Goal: Use online tool/utility: Utilize a website feature to perform a specific function

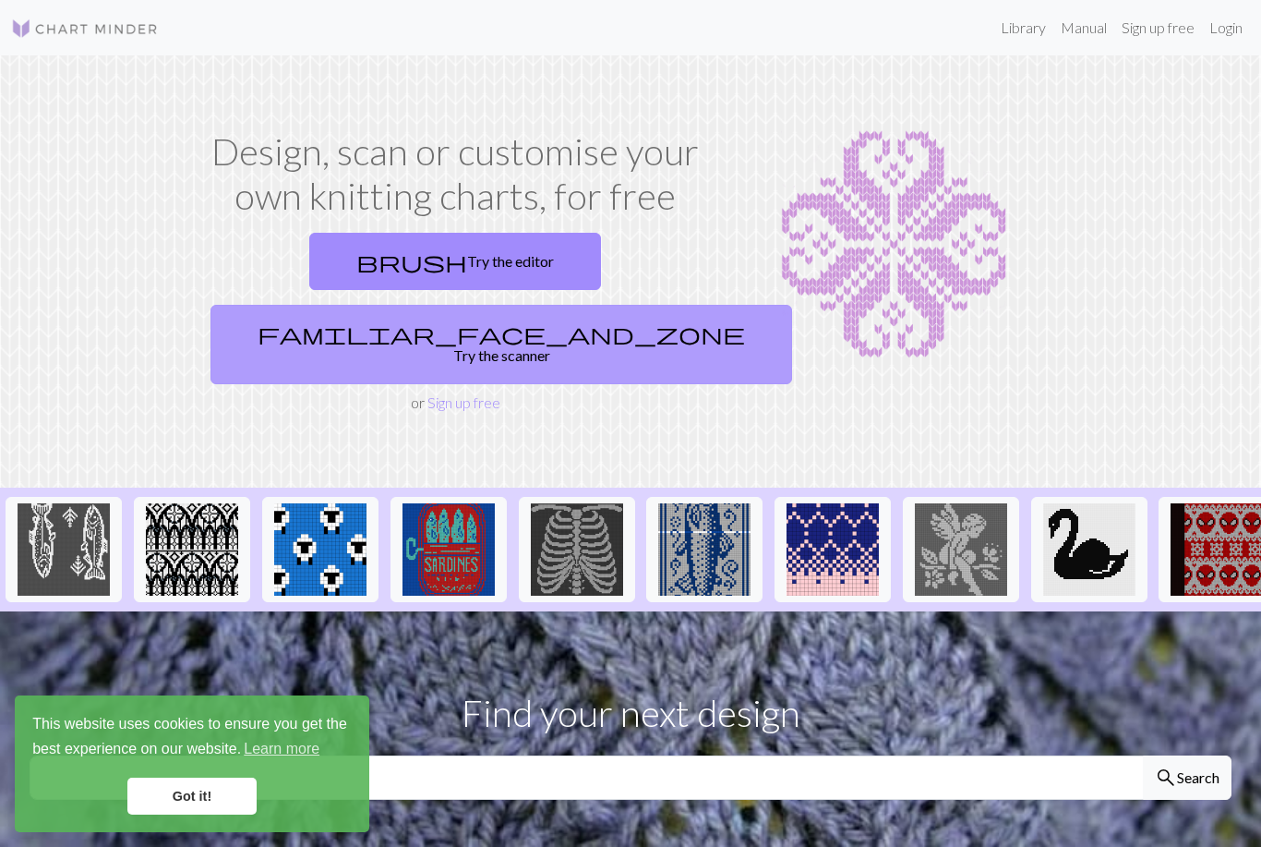
click at [518, 320] on span "familiar_face_and_zone" at bounding box center [501, 333] width 487 height 26
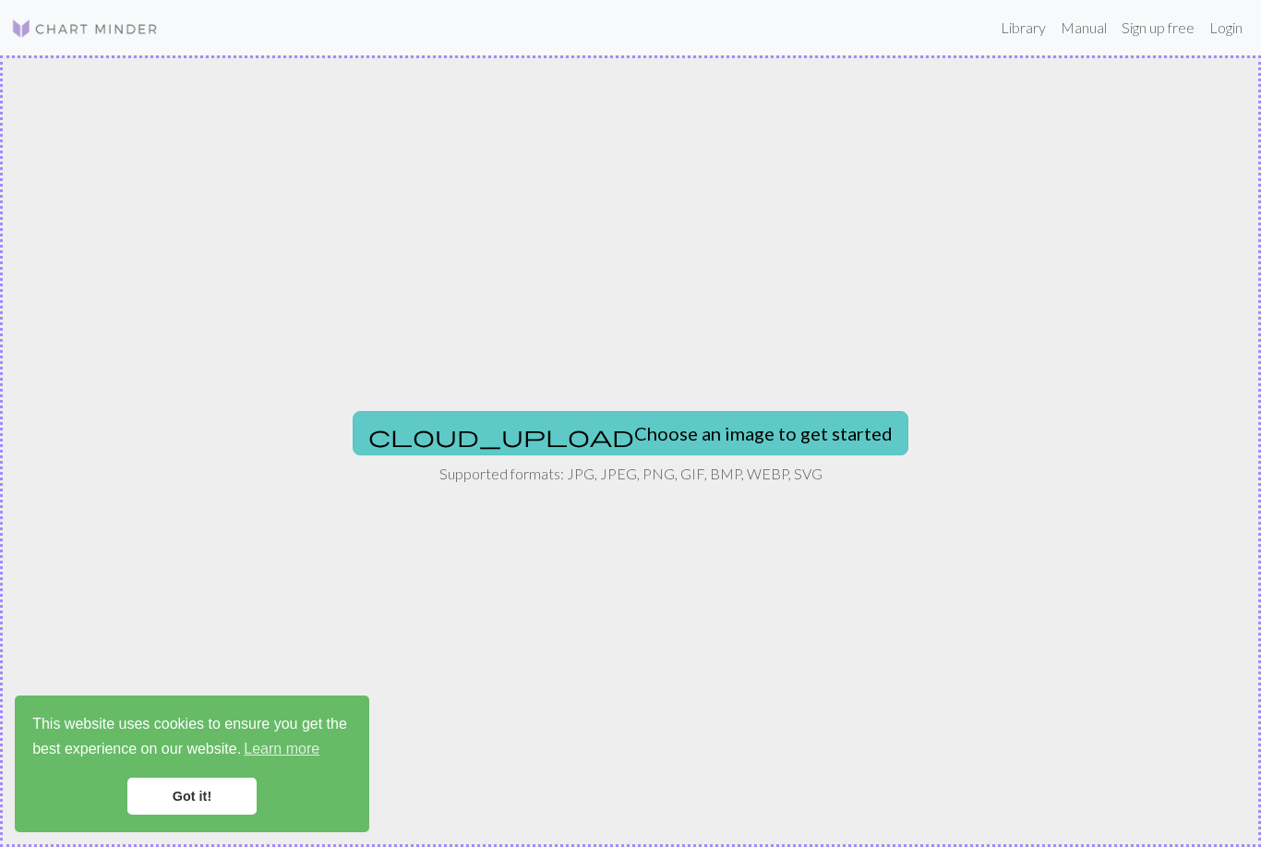
click at [608, 451] on button "cloud_upload Choose an image to get started" at bounding box center [631, 433] width 556 height 44
click at [621, 453] on button "cloud_upload Choose an image to get started" at bounding box center [631, 433] width 556 height 44
type input "C:\fakepath\c8720e93-2d57-4829-9920-f5e1d017ba12.jpeg"
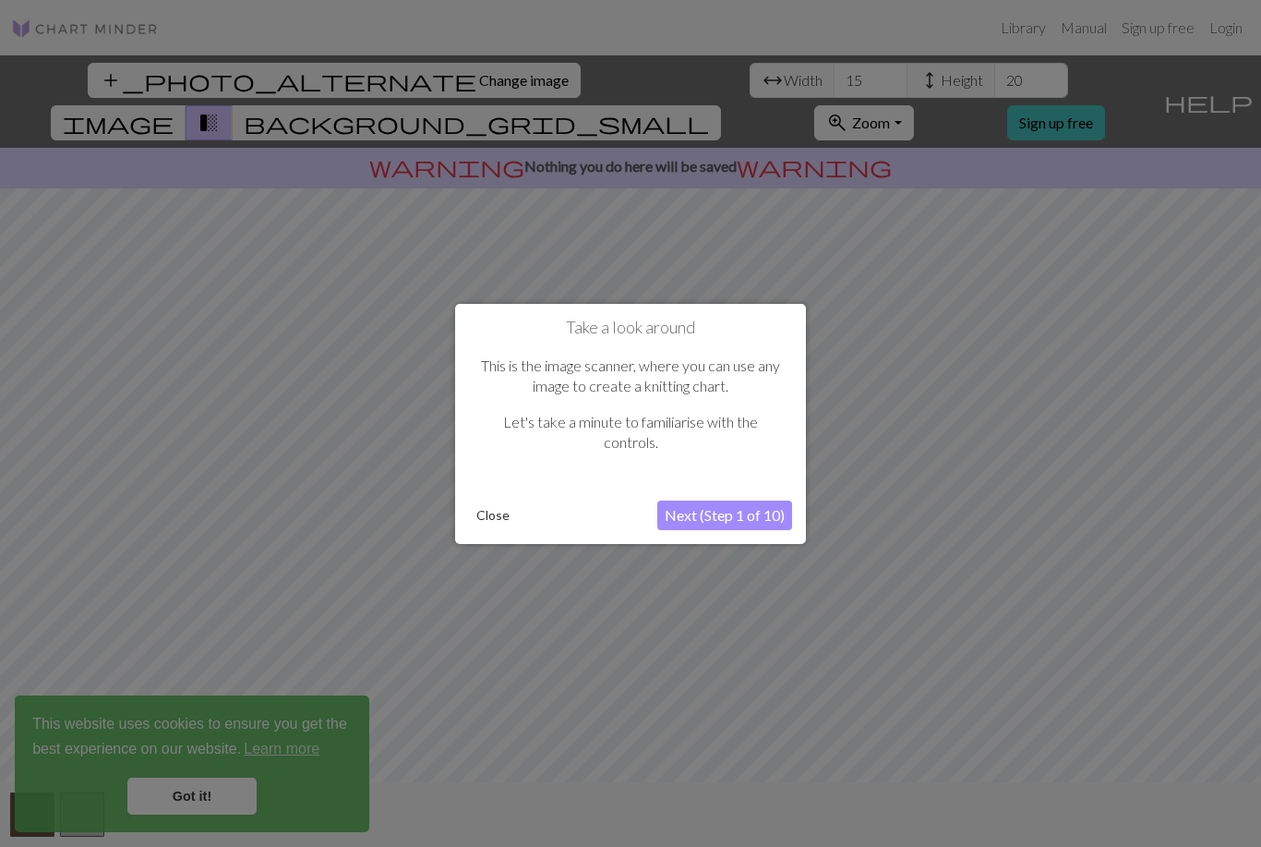
click at [766, 514] on button "Next (Step 1 of 10)" at bounding box center [724, 515] width 135 height 30
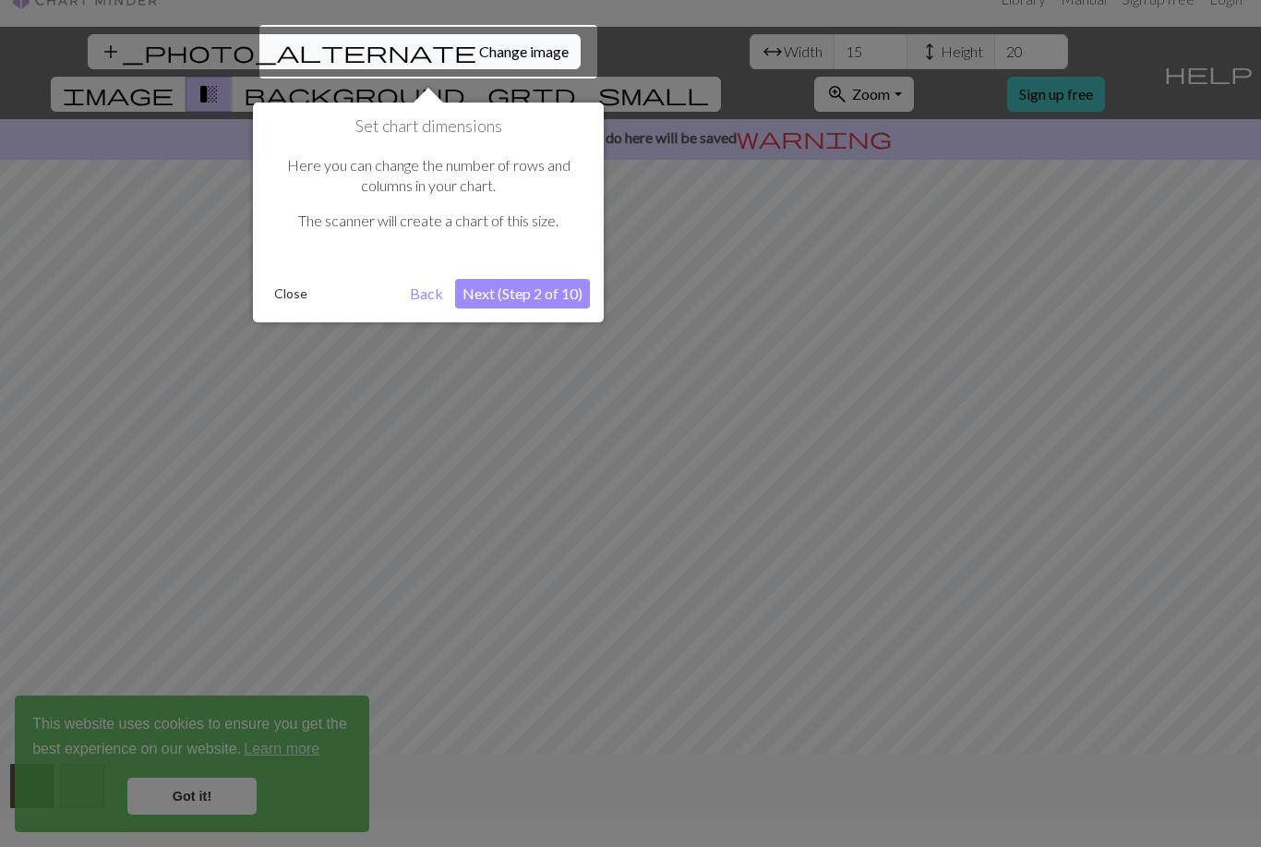
scroll to position [35, 0]
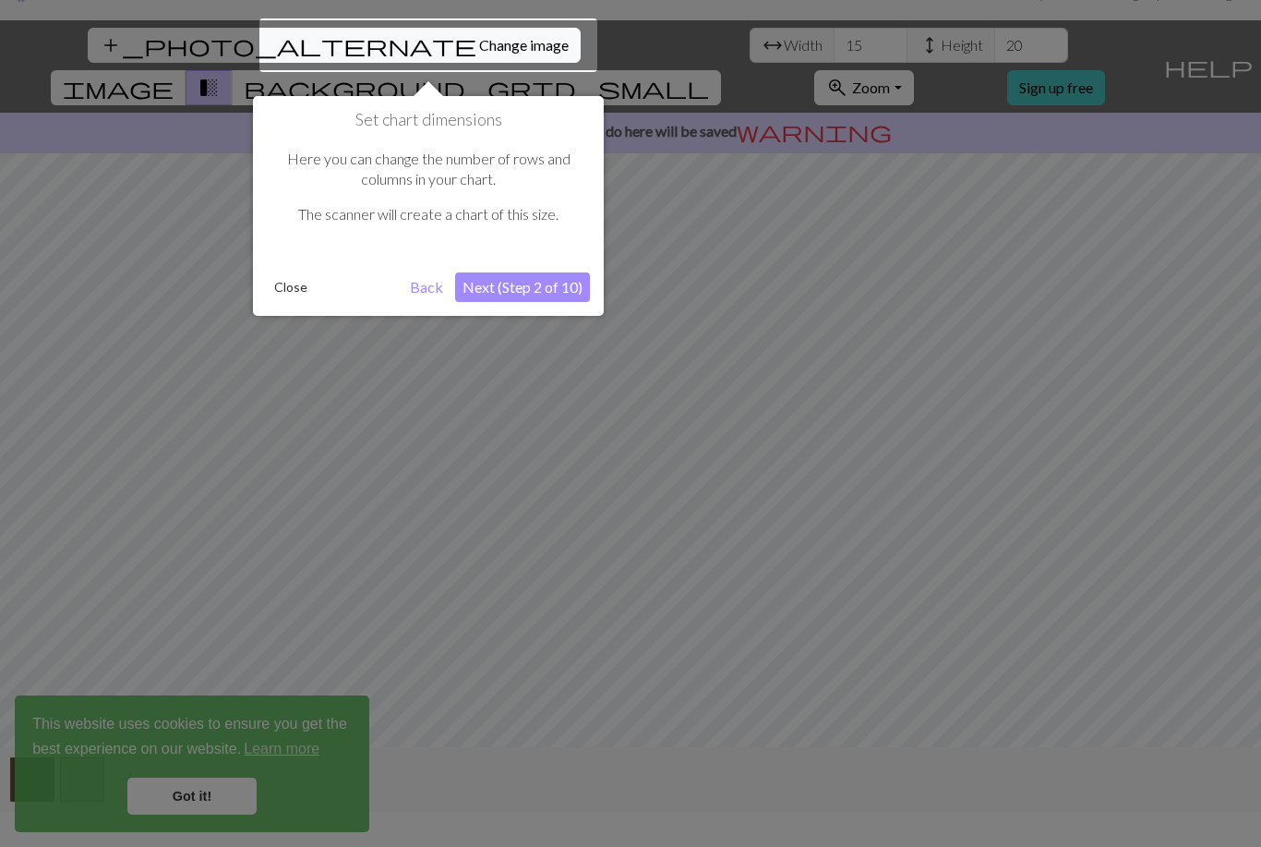
click at [551, 290] on button "Next (Step 2 of 10)" at bounding box center [522, 287] width 135 height 30
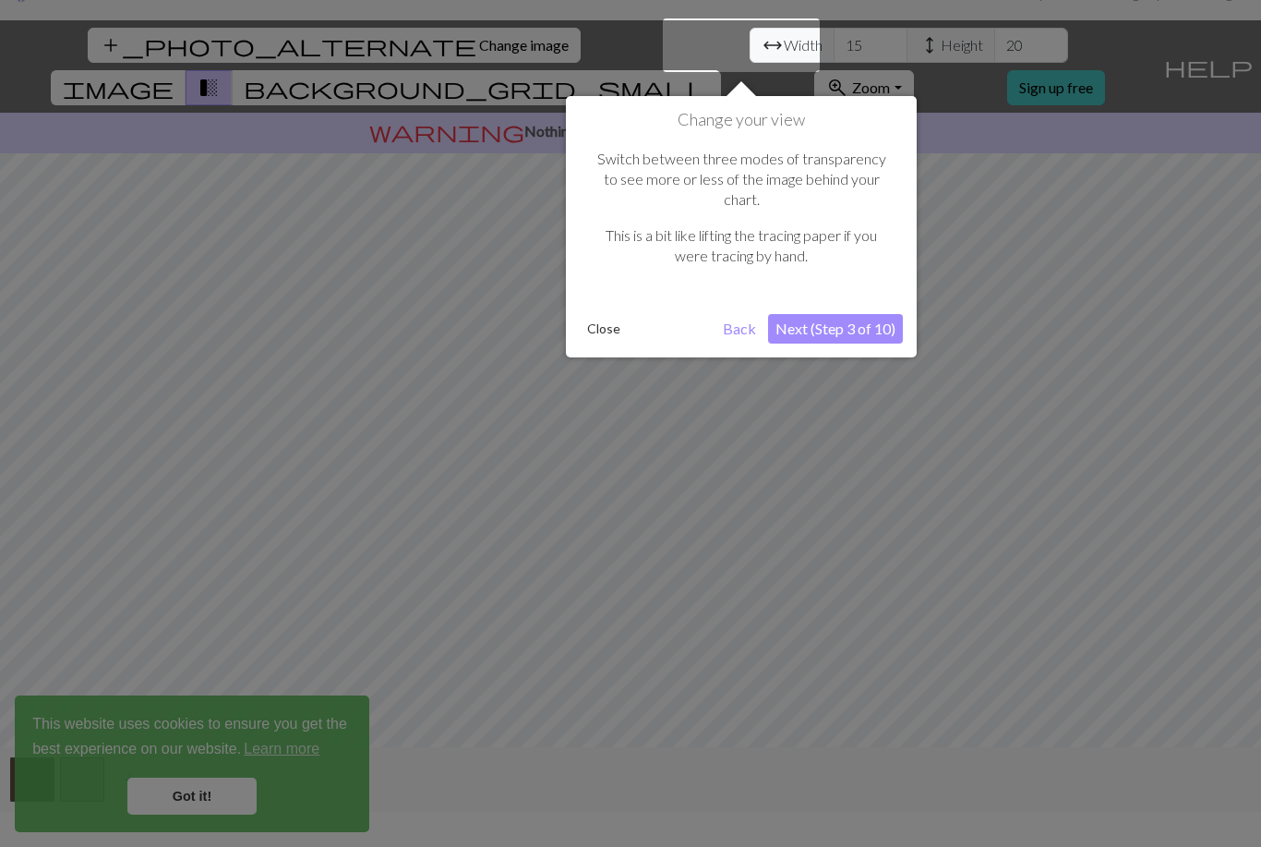
click at [854, 314] on button "Next (Step 3 of 10)" at bounding box center [835, 329] width 135 height 30
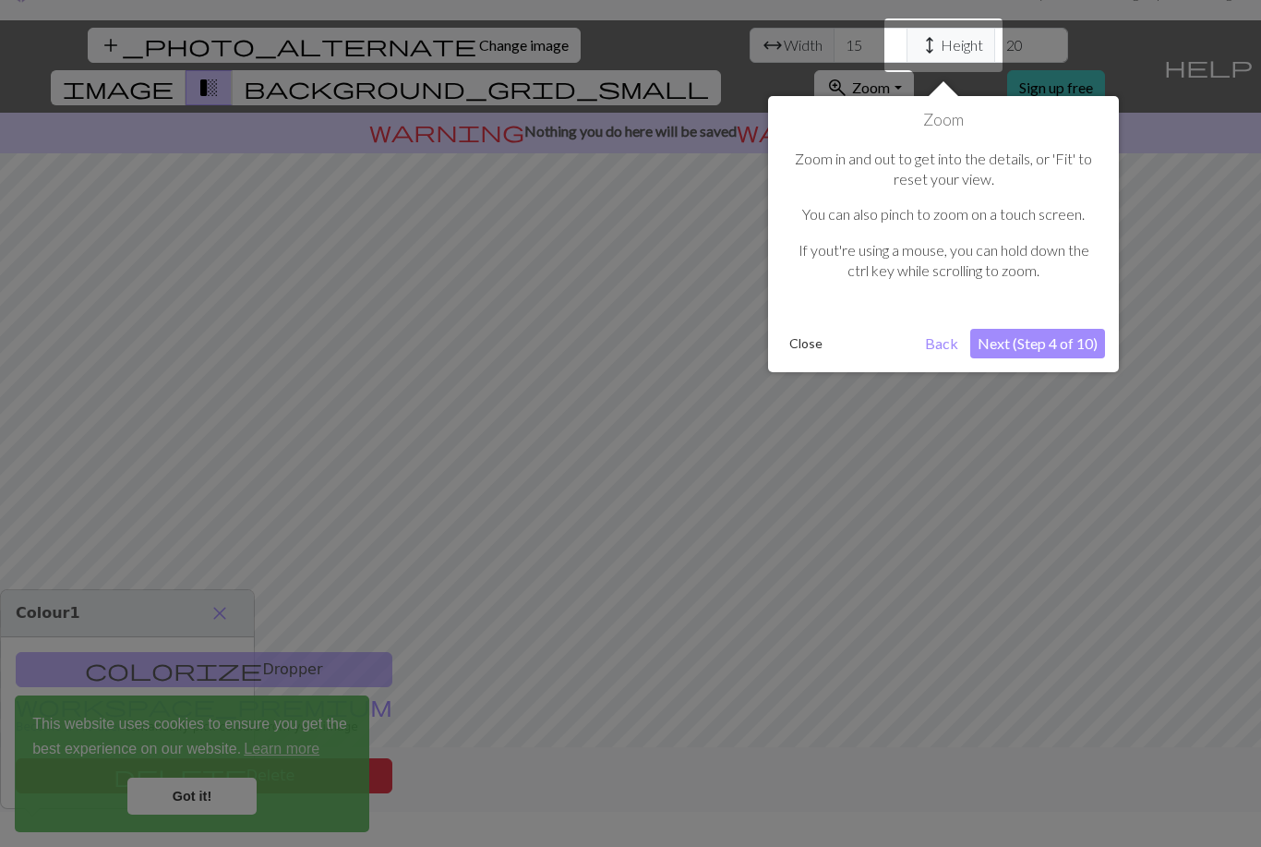
click at [1066, 352] on button "Next (Step 4 of 10)" at bounding box center [1037, 344] width 135 height 30
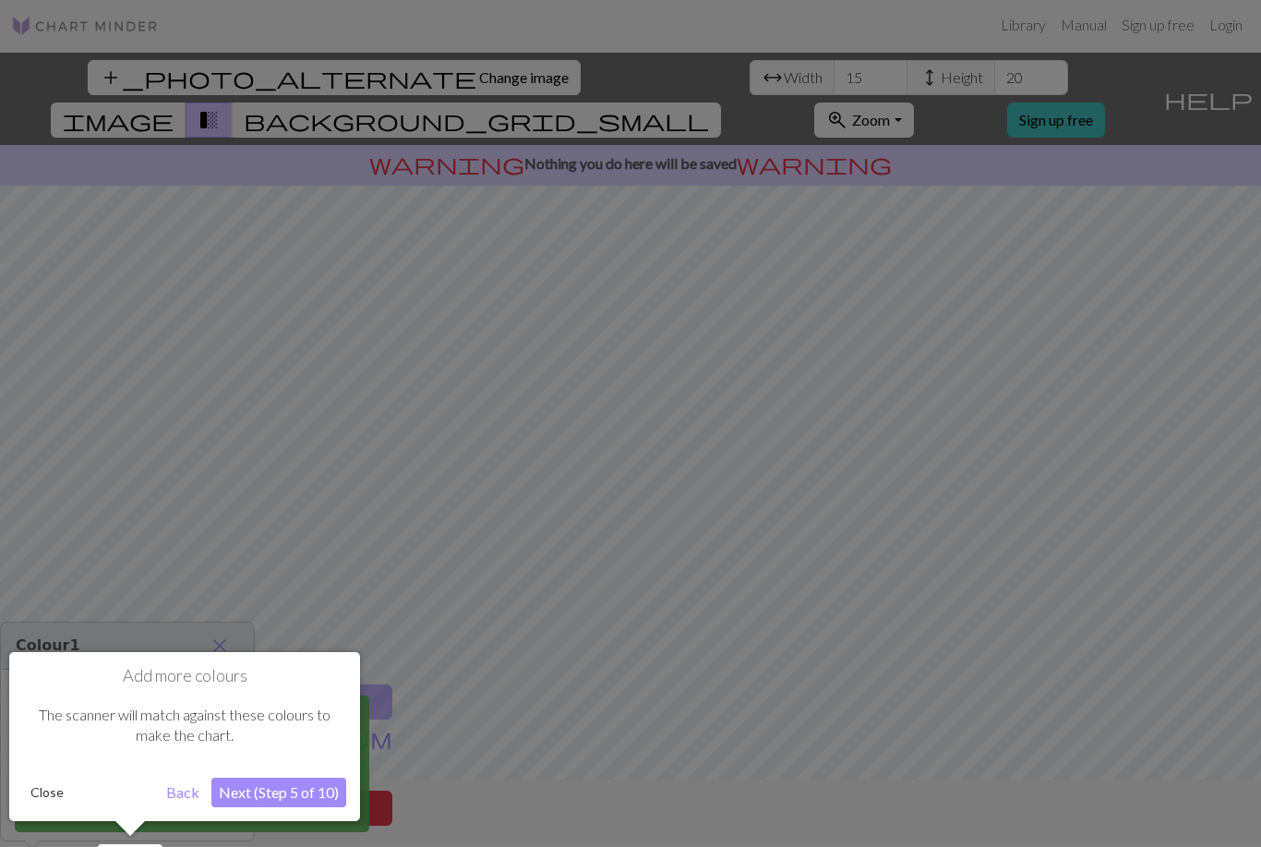
scroll to position [0, 0]
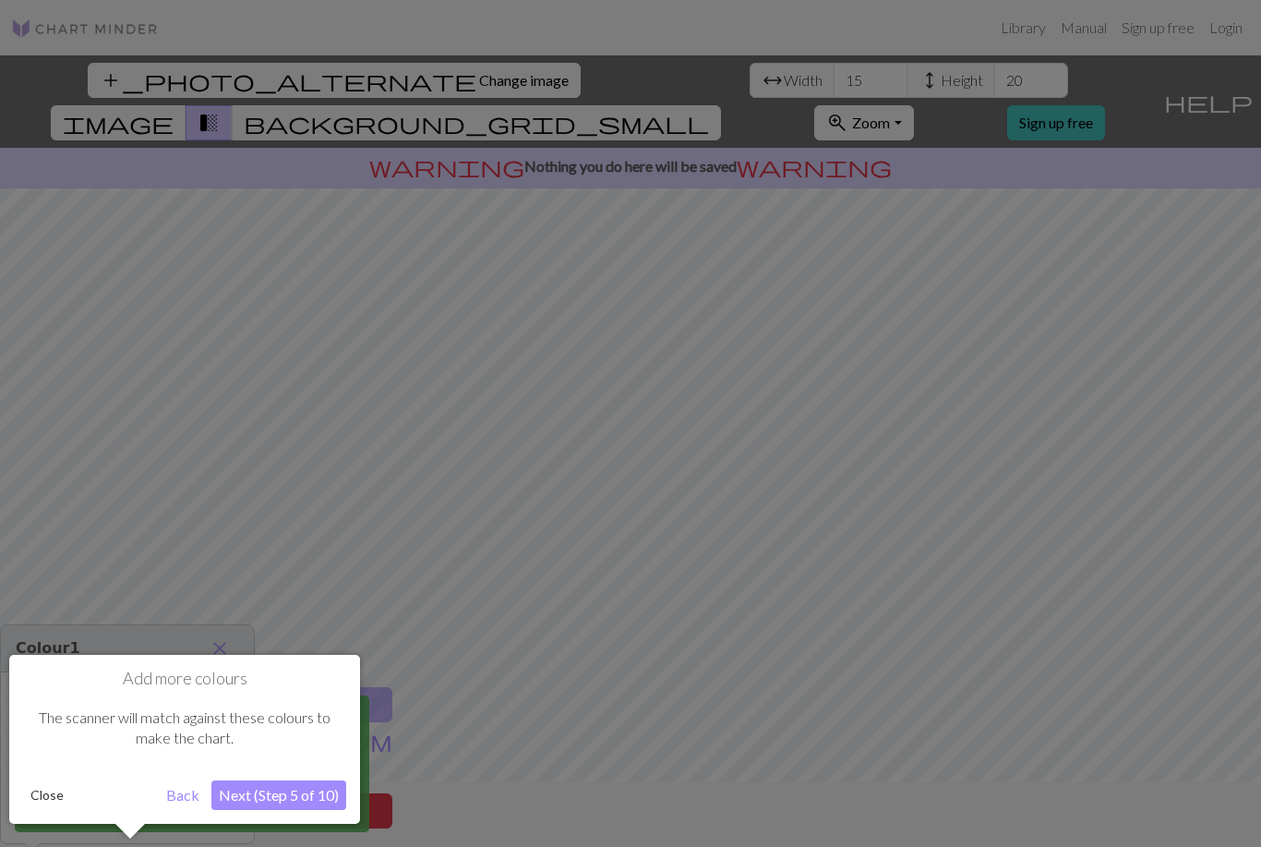
click at [288, 802] on button "Next (Step 5 of 10)" at bounding box center [278, 795] width 135 height 30
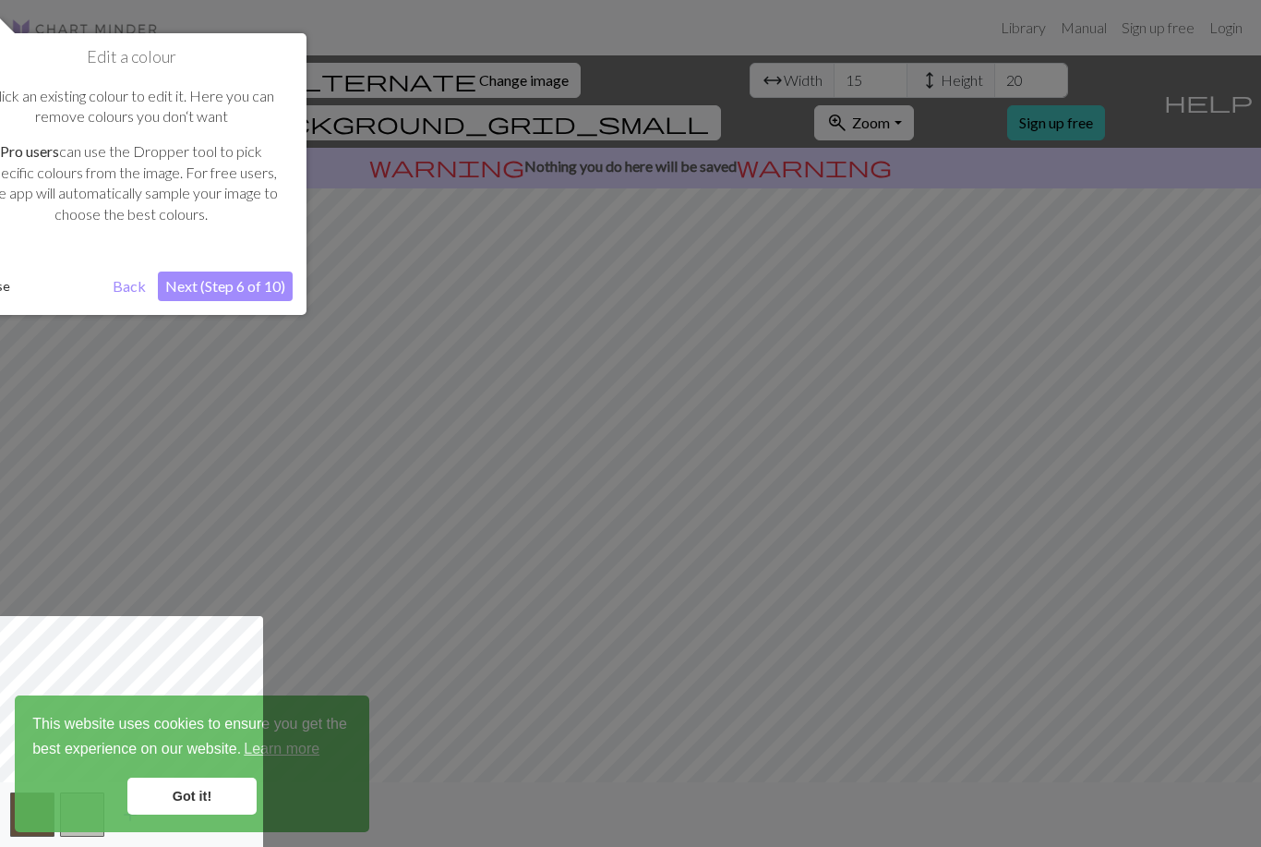
click at [273, 294] on button "Next (Step 6 of 10)" at bounding box center [225, 286] width 135 height 30
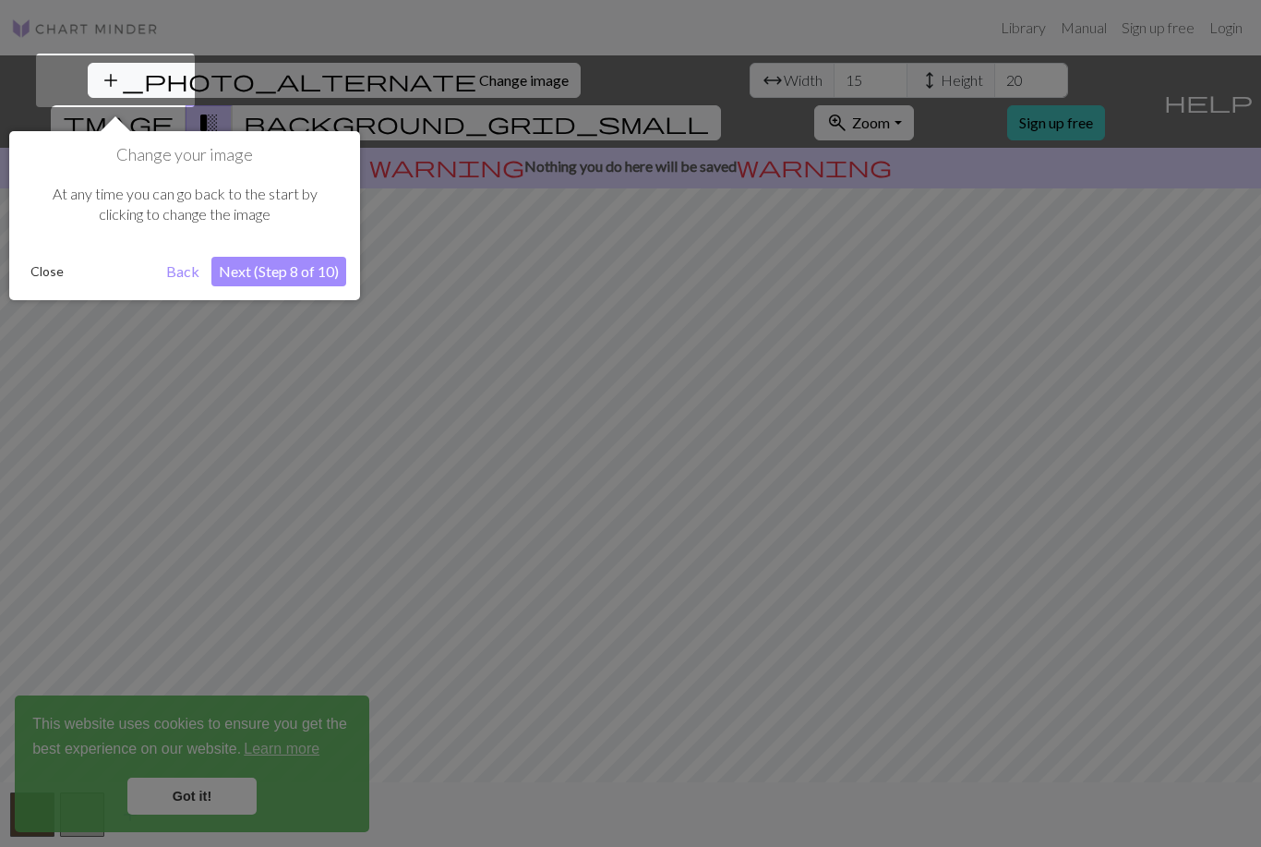
click at [294, 280] on button "Next (Step 8 of 10)" at bounding box center [278, 272] width 135 height 30
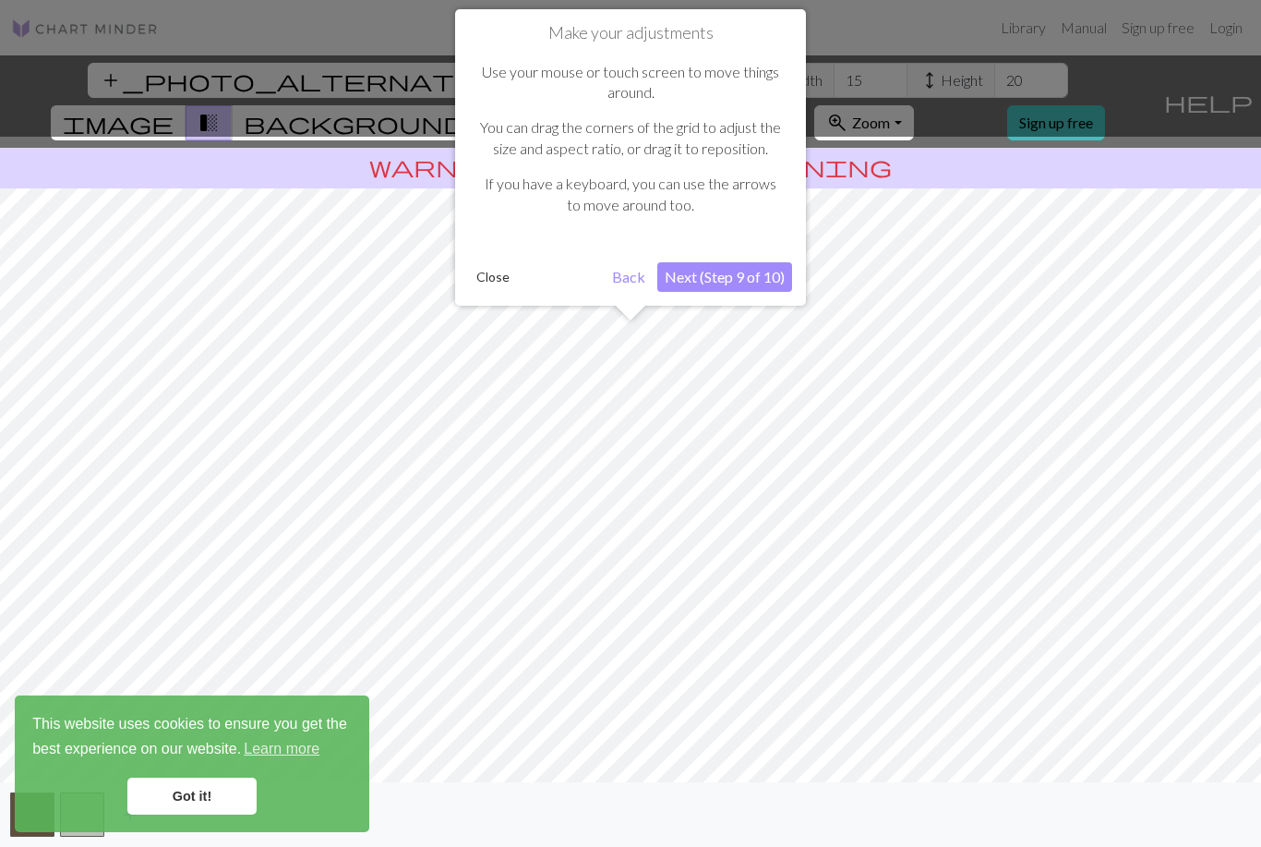
click at [743, 277] on button "Next (Step 9 of 10)" at bounding box center [724, 277] width 135 height 30
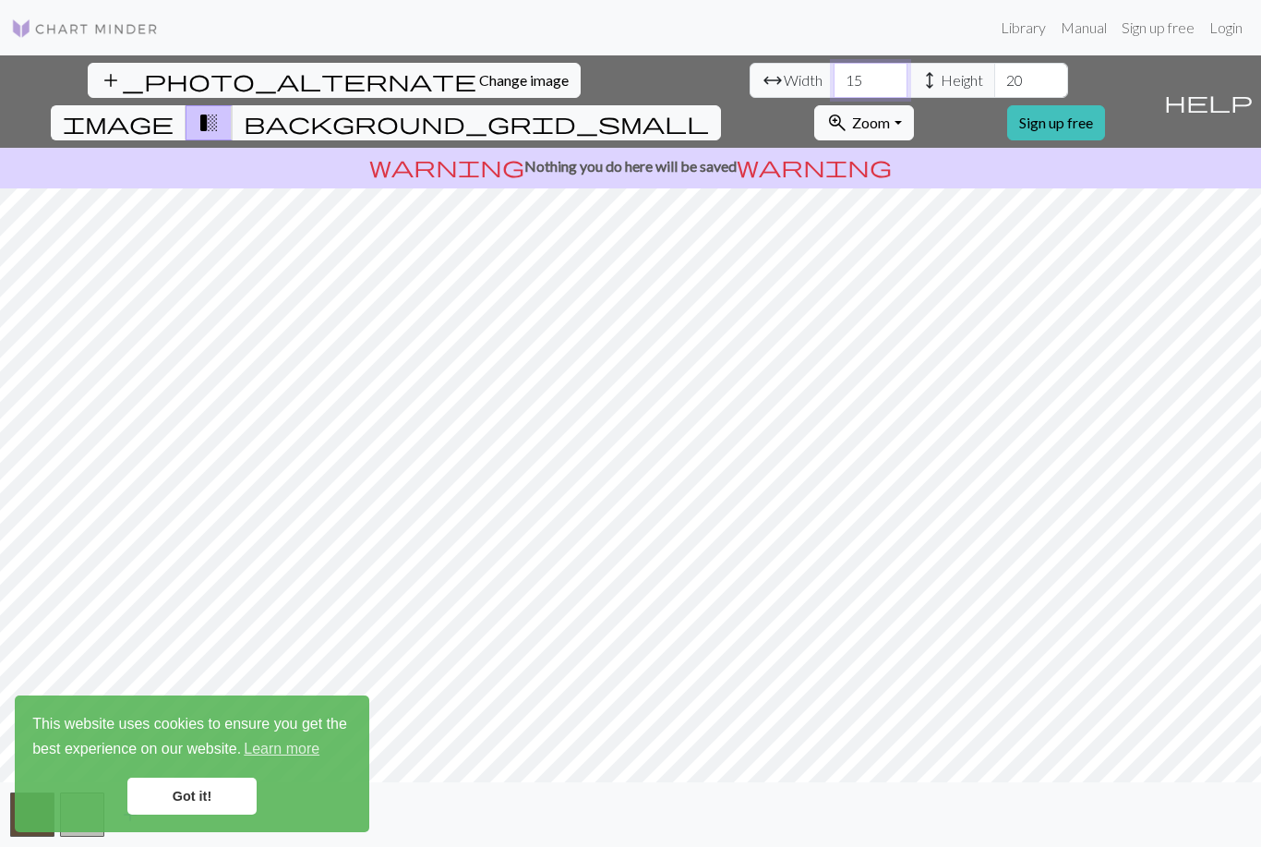
click at [834, 81] on input "15" at bounding box center [871, 80] width 74 height 35
type input "1"
type input "60"
click at [994, 78] on input "20" at bounding box center [1031, 80] width 74 height 35
type input "2"
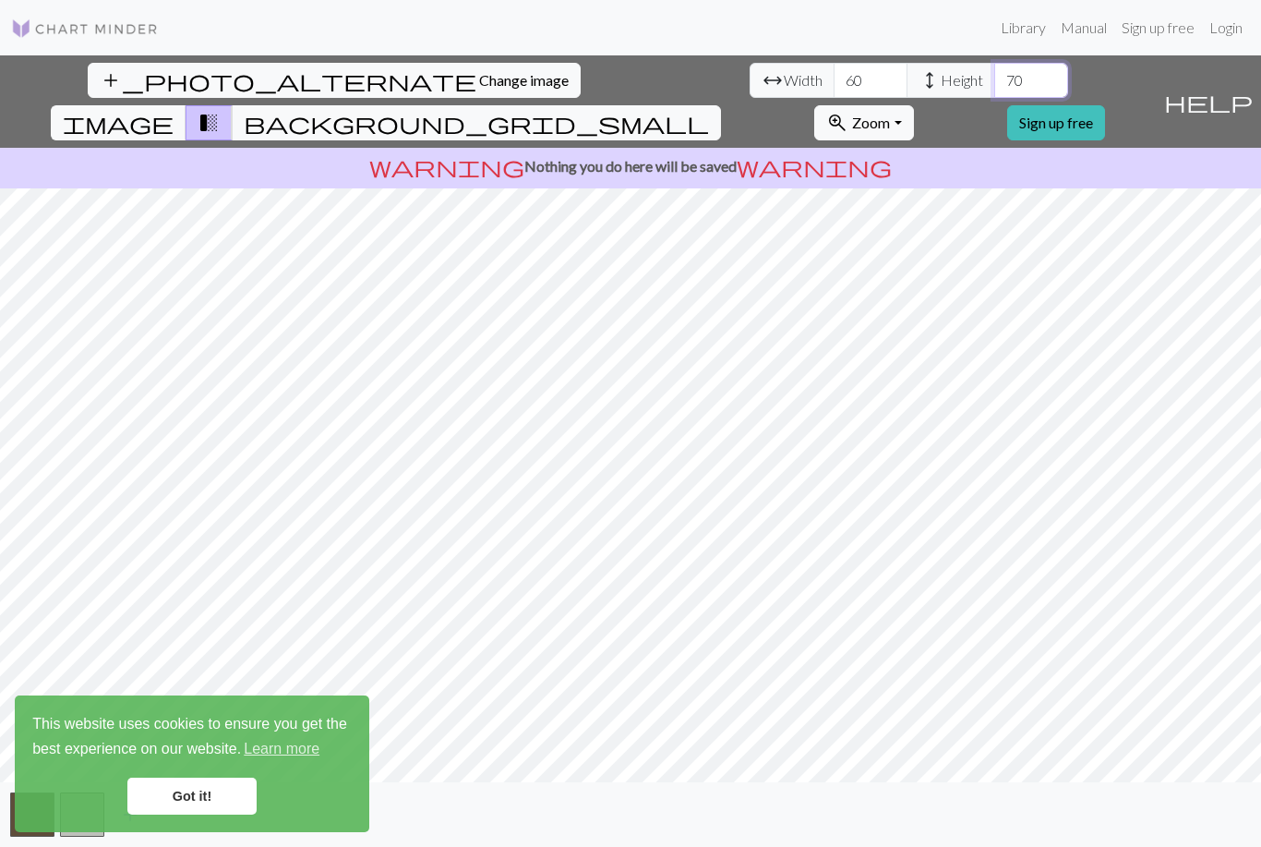
type input "70"
click at [216, 814] on link "Got it!" at bounding box center [191, 795] width 129 height 37
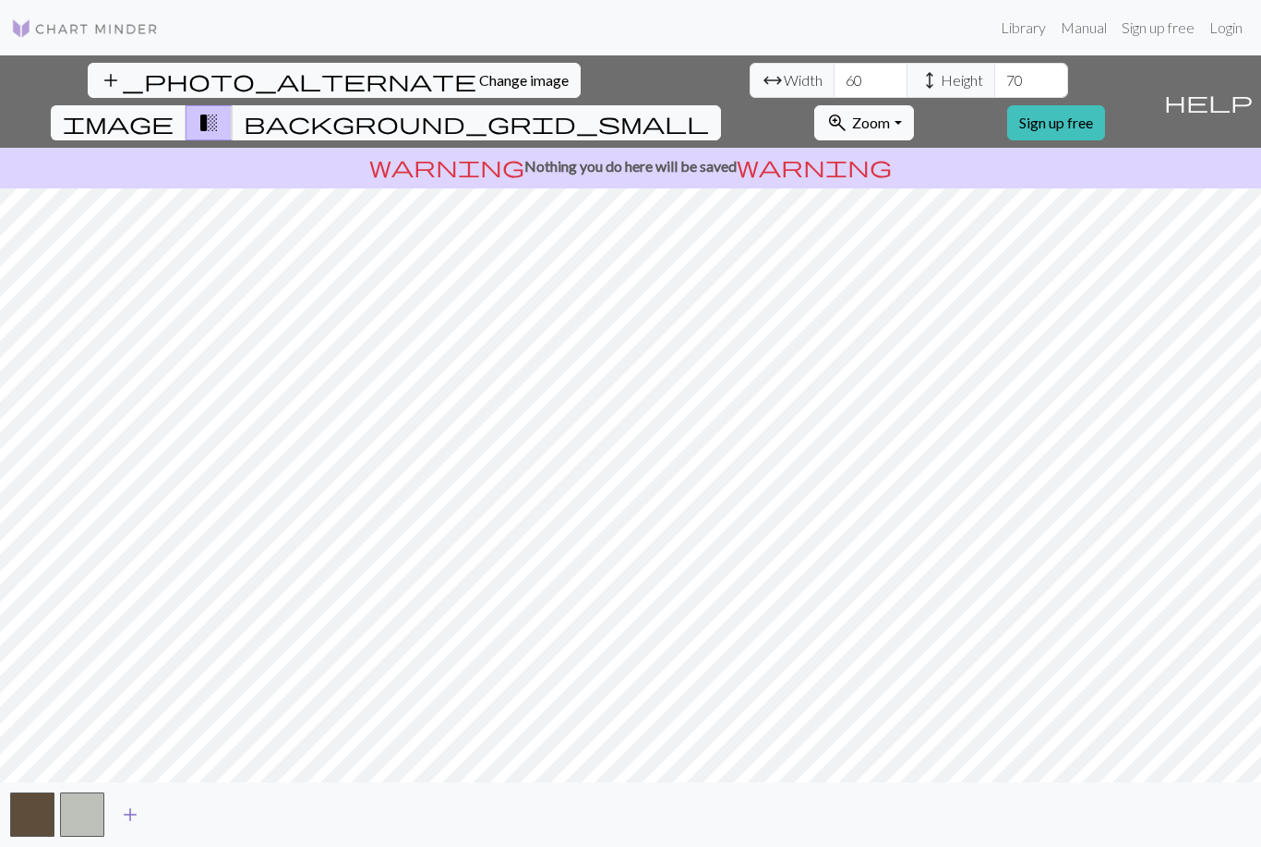
click at [132, 827] on span "add" at bounding box center [130, 814] width 22 height 26
click at [182, 827] on span "add" at bounding box center [180, 814] width 22 height 26
click at [232, 827] on span "add" at bounding box center [230, 814] width 22 height 26
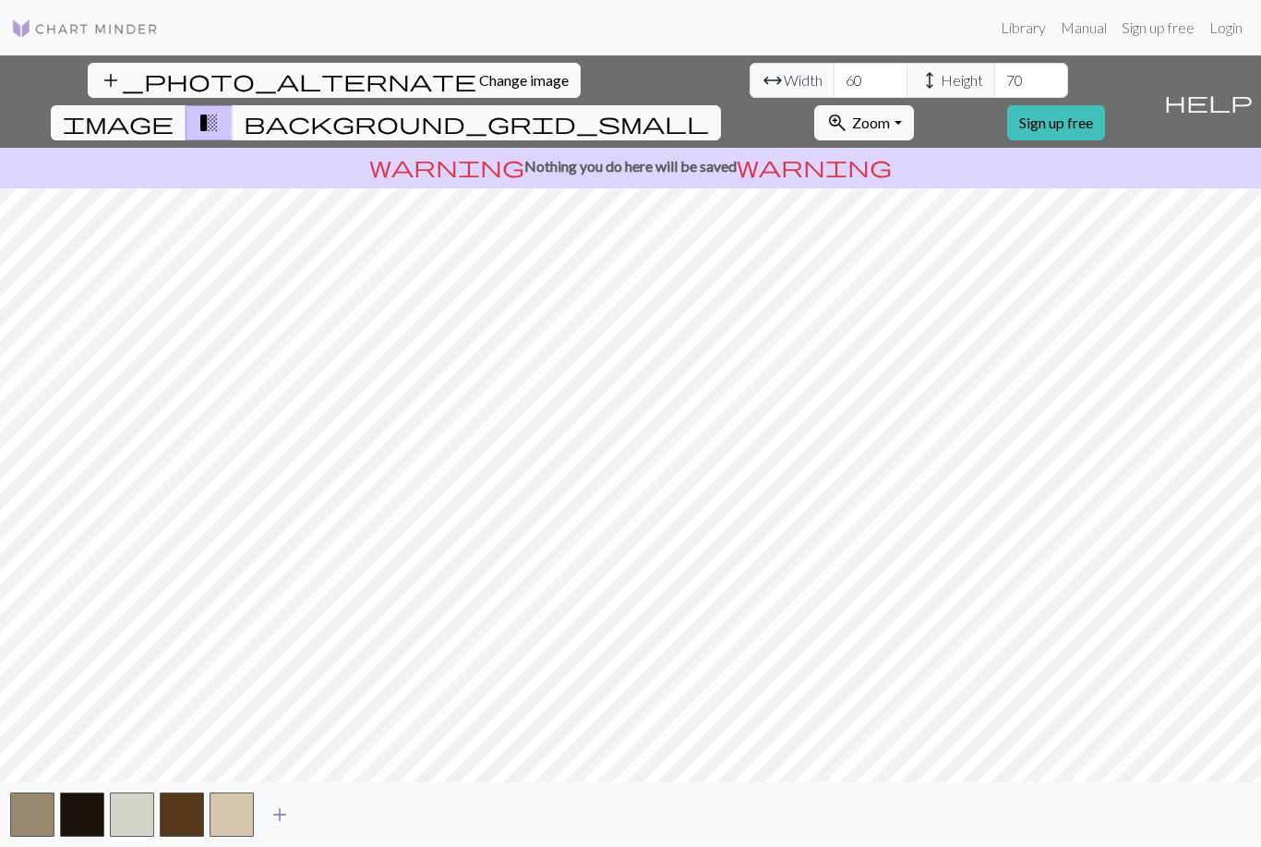
click at [282, 827] on span "add" at bounding box center [280, 814] width 22 height 26
click at [335, 827] on span "add" at bounding box center [329, 814] width 22 height 26
click at [385, 827] on span "add" at bounding box center [379, 814] width 22 height 26
click at [430, 827] on span "add" at bounding box center [429, 814] width 22 height 26
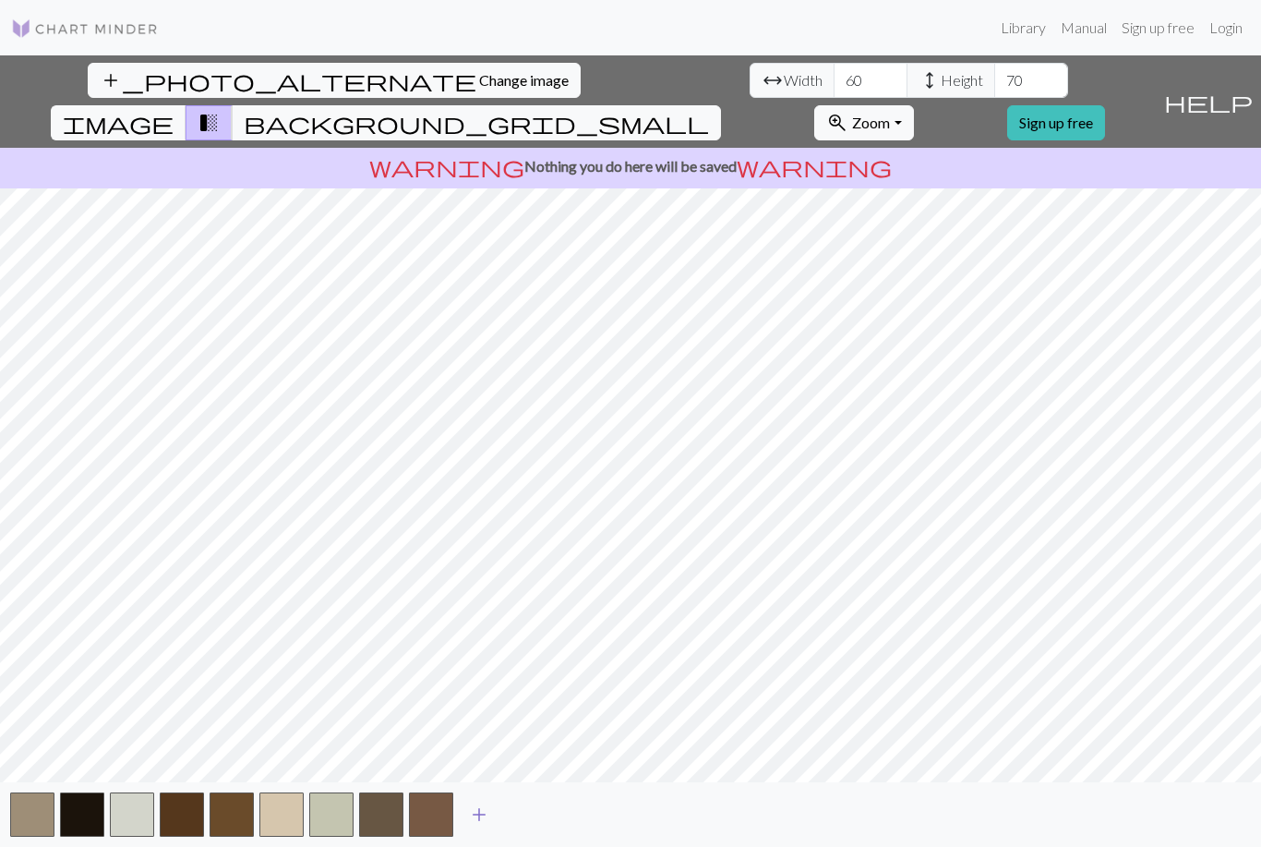
click at [486, 827] on span "add" at bounding box center [479, 814] width 22 height 26
click at [526, 827] on span "add" at bounding box center [529, 814] width 22 height 26
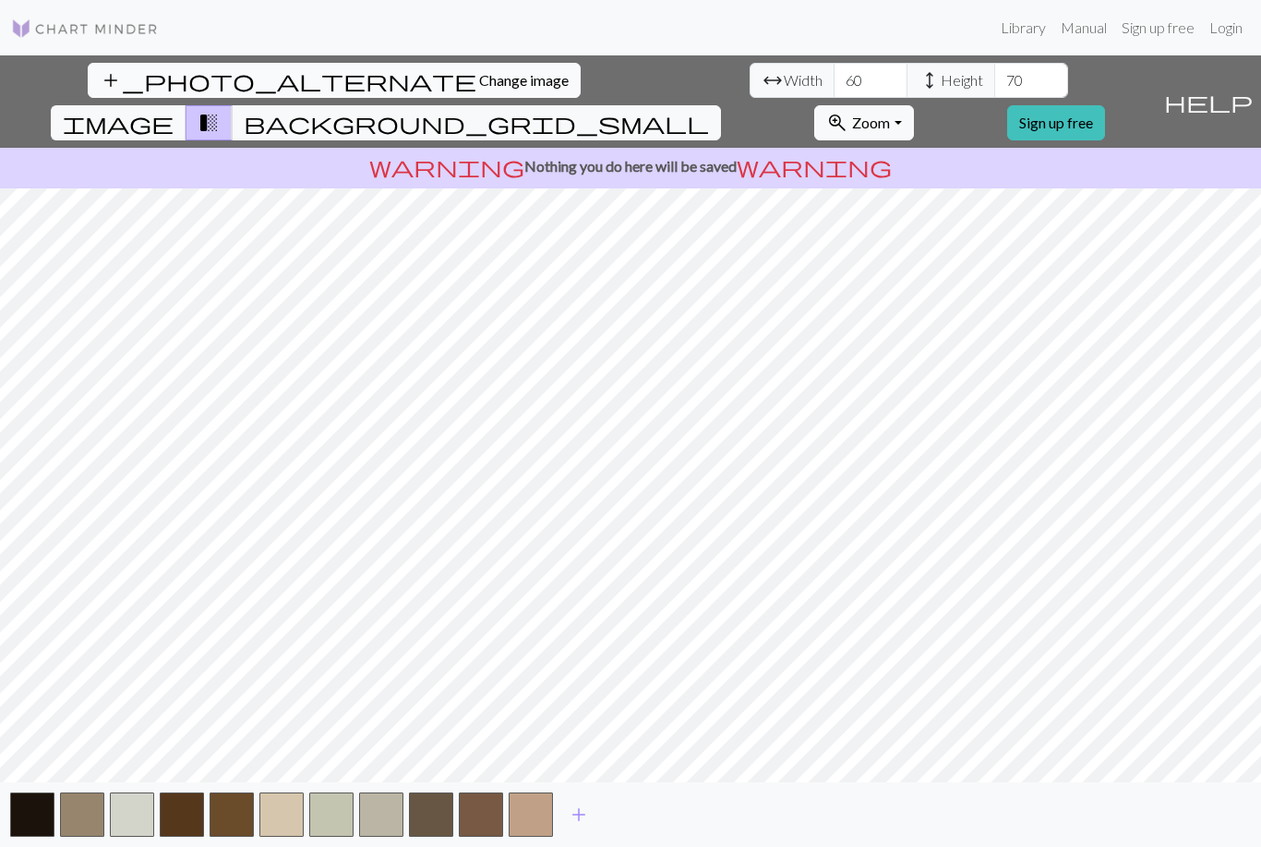
click at [479, 75] on span "Change image" at bounding box center [524, 80] width 90 height 18
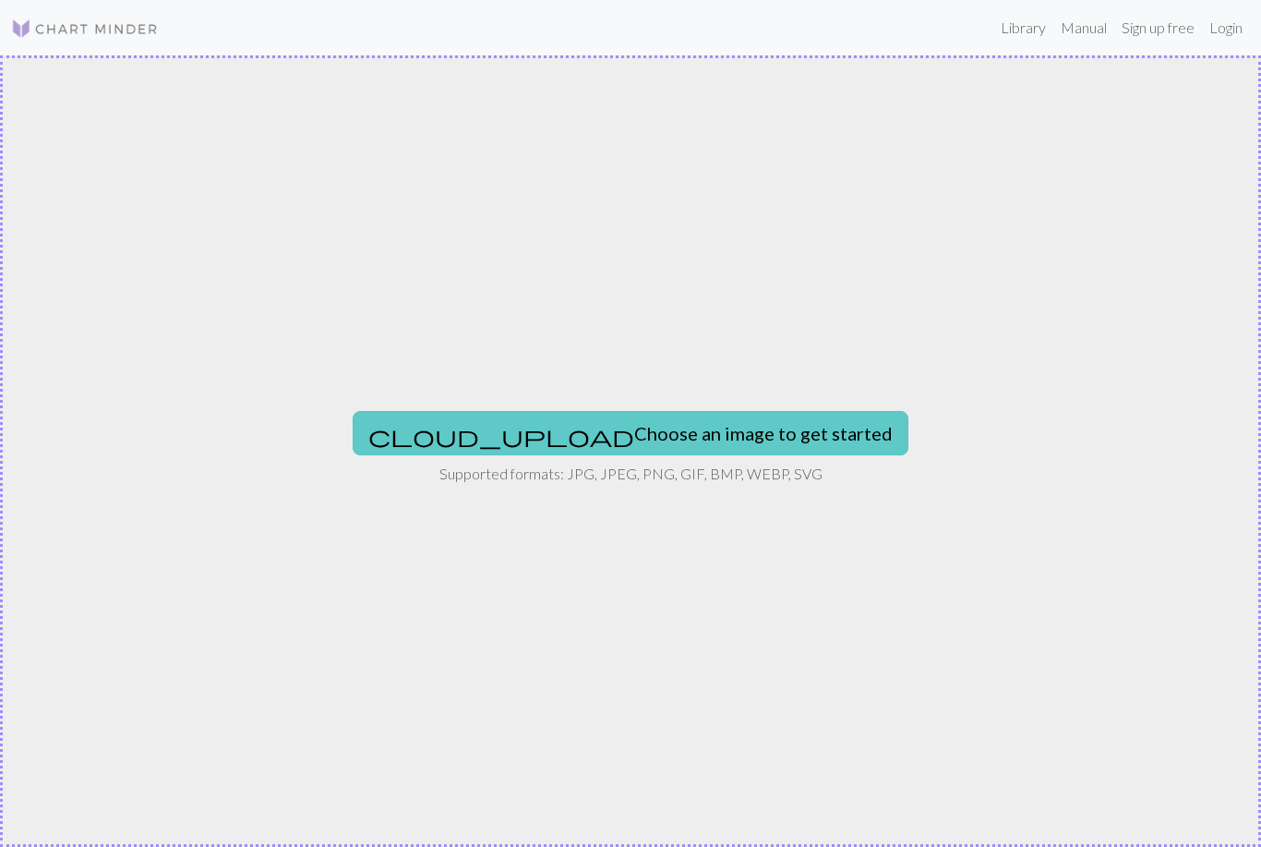
click at [534, 446] on button "cloud_upload Choose an image to get started" at bounding box center [631, 433] width 556 height 44
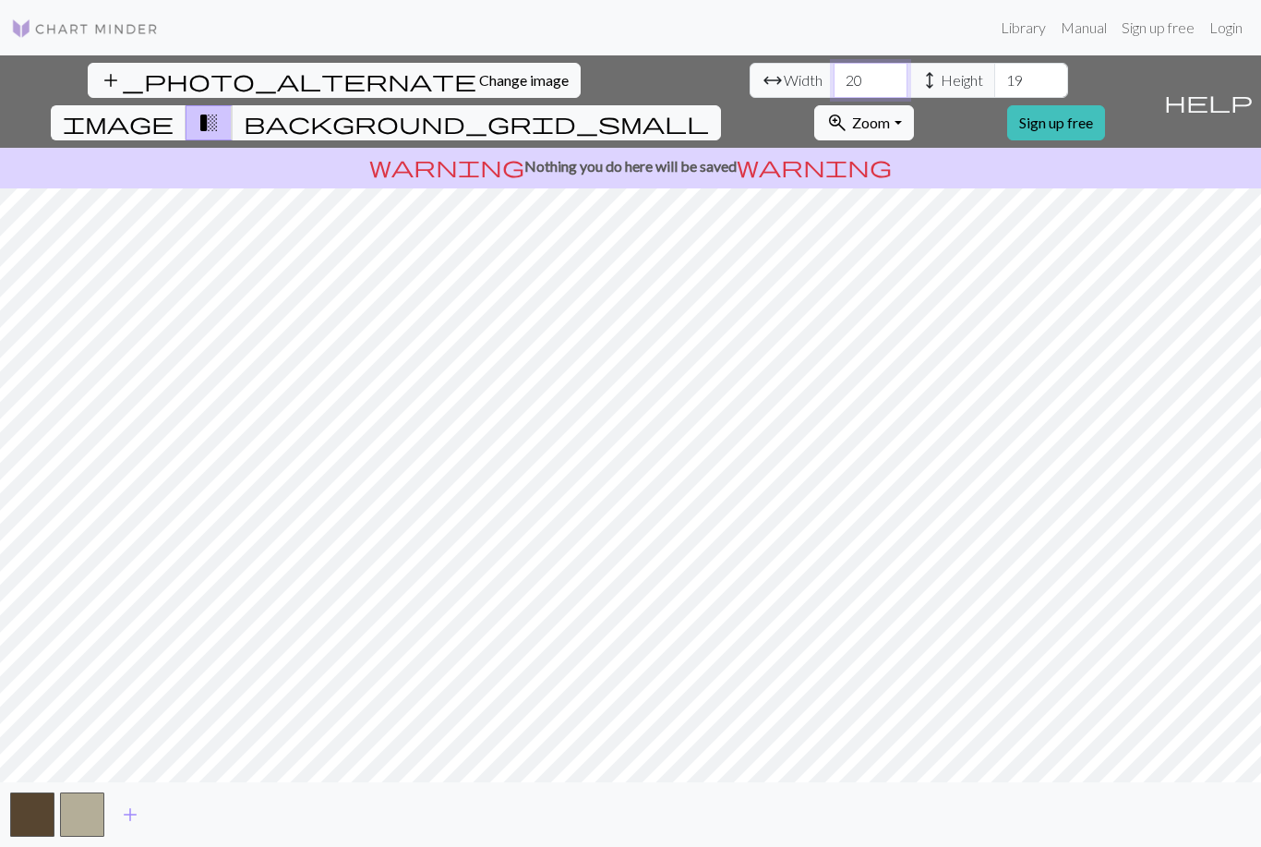
click at [834, 80] on input "20" at bounding box center [871, 80] width 74 height 35
type input "2"
type input "60"
click at [994, 77] on input "19" at bounding box center [1031, 80] width 74 height 35
type input "1"
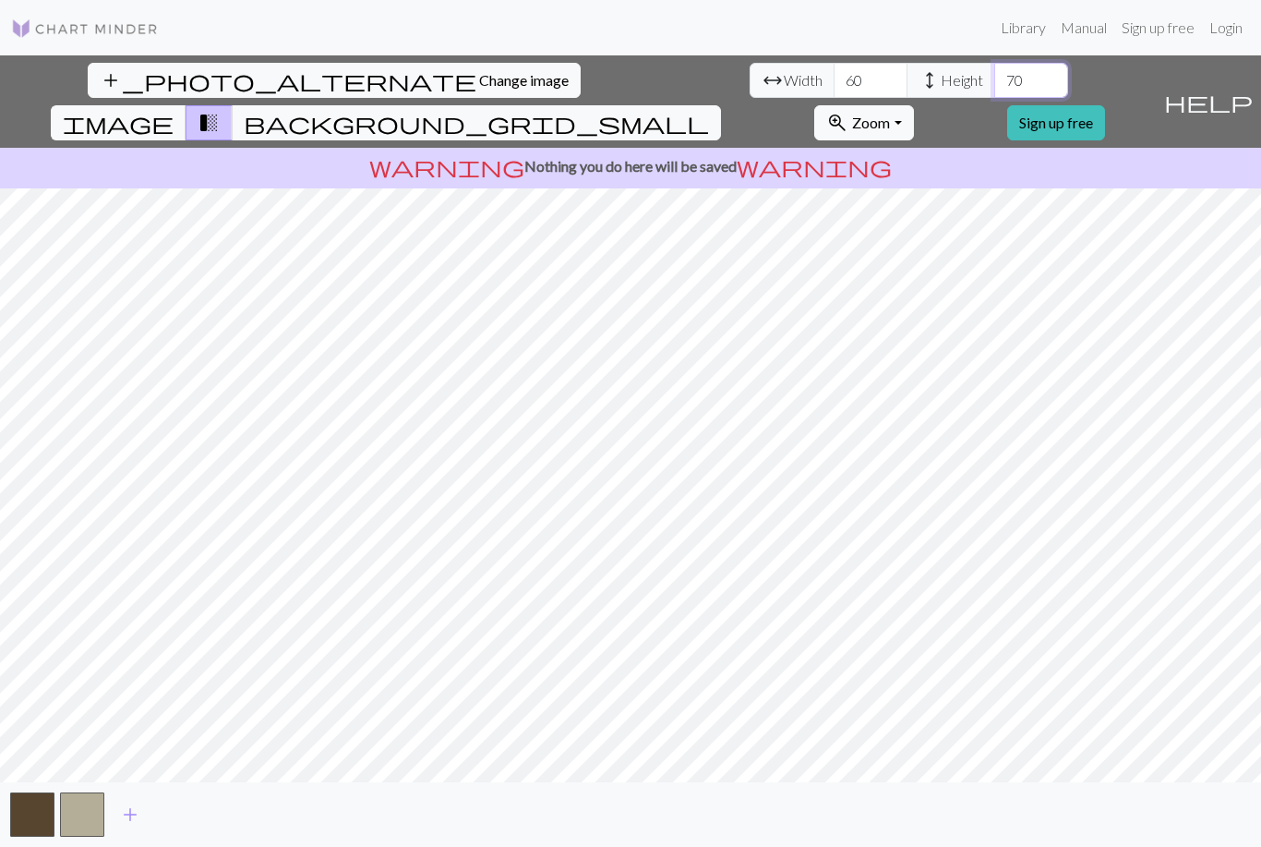
type input "70"
click at [709, 110] on span "background_grid_small" at bounding box center [476, 123] width 465 height 26
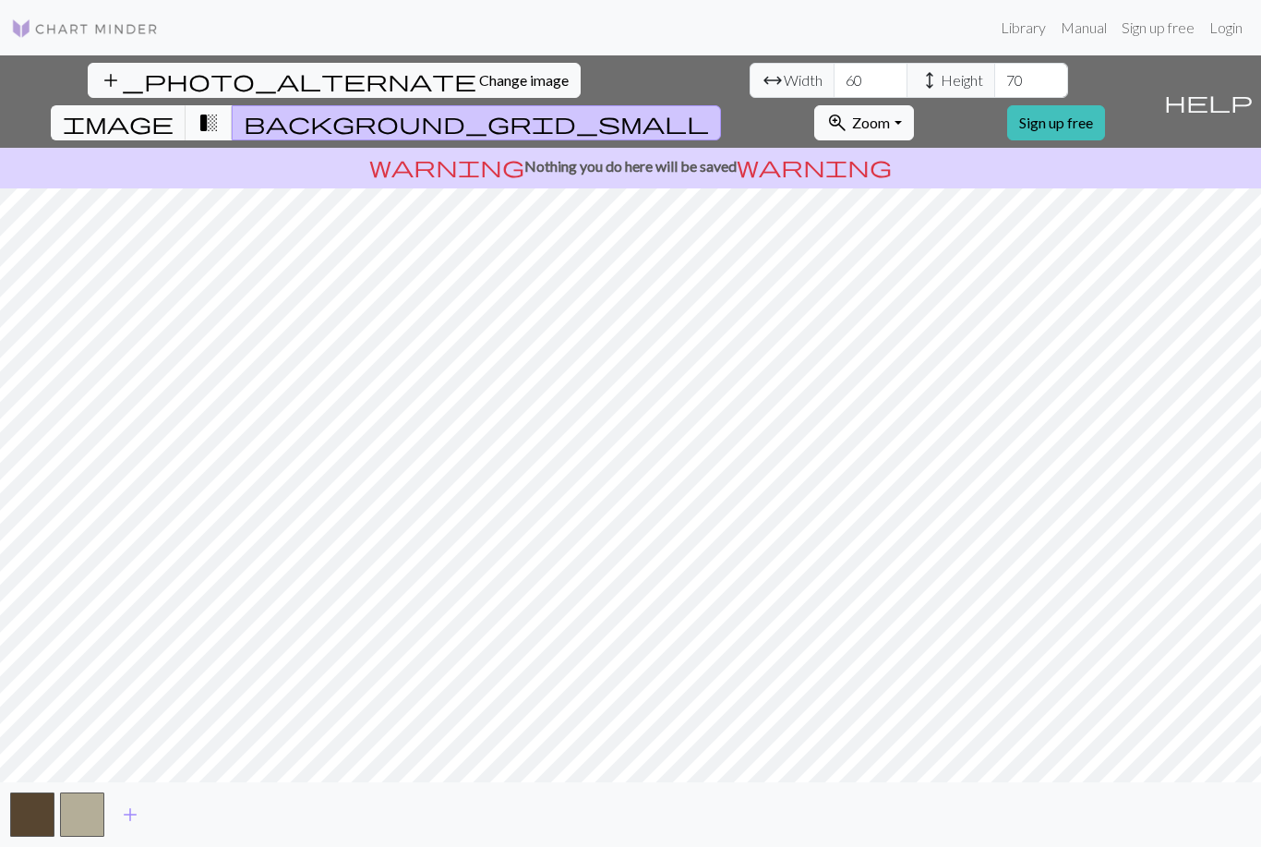
click at [220, 110] on span "transition_fade" at bounding box center [209, 123] width 22 height 26
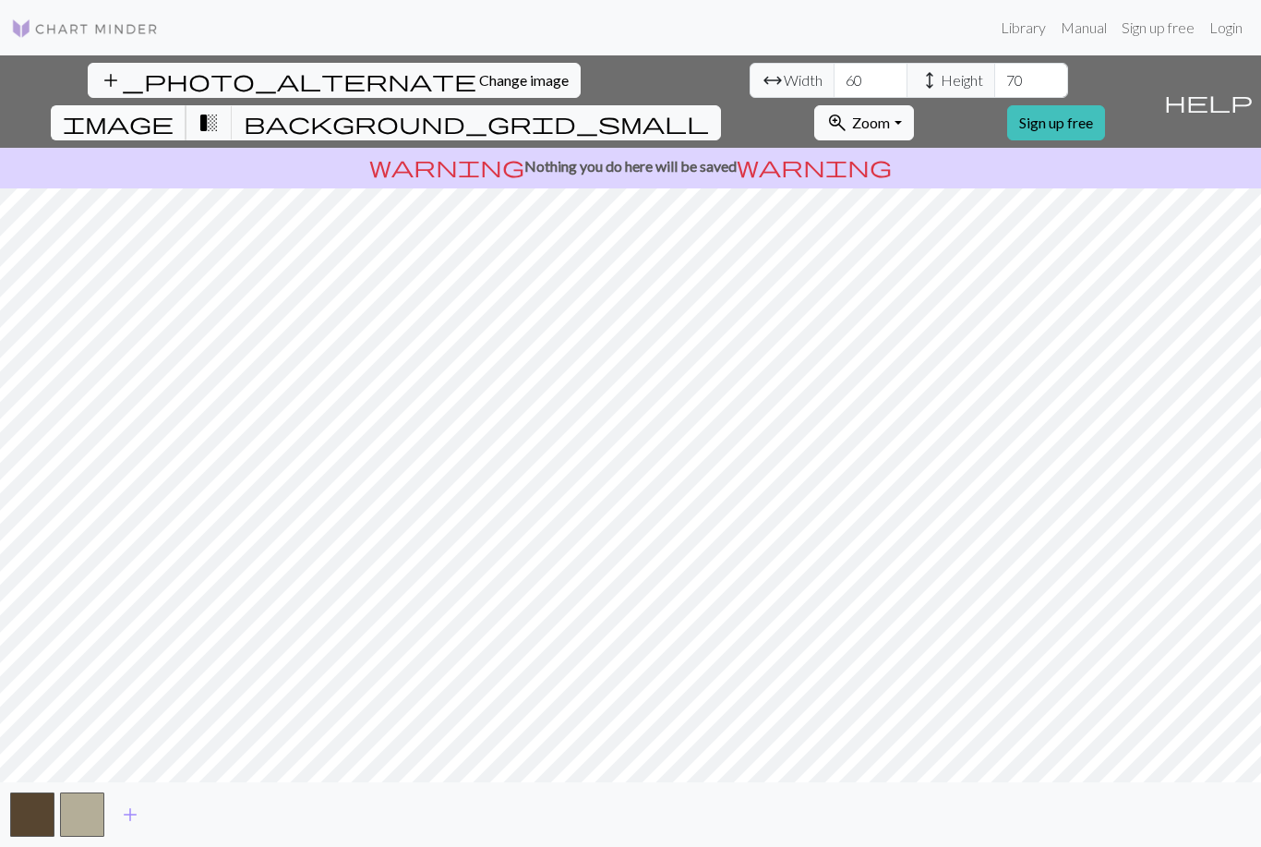
click at [174, 110] on span "image" at bounding box center [118, 123] width 111 height 26
click at [709, 110] on span "background_grid_small" at bounding box center [476, 123] width 465 height 26
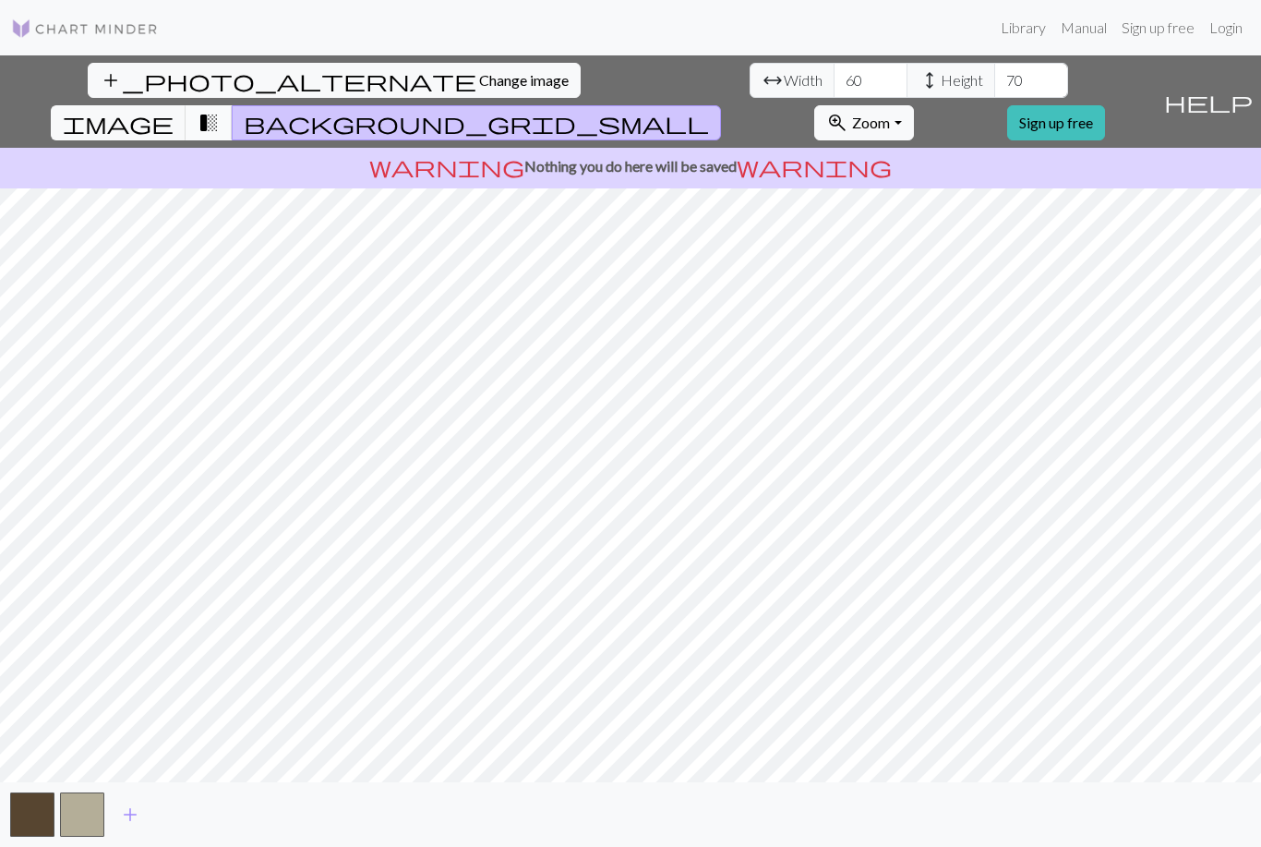
click at [233, 105] on button "transition_fade" at bounding box center [209, 122] width 47 height 35
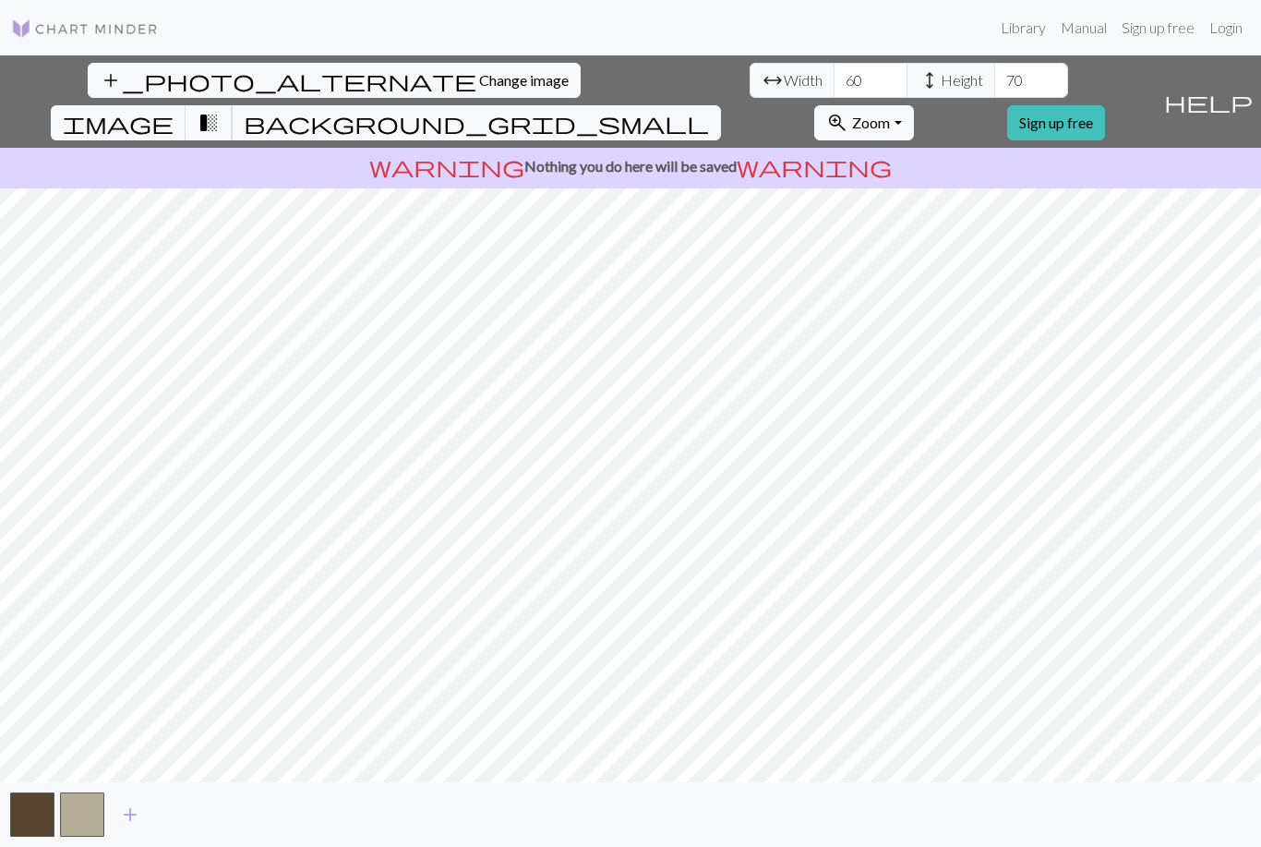
click at [220, 110] on span "transition_fade" at bounding box center [209, 123] width 22 height 26
click at [1250, 93] on span "help" at bounding box center [1208, 102] width 89 height 26
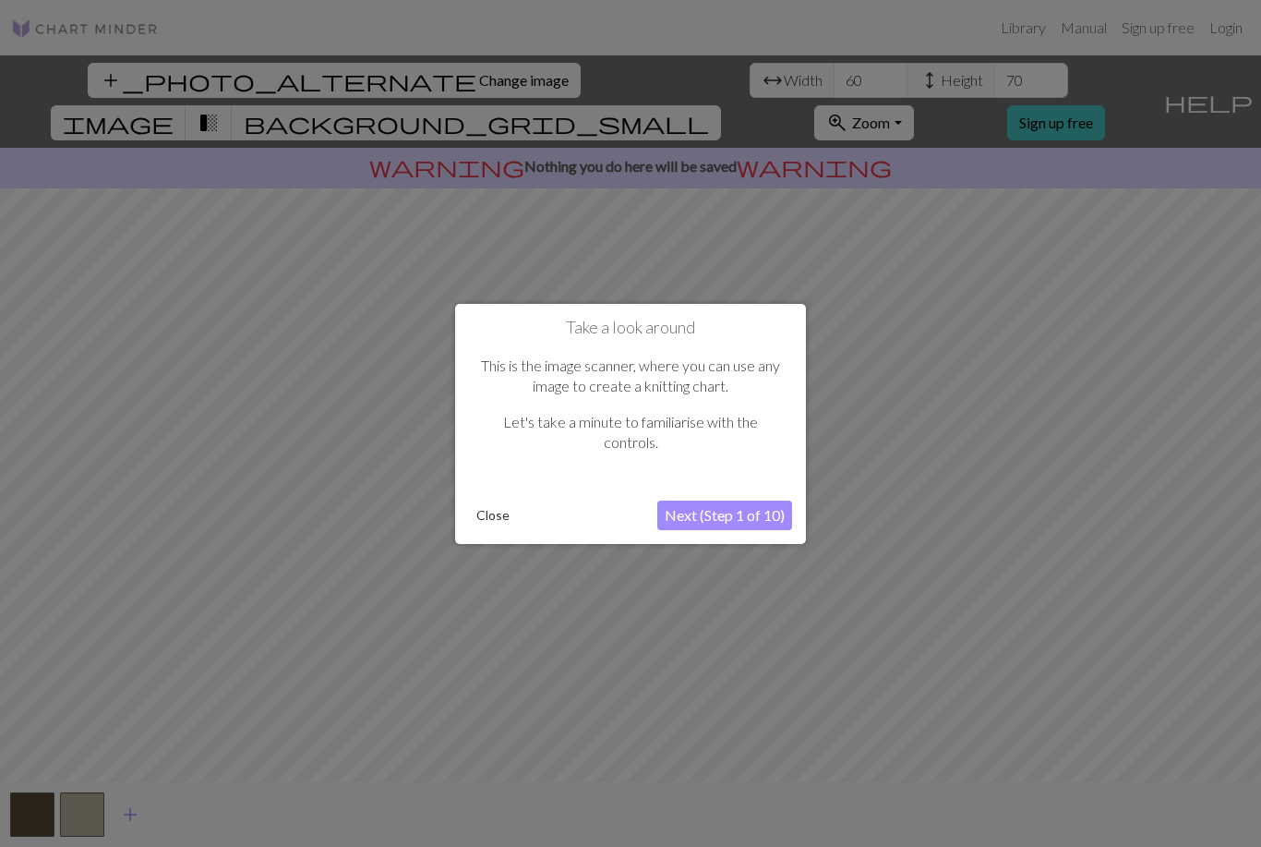
click at [727, 504] on button "Next (Step 1 of 10)" at bounding box center [724, 515] width 135 height 30
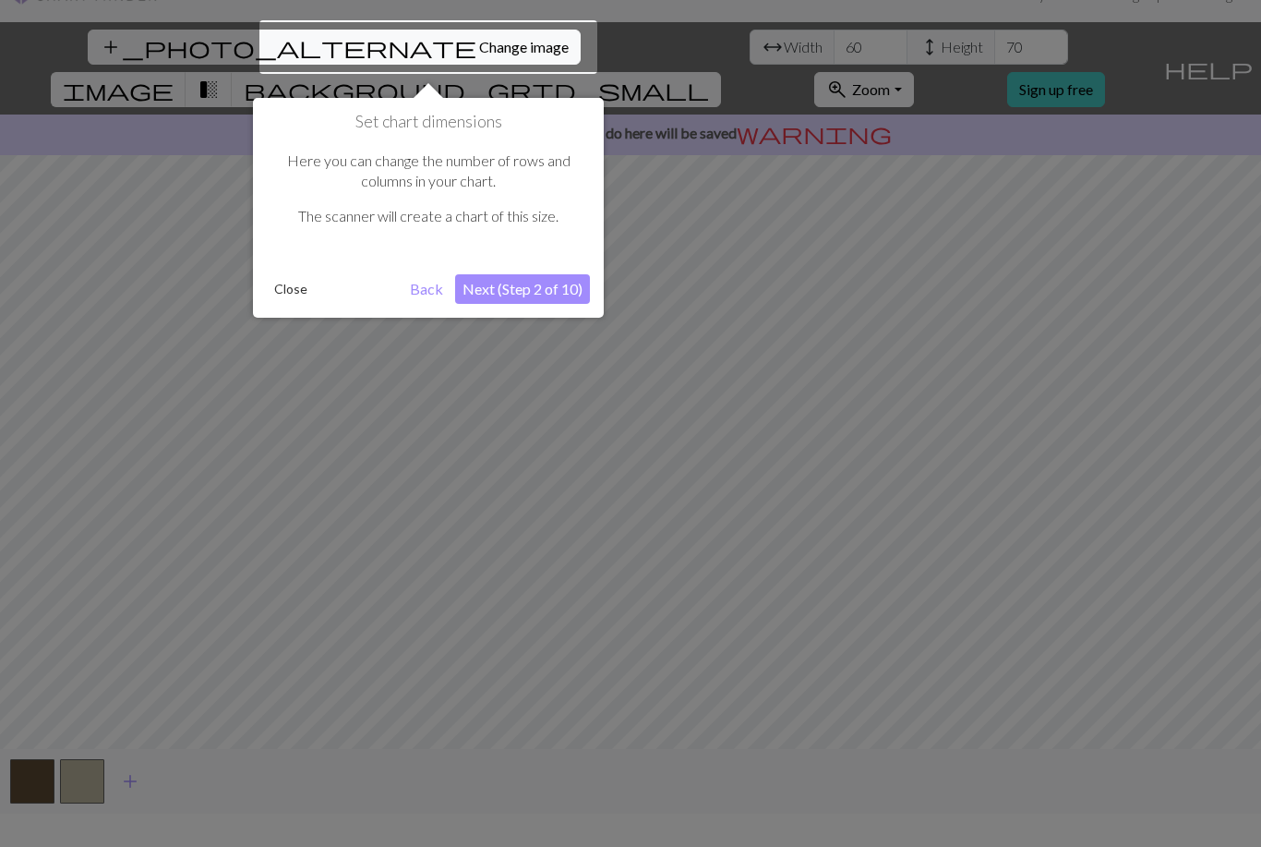
scroll to position [35, 0]
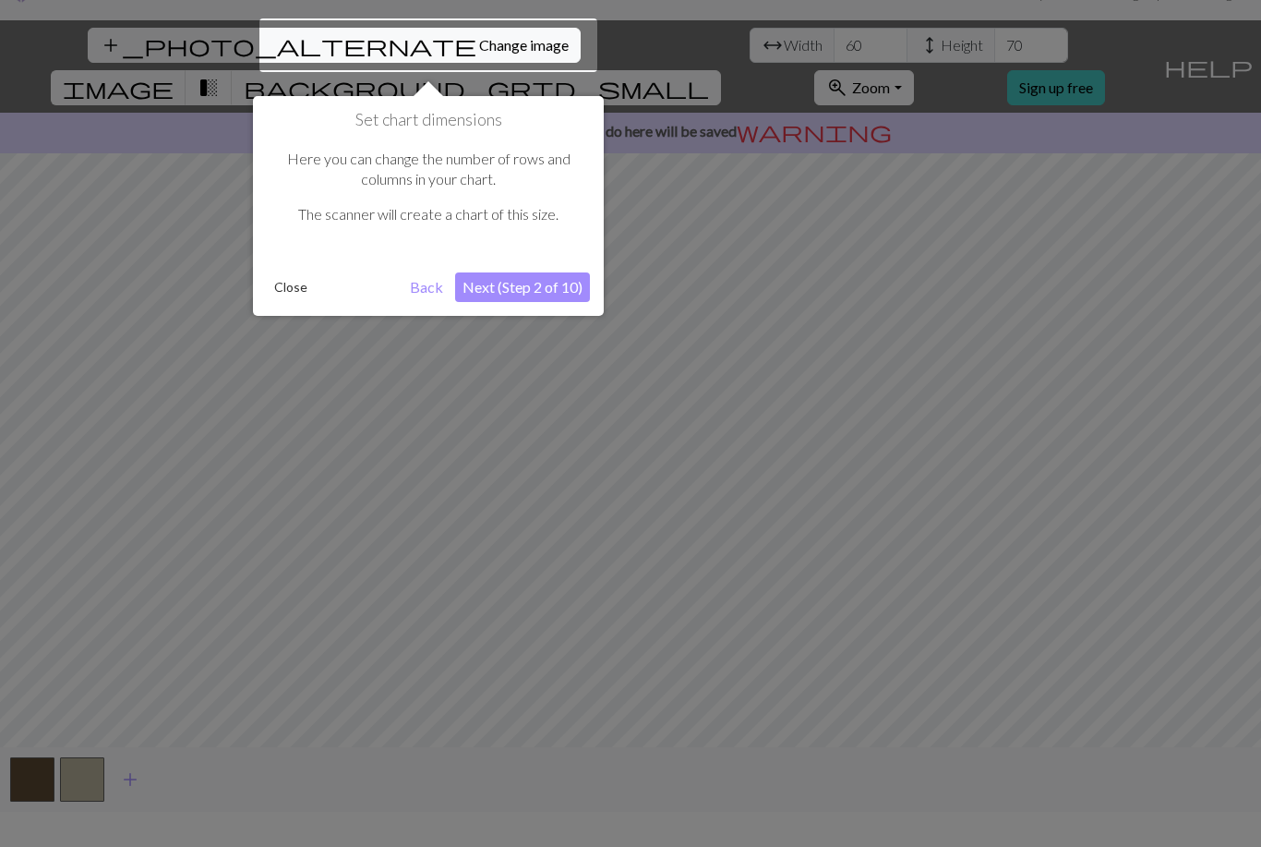
click at [536, 273] on button "Next (Step 2 of 10)" at bounding box center [522, 287] width 135 height 30
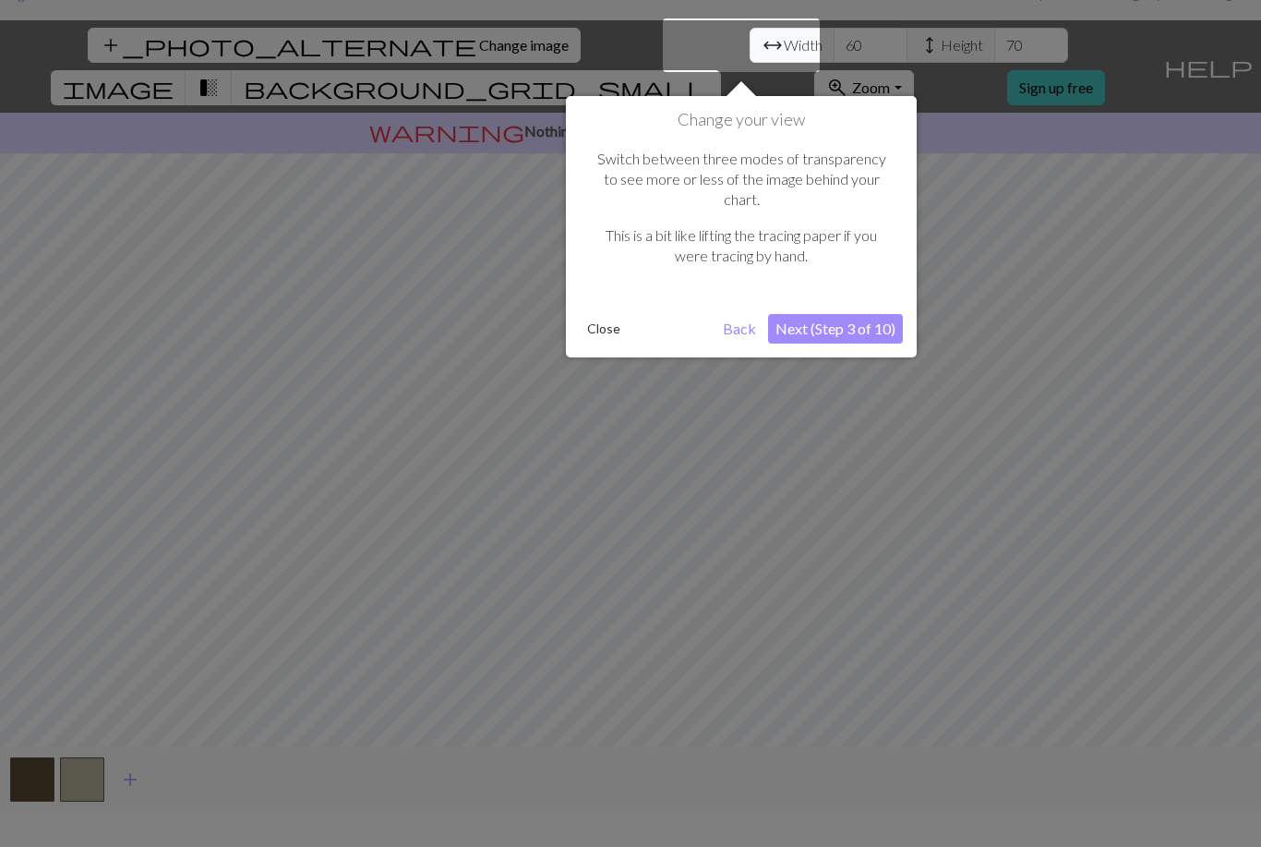
click at [595, 315] on button "Close" at bounding box center [604, 329] width 48 height 28
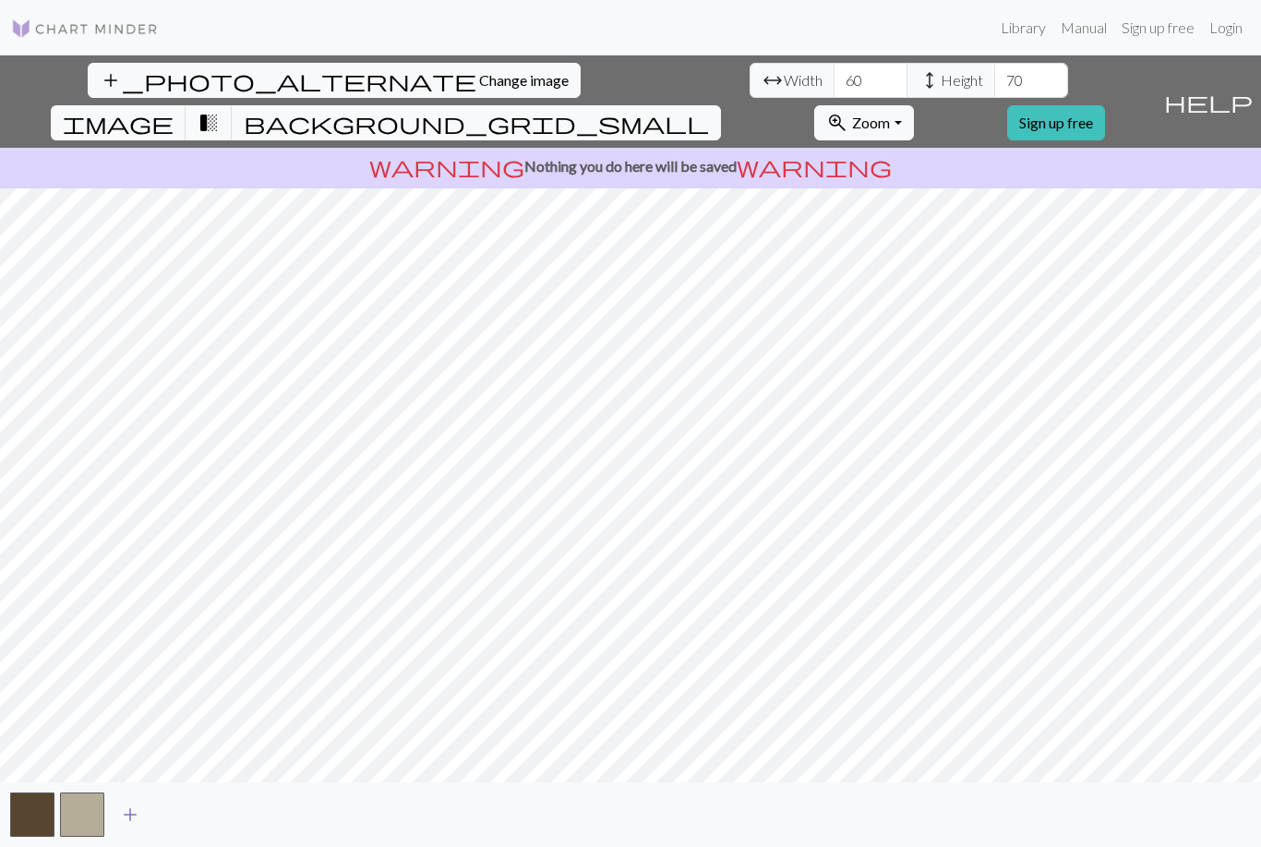
click at [133, 827] on span "add" at bounding box center [130, 814] width 22 height 26
click at [180, 827] on span "add" at bounding box center [180, 814] width 22 height 26
click at [238, 827] on span "add" at bounding box center [230, 814] width 22 height 26
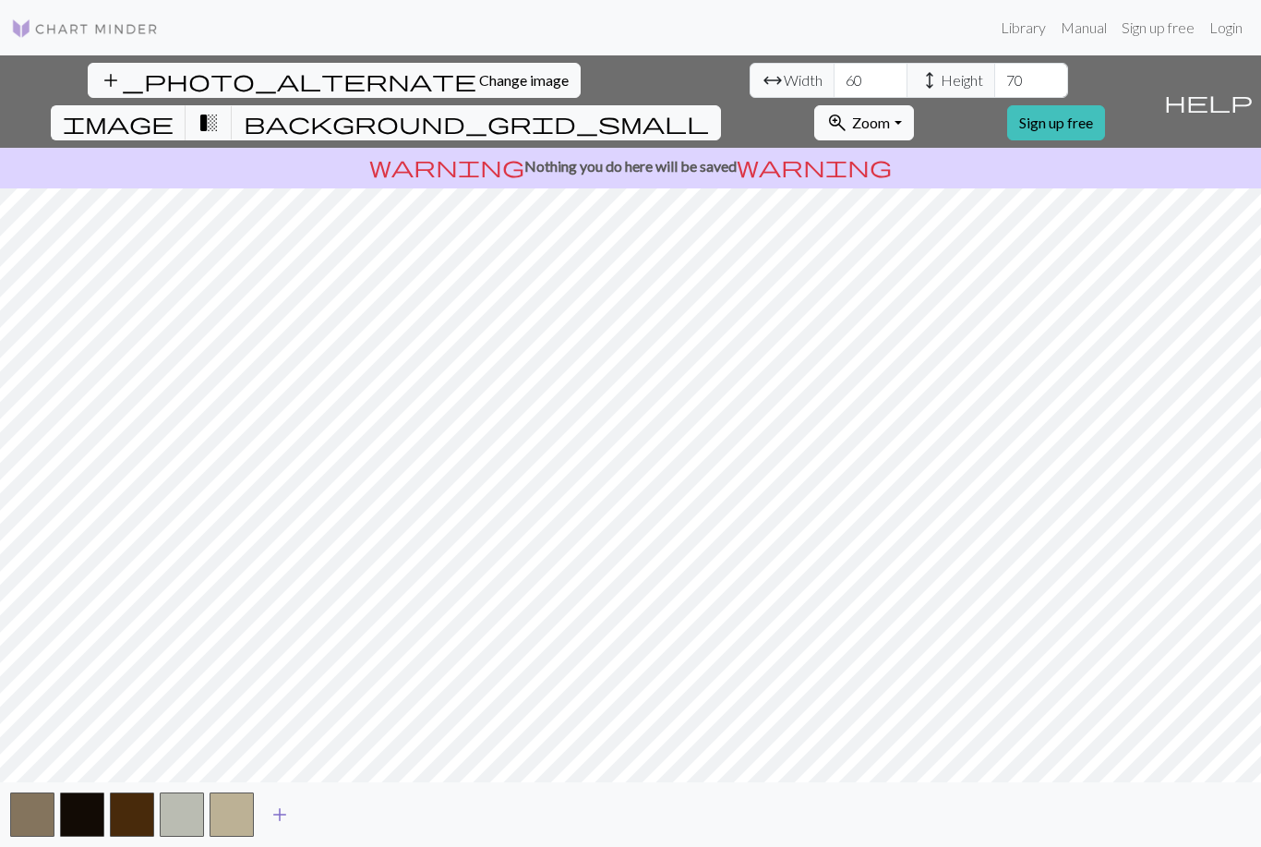
click at [278, 827] on span "add" at bounding box center [280, 814] width 22 height 26
click at [278, 836] on button "button" at bounding box center [281, 814] width 44 height 44
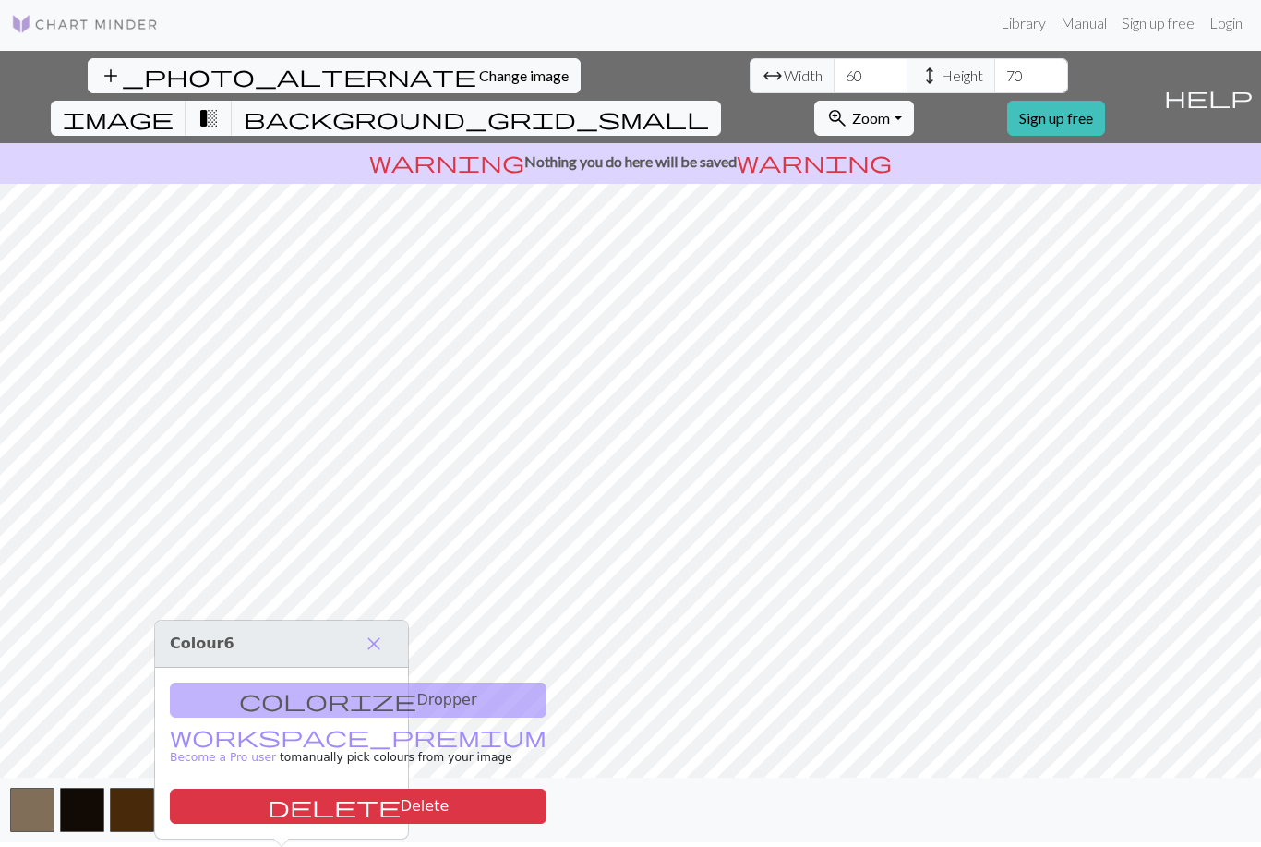
click at [322, 823] on span "add" at bounding box center [329, 810] width 22 height 26
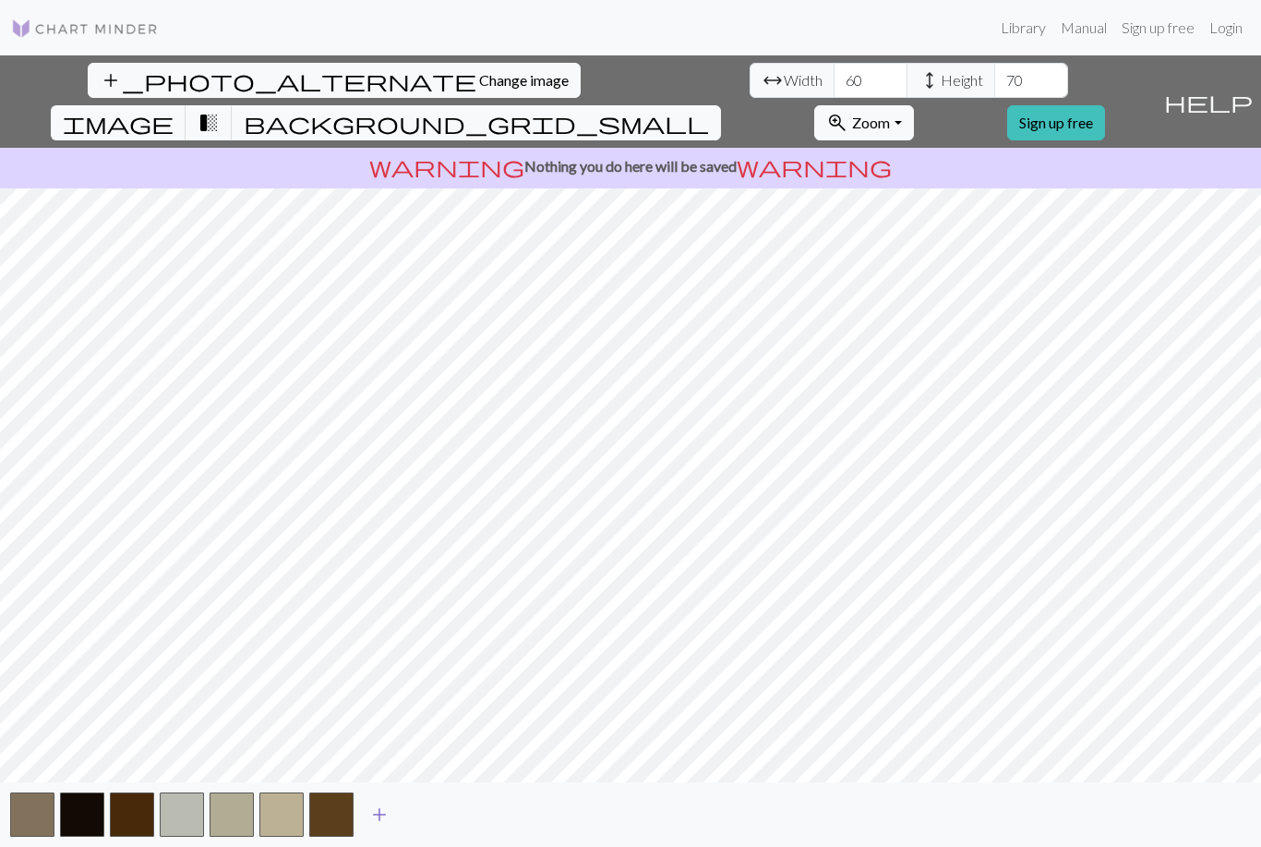
click at [376, 827] on span "add" at bounding box center [379, 814] width 22 height 26
click at [433, 827] on span "add" at bounding box center [429, 814] width 22 height 26
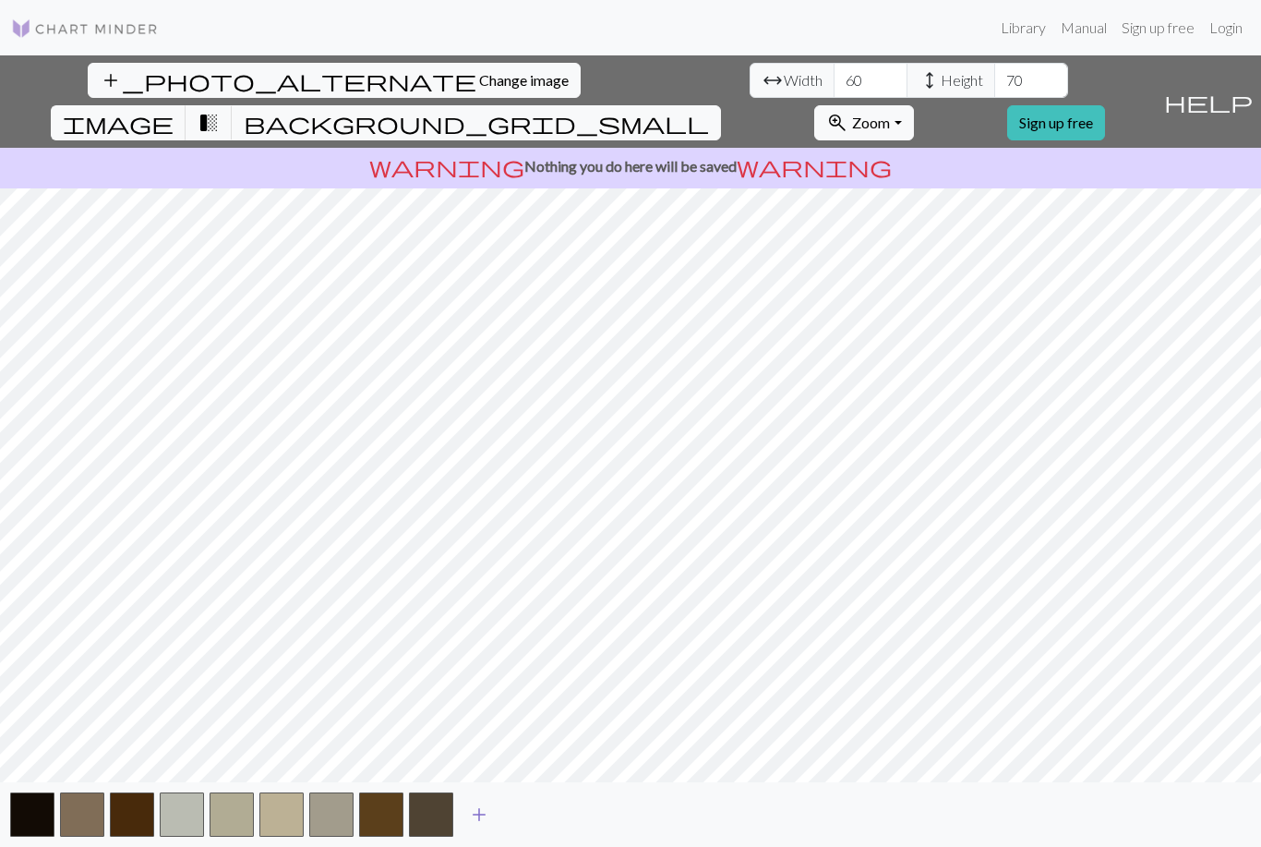
click at [477, 827] on span "add" at bounding box center [479, 814] width 22 height 26
click at [477, 831] on button "button" at bounding box center [481, 814] width 44 height 44
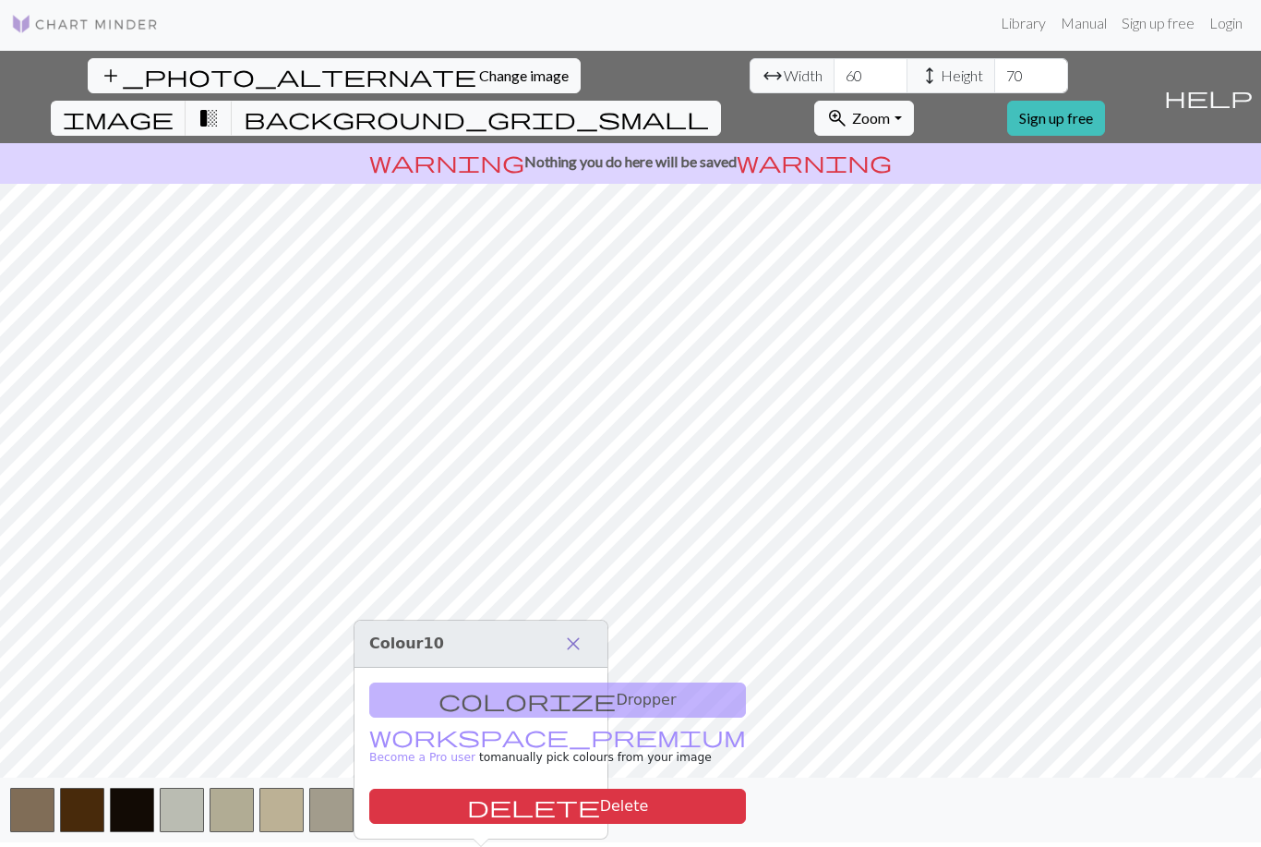
click at [584, 628] on button "close" at bounding box center [573, 643] width 39 height 31
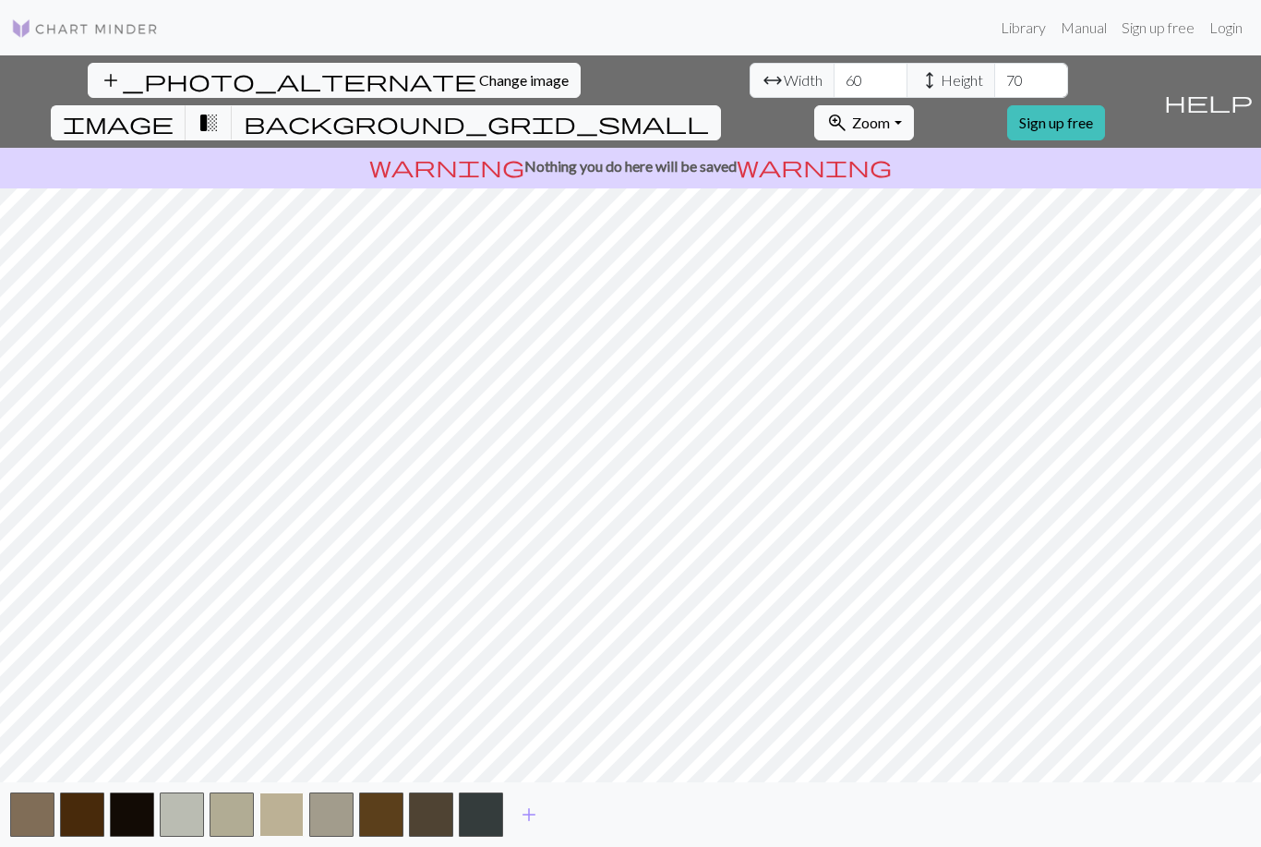
click at [289, 835] on button "button" at bounding box center [281, 814] width 44 height 44
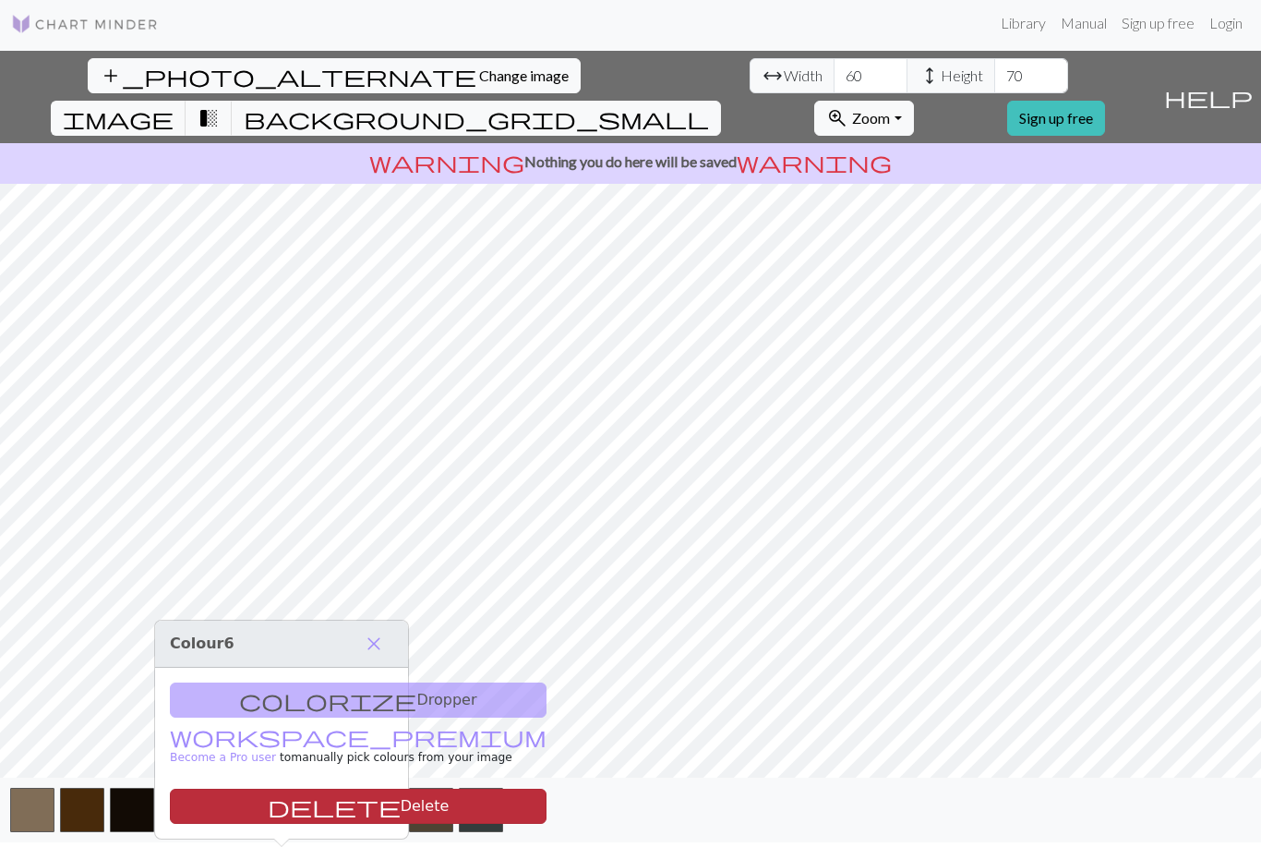
click at [293, 788] on button "delete Delete" at bounding box center [358, 805] width 377 height 35
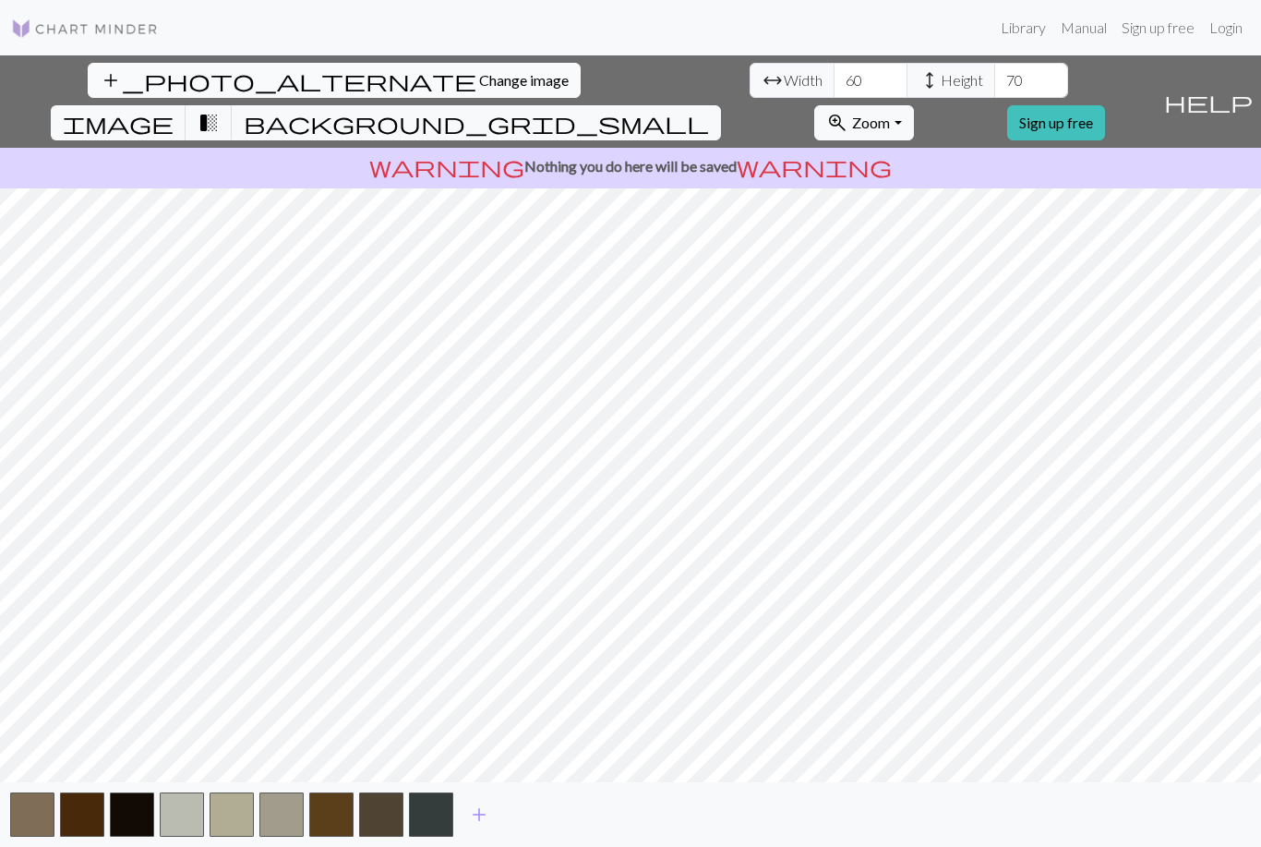
click at [479, 71] on span "Change image" at bounding box center [524, 80] width 90 height 18
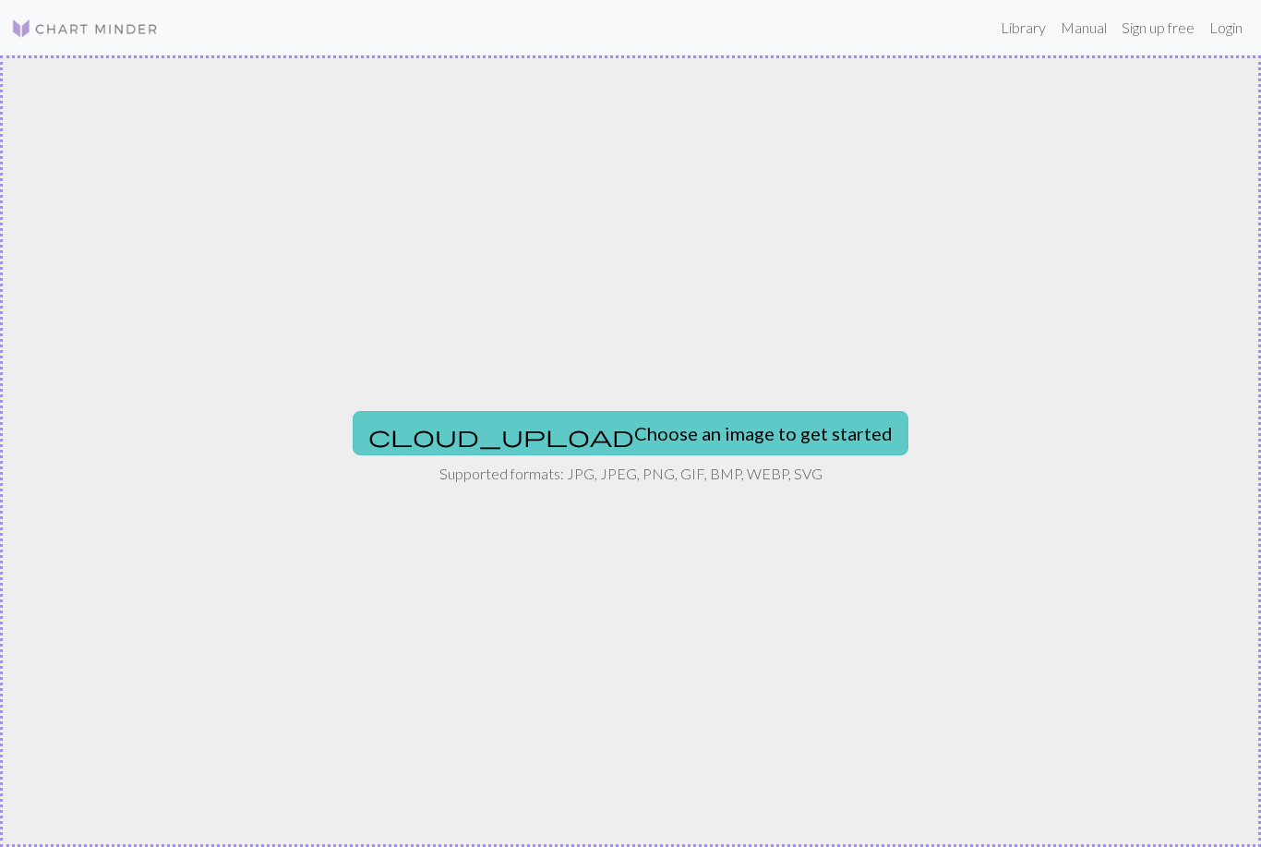
click at [623, 426] on button "cloud_upload Choose an image to get started" at bounding box center [631, 433] width 556 height 44
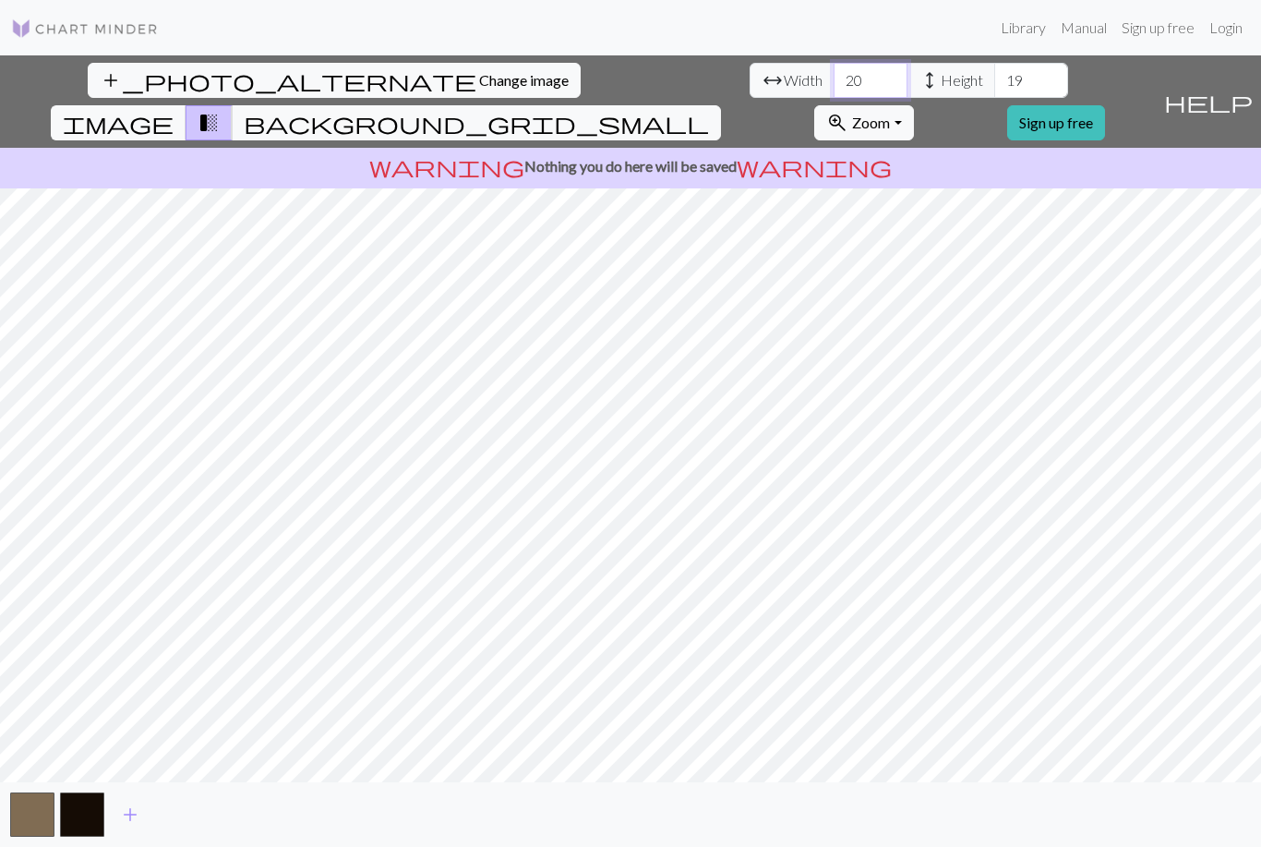
click at [834, 78] on input "20" at bounding box center [871, 80] width 74 height 35
type input "2"
type input "60"
click at [994, 78] on input "19" at bounding box center [1031, 80] width 74 height 35
type input "1"
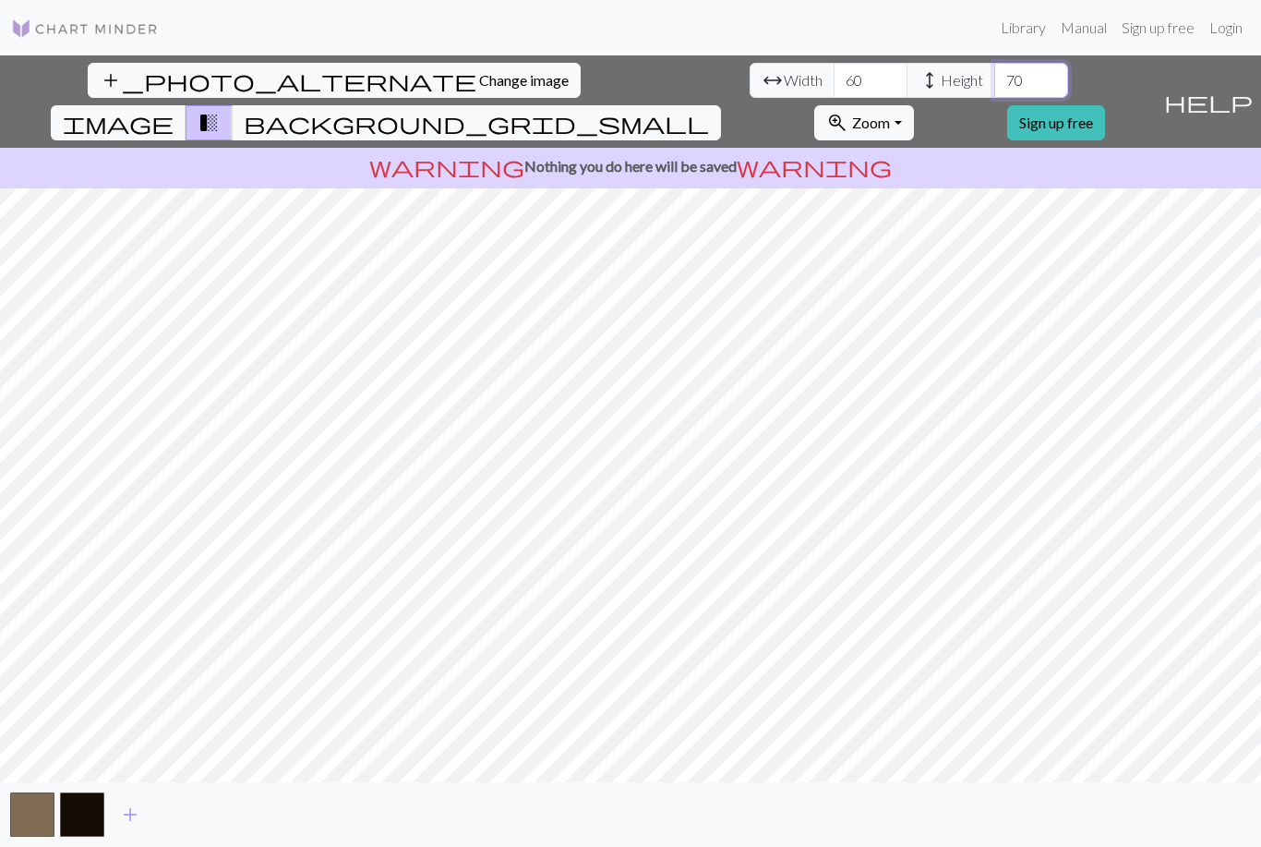
type input "70"
click at [1238, 89] on span "help" at bounding box center [1208, 102] width 89 height 26
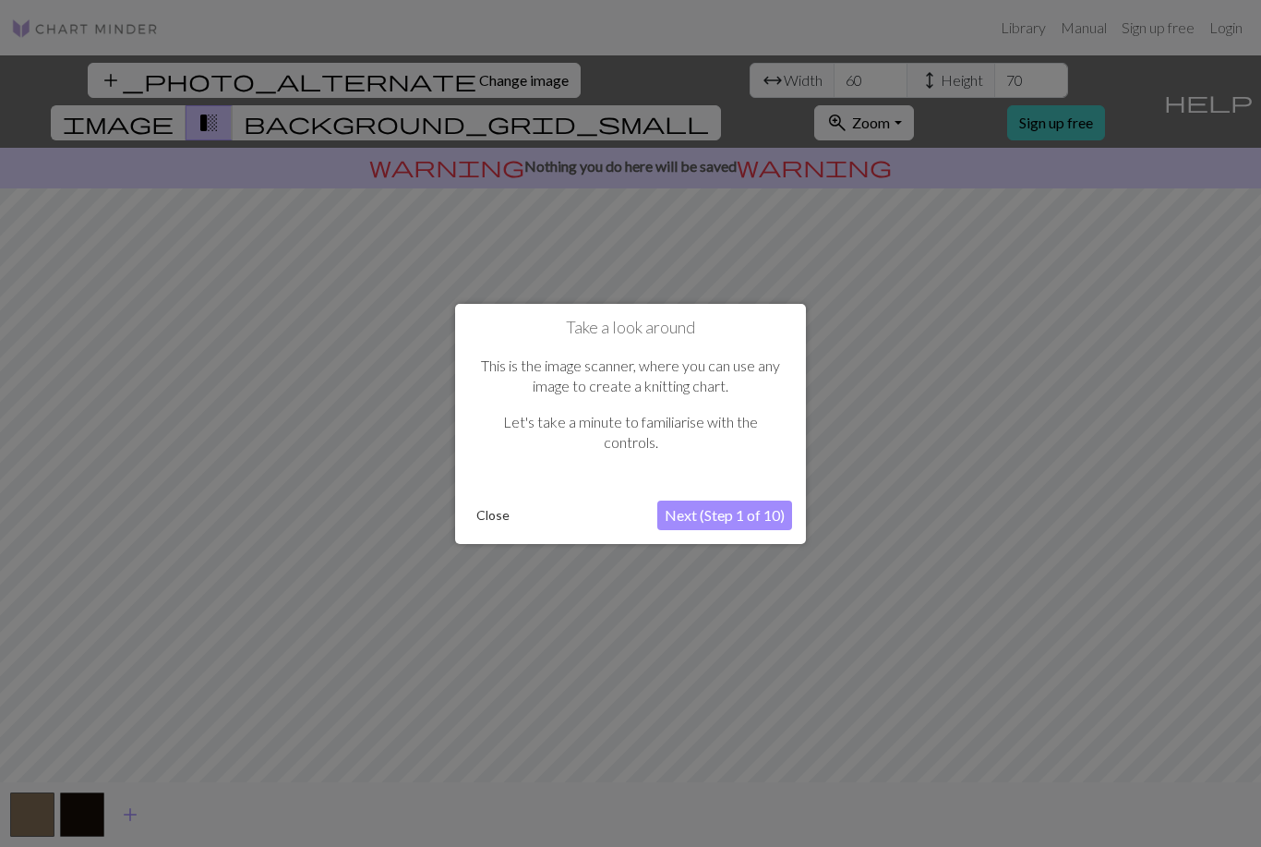
click at [733, 513] on button "Next (Step 1 of 10)" at bounding box center [724, 515] width 135 height 30
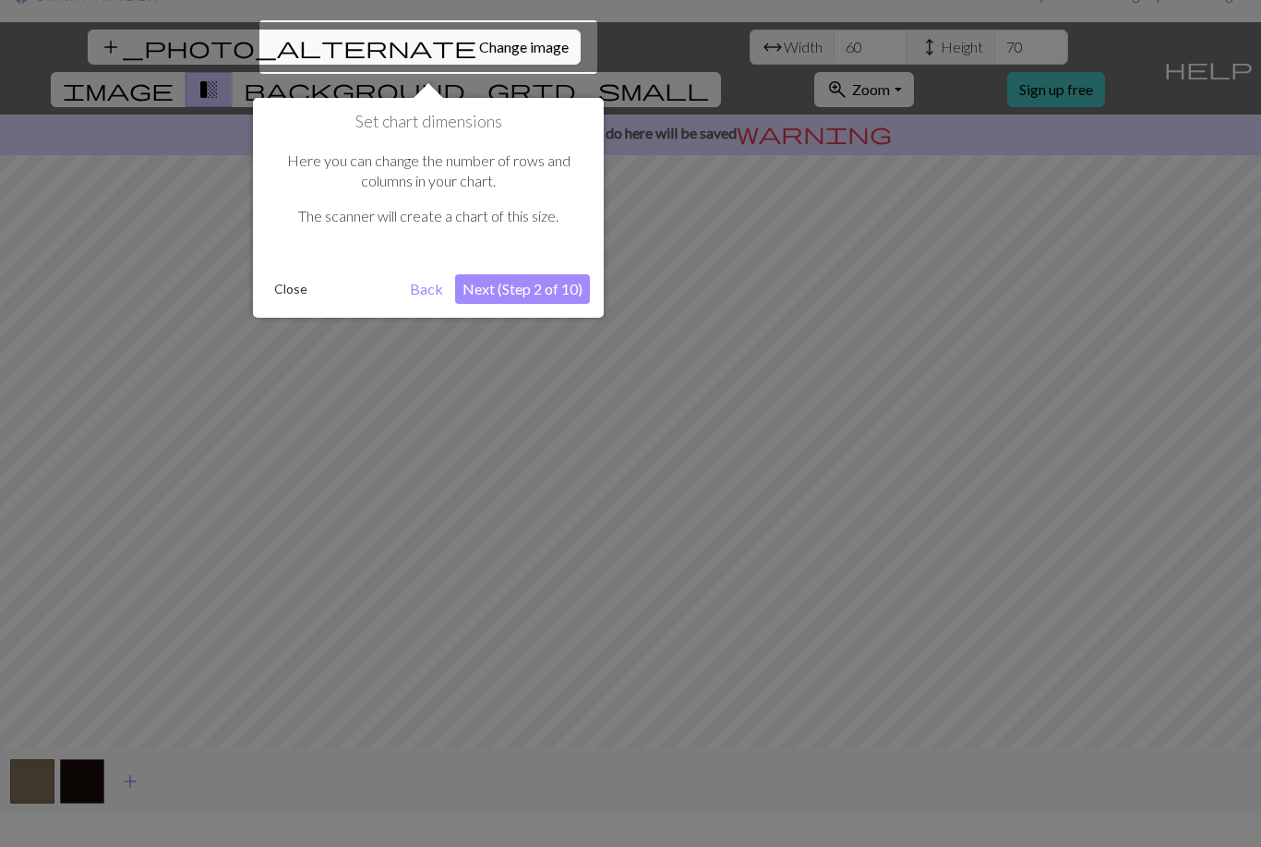
scroll to position [35, 0]
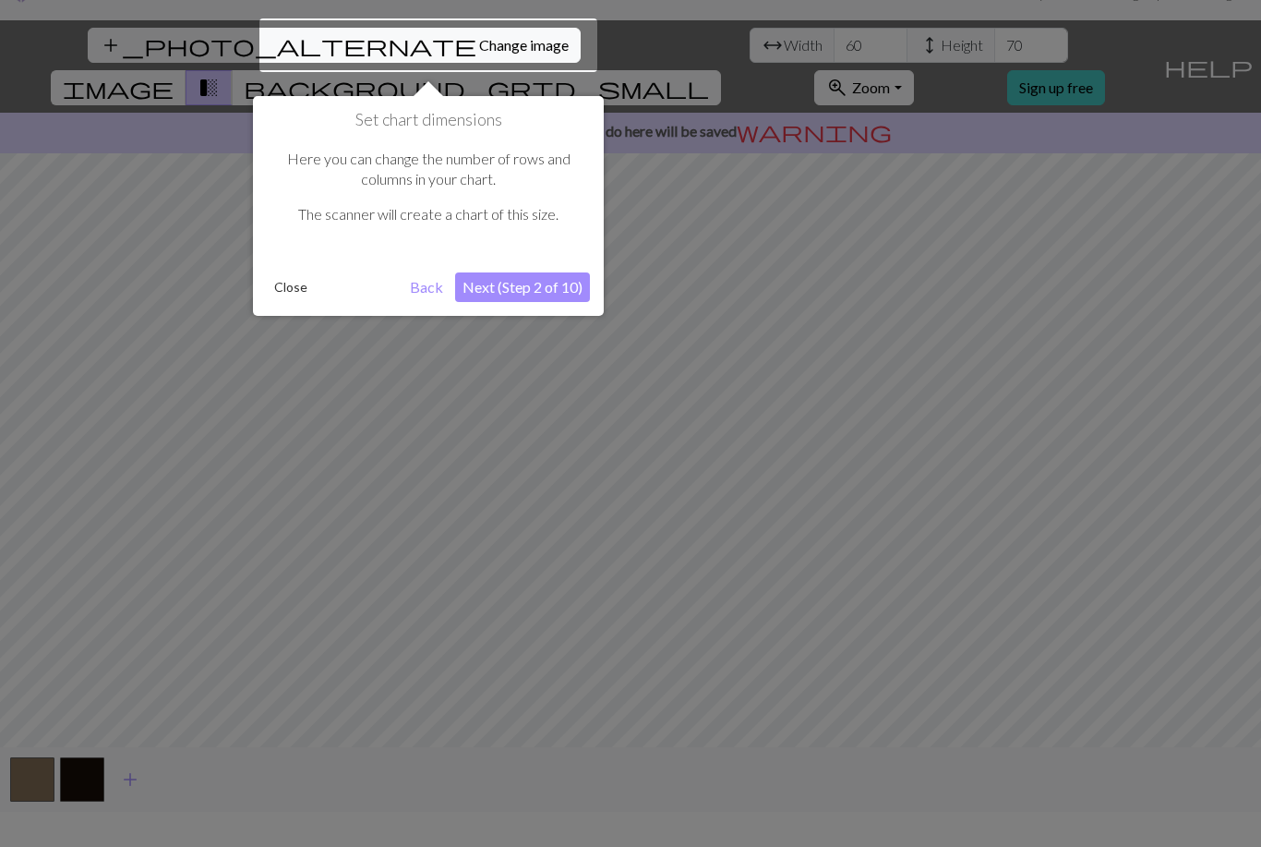
click at [517, 296] on button "Next (Step 2 of 10)" at bounding box center [522, 287] width 135 height 30
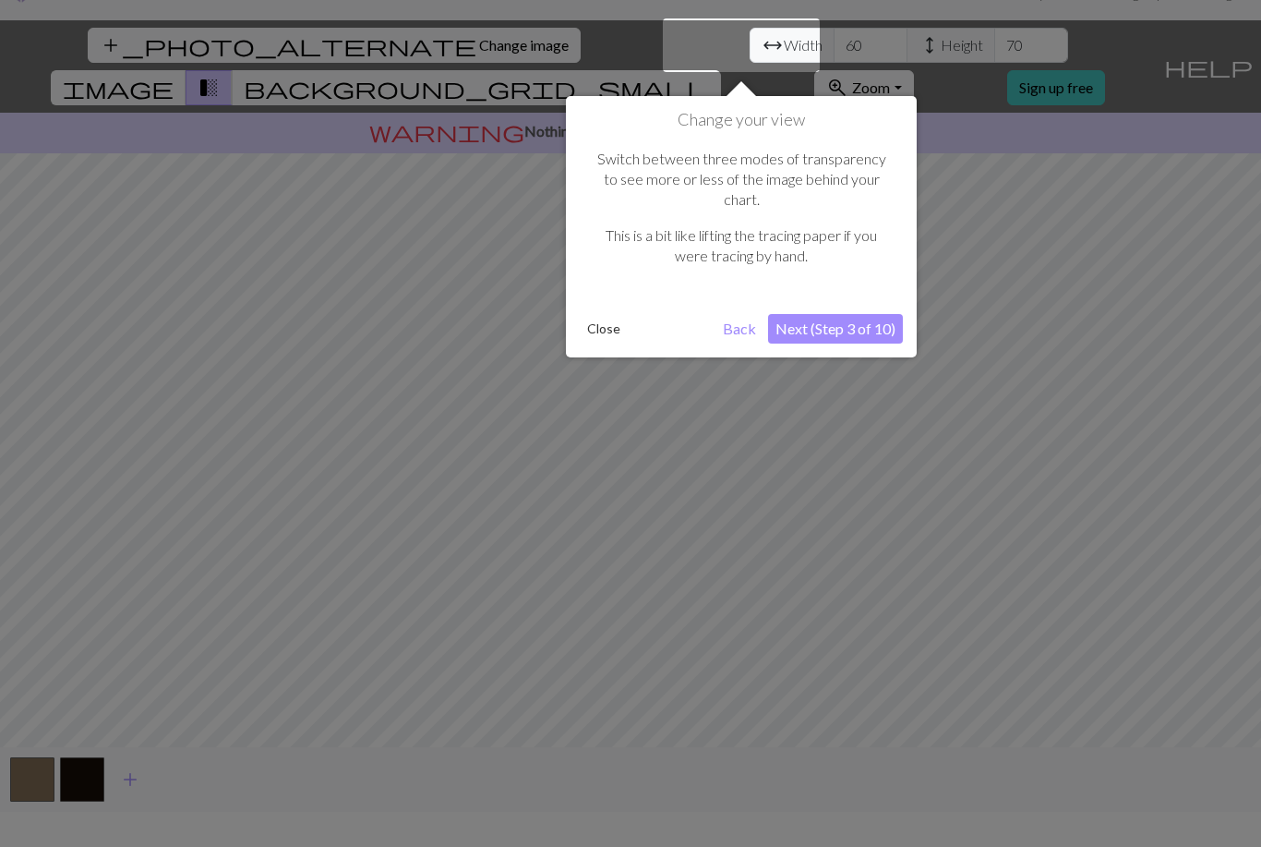
click at [138, 493] on div at bounding box center [630, 418] width 1261 height 906
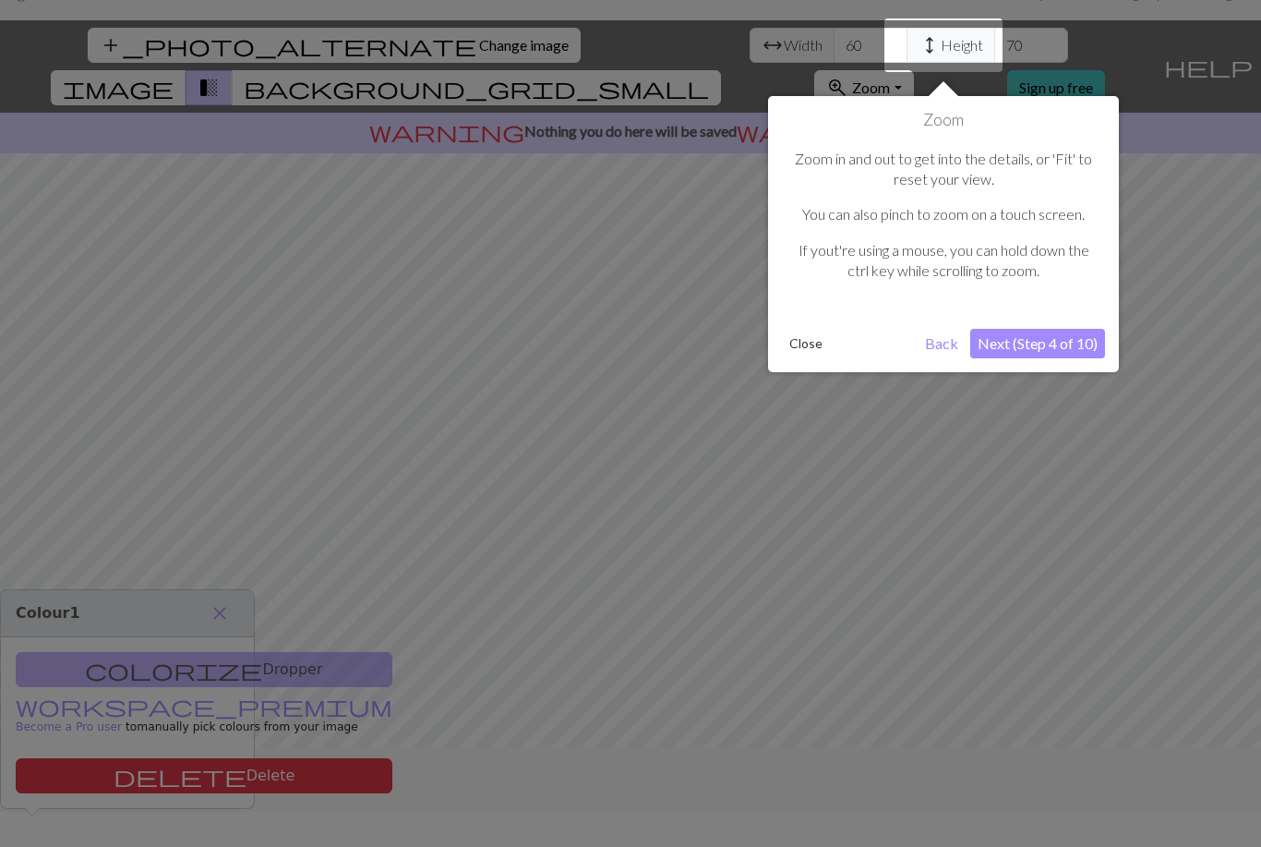
click at [808, 345] on button "Close" at bounding box center [806, 344] width 48 height 28
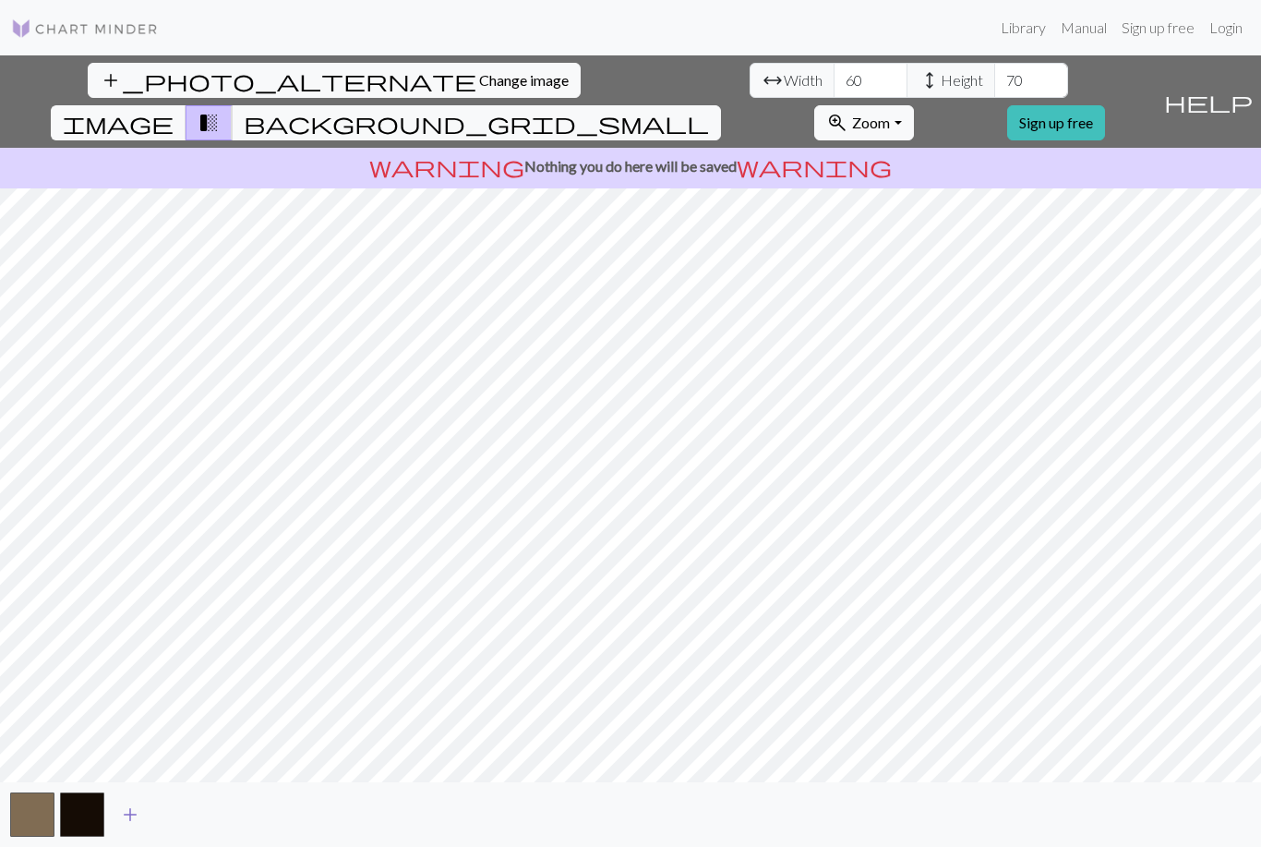
click at [134, 827] on span "add" at bounding box center [130, 814] width 22 height 26
click at [134, 836] on button "button" at bounding box center [132, 814] width 44 height 44
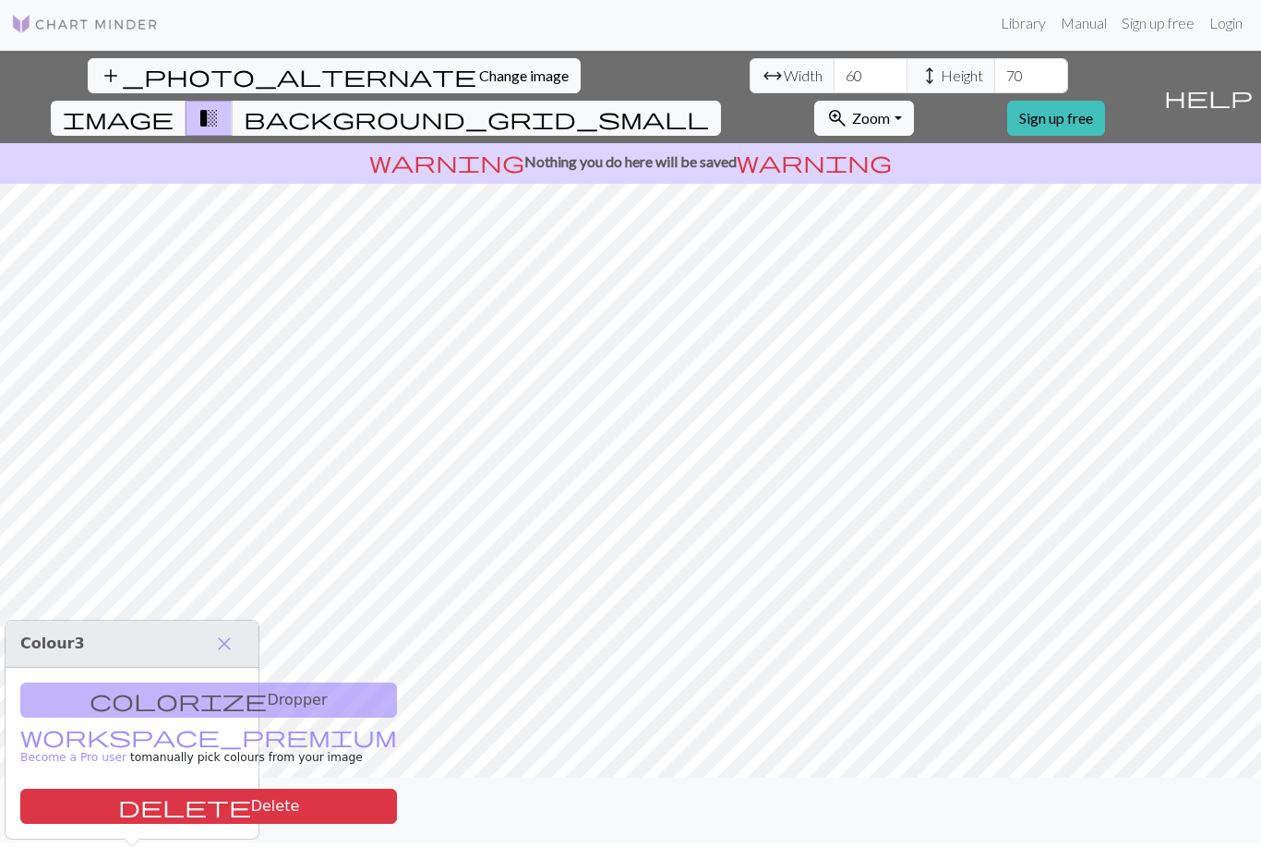
click at [174, 823] on span "add" at bounding box center [180, 810] width 22 height 26
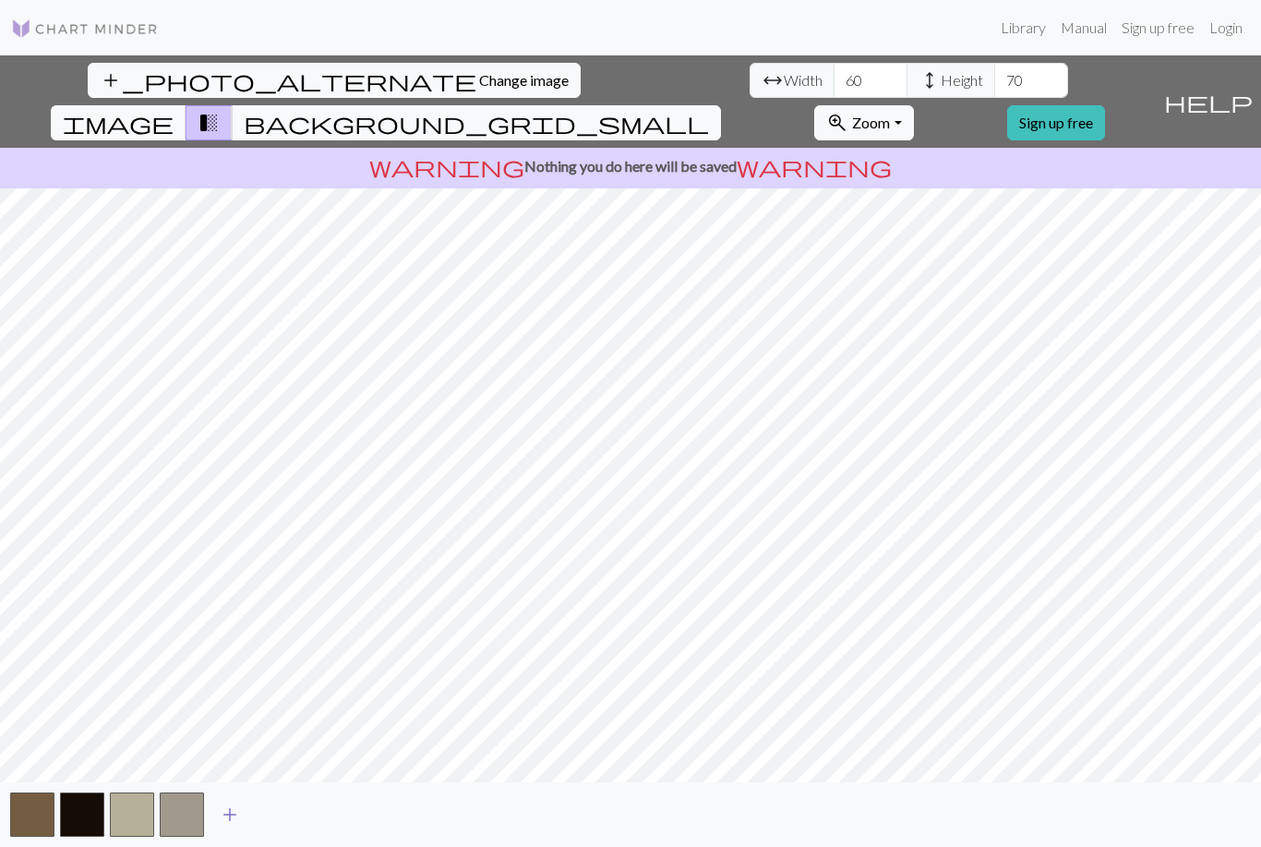
click at [237, 827] on span "add" at bounding box center [230, 814] width 22 height 26
click at [282, 827] on span "add" at bounding box center [280, 814] width 22 height 26
click at [333, 827] on span "add" at bounding box center [329, 814] width 22 height 26
click at [376, 827] on span "add" at bounding box center [379, 814] width 22 height 26
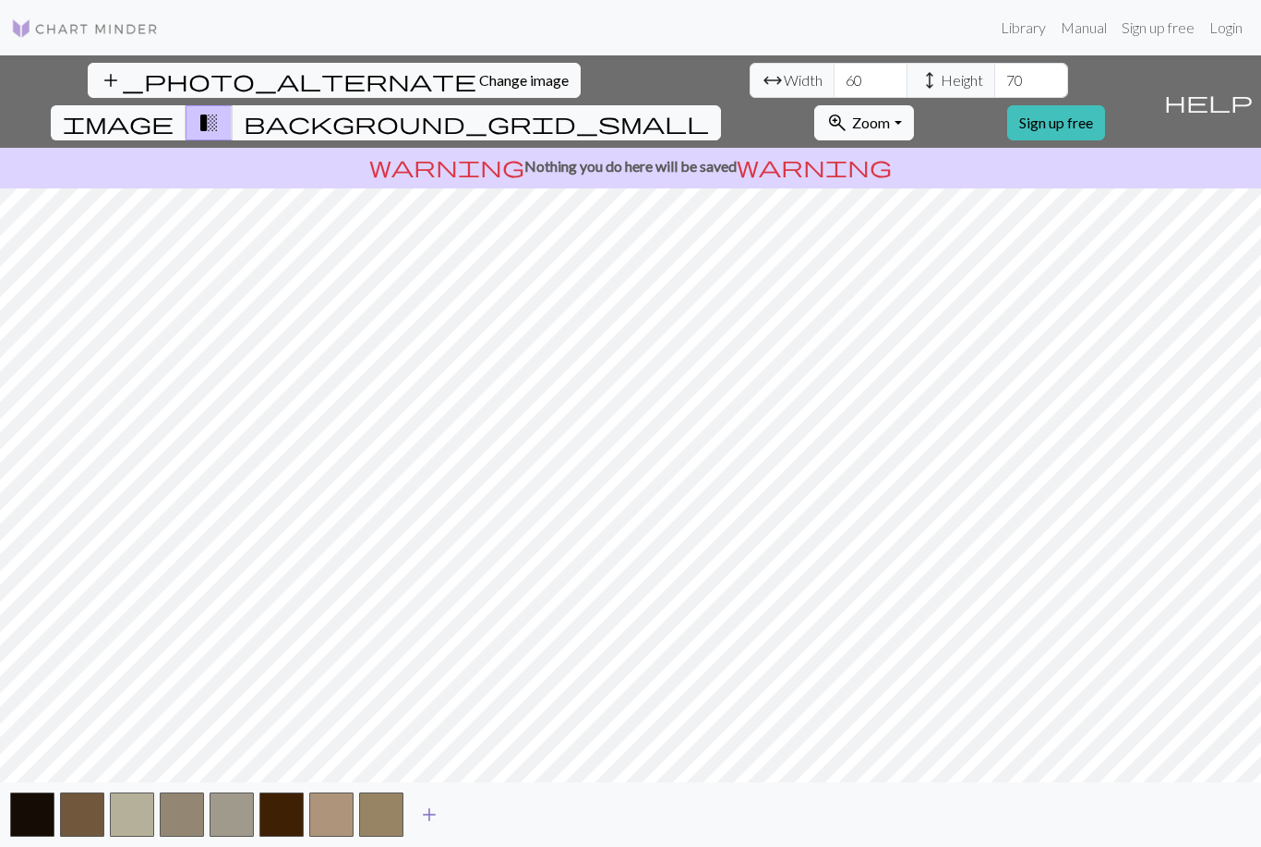
click at [433, 827] on span "add" at bounding box center [429, 814] width 22 height 26
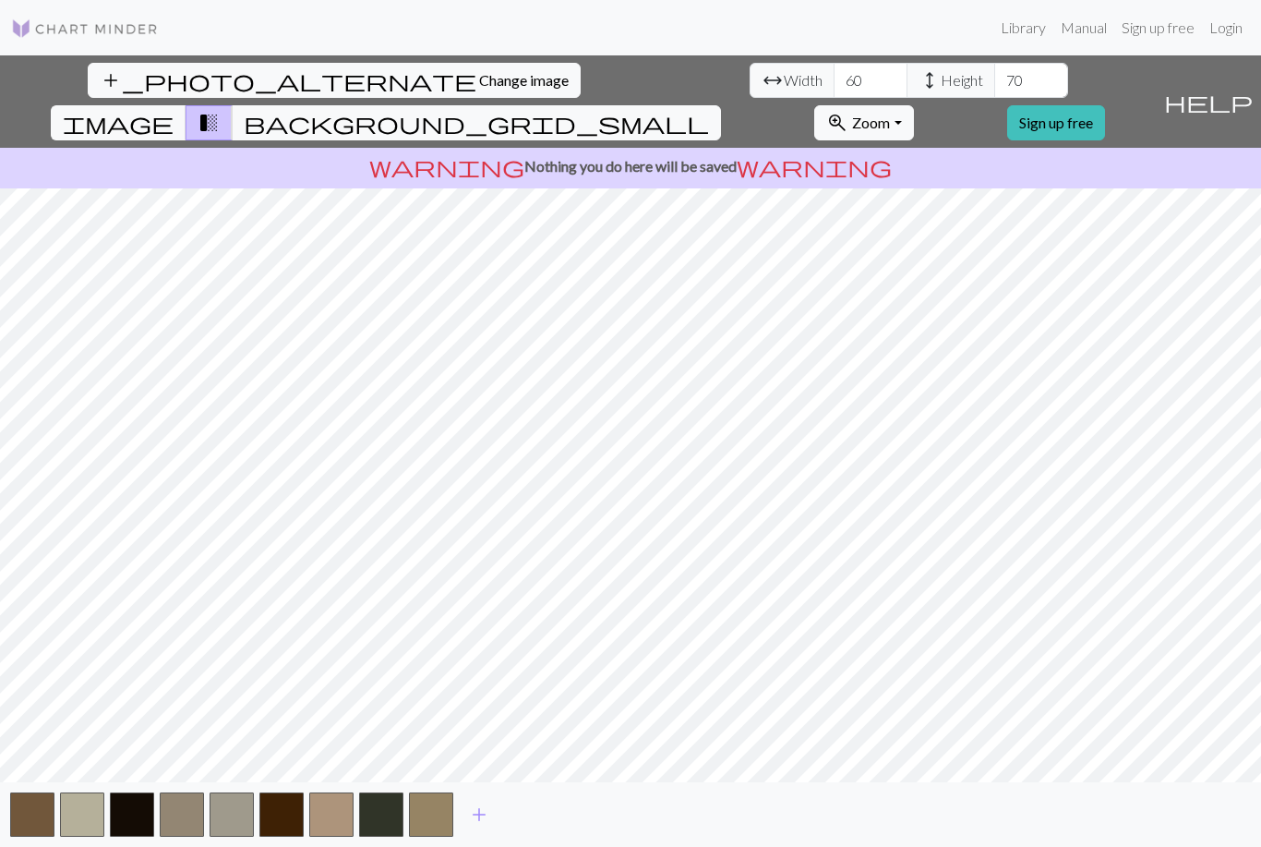
click at [701, 819] on div "add" at bounding box center [630, 814] width 1261 height 65
click at [480, 825] on span "add" at bounding box center [479, 814] width 22 height 26
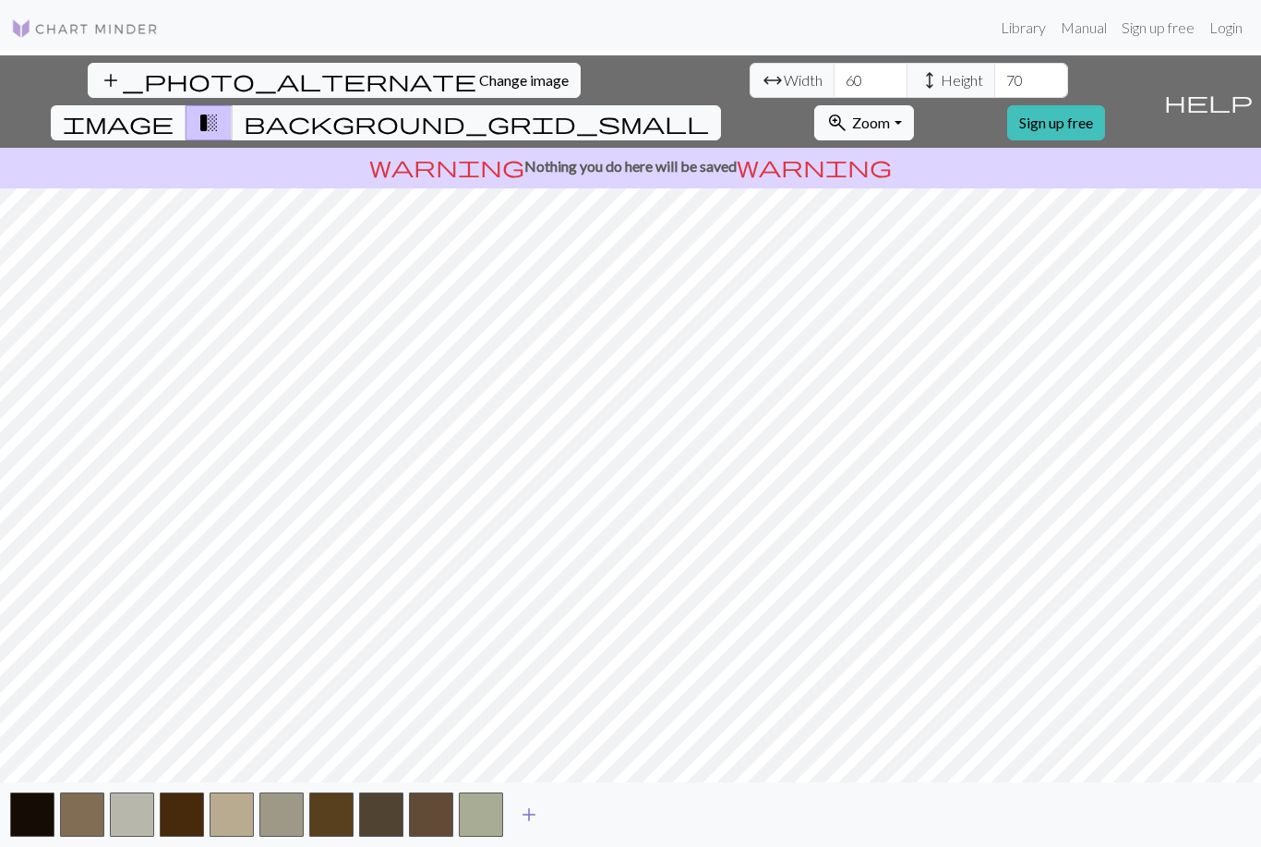
click at [530, 827] on span "add" at bounding box center [529, 814] width 22 height 26
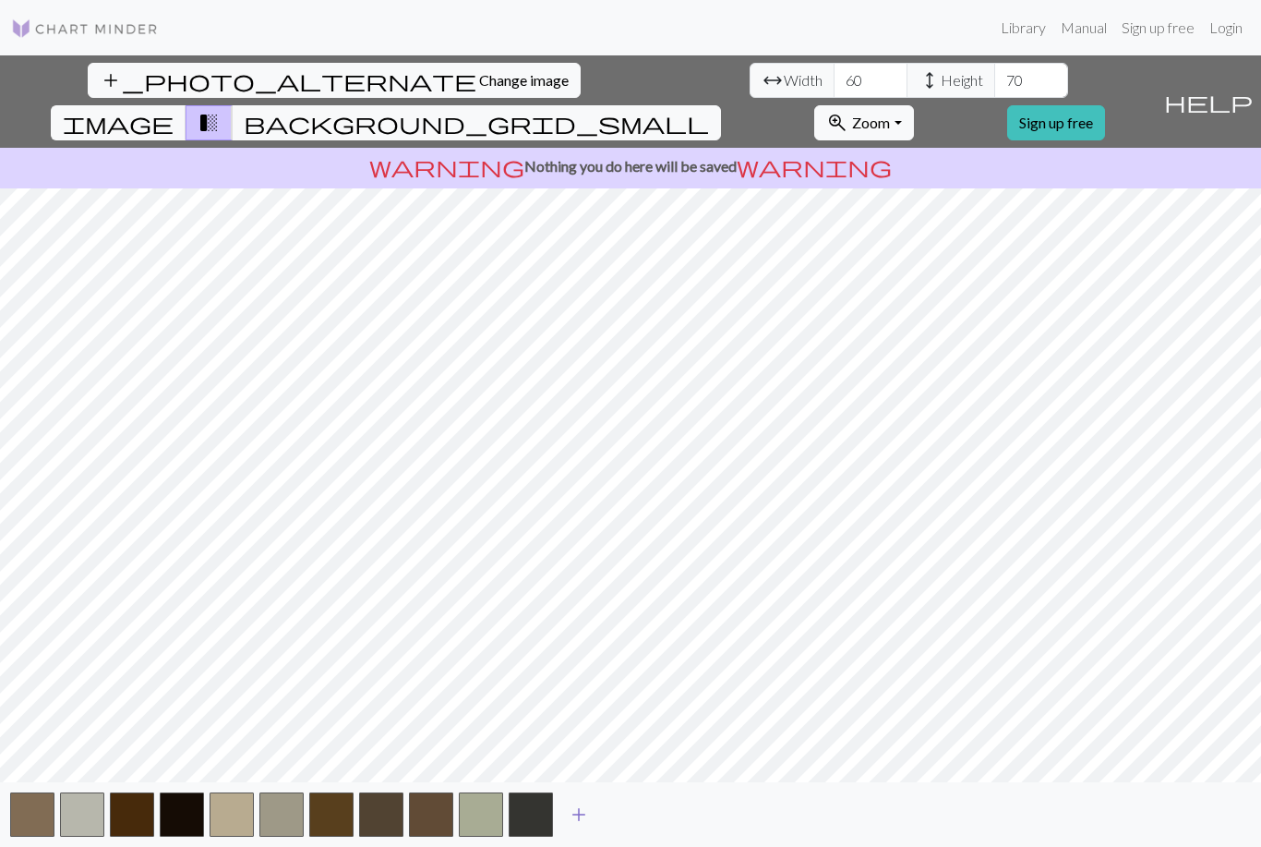
click at [579, 827] on span "add" at bounding box center [579, 814] width 22 height 26
click at [632, 825] on span "add" at bounding box center [629, 814] width 22 height 26
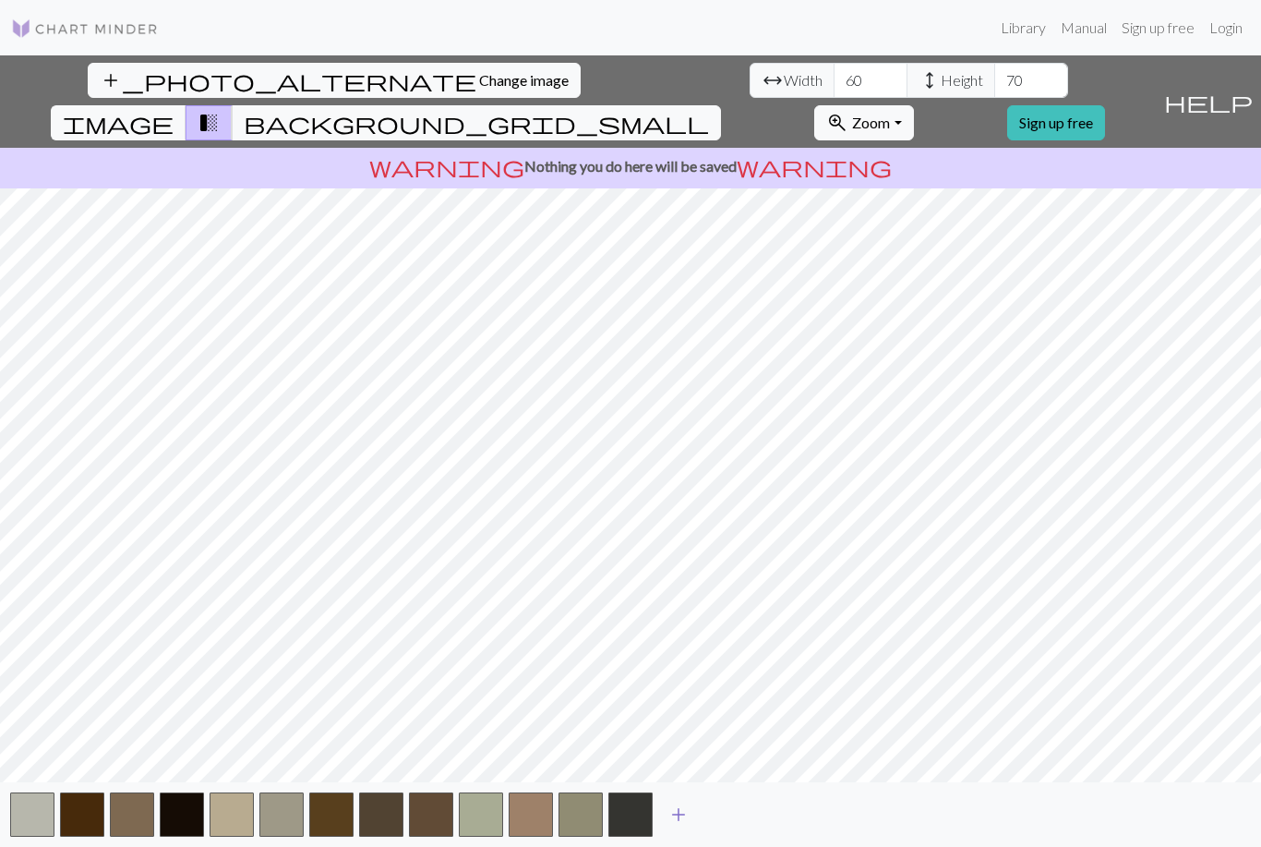
click at [683, 825] on span "add" at bounding box center [678, 814] width 22 height 26
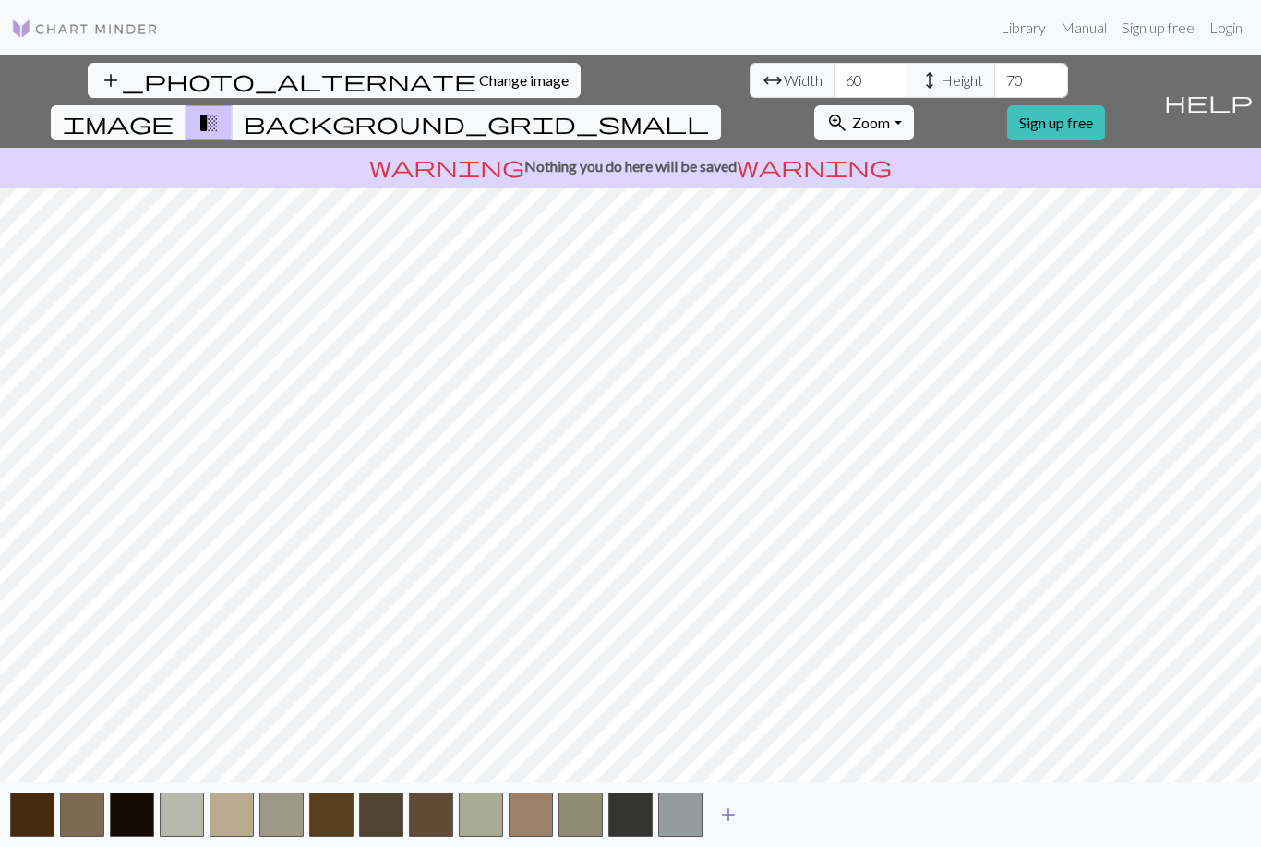
click at [733, 824] on span "add" at bounding box center [728, 814] width 22 height 26
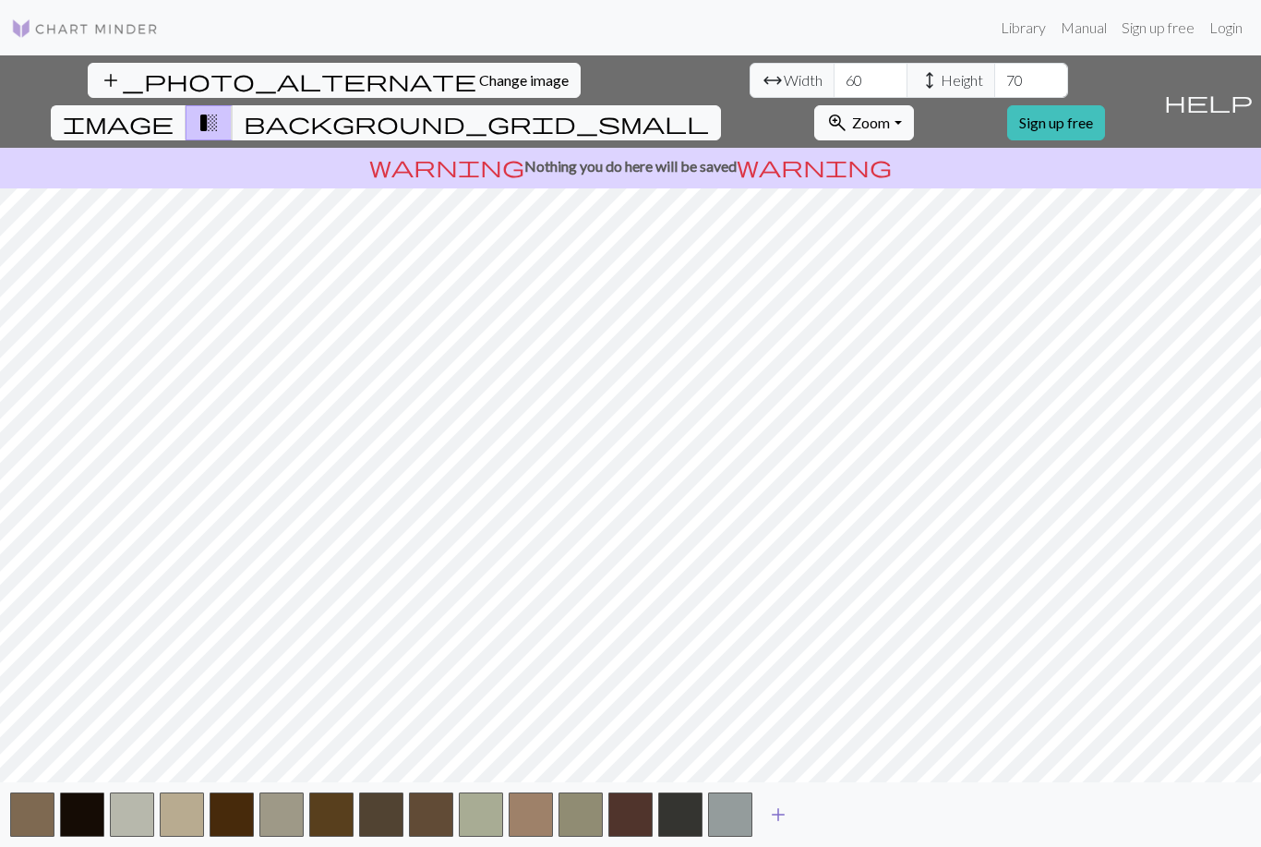
click at [784, 827] on span "add" at bounding box center [778, 814] width 22 height 26
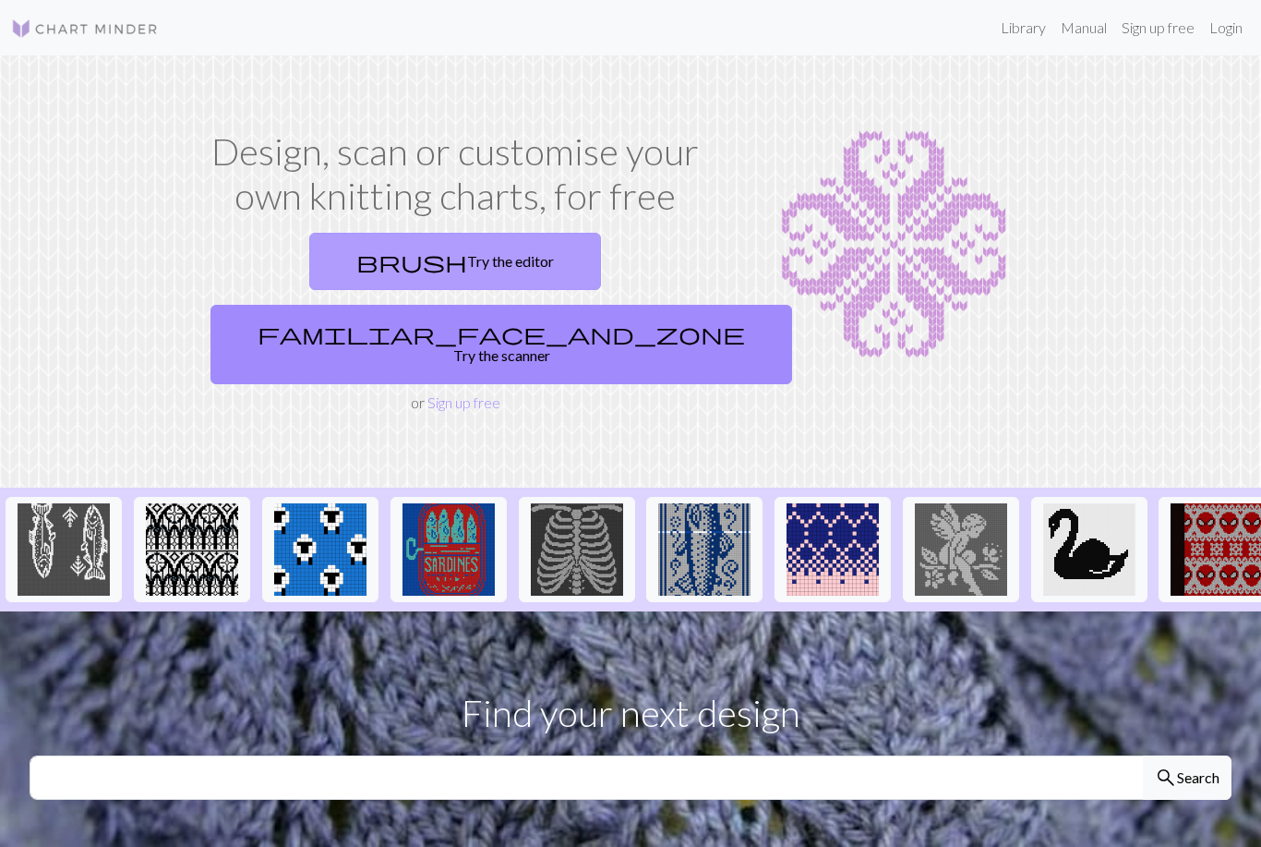
click at [341, 270] on link "brush Try the editor" at bounding box center [455, 261] width 292 height 57
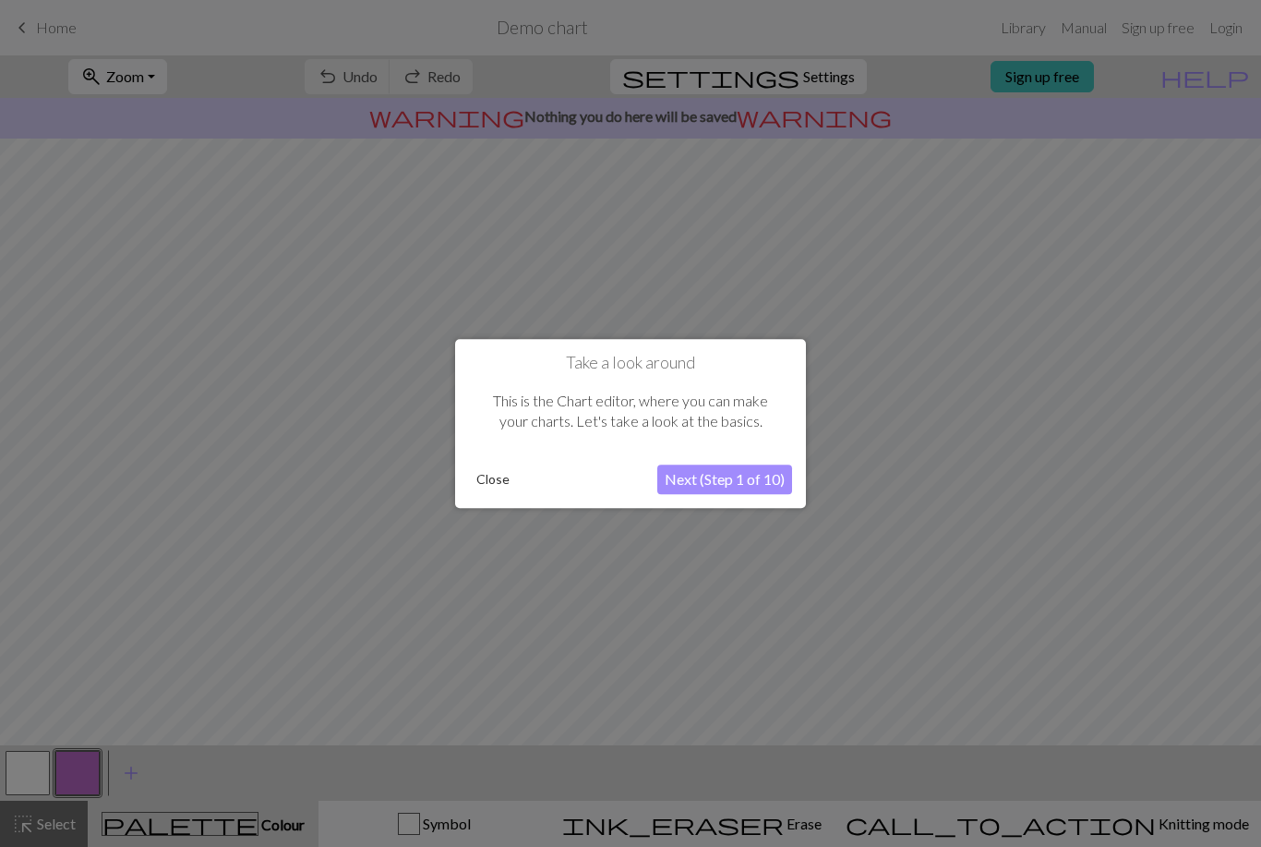
click at [493, 471] on button "Close" at bounding box center [493, 479] width 48 height 28
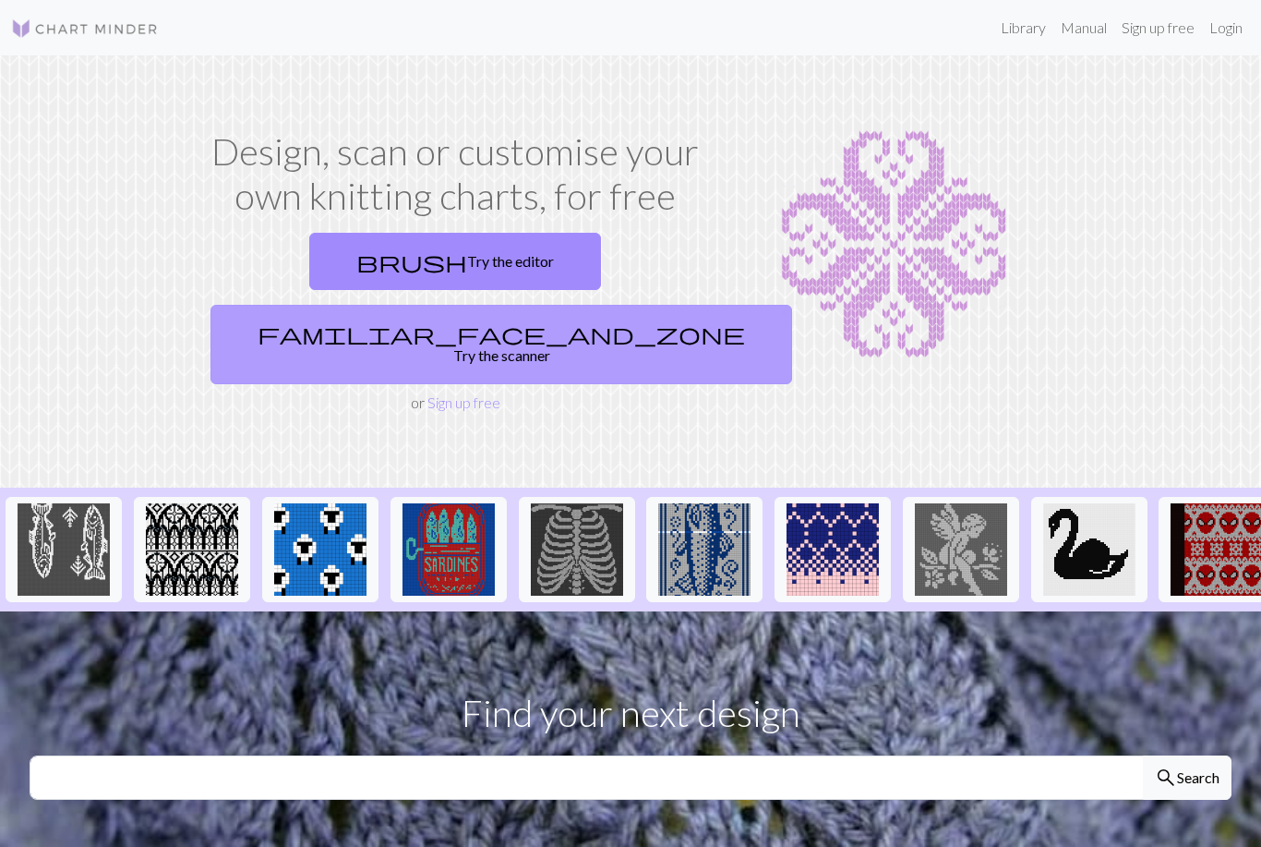
click at [613, 305] on link "familiar_face_and_zone Try the scanner" at bounding box center [501, 344] width 582 height 79
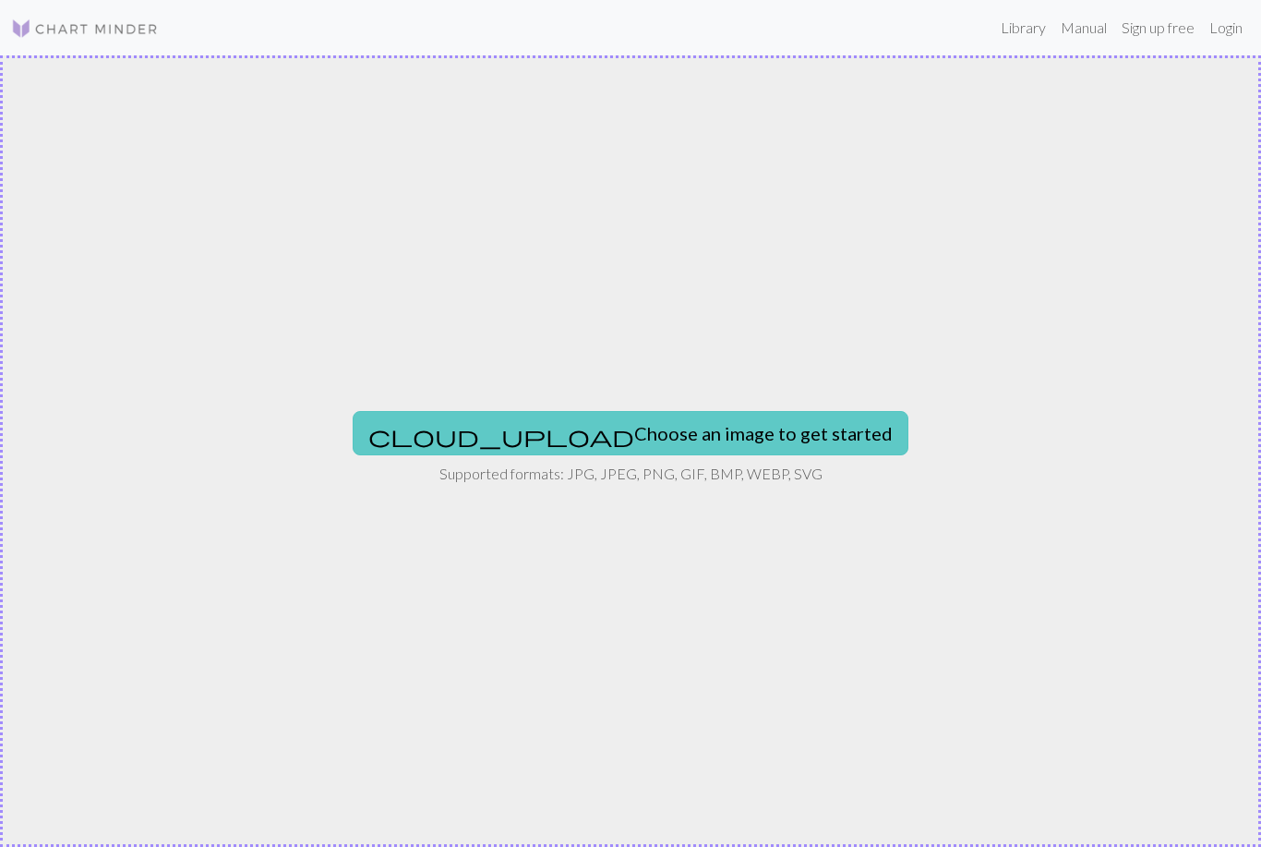
click at [633, 438] on button "cloud_upload Choose an image to get started" at bounding box center [631, 433] width 556 height 44
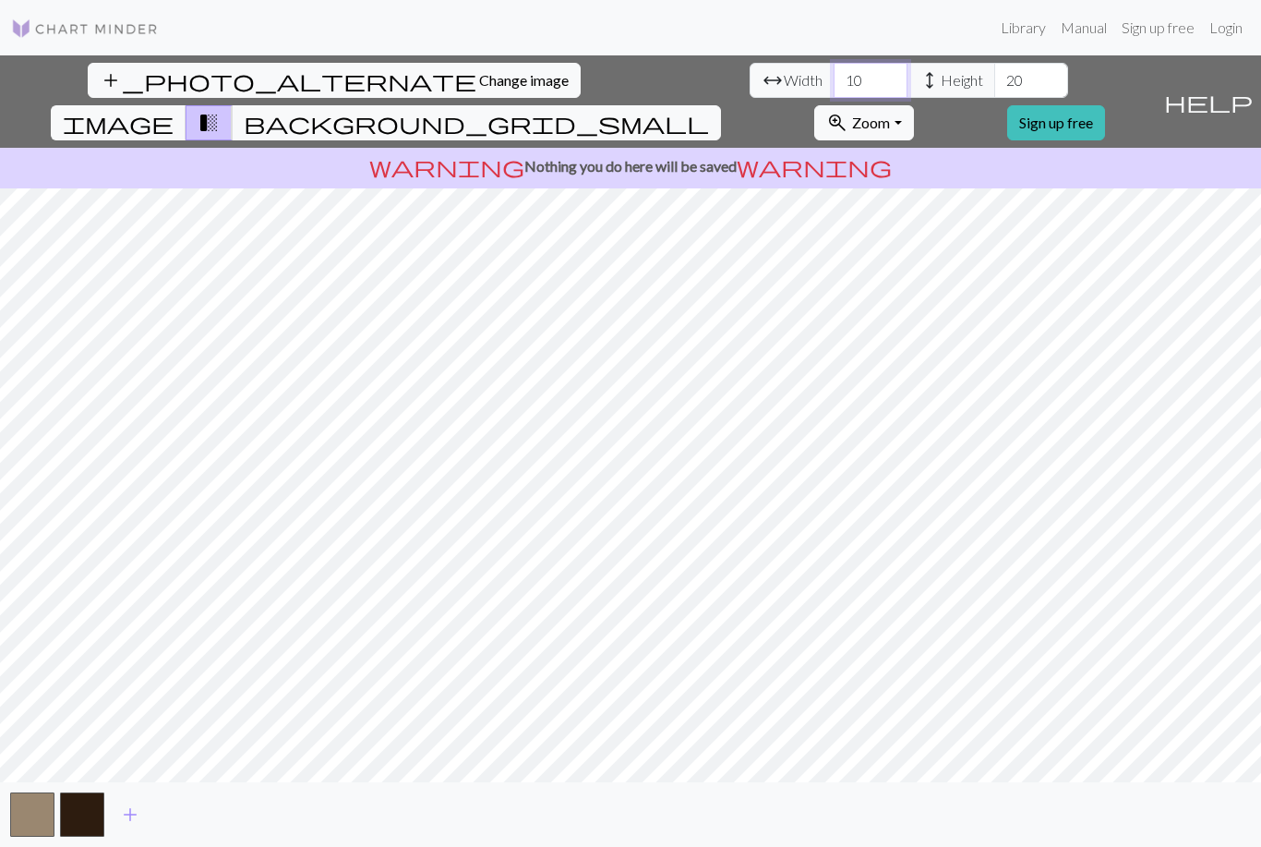
click at [834, 89] on input "10" at bounding box center [871, 80] width 74 height 35
type input "1"
type input "60"
click at [994, 92] on input "20" at bounding box center [1031, 80] width 74 height 35
type input "2"
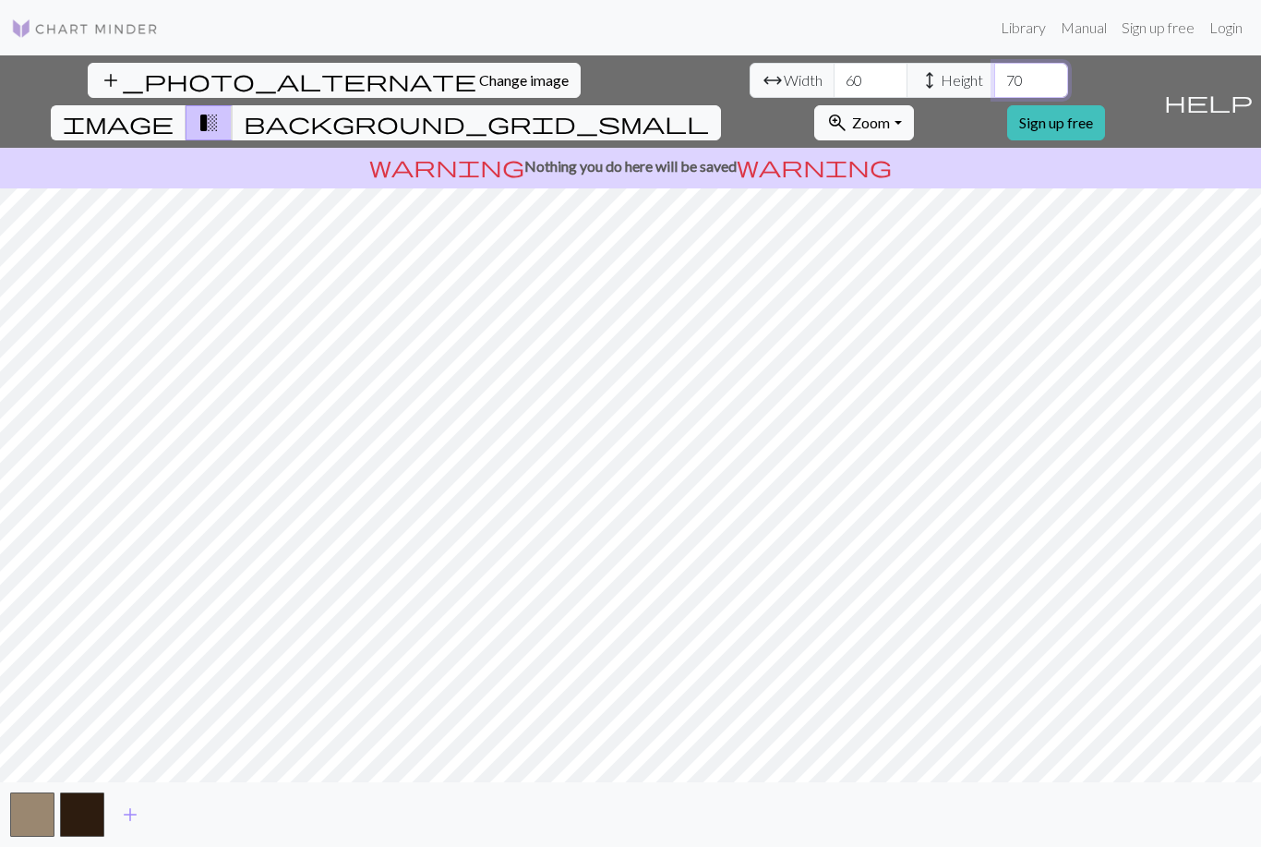
type input "70"
click at [1250, 89] on span "help" at bounding box center [1208, 102] width 89 height 26
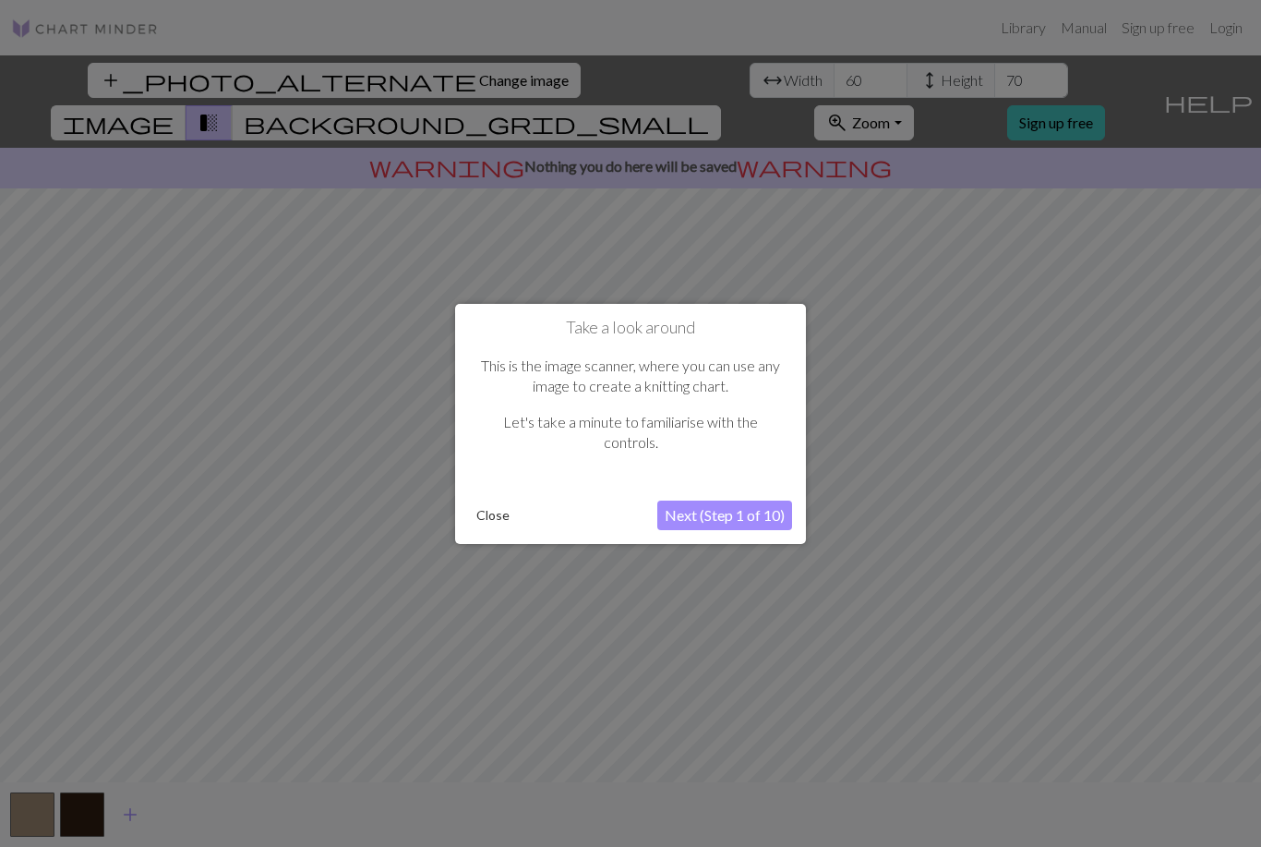
click at [718, 504] on button "Next (Step 1 of 10)" at bounding box center [724, 515] width 135 height 30
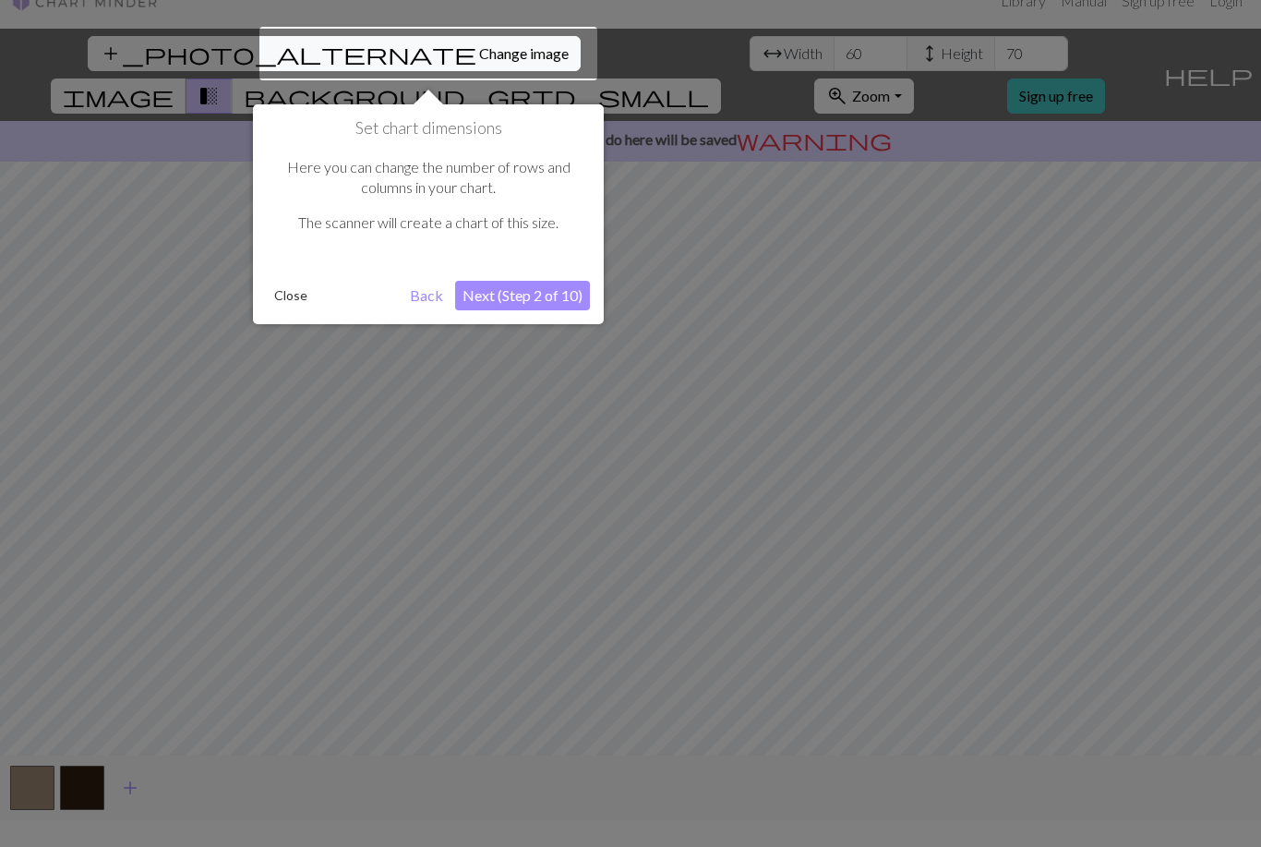
scroll to position [35, 0]
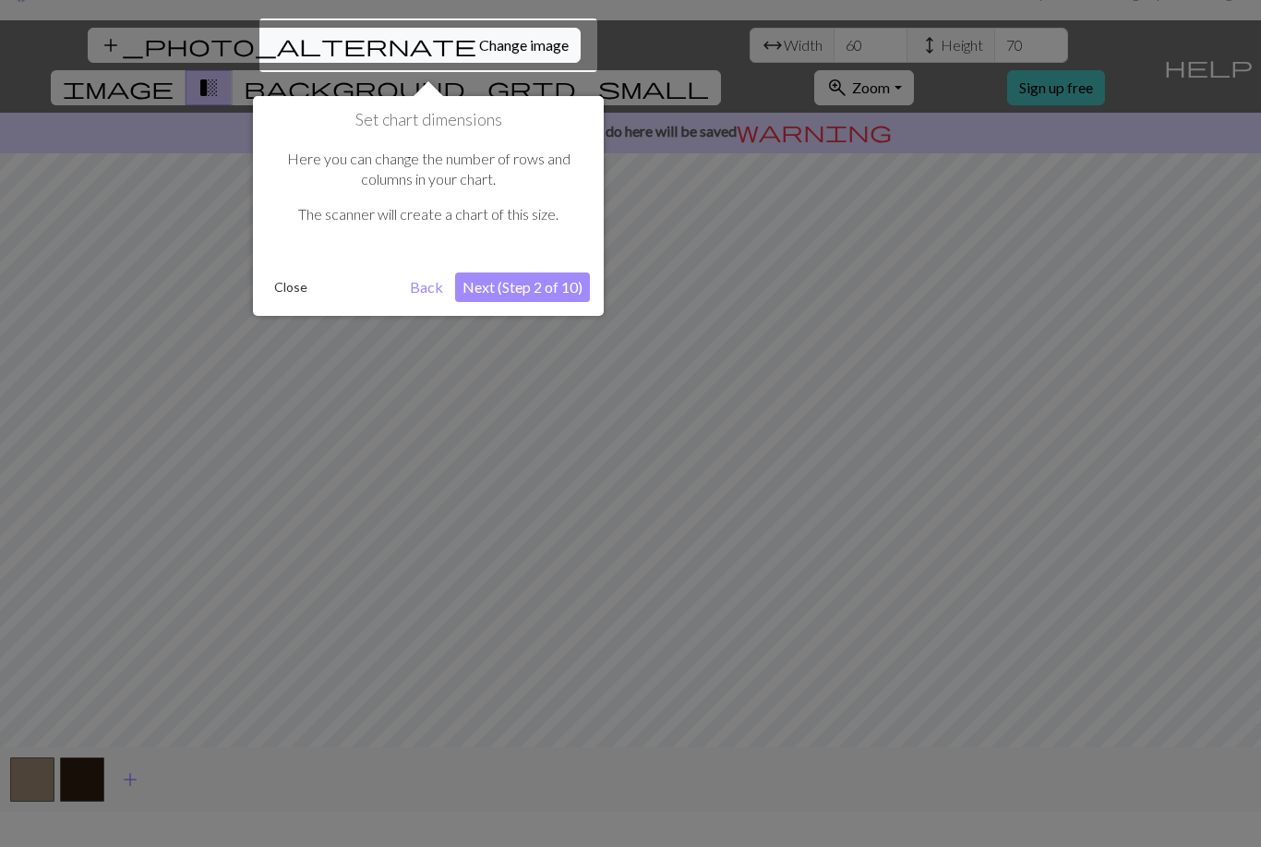
click at [228, 579] on div at bounding box center [630, 418] width 1261 height 906
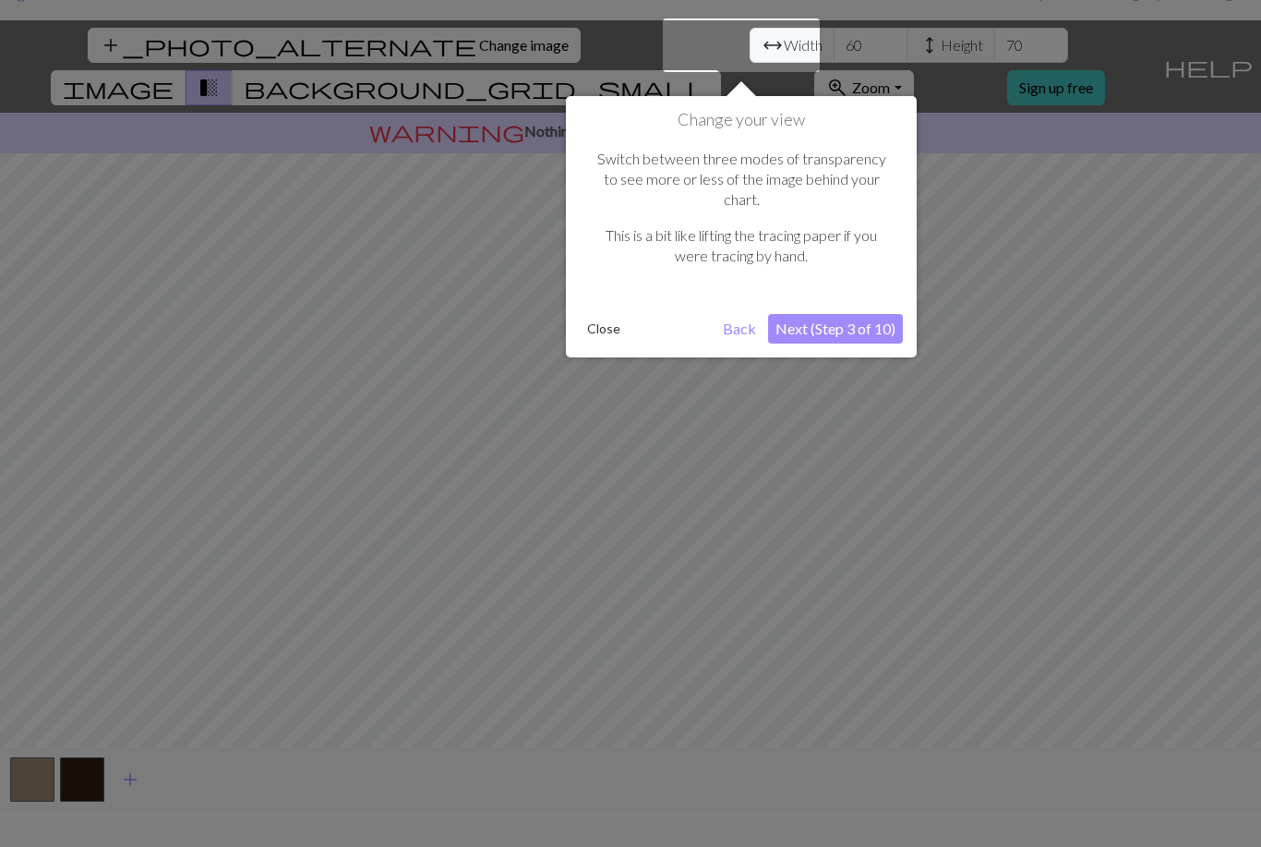
click at [588, 315] on button "Close" at bounding box center [604, 329] width 48 height 28
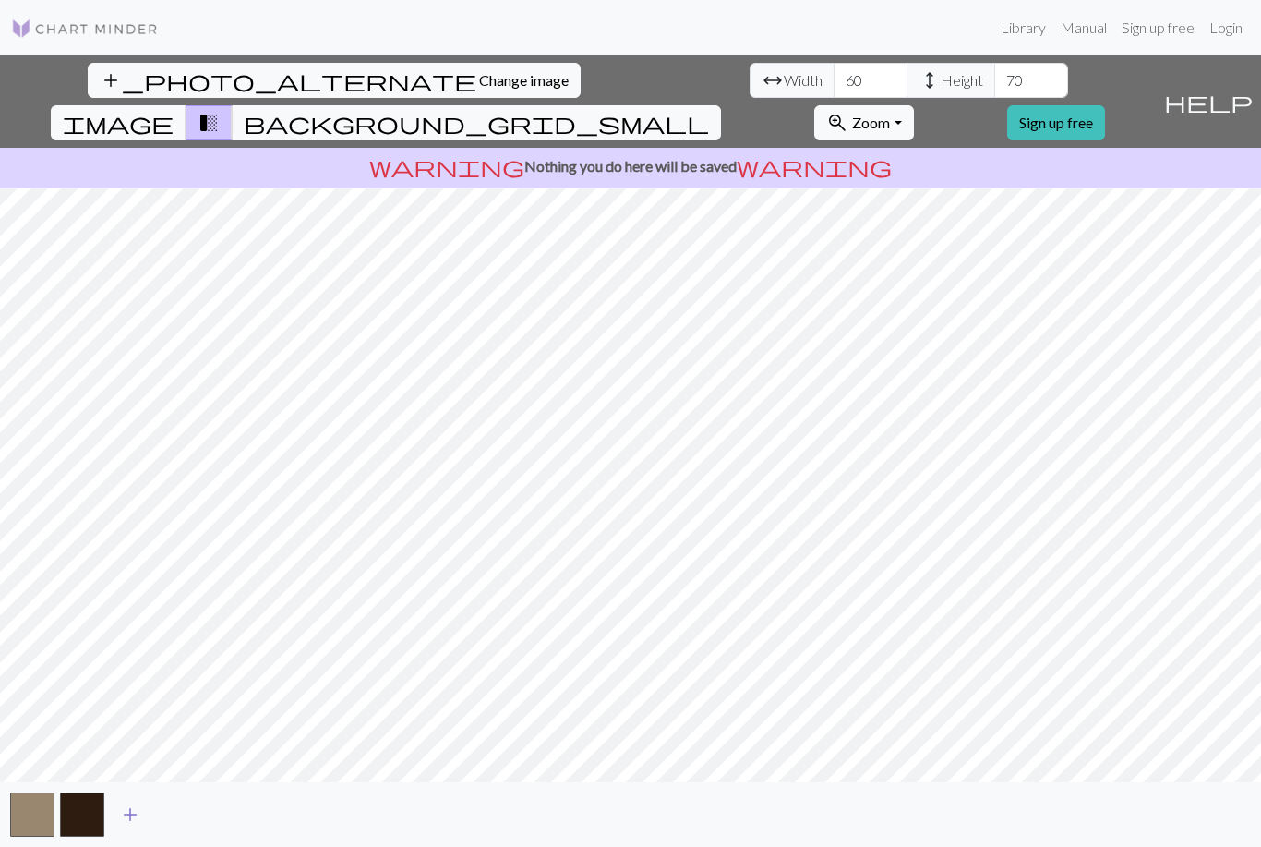
click at [136, 827] on span "add" at bounding box center [130, 814] width 22 height 26
click at [181, 827] on span "add" at bounding box center [180, 814] width 22 height 26
click at [224, 827] on span "add" at bounding box center [230, 814] width 22 height 26
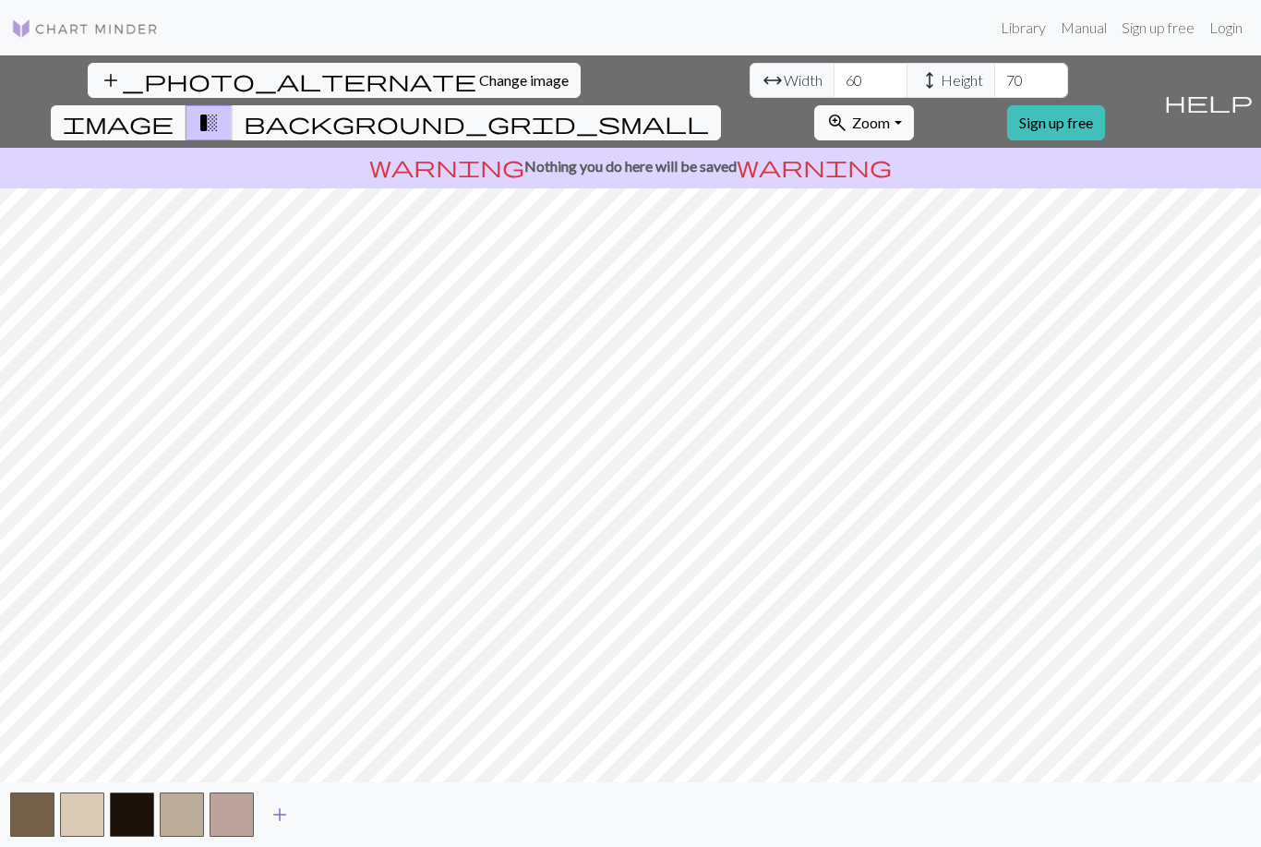
click at [280, 827] on span "add" at bounding box center [280, 814] width 22 height 26
click at [330, 827] on span "add" at bounding box center [329, 814] width 22 height 26
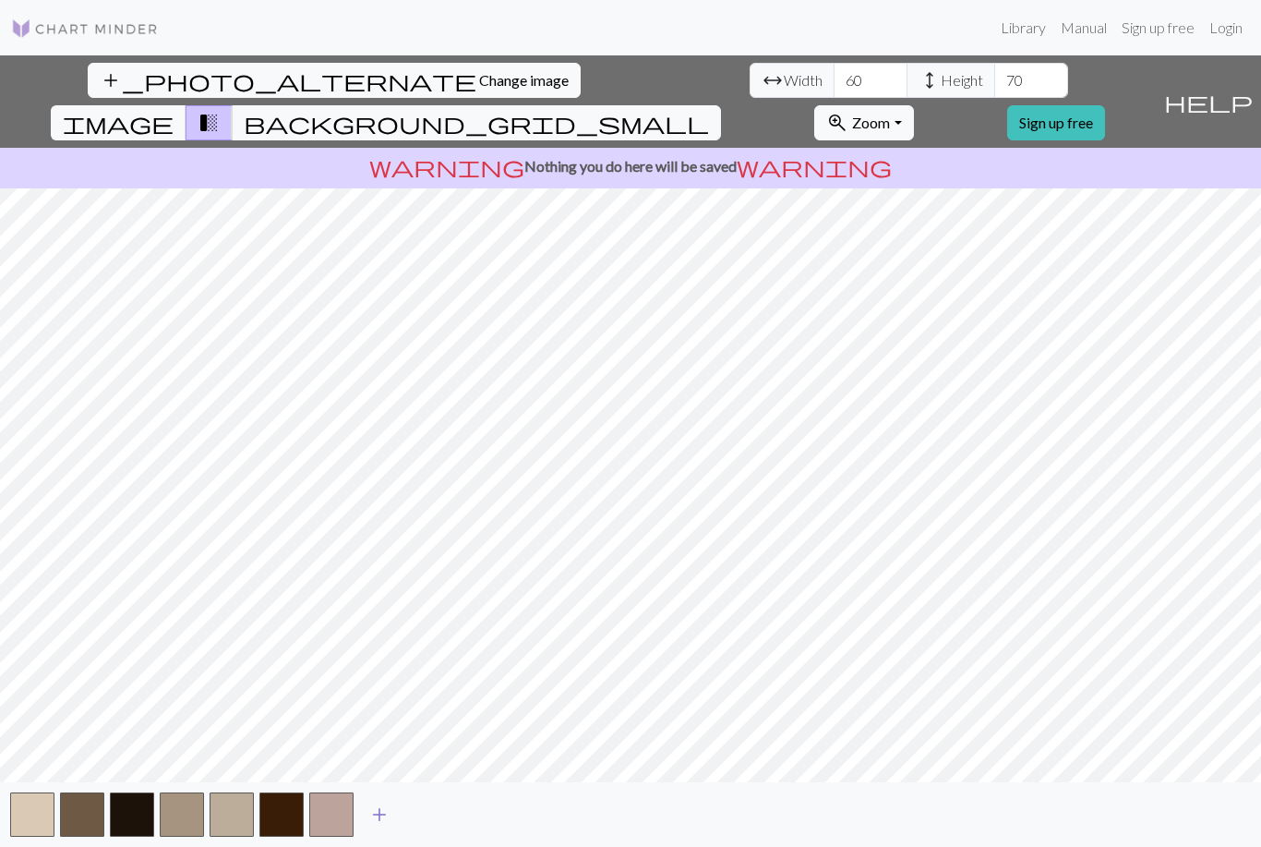
click at [378, 827] on span "add" at bounding box center [379, 814] width 22 height 26
click at [427, 827] on span "add" at bounding box center [429, 814] width 22 height 26
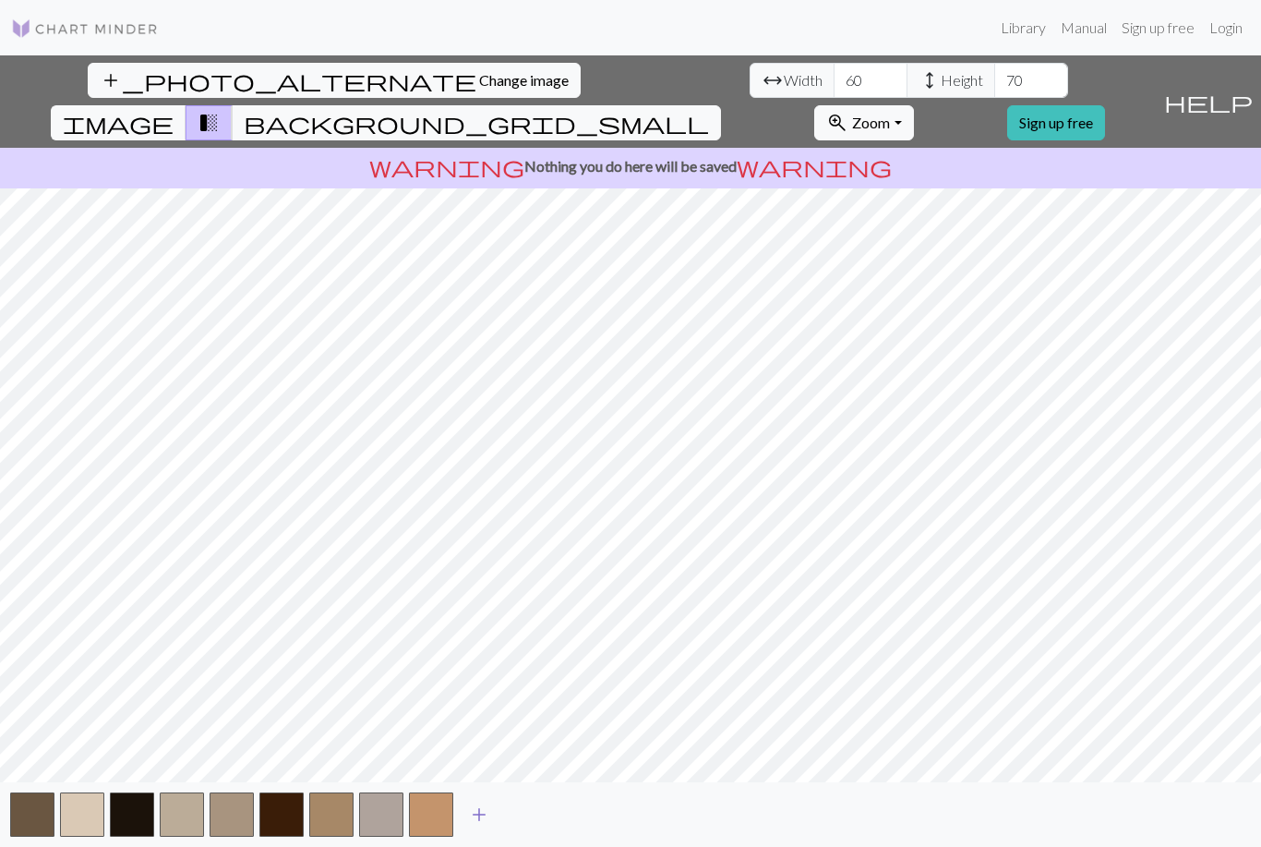
click at [481, 825] on span "add" at bounding box center [479, 814] width 22 height 26
click at [531, 823] on button "add" at bounding box center [529, 814] width 46 height 35
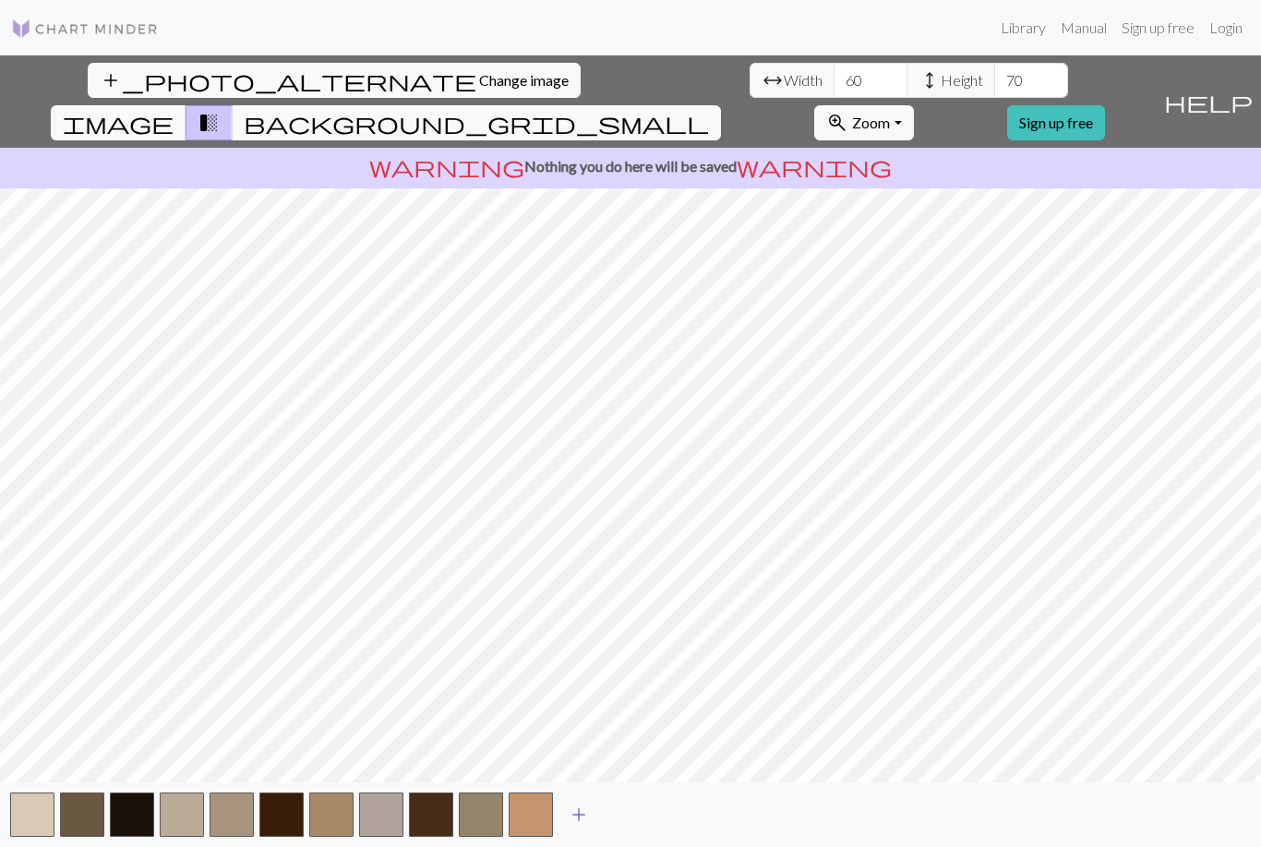
click at [582, 826] on span "add" at bounding box center [579, 814] width 22 height 26
click at [633, 827] on span "add" at bounding box center [629, 814] width 22 height 26
click at [678, 823] on button "add" at bounding box center [678, 814] width 46 height 35
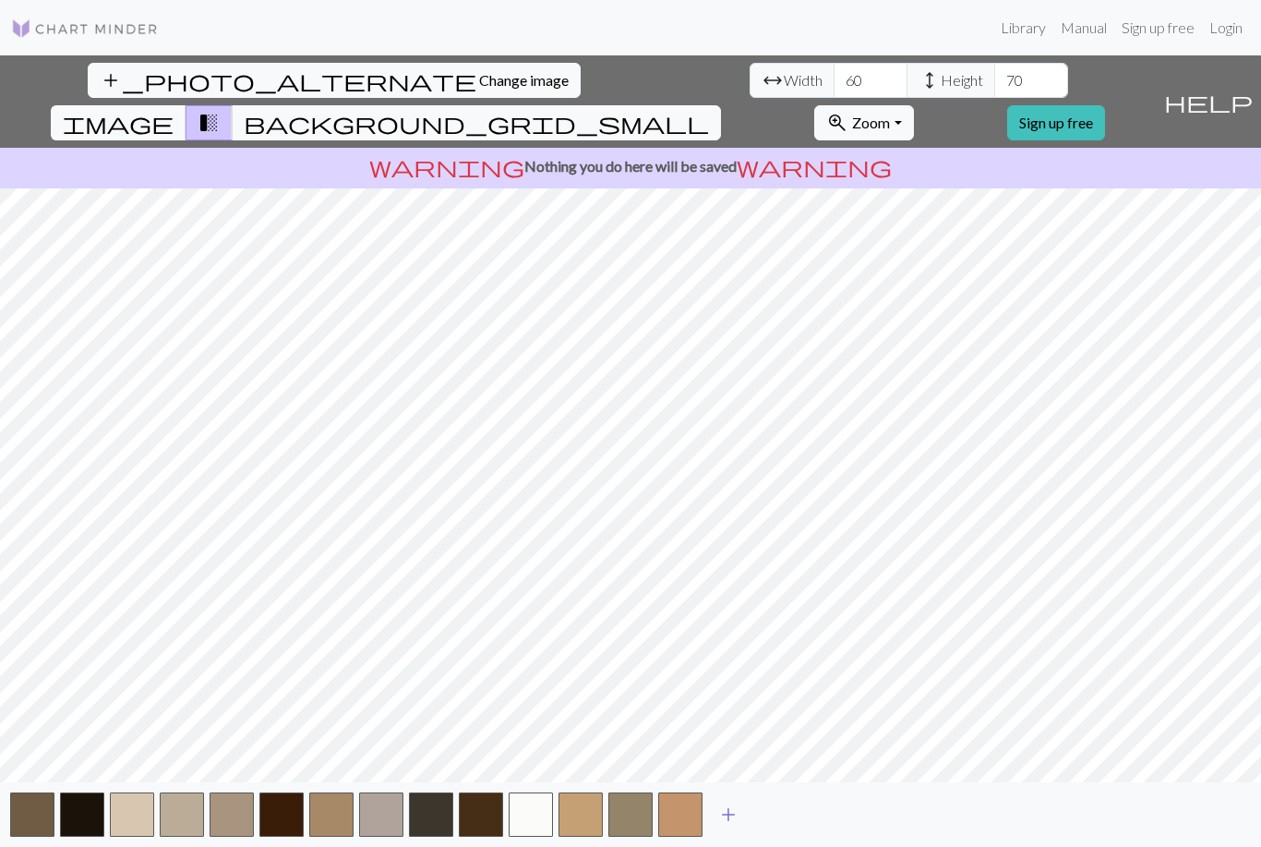
click at [733, 823] on button "add" at bounding box center [728, 814] width 46 height 35
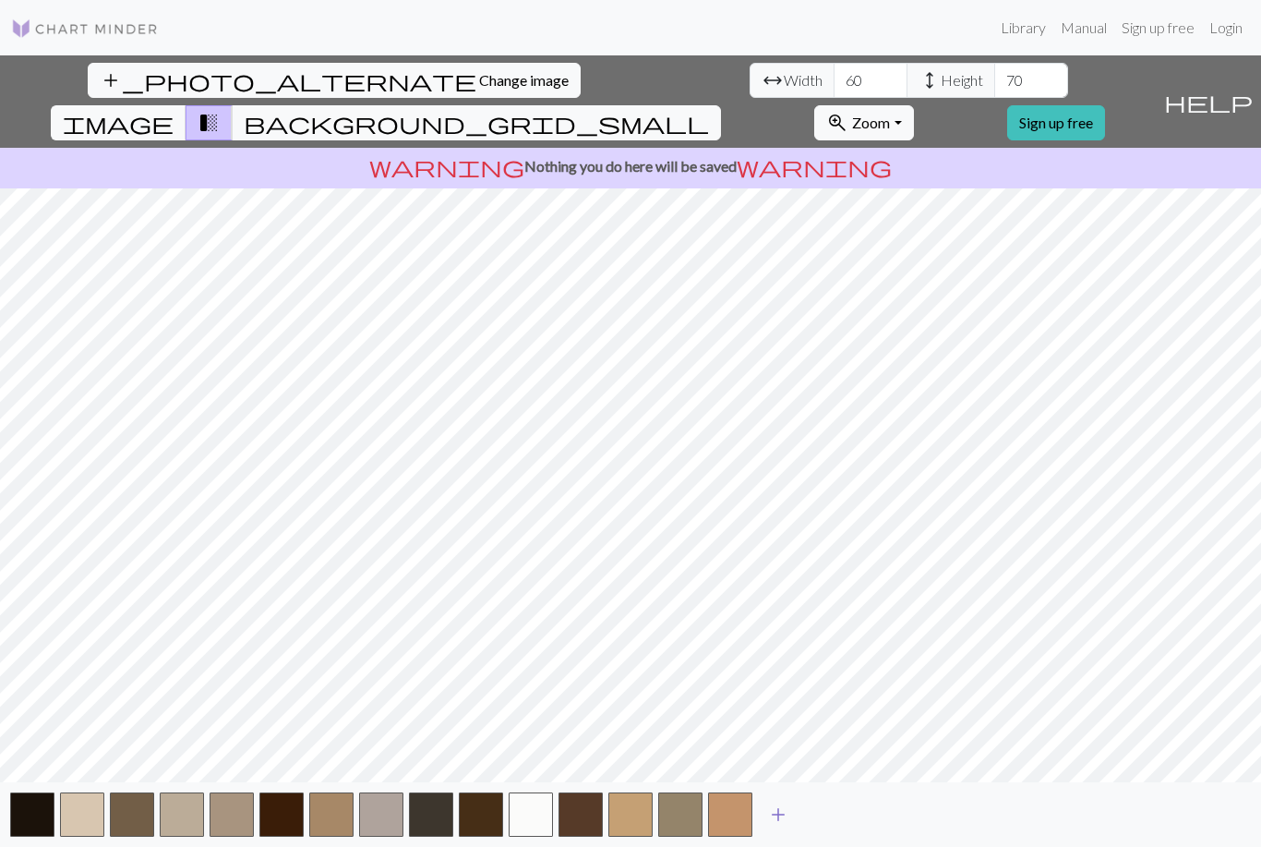
click at [782, 824] on span "add" at bounding box center [778, 814] width 22 height 26
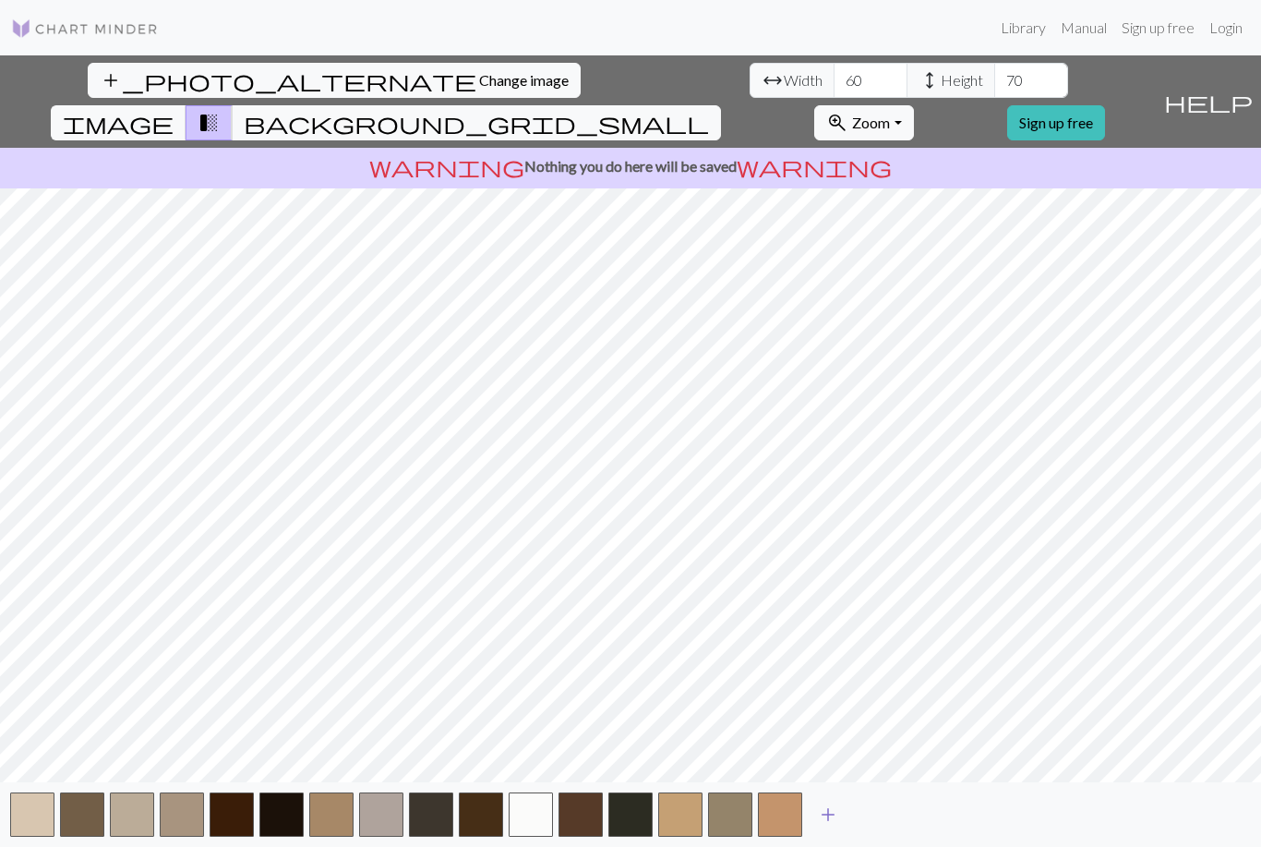
click at [831, 827] on span "add" at bounding box center [828, 814] width 22 height 26
click at [882, 827] on span "add" at bounding box center [878, 814] width 22 height 26
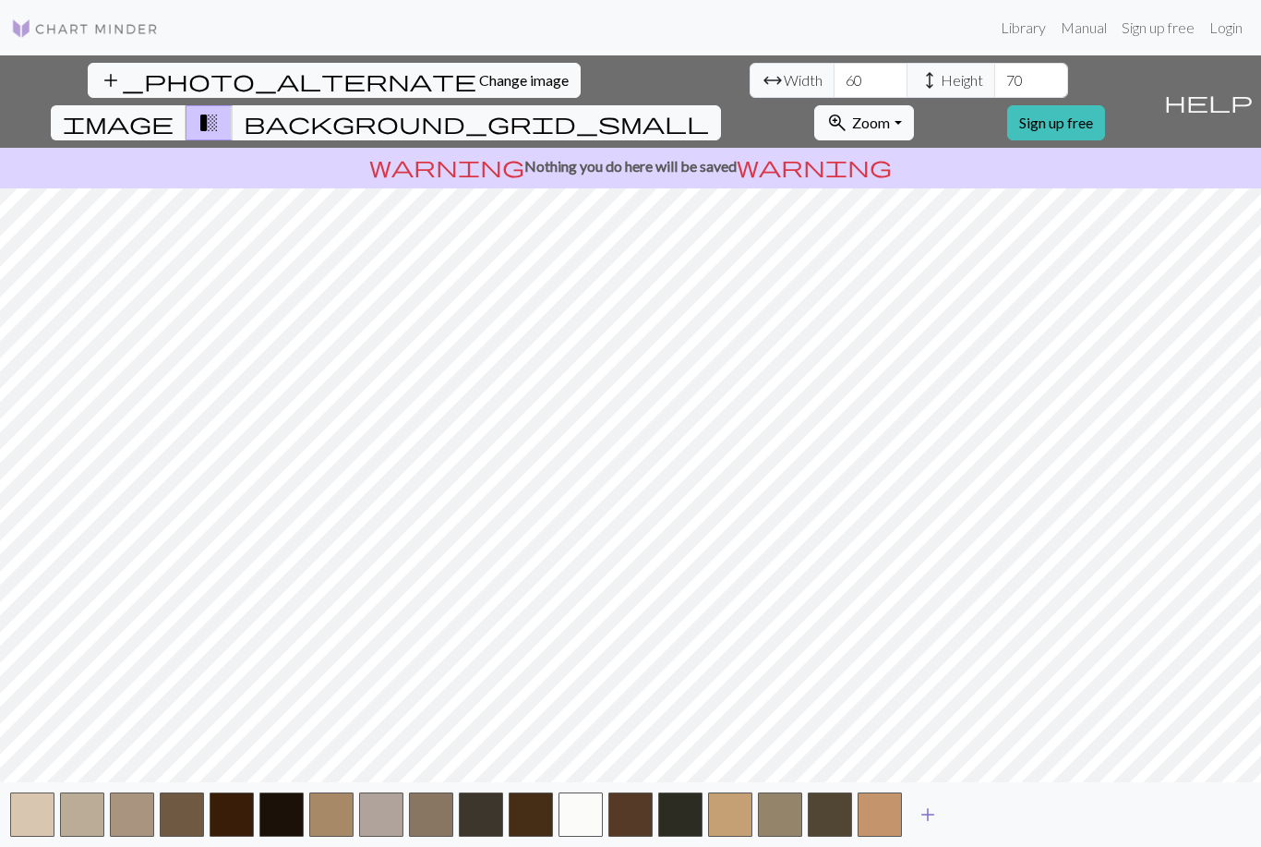
click at [932, 827] on span "add" at bounding box center [928, 814] width 22 height 26
type input "6"
type input "70"
click at [994, 63] on input "70" at bounding box center [1031, 80] width 74 height 35
type input "7"
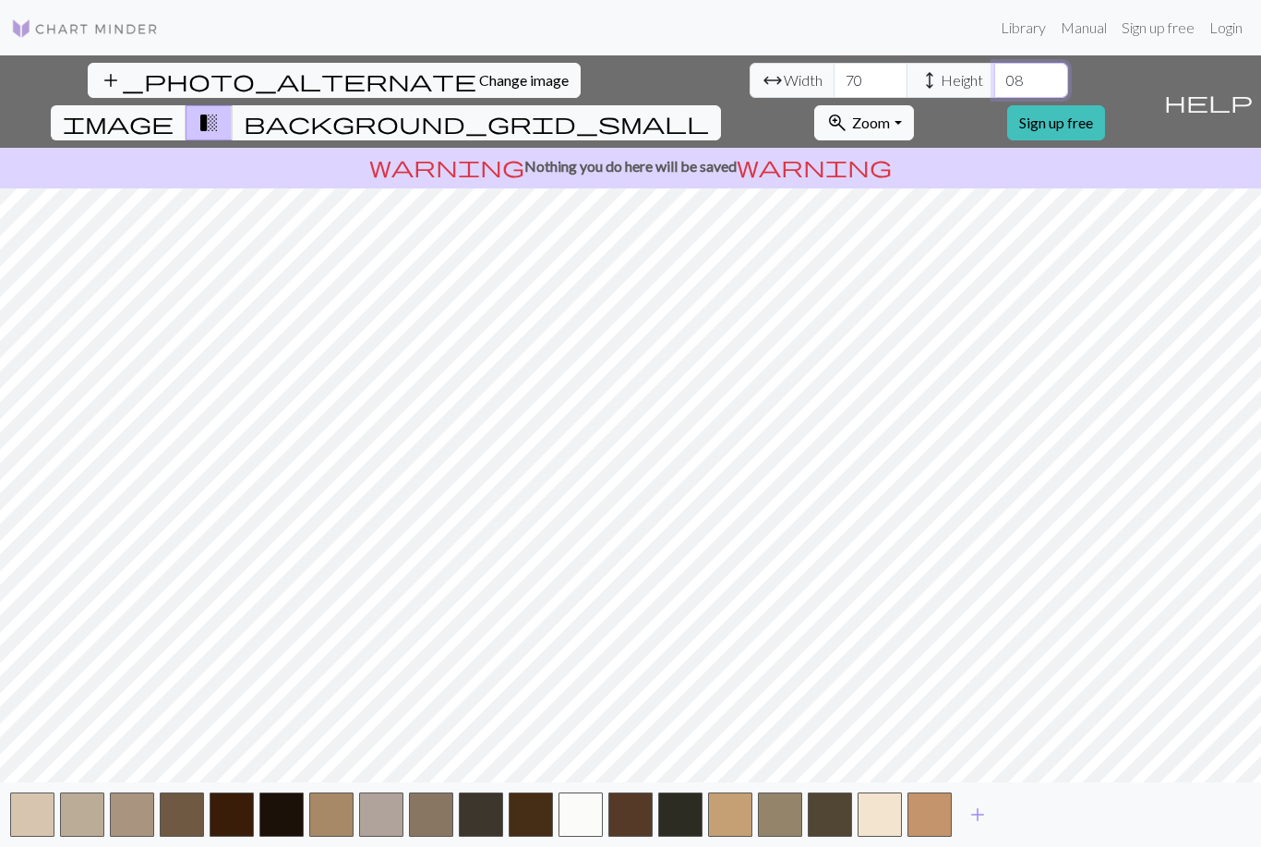
type input "0"
type input "80"
click at [834, 63] on input "70" at bounding box center [871, 80] width 74 height 35
type input "7"
type input "80"
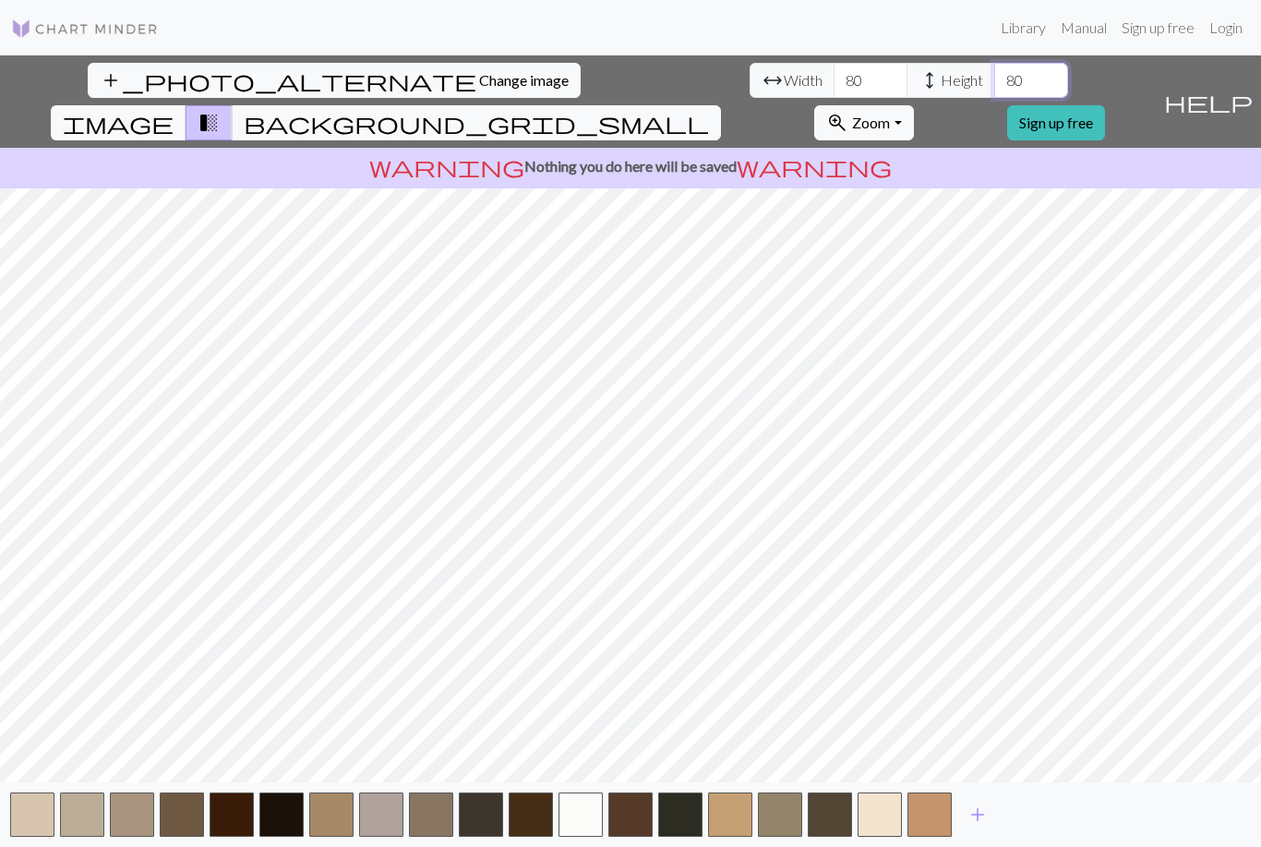
click at [994, 63] on input "80" at bounding box center [1031, 80] width 74 height 35
type input "8"
type input "90"
click at [935, 833] on button "button" at bounding box center [929, 814] width 44 height 44
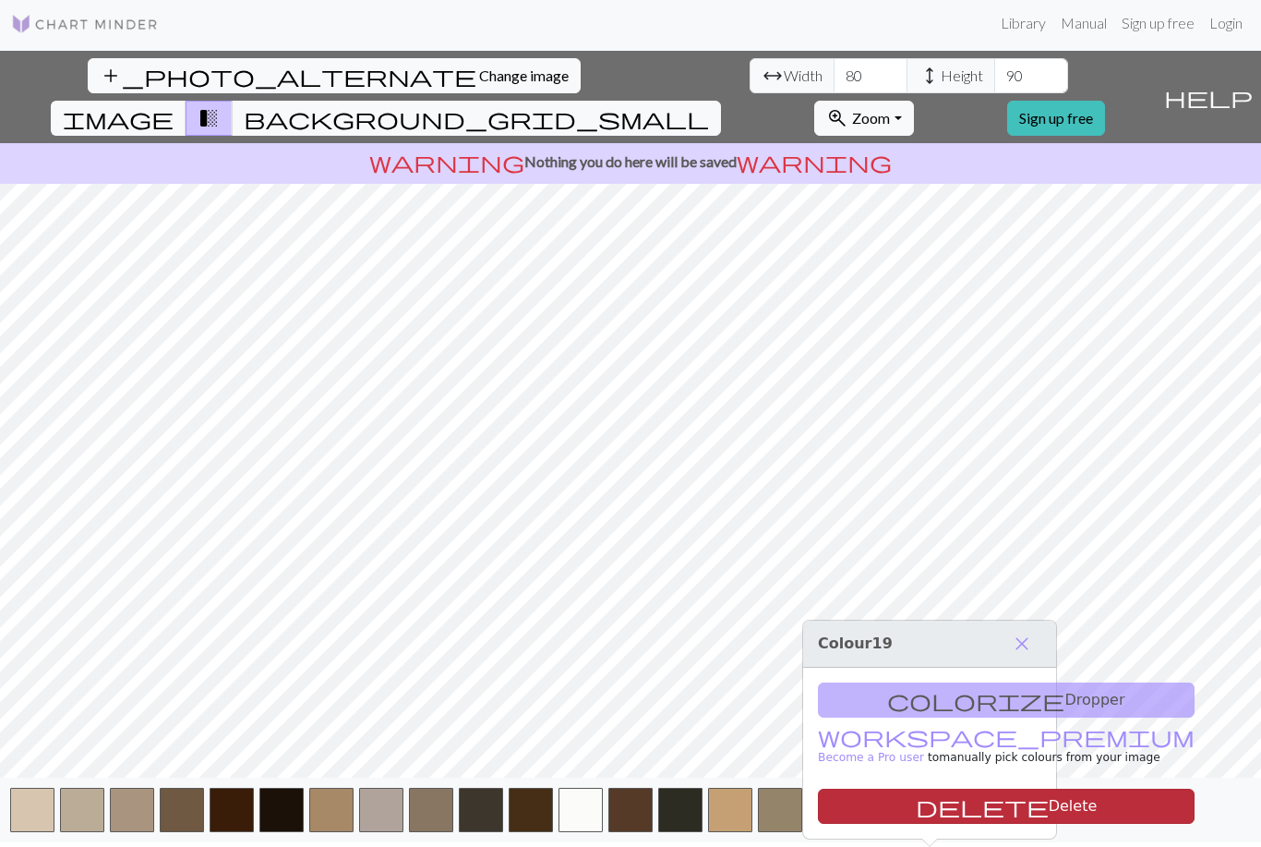
click at [943, 788] on button "delete Delete" at bounding box center [1006, 805] width 377 height 35
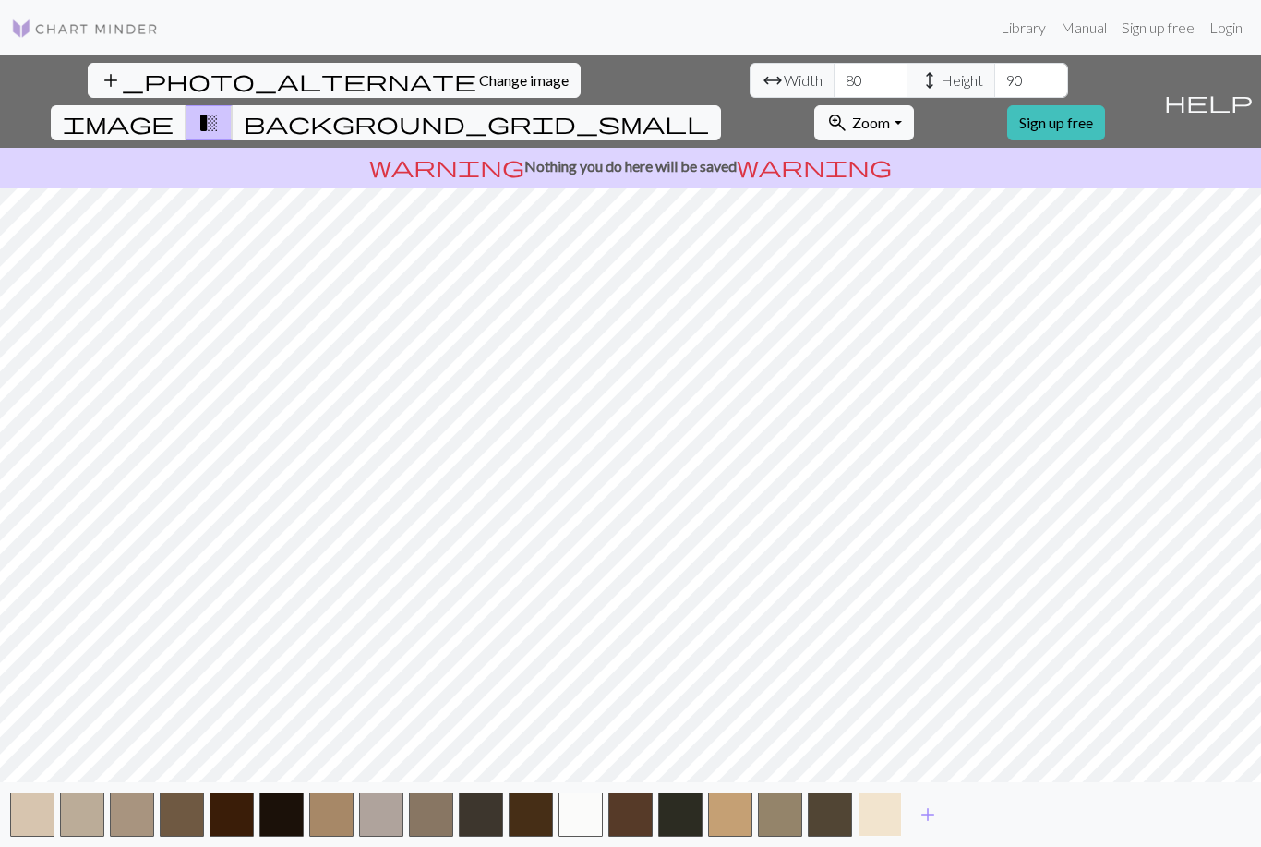
click at [874, 832] on button "button" at bounding box center [880, 814] width 44 height 44
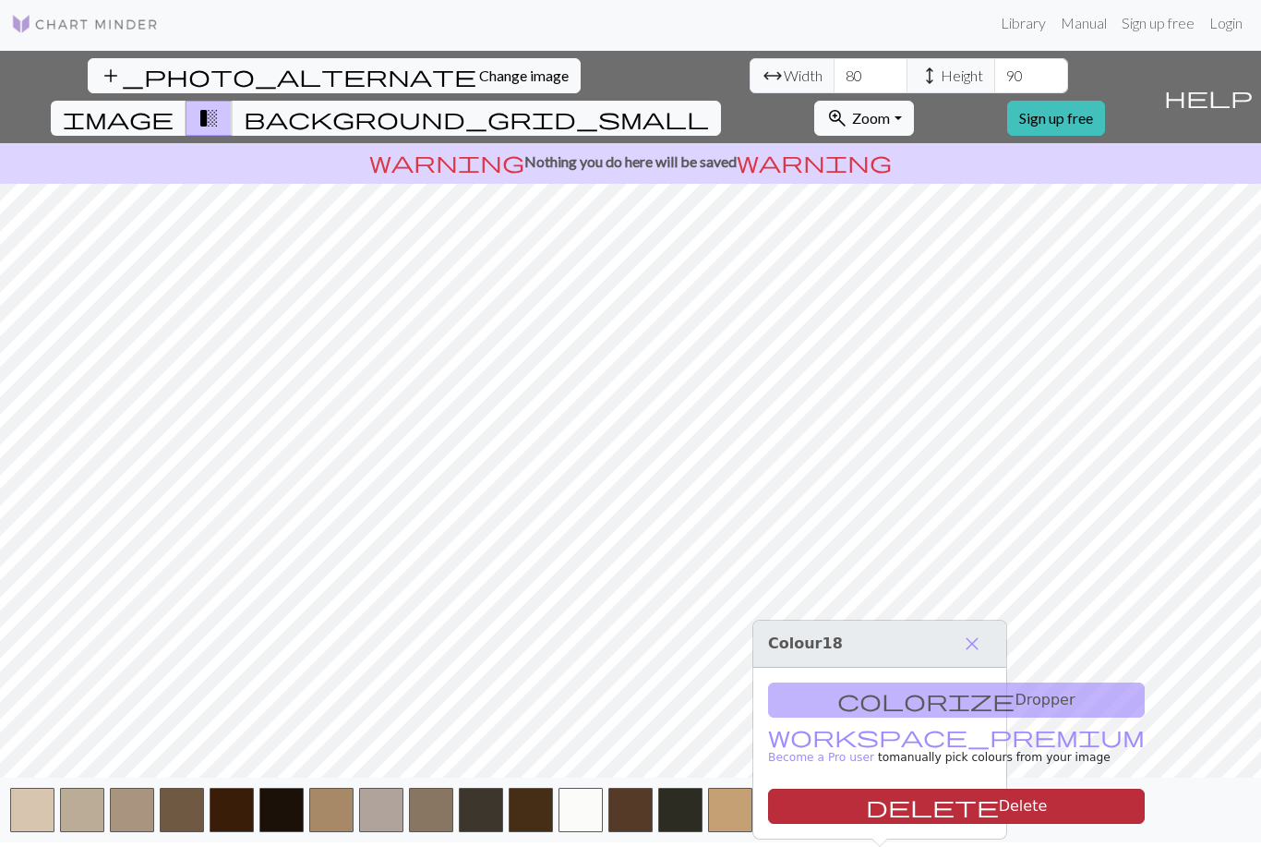
click at [889, 788] on button "delete Delete" at bounding box center [956, 805] width 377 height 35
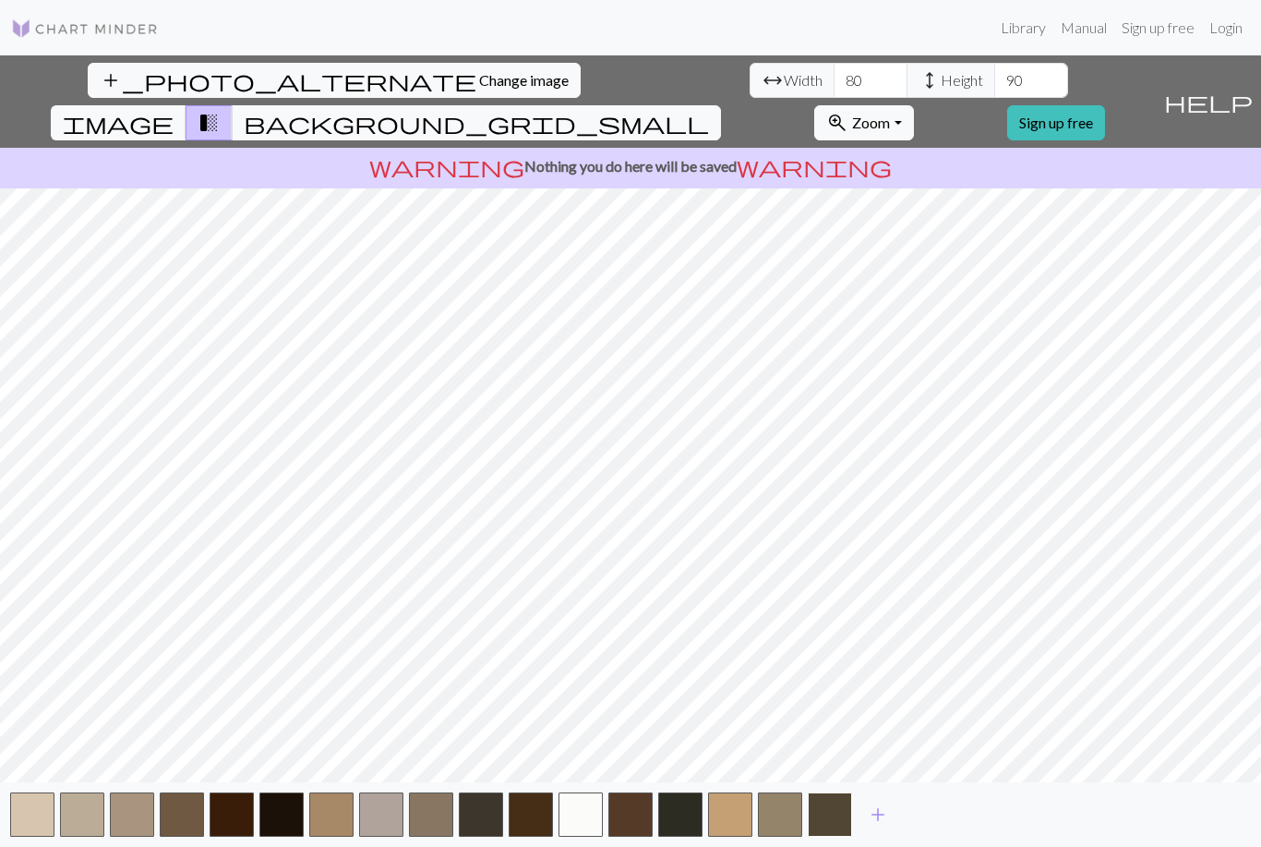
click at [835, 835] on button "button" at bounding box center [830, 814] width 44 height 44
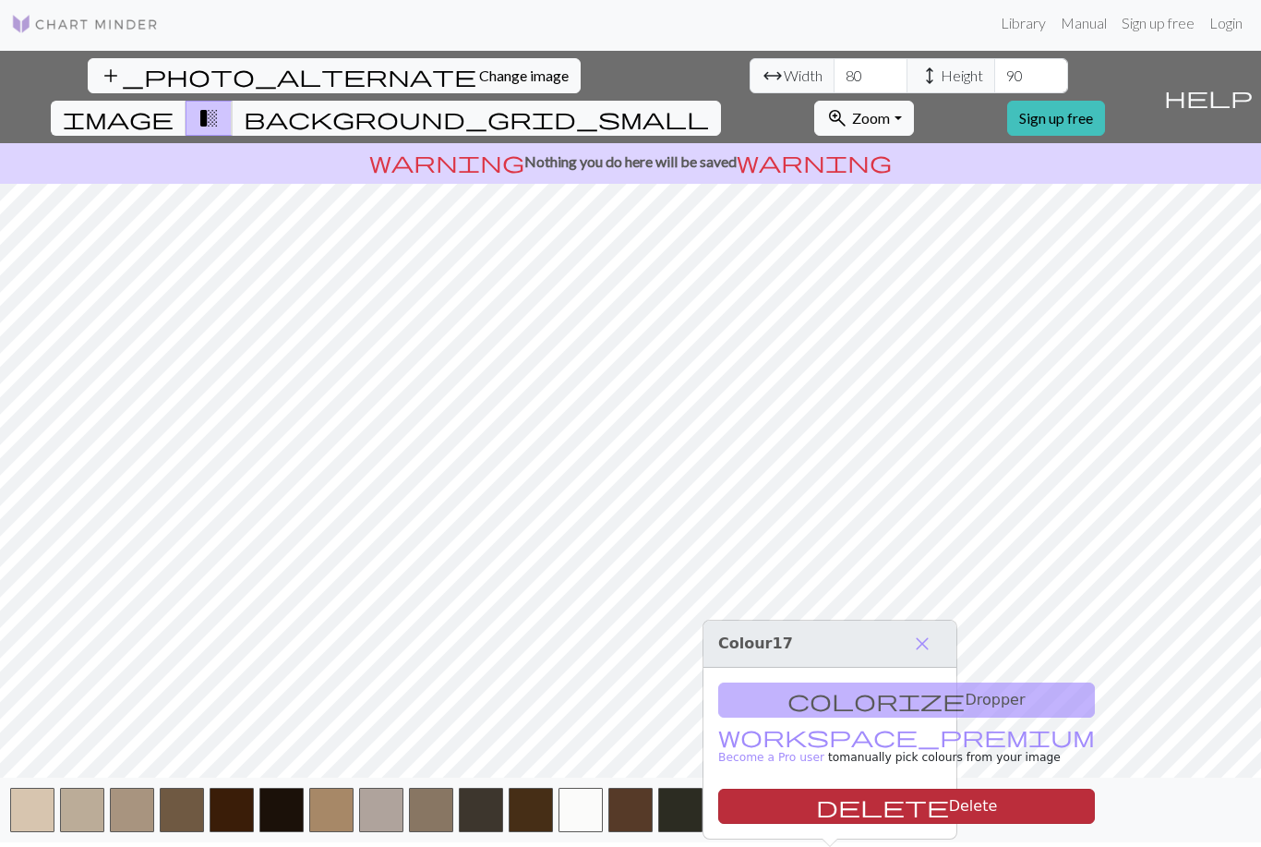
click at [829, 788] on button "delete Delete" at bounding box center [906, 805] width 377 height 35
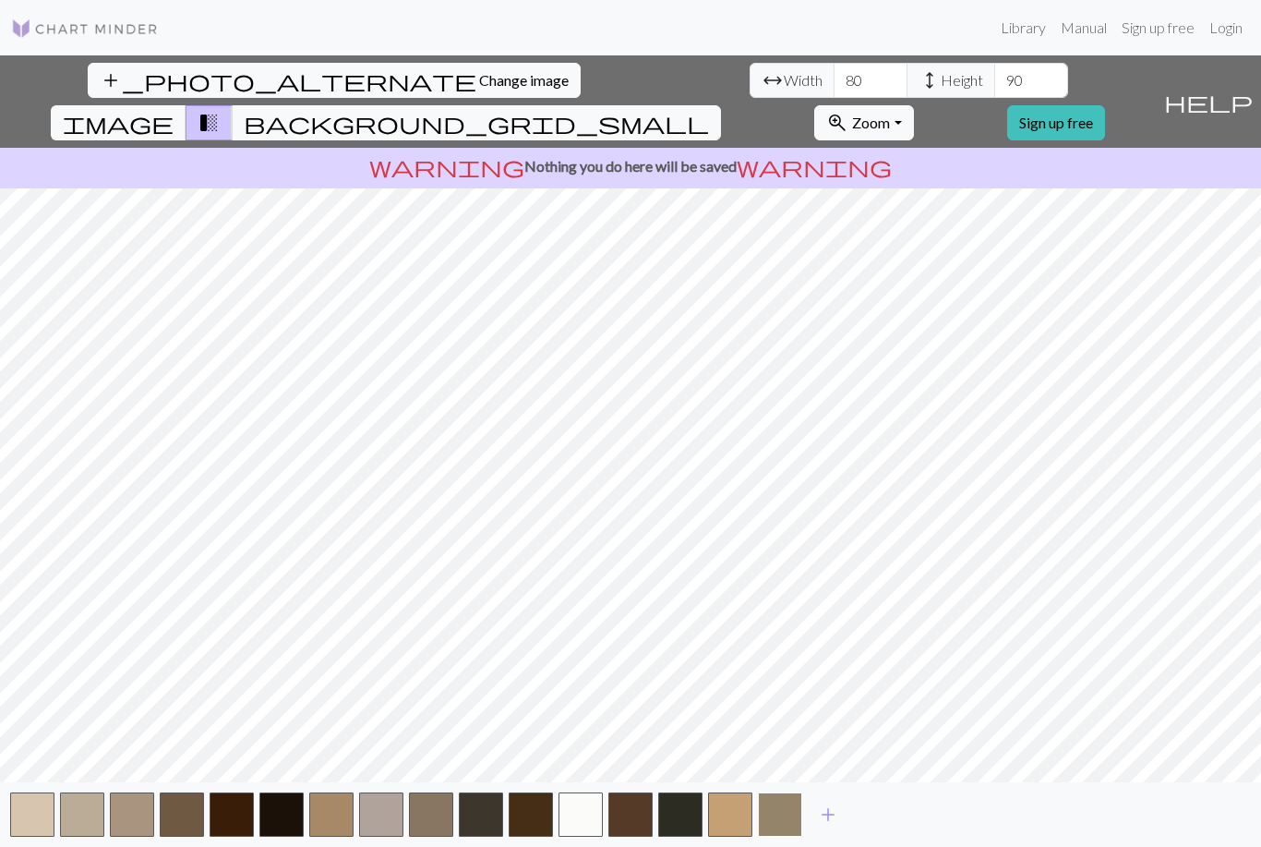
click at [779, 824] on button "button" at bounding box center [780, 814] width 44 height 44
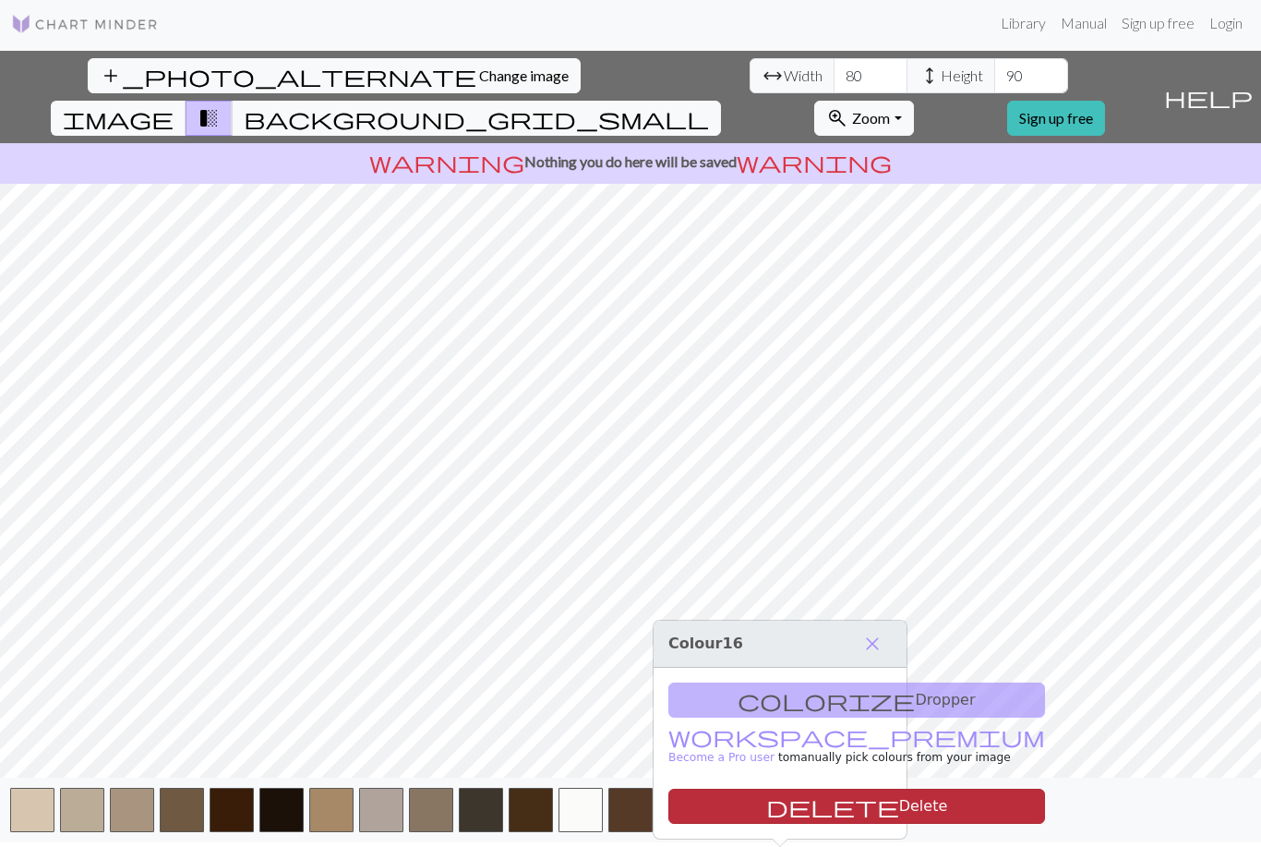
click at [779, 788] on button "delete Delete" at bounding box center [856, 805] width 377 height 35
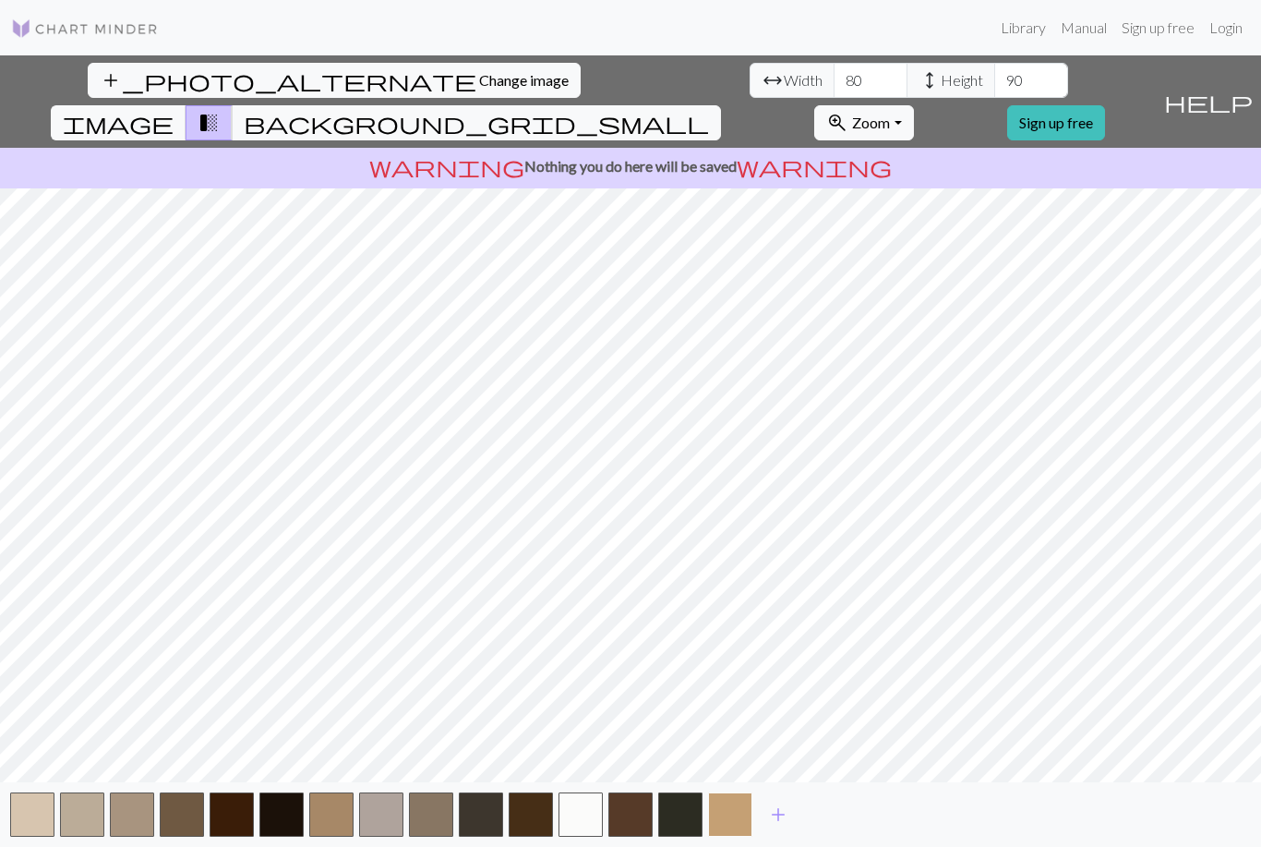
click at [741, 822] on button "button" at bounding box center [730, 814] width 44 height 44
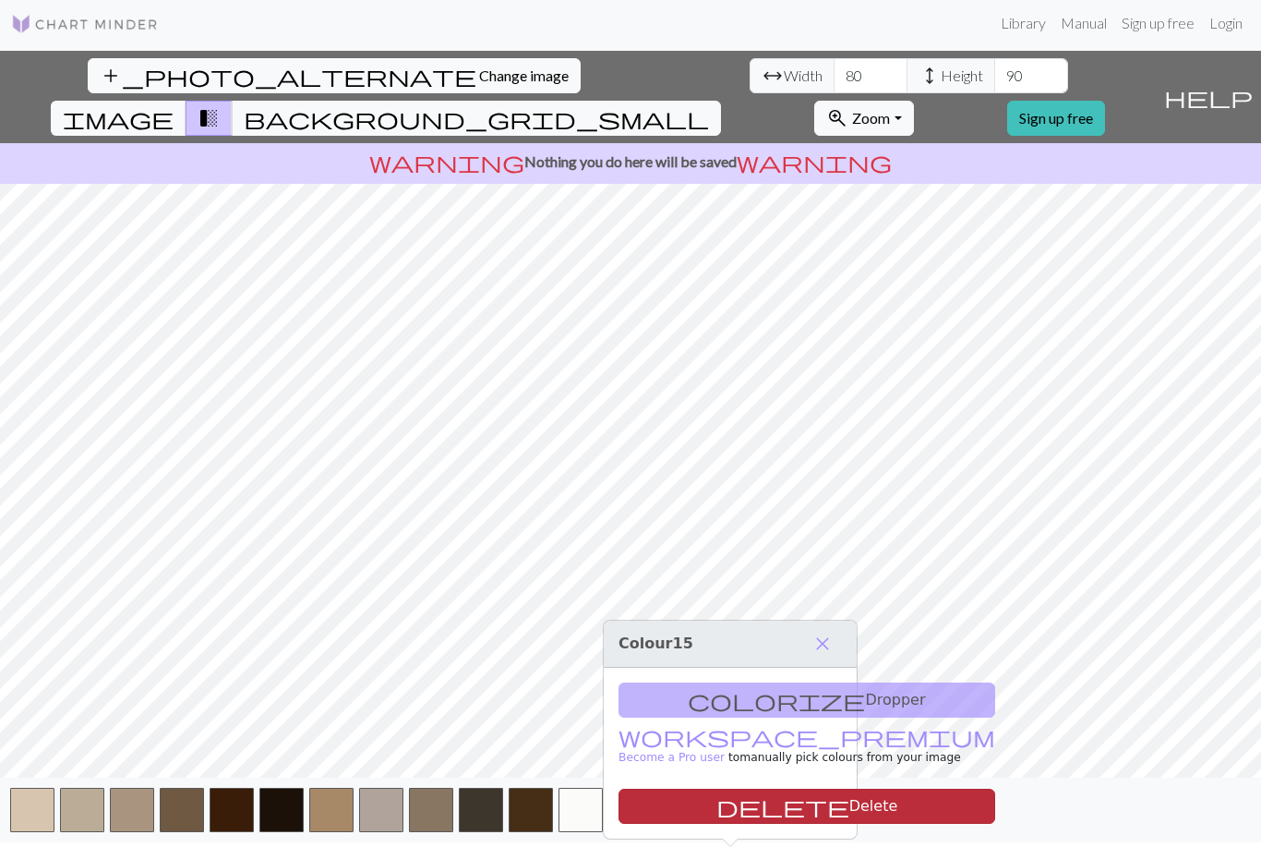
click at [749, 788] on button "delete Delete" at bounding box center [806, 805] width 377 height 35
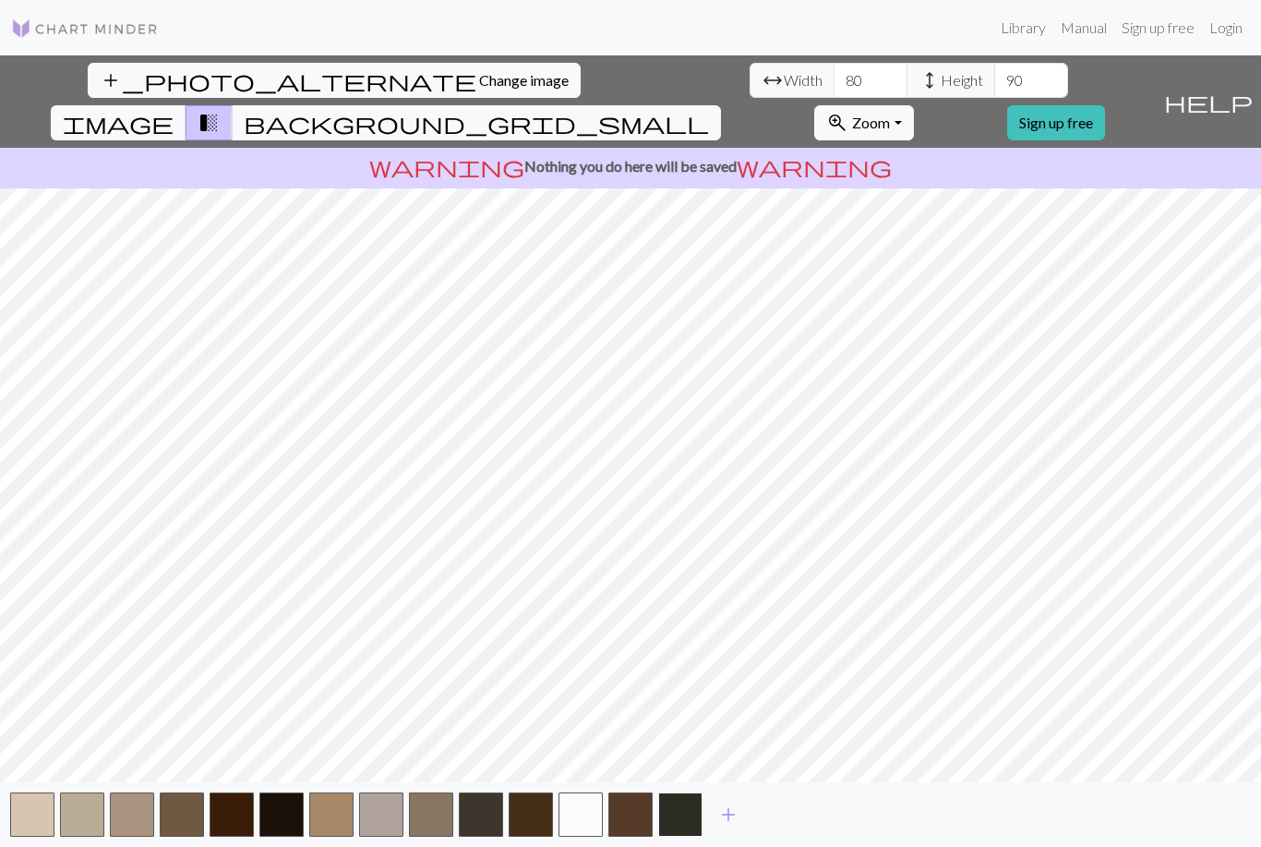
click at [689, 820] on button "button" at bounding box center [680, 814] width 44 height 44
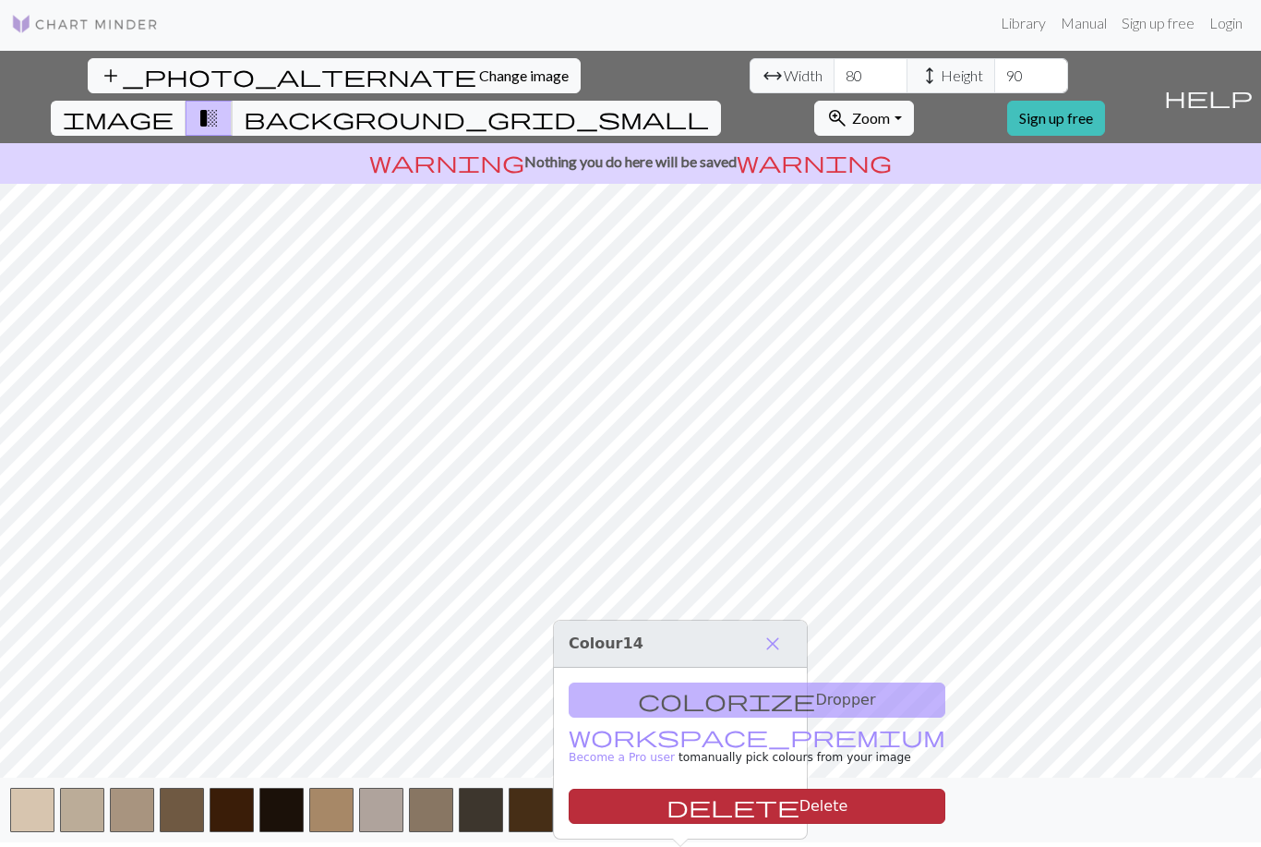
click at [689, 788] on button "delete Delete" at bounding box center [757, 805] width 377 height 35
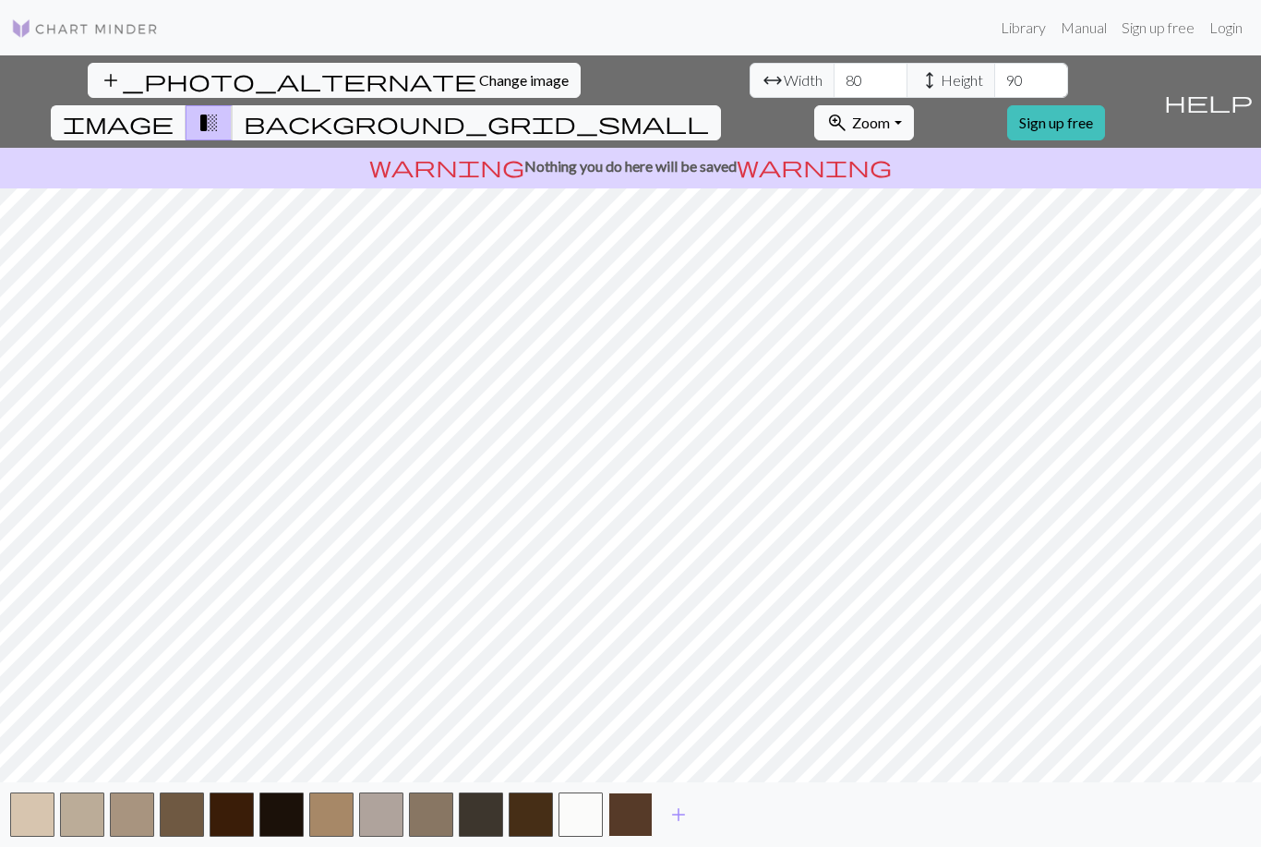
click at [632, 823] on button "button" at bounding box center [630, 814] width 44 height 44
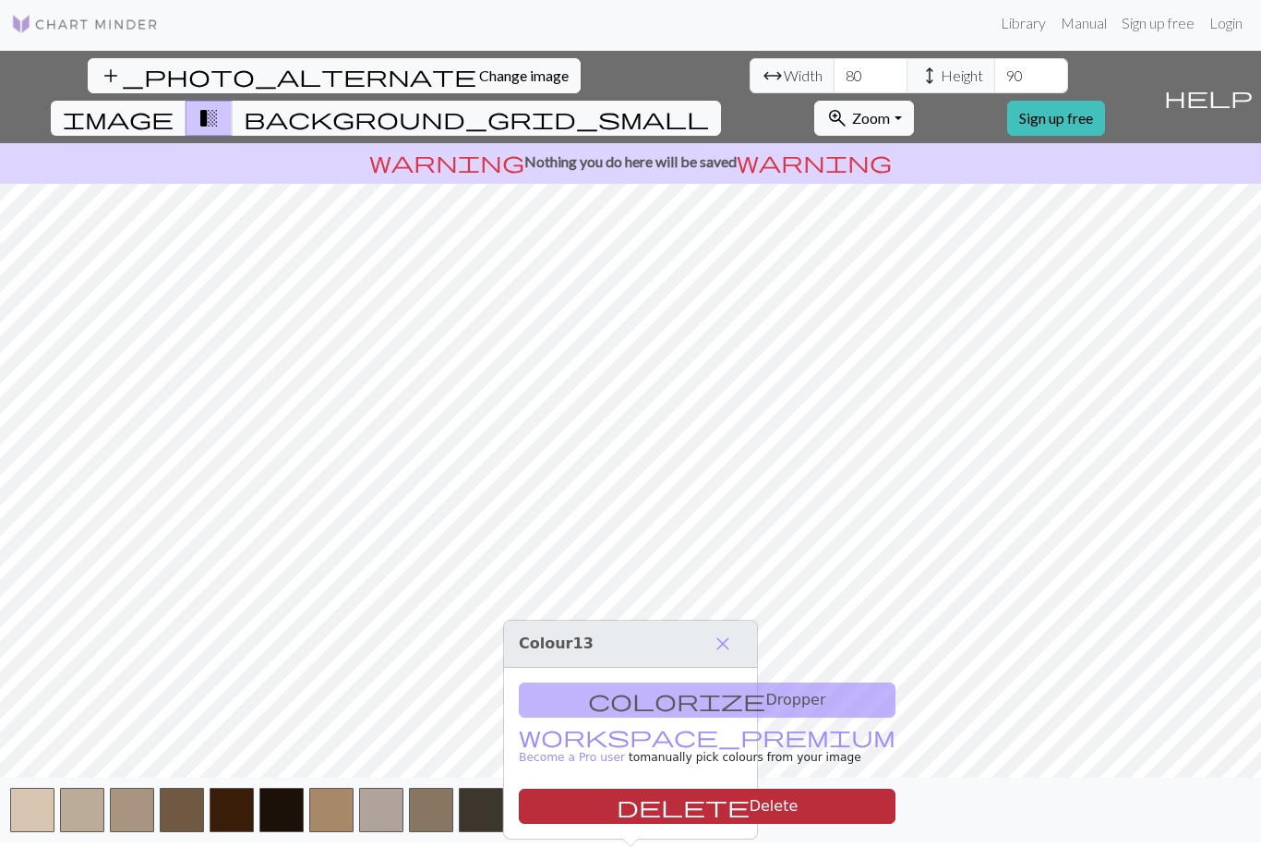
click at [645, 788] on button "delete Delete" at bounding box center [707, 805] width 377 height 35
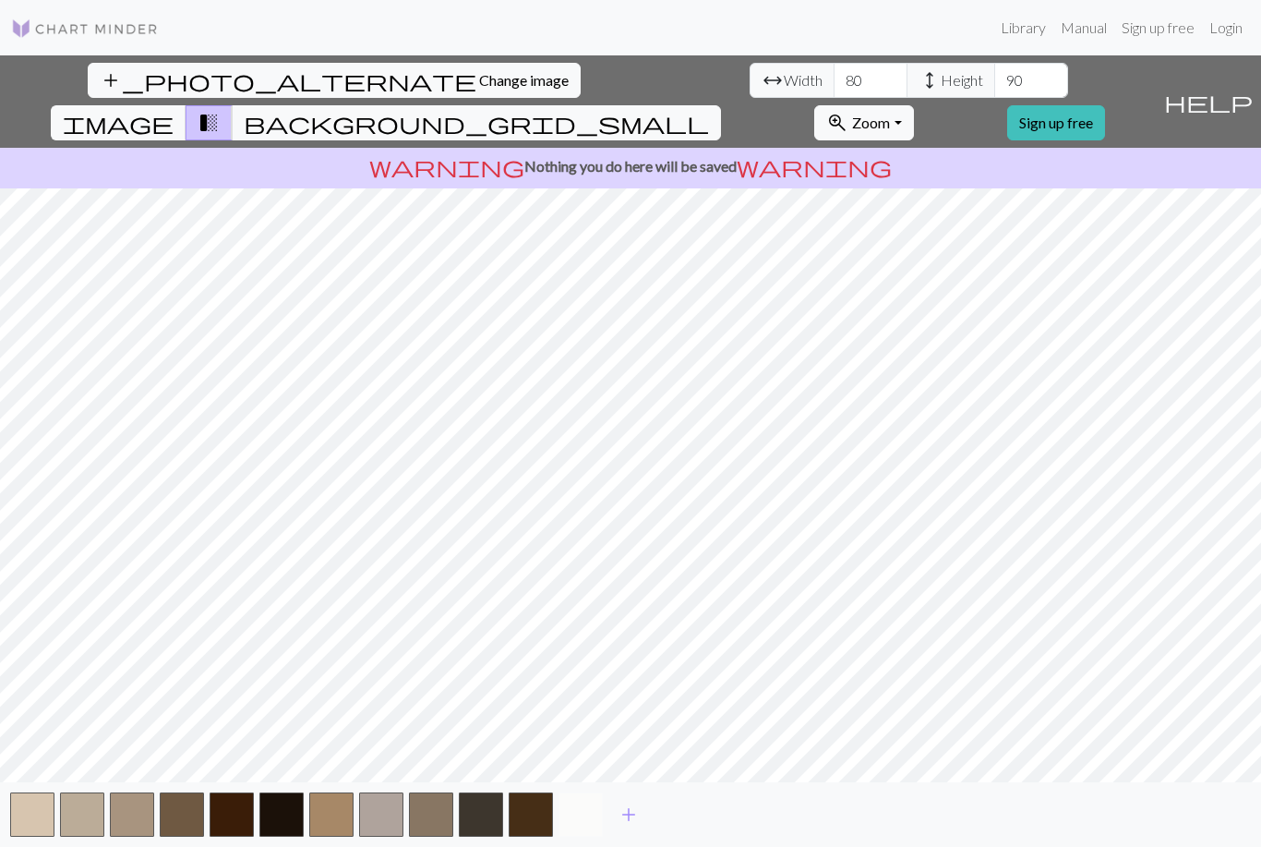
click at [590, 823] on button "button" at bounding box center [580, 814] width 44 height 44
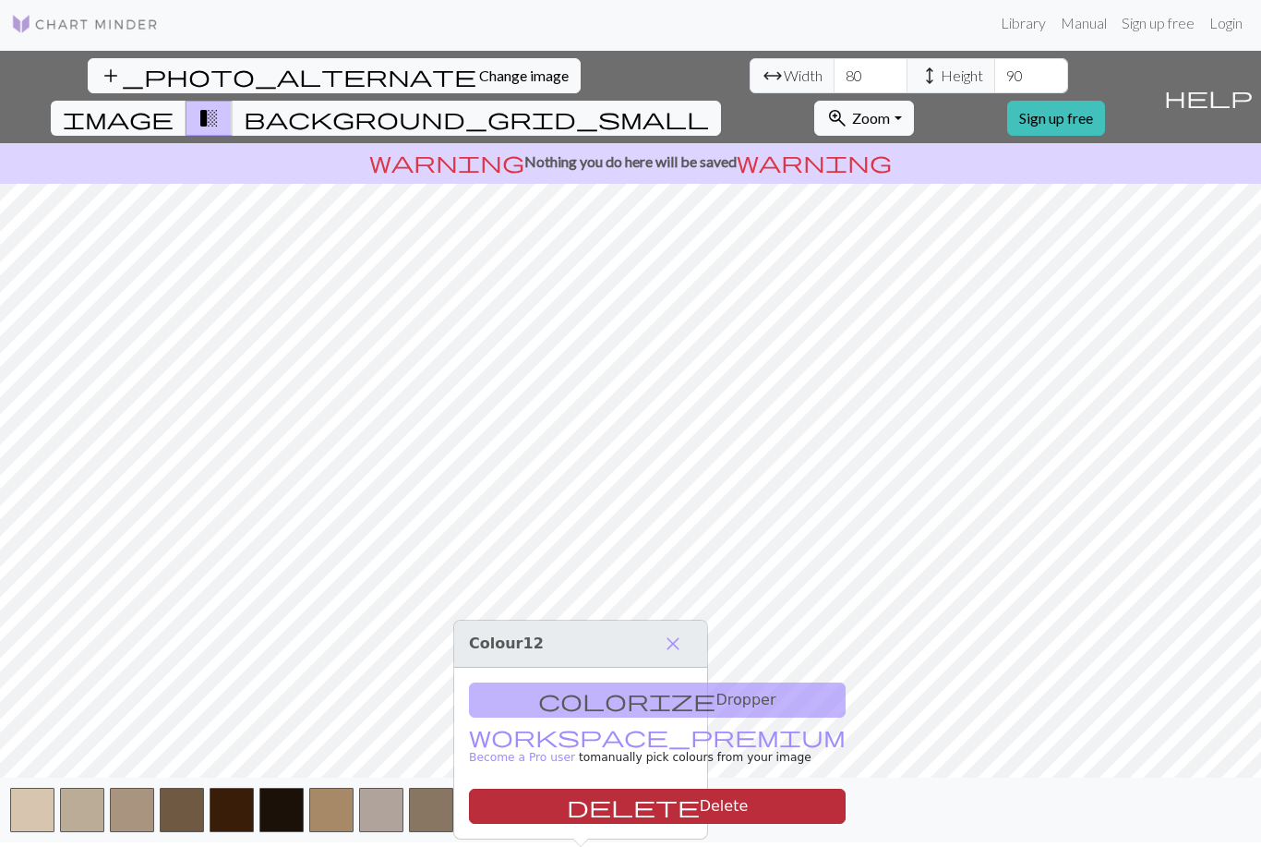
click at [598, 788] on button "delete Delete" at bounding box center [657, 805] width 377 height 35
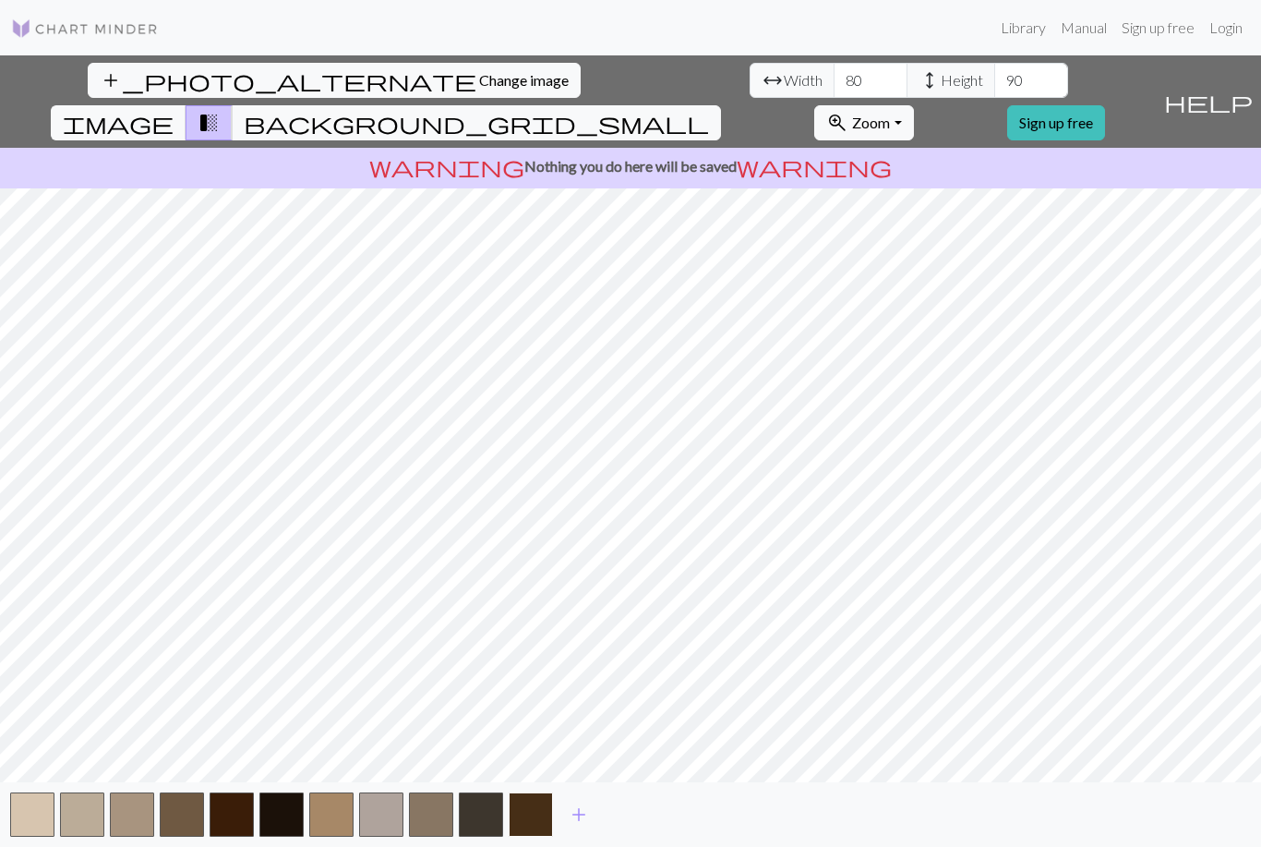
click at [532, 823] on button "button" at bounding box center [531, 814] width 44 height 44
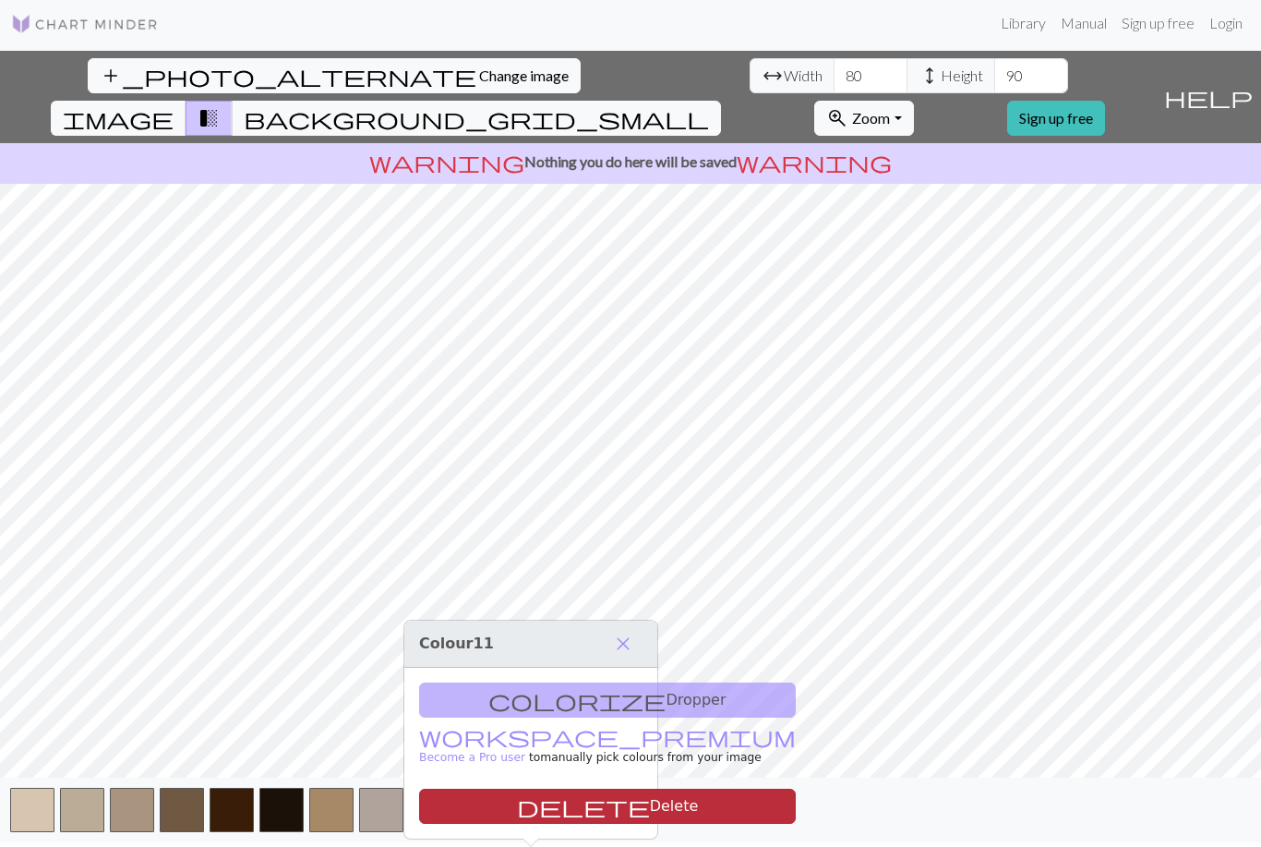
click at [544, 788] on button "delete Delete" at bounding box center [607, 805] width 377 height 35
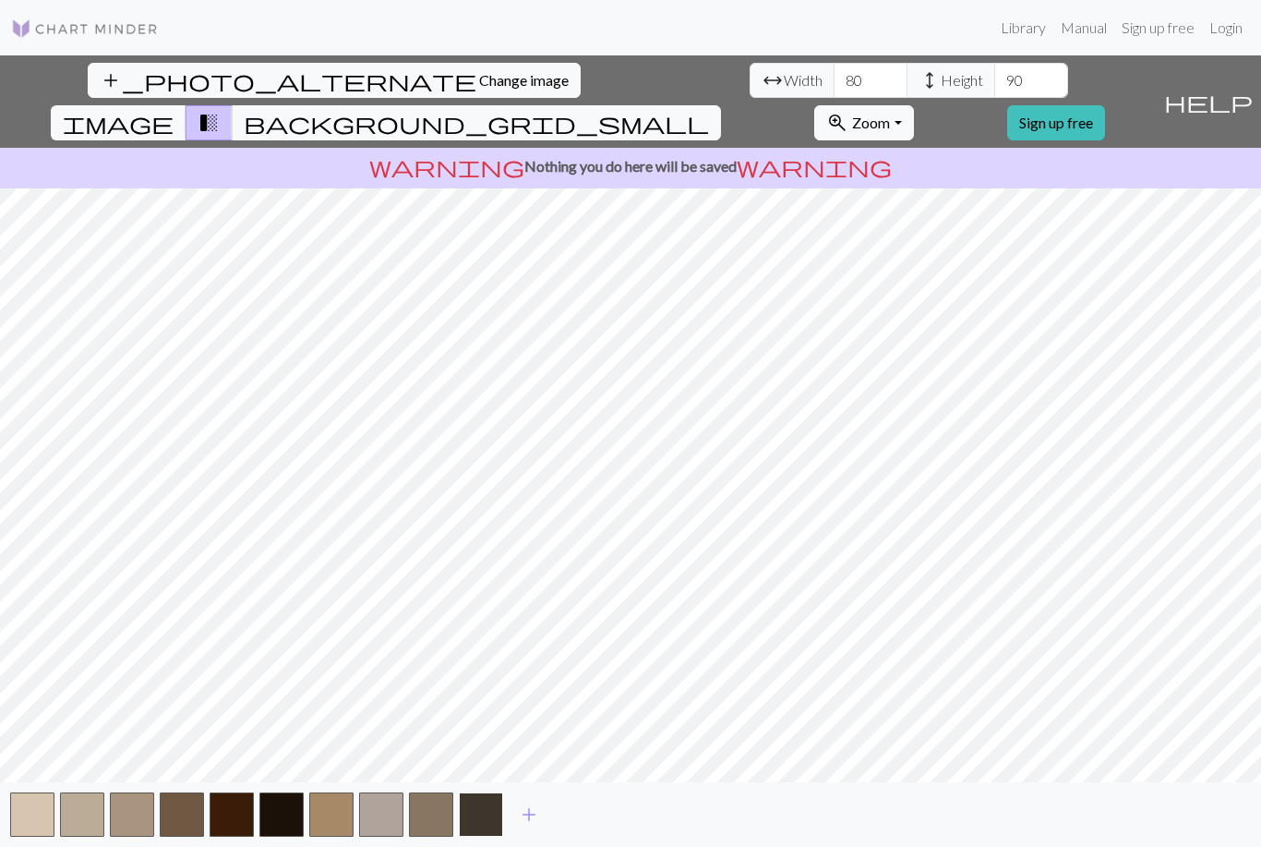
click at [477, 823] on button "button" at bounding box center [481, 814] width 44 height 44
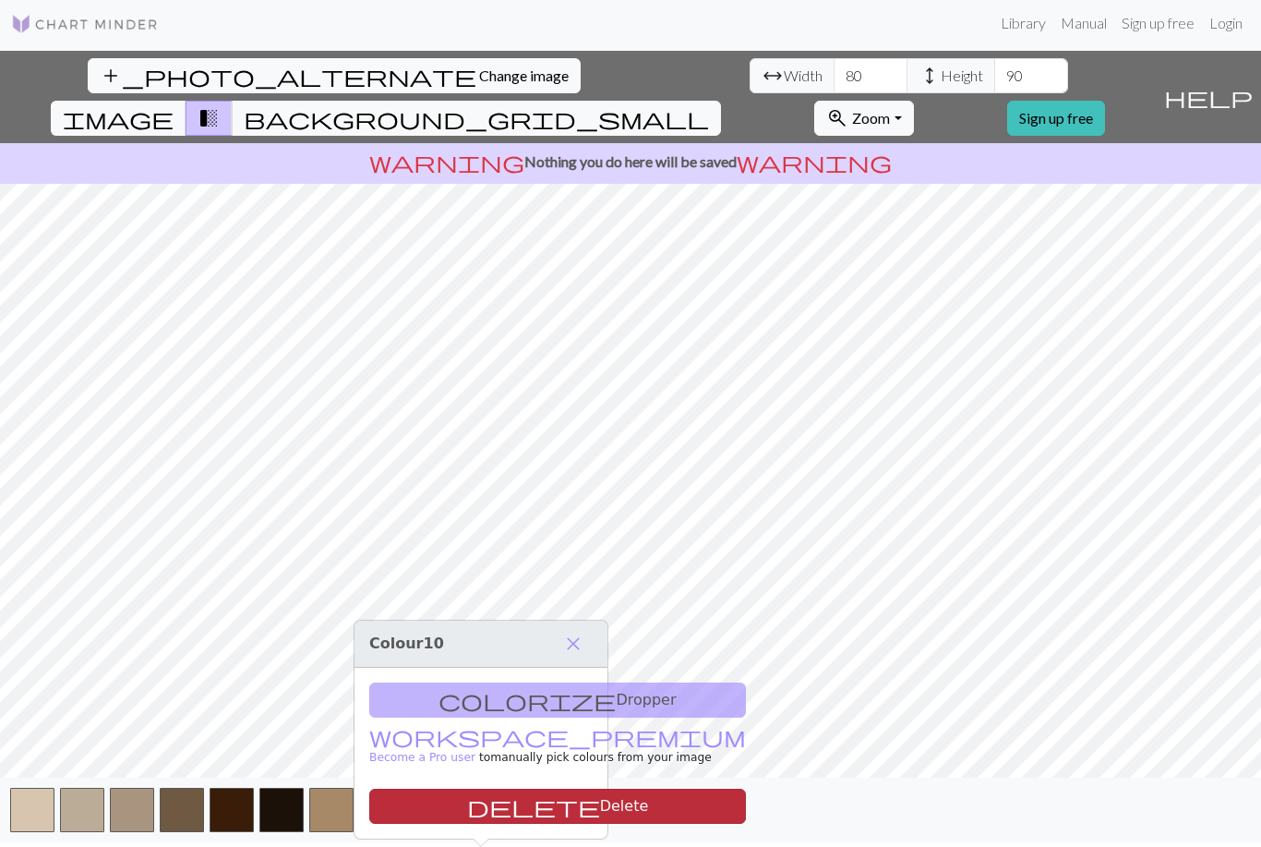
click at [469, 793] on span "delete" at bounding box center [533, 806] width 133 height 26
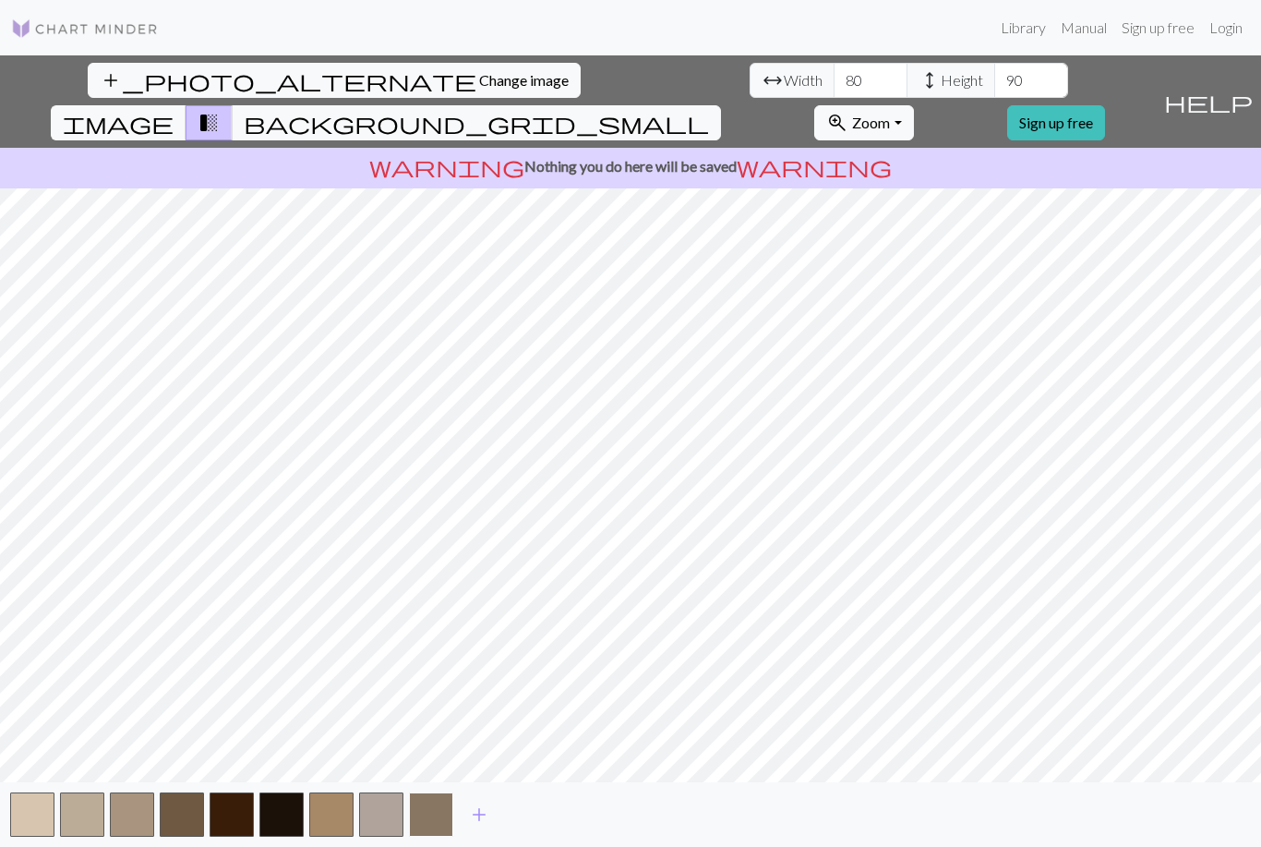
click at [430, 825] on button "button" at bounding box center [431, 814] width 44 height 44
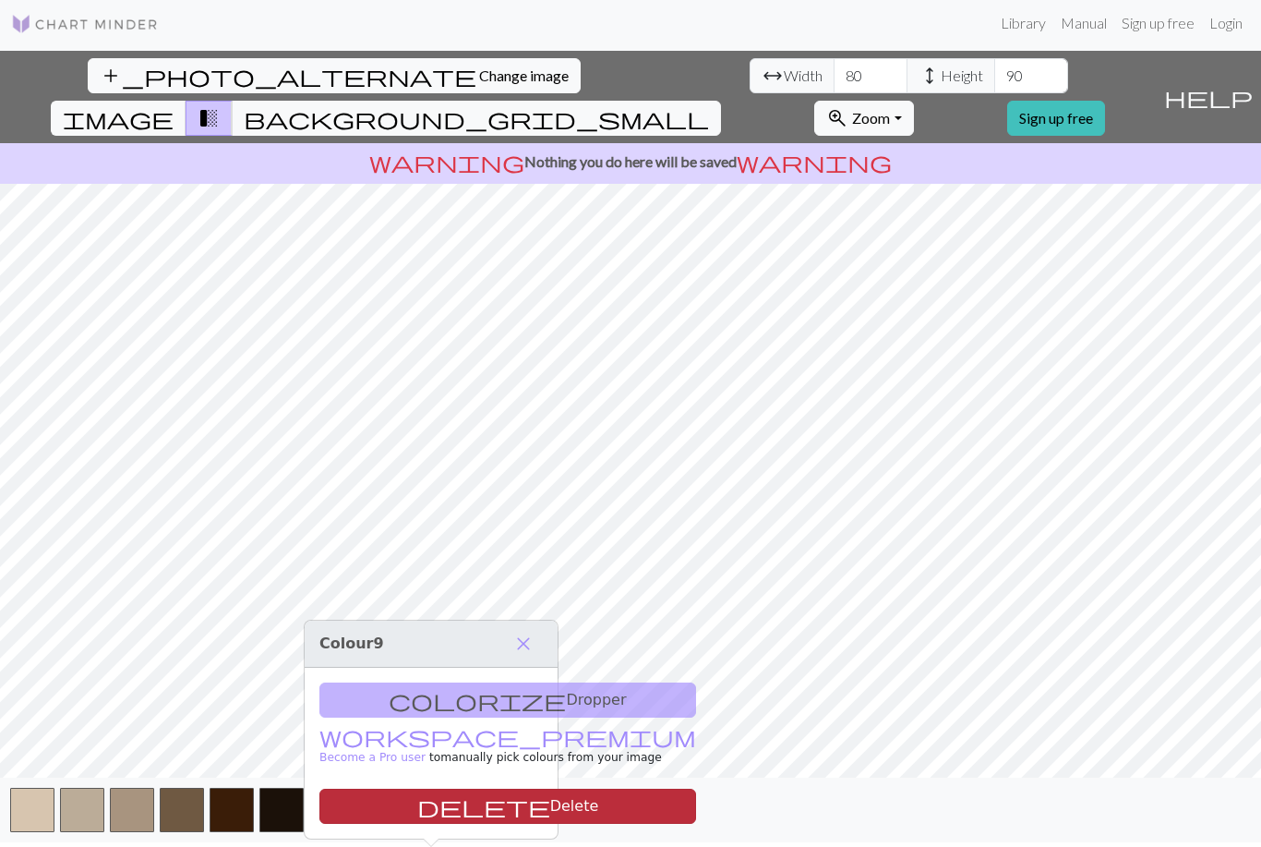
click at [441, 788] on button "delete Delete" at bounding box center [507, 805] width 377 height 35
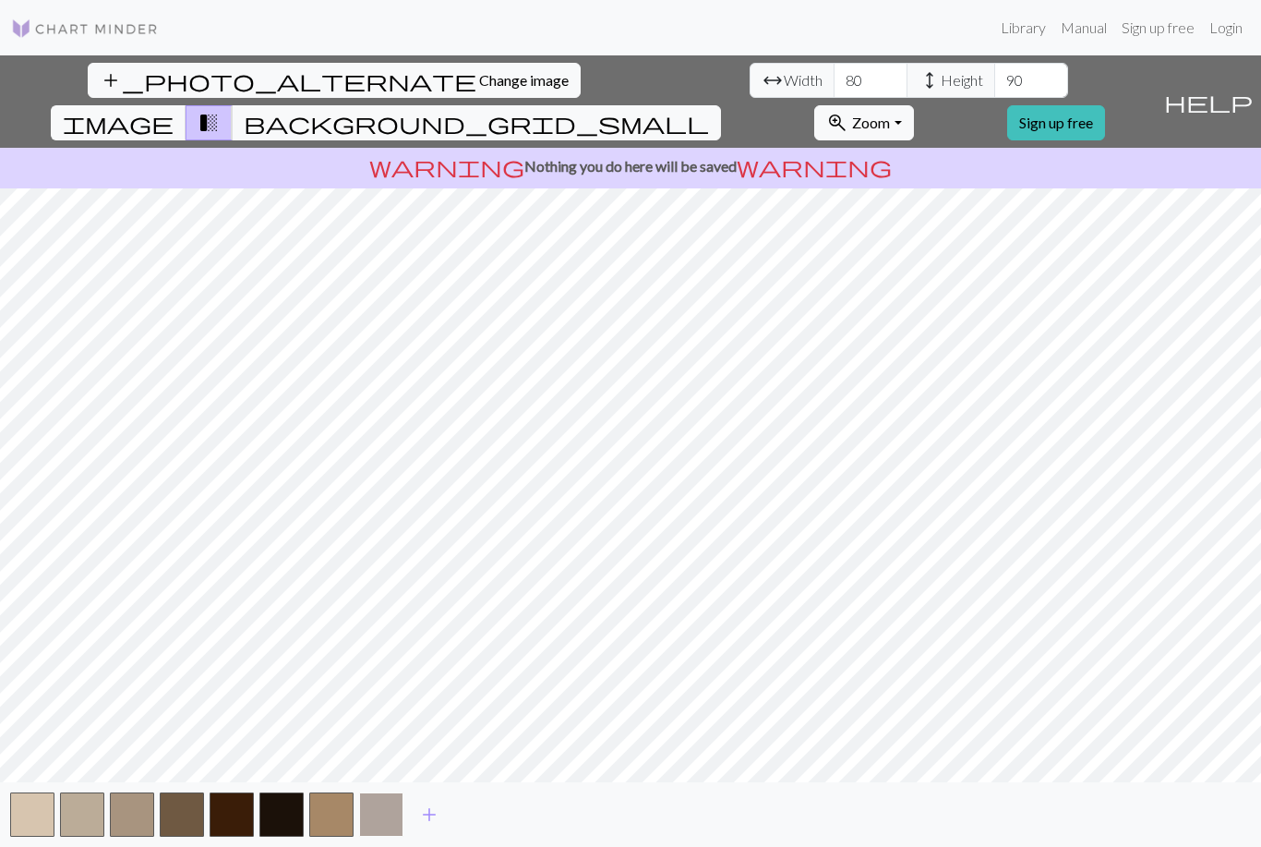
click at [391, 830] on button "button" at bounding box center [381, 814] width 44 height 44
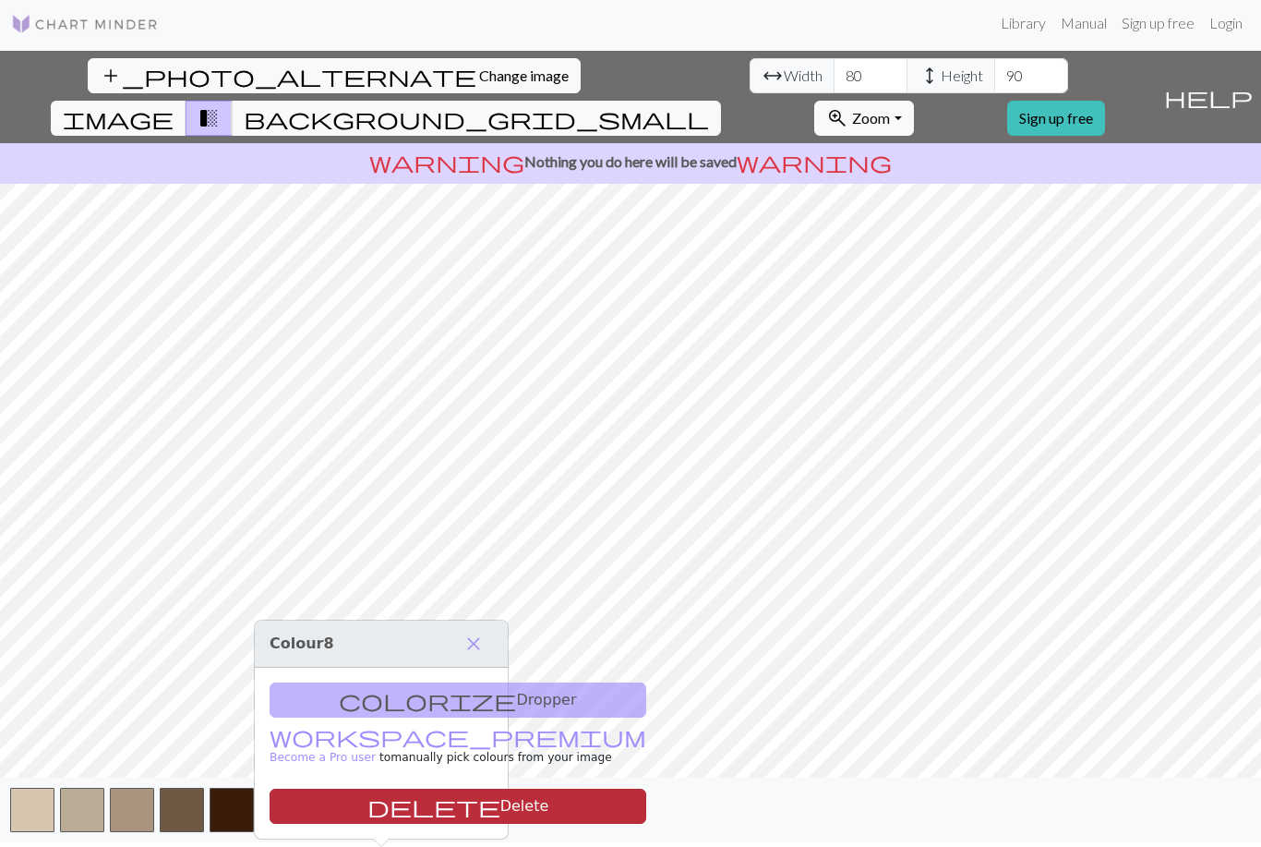
click at [404, 788] on button "delete Delete" at bounding box center [458, 805] width 377 height 35
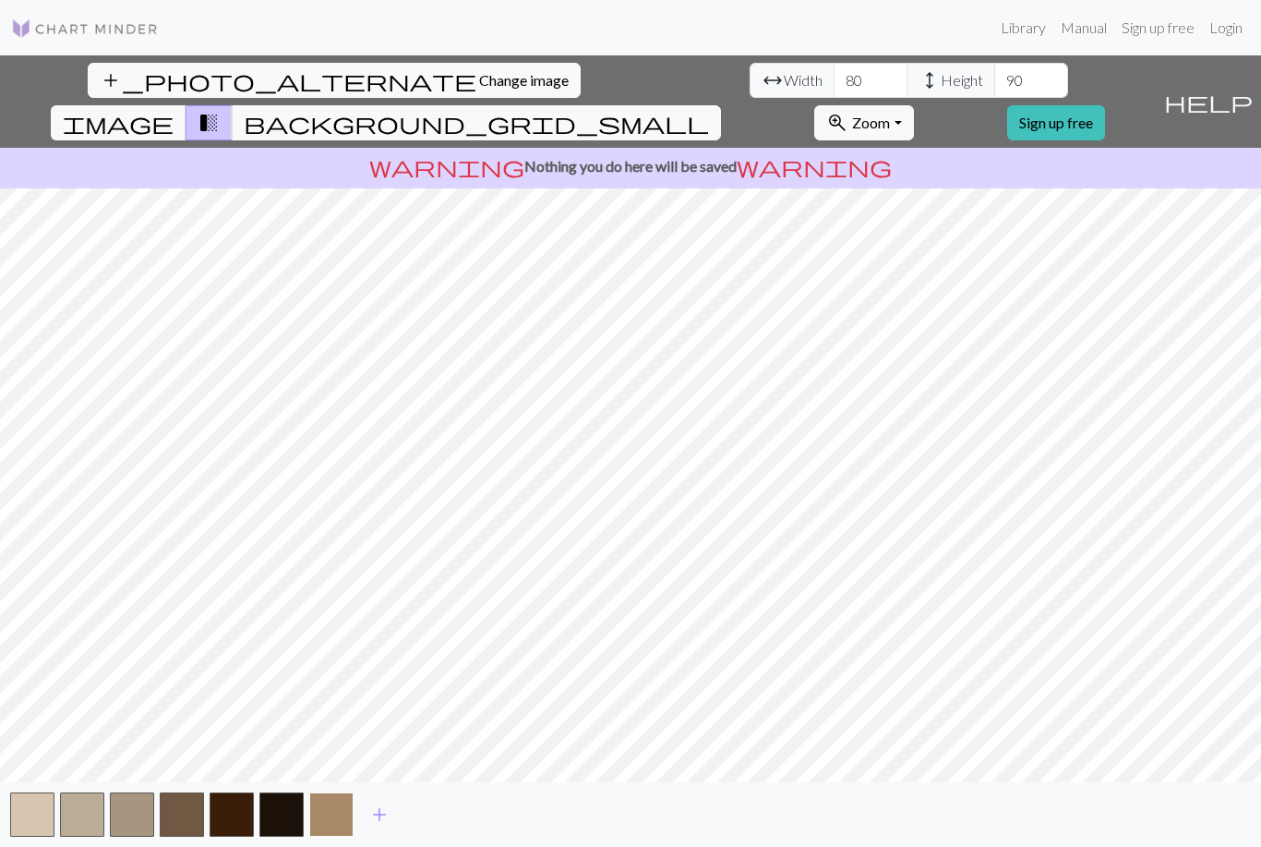
click at [330, 826] on button "button" at bounding box center [331, 814] width 44 height 44
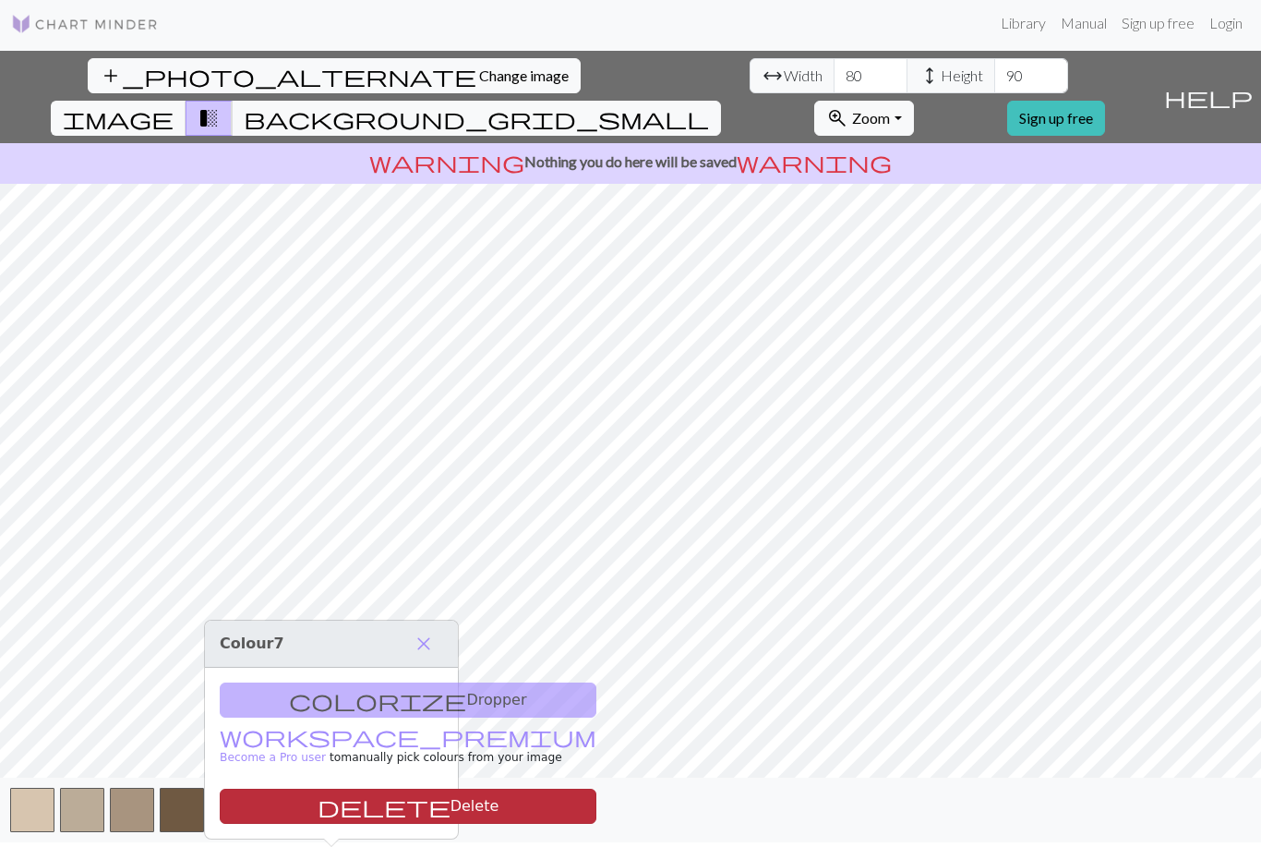
click at [330, 788] on button "delete Delete" at bounding box center [408, 805] width 377 height 35
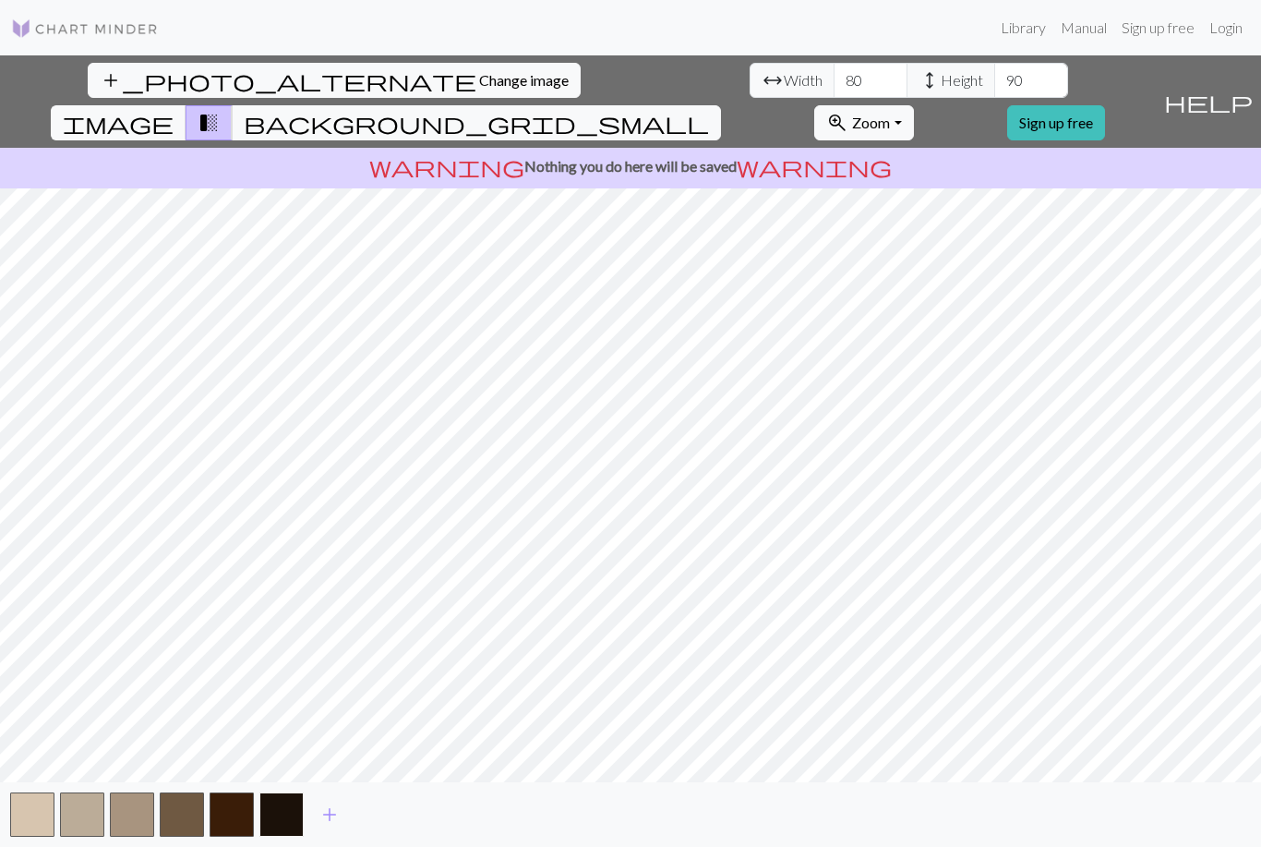
click at [294, 836] on button "button" at bounding box center [281, 814] width 44 height 44
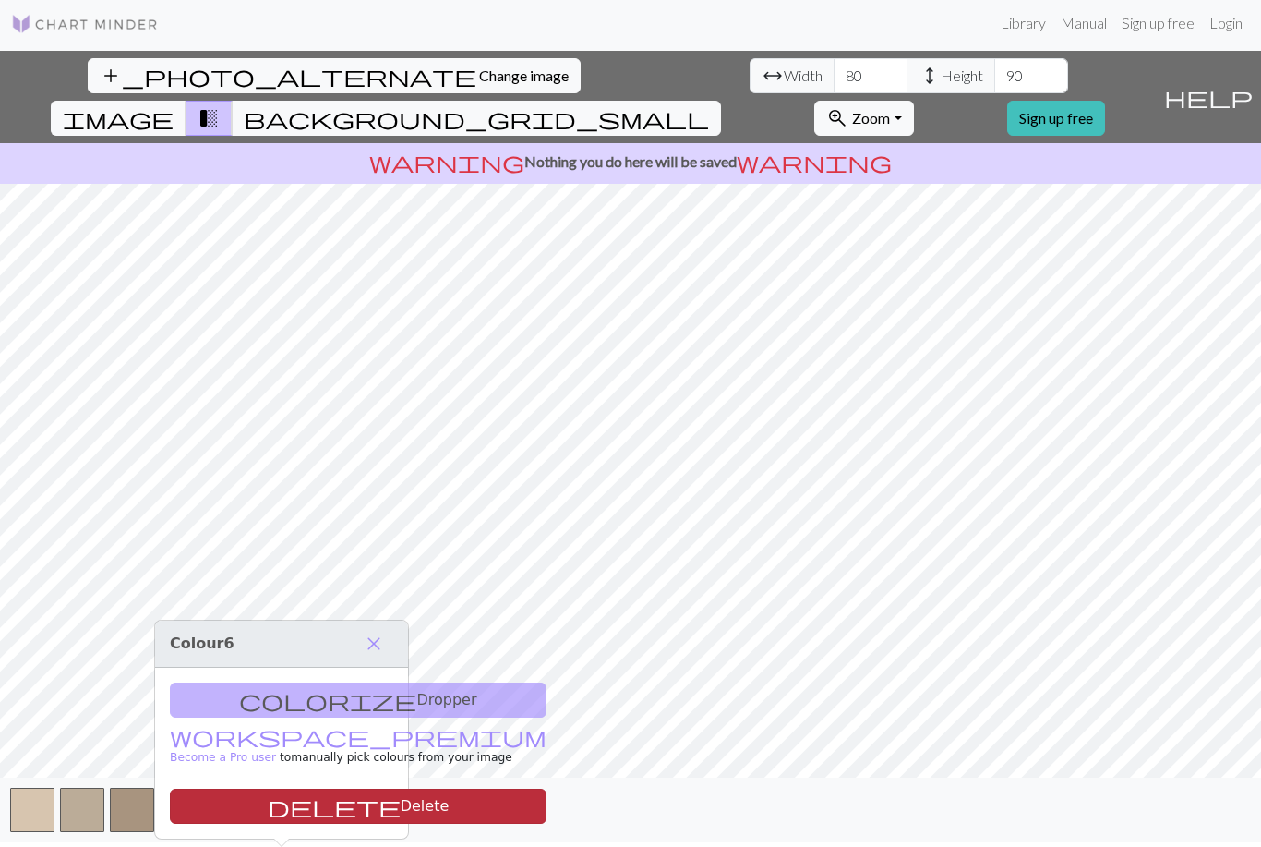
click at [296, 788] on button "delete Delete" at bounding box center [358, 805] width 377 height 35
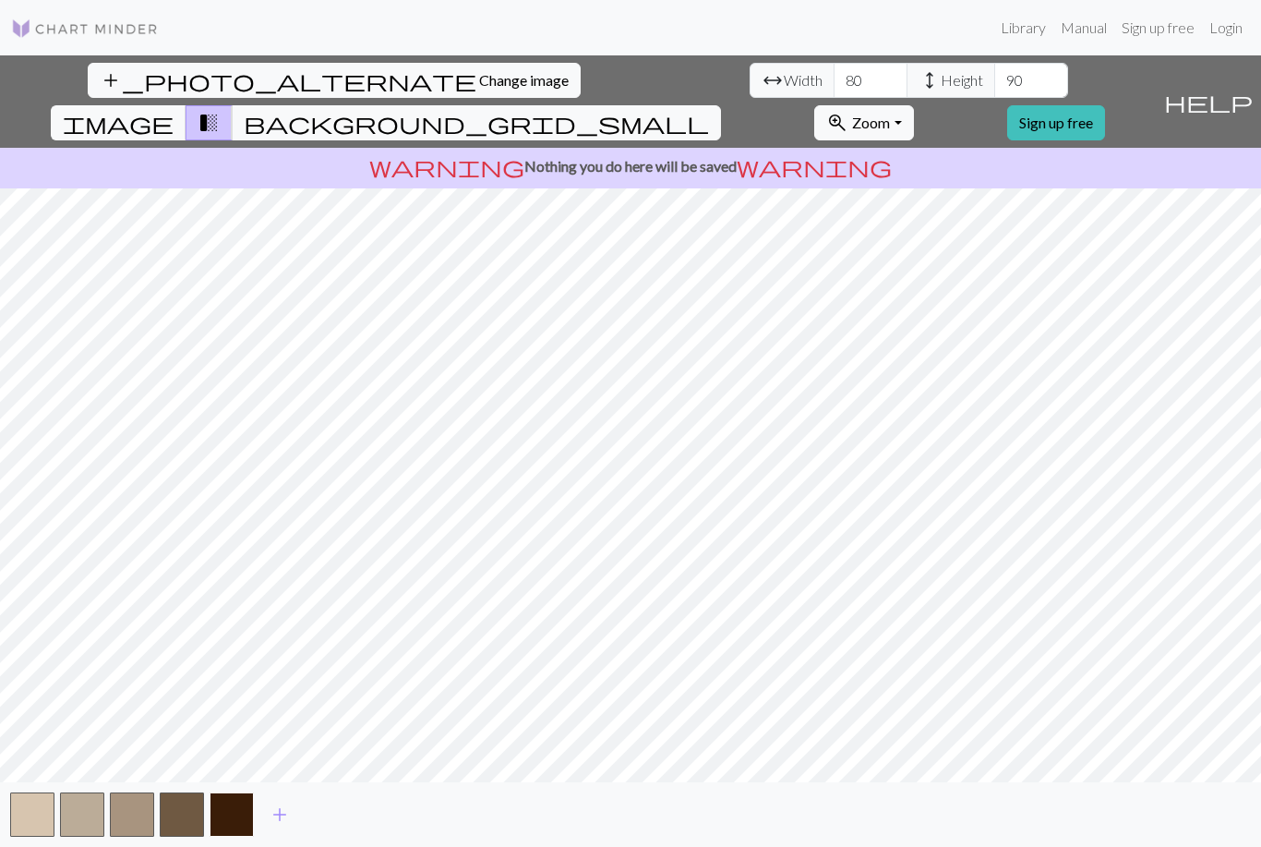
click at [222, 822] on button "button" at bounding box center [232, 814] width 44 height 44
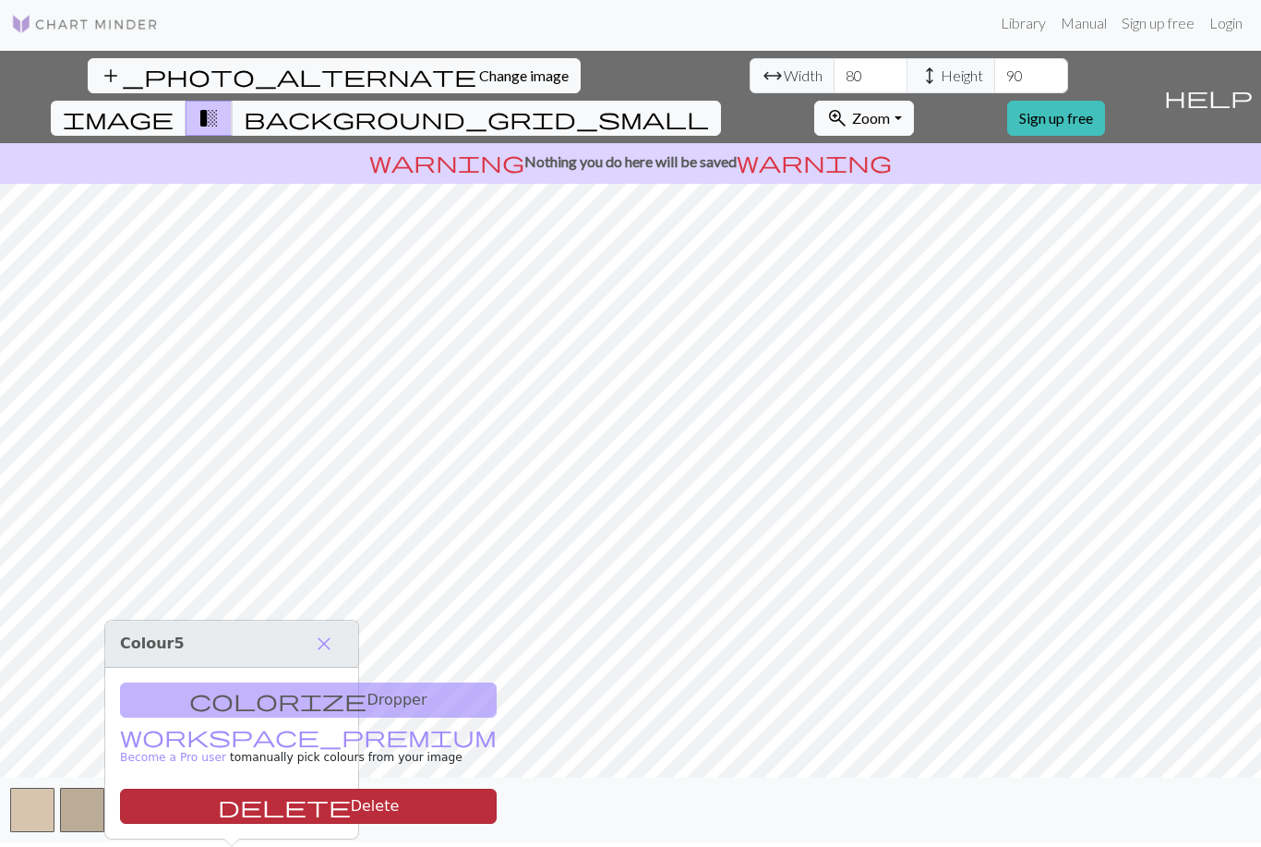
click at [231, 788] on button "delete Delete" at bounding box center [308, 805] width 377 height 35
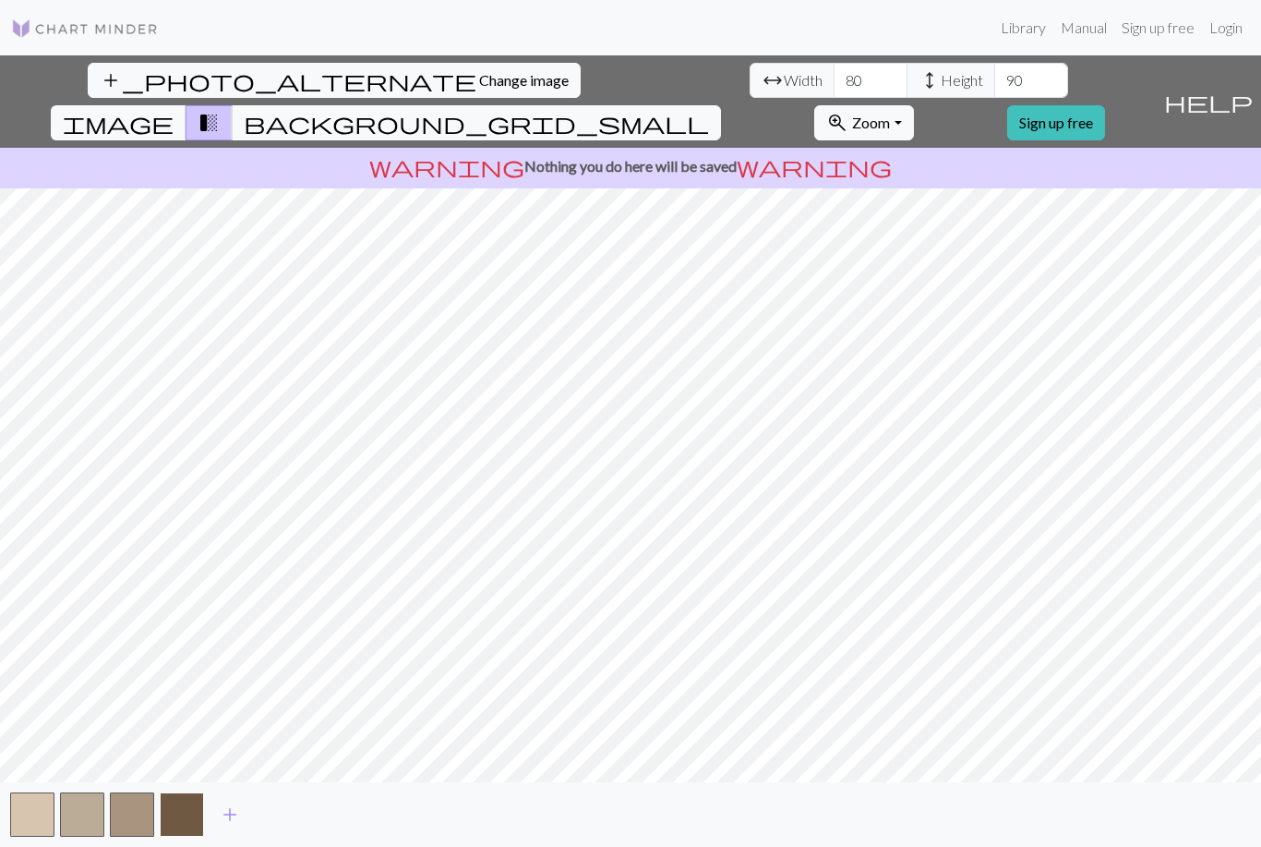
click at [176, 831] on button "button" at bounding box center [182, 814] width 44 height 44
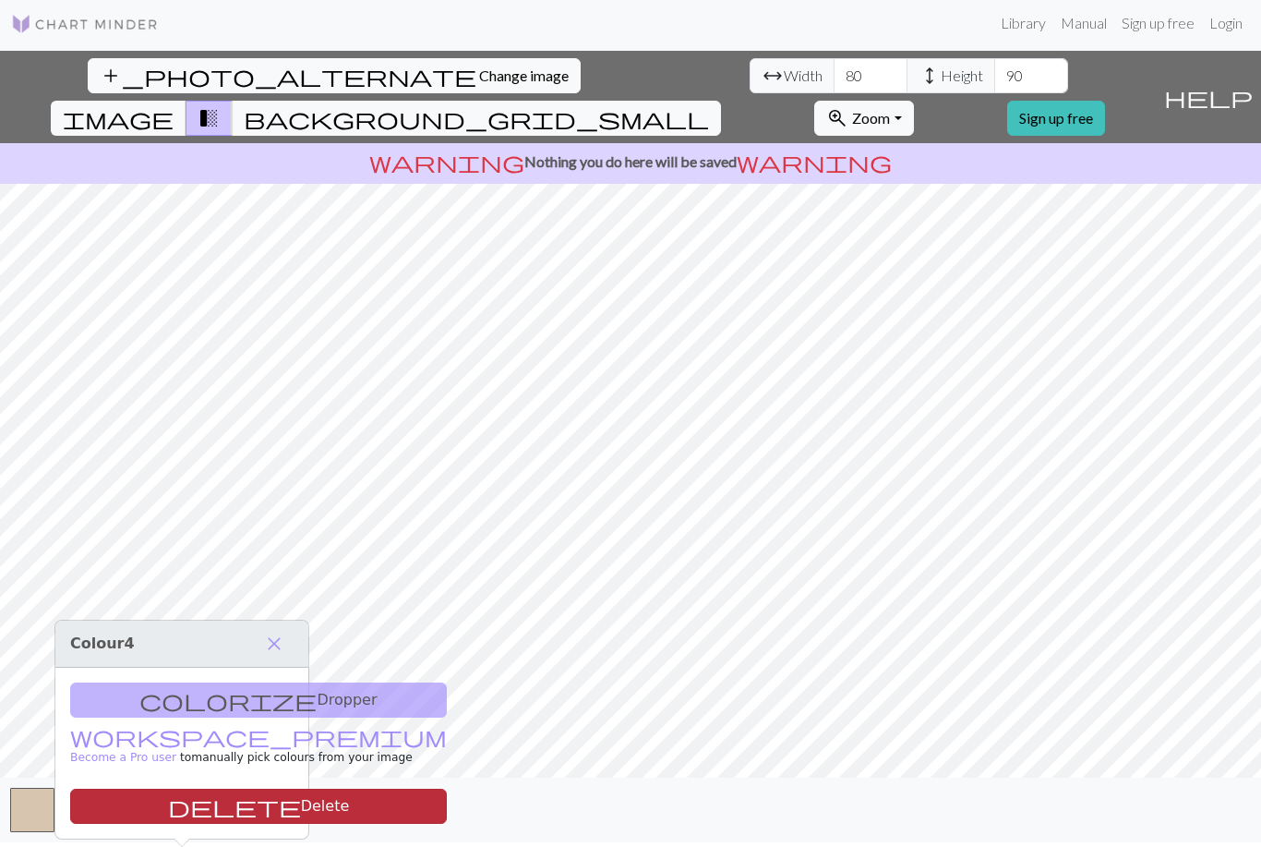
click at [187, 788] on button "delete Delete" at bounding box center [258, 805] width 377 height 35
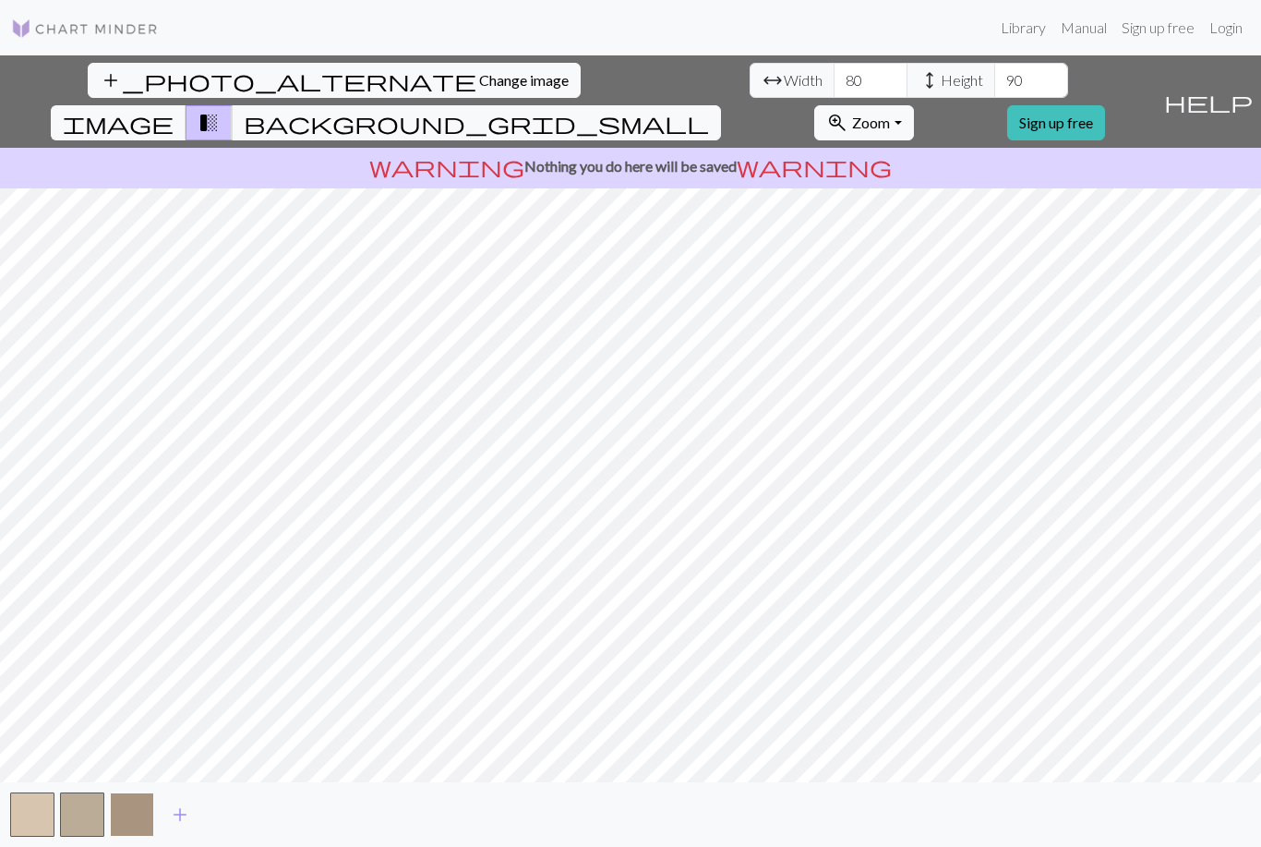
click at [125, 829] on button "button" at bounding box center [132, 814] width 44 height 44
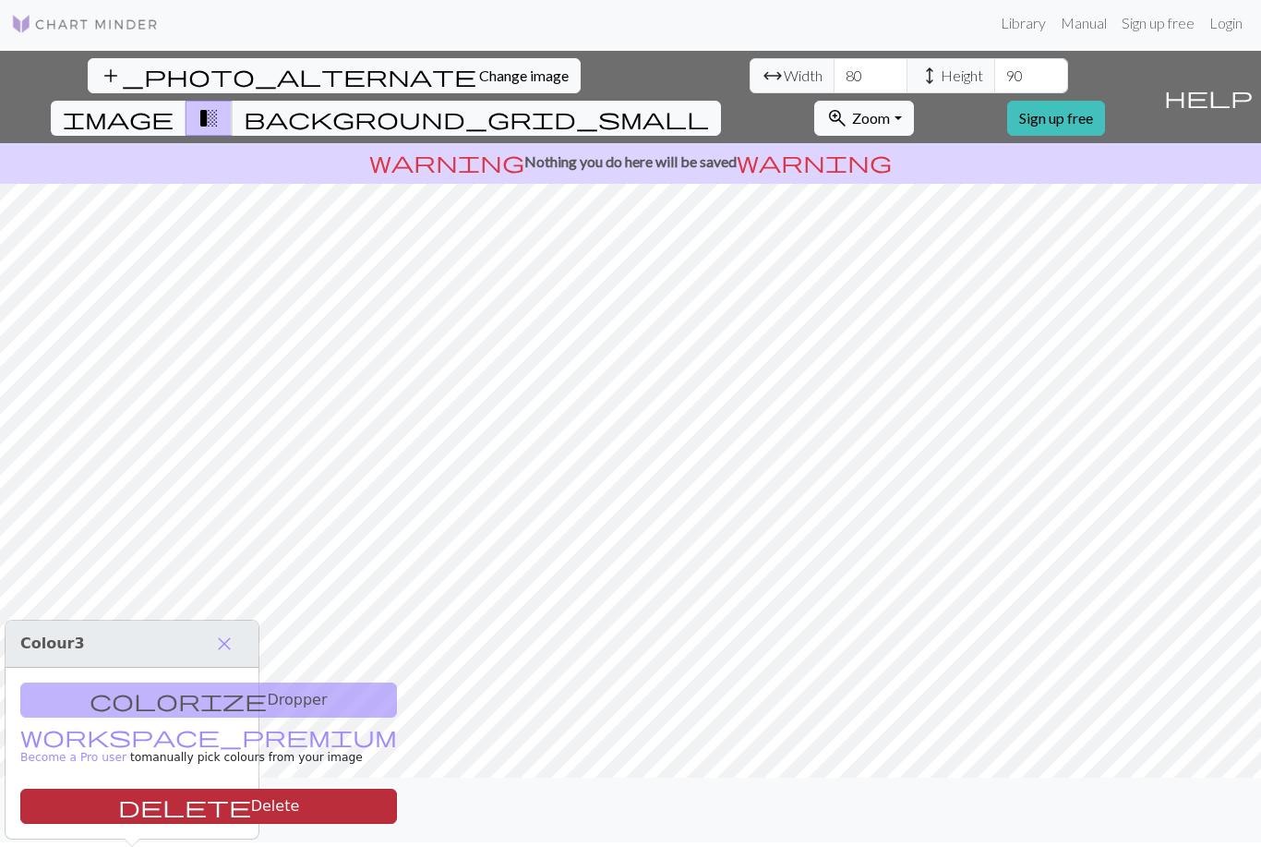
click at [134, 788] on button "delete Delete" at bounding box center [208, 805] width 377 height 35
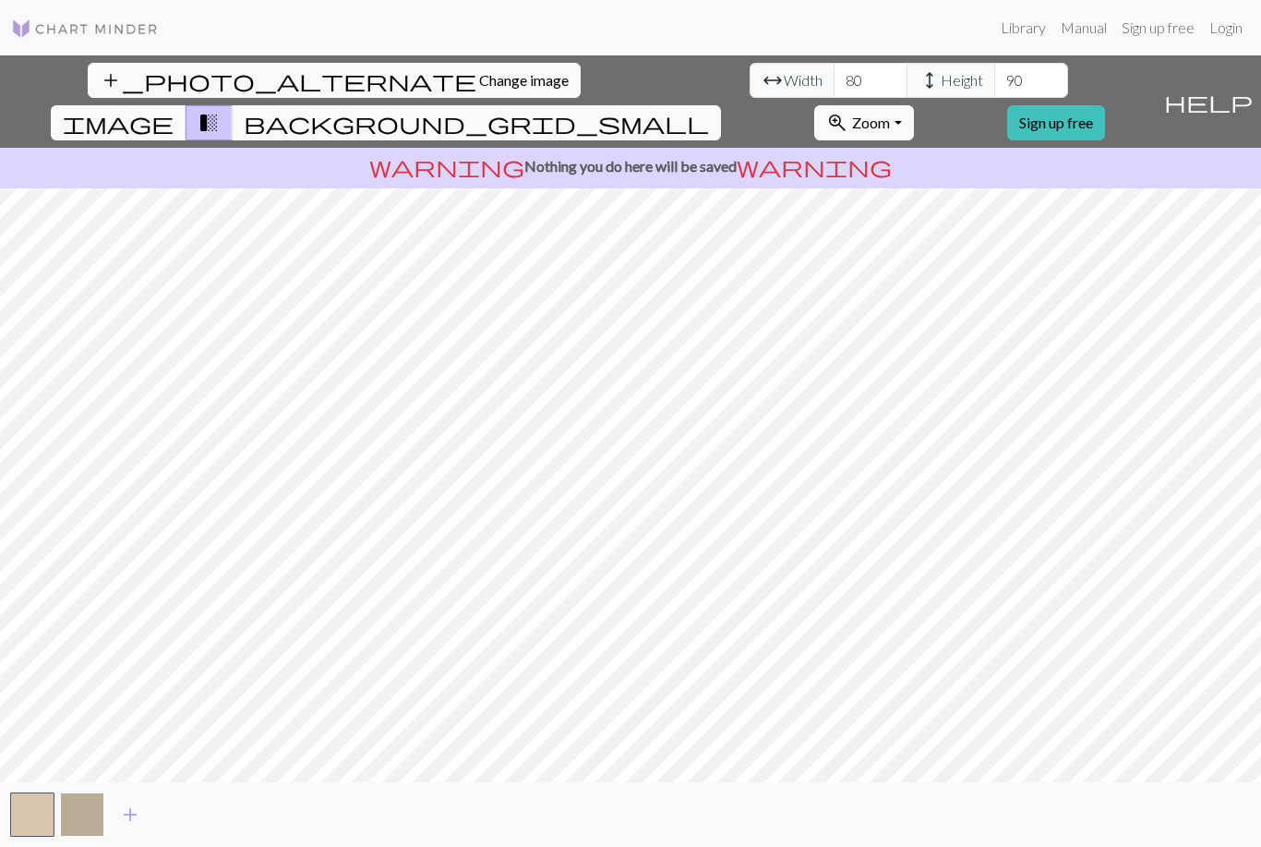
click at [83, 828] on button "button" at bounding box center [82, 814] width 44 height 44
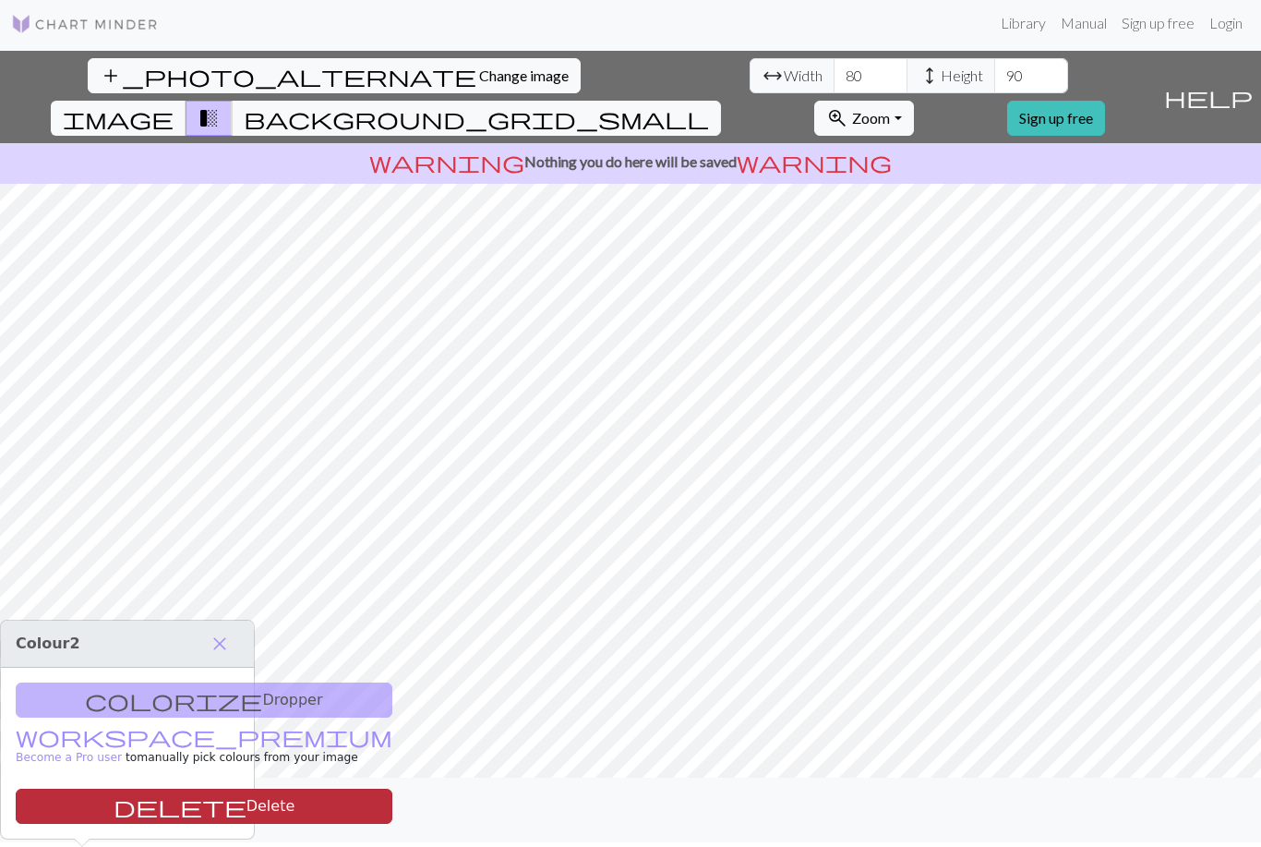
click at [114, 793] on span "delete" at bounding box center [180, 806] width 133 height 26
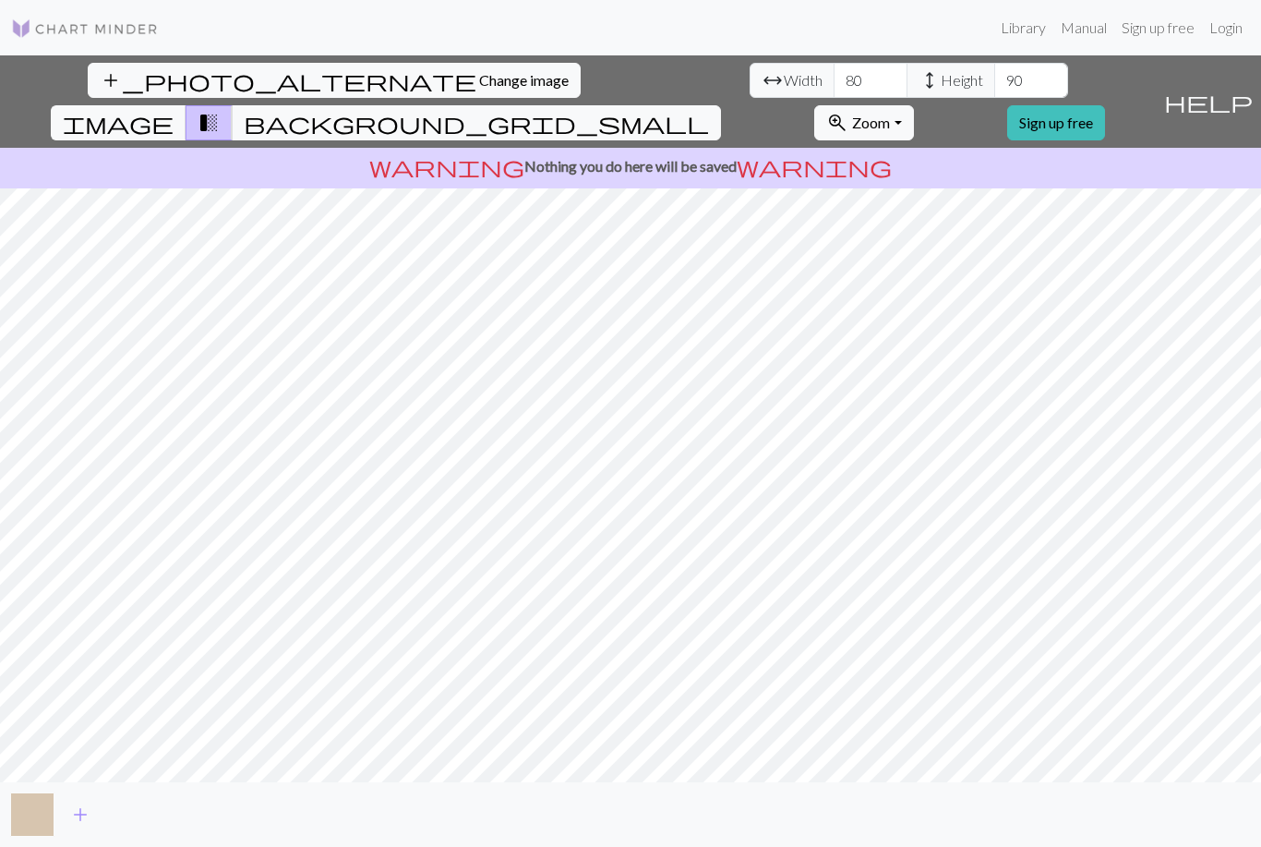
click at [31, 829] on button "button" at bounding box center [32, 814] width 44 height 44
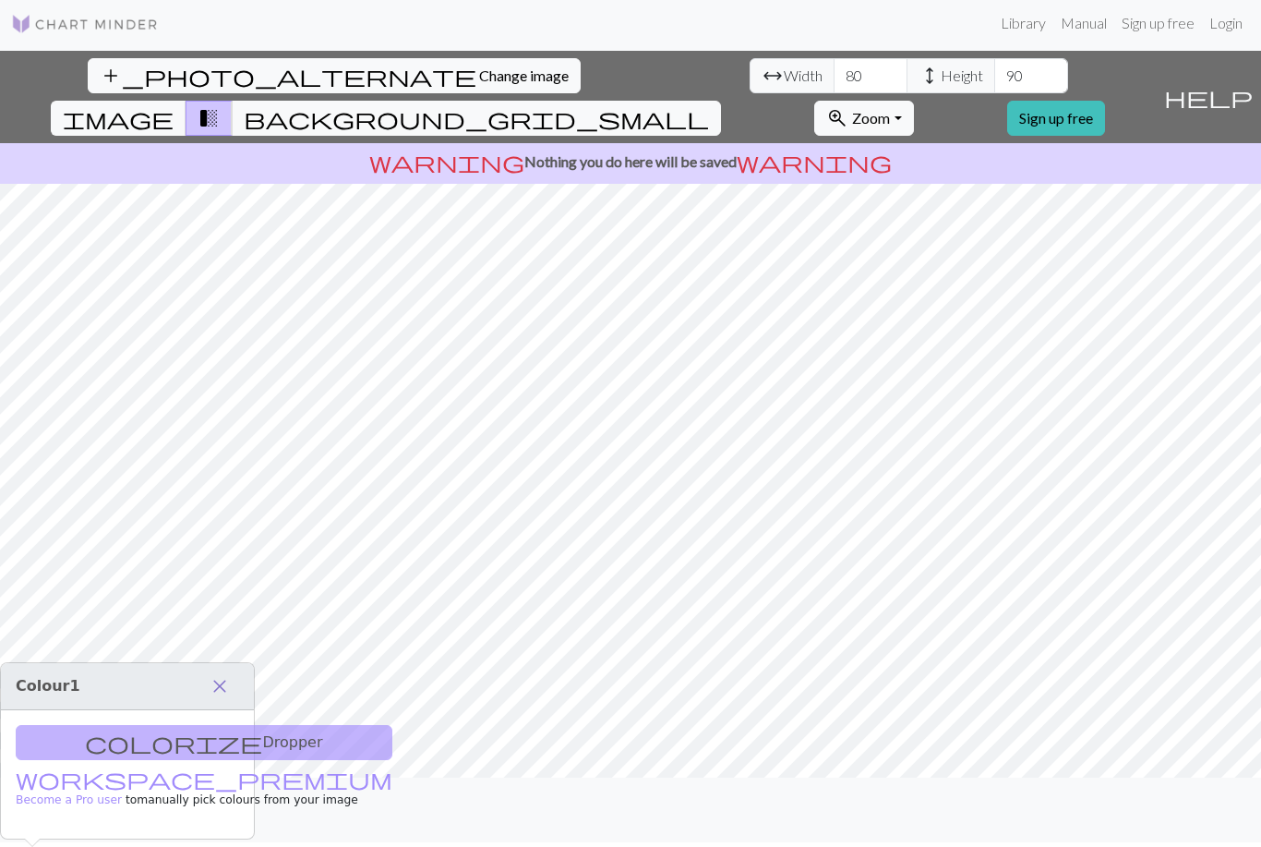
click at [218, 673] on span "close" at bounding box center [220, 686] width 22 height 26
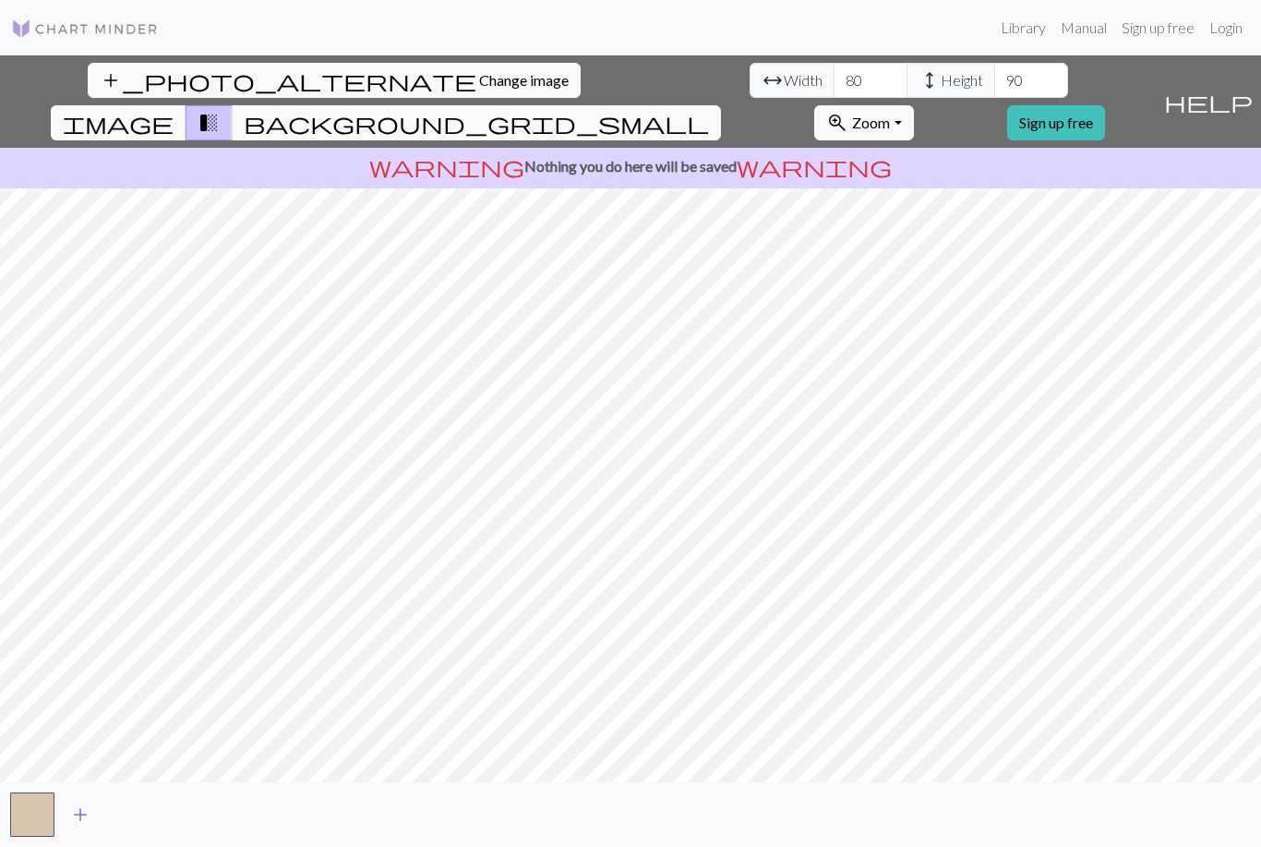
click at [75, 827] on span "add" at bounding box center [80, 814] width 22 height 26
click at [130, 827] on span "add" at bounding box center [130, 814] width 22 height 26
click at [181, 827] on span "add" at bounding box center [180, 814] width 22 height 26
click at [236, 827] on span "add" at bounding box center [230, 814] width 22 height 26
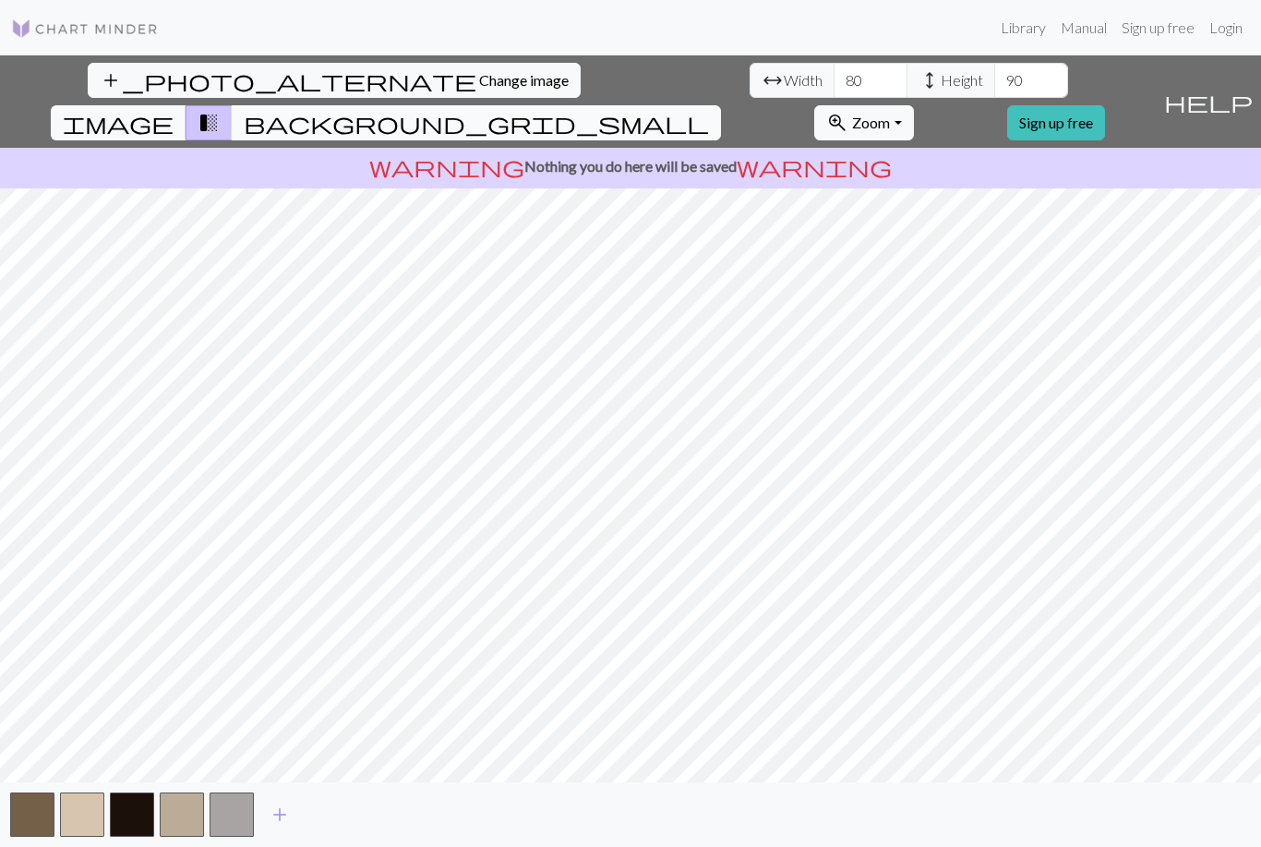
click at [709, 110] on span "background_grid_small" at bounding box center [476, 123] width 465 height 26
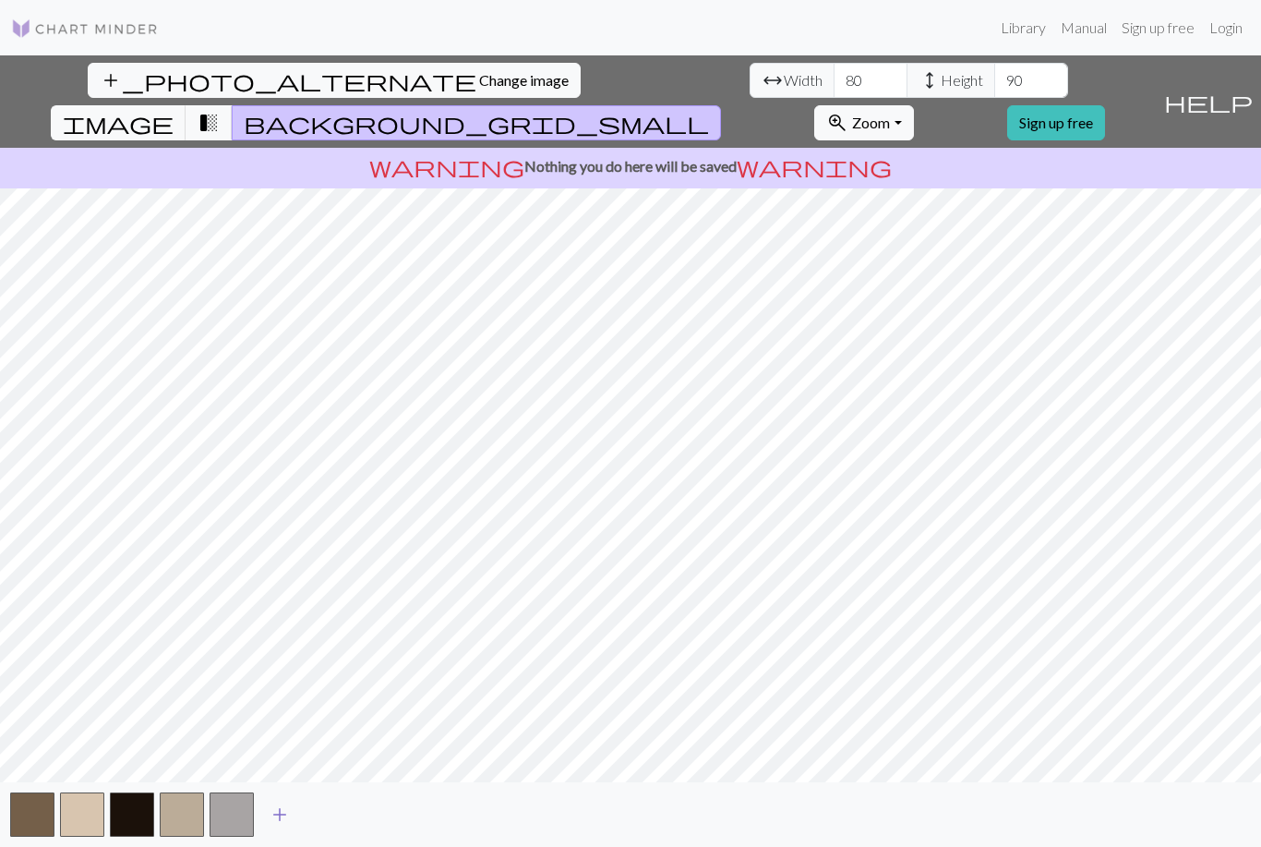
click at [282, 827] on span "add" at bounding box center [280, 814] width 22 height 26
click at [329, 827] on span "add" at bounding box center [329, 814] width 22 height 26
click at [376, 827] on span "add" at bounding box center [379, 814] width 22 height 26
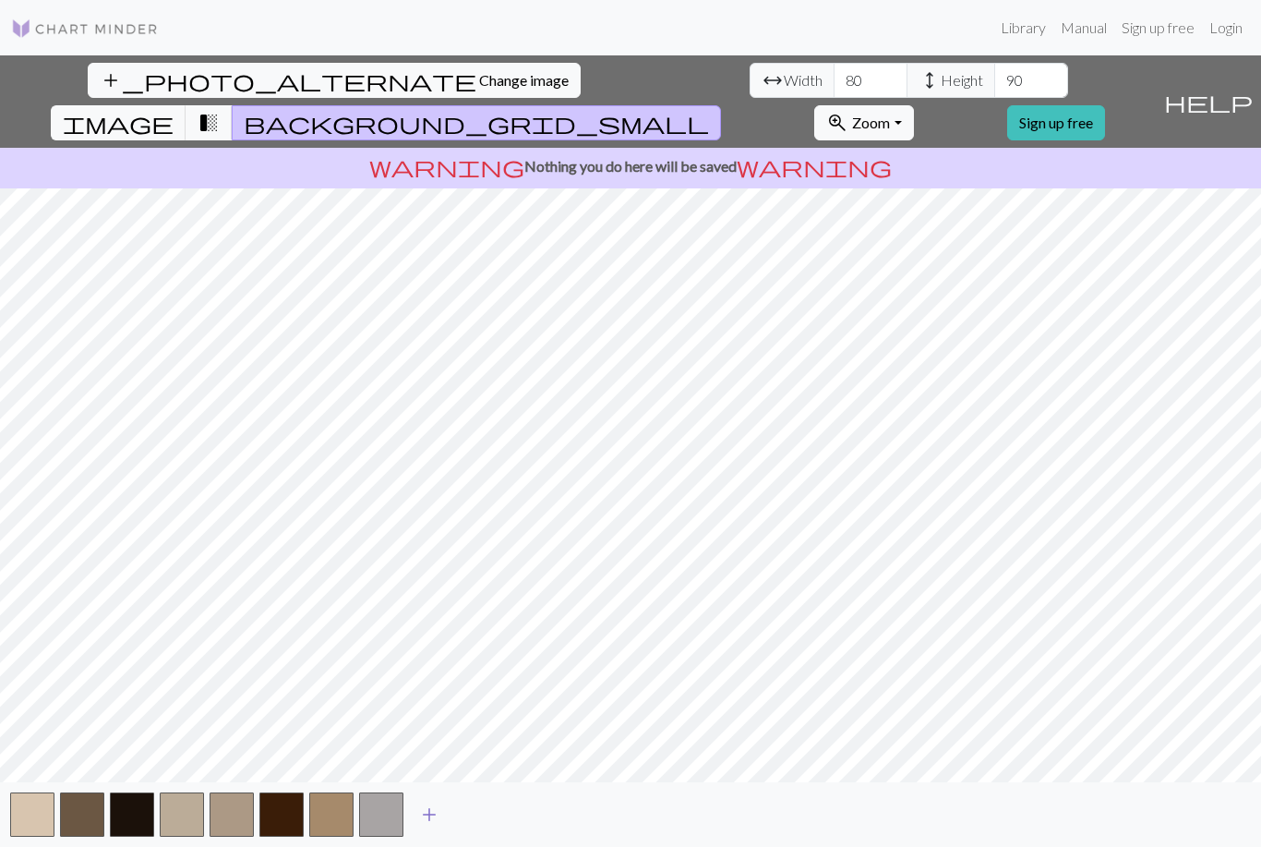
click at [427, 827] on span "add" at bounding box center [429, 814] width 22 height 26
click at [482, 824] on span "add" at bounding box center [479, 814] width 22 height 26
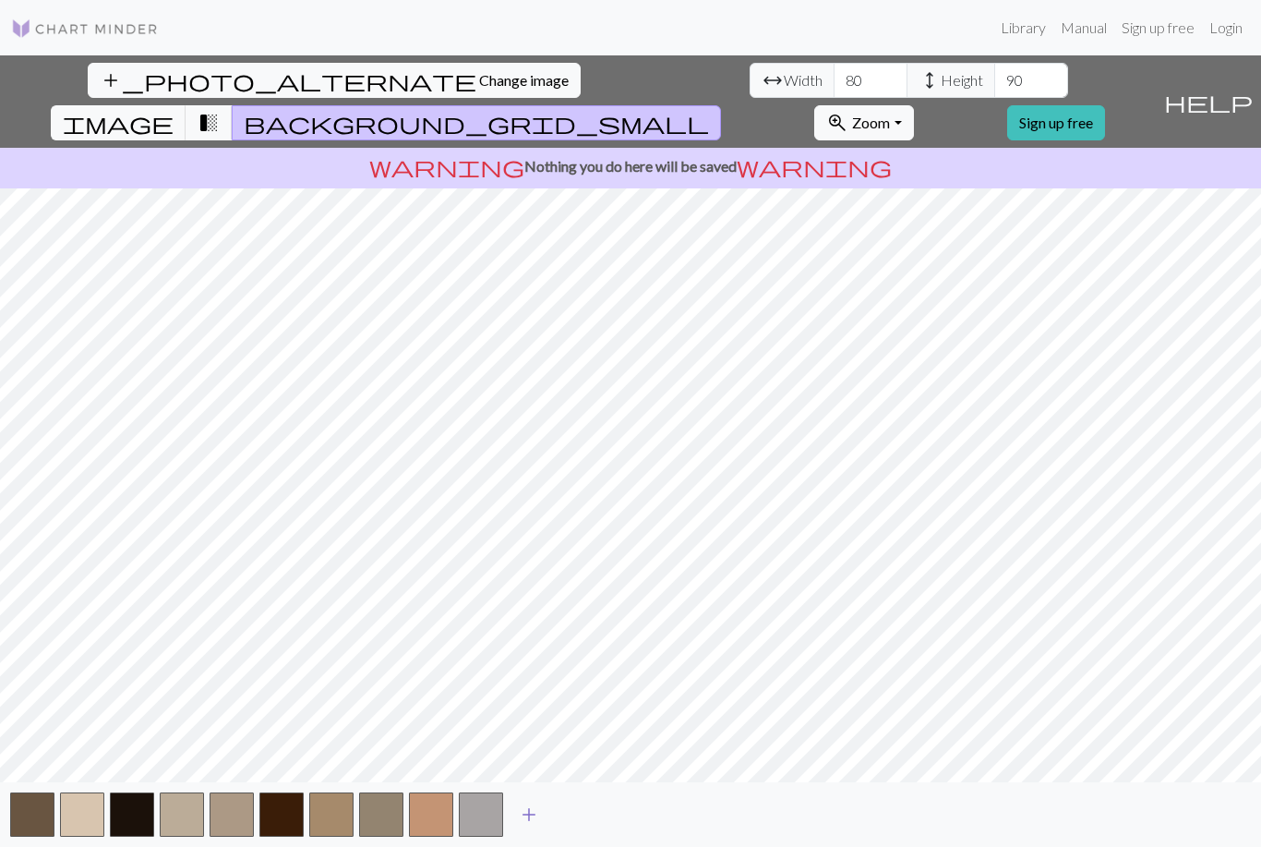
click at [533, 827] on span "add" at bounding box center [529, 814] width 22 height 26
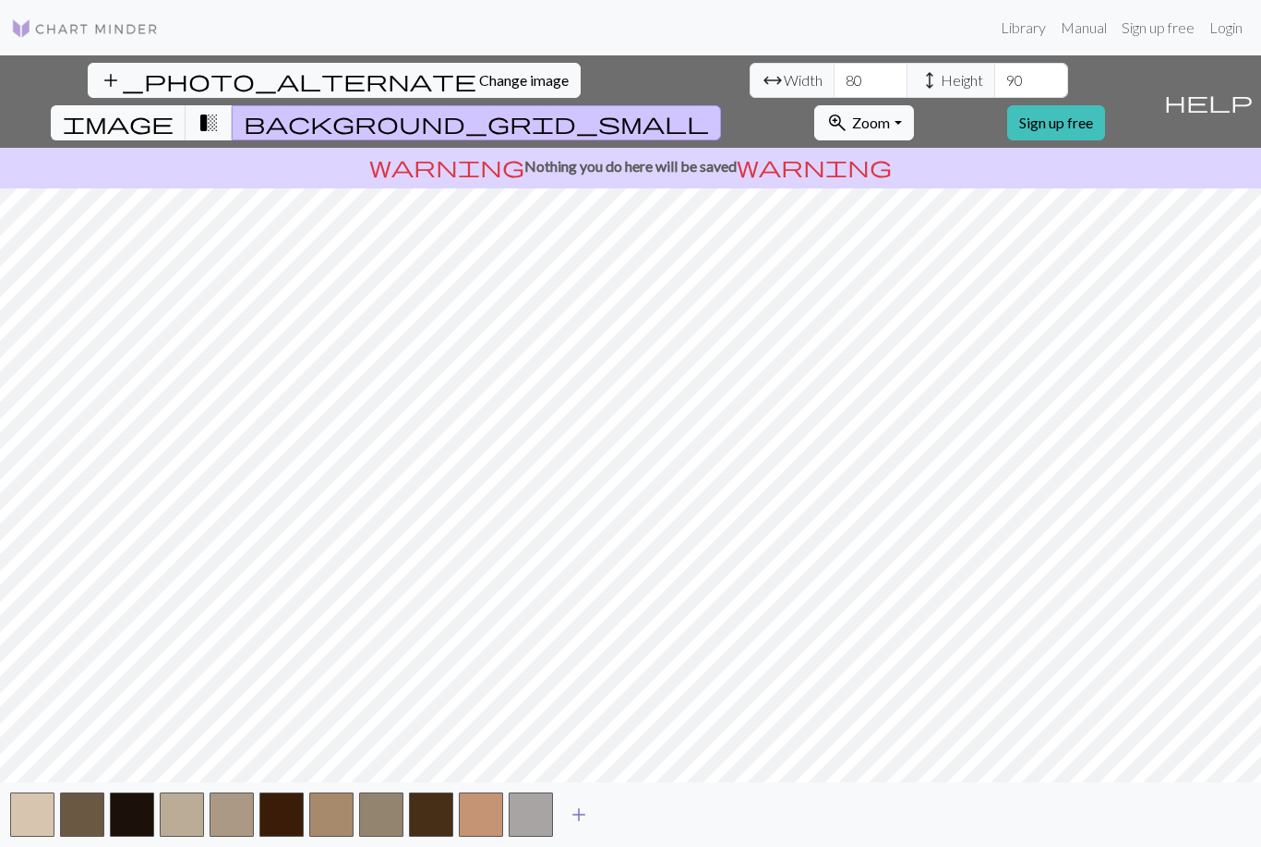
click at [578, 823] on button "add" at bounding box center [579, 814] width 46 height 35
click at [631, 826] on span "add" at bounding box center [629, 814] width 22 height 26
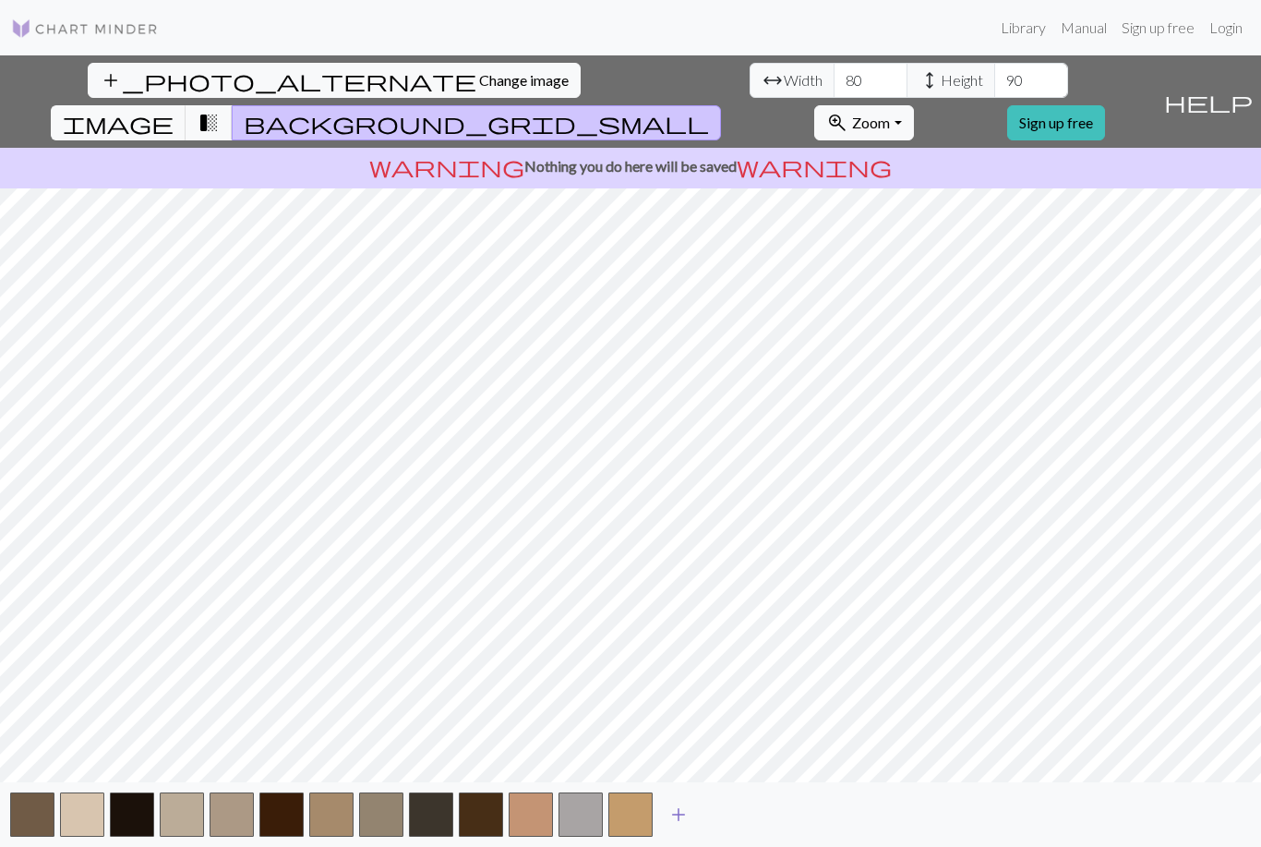
click at [681, 823] on button "add" at bounding box center [678, 814] width 46 height 35
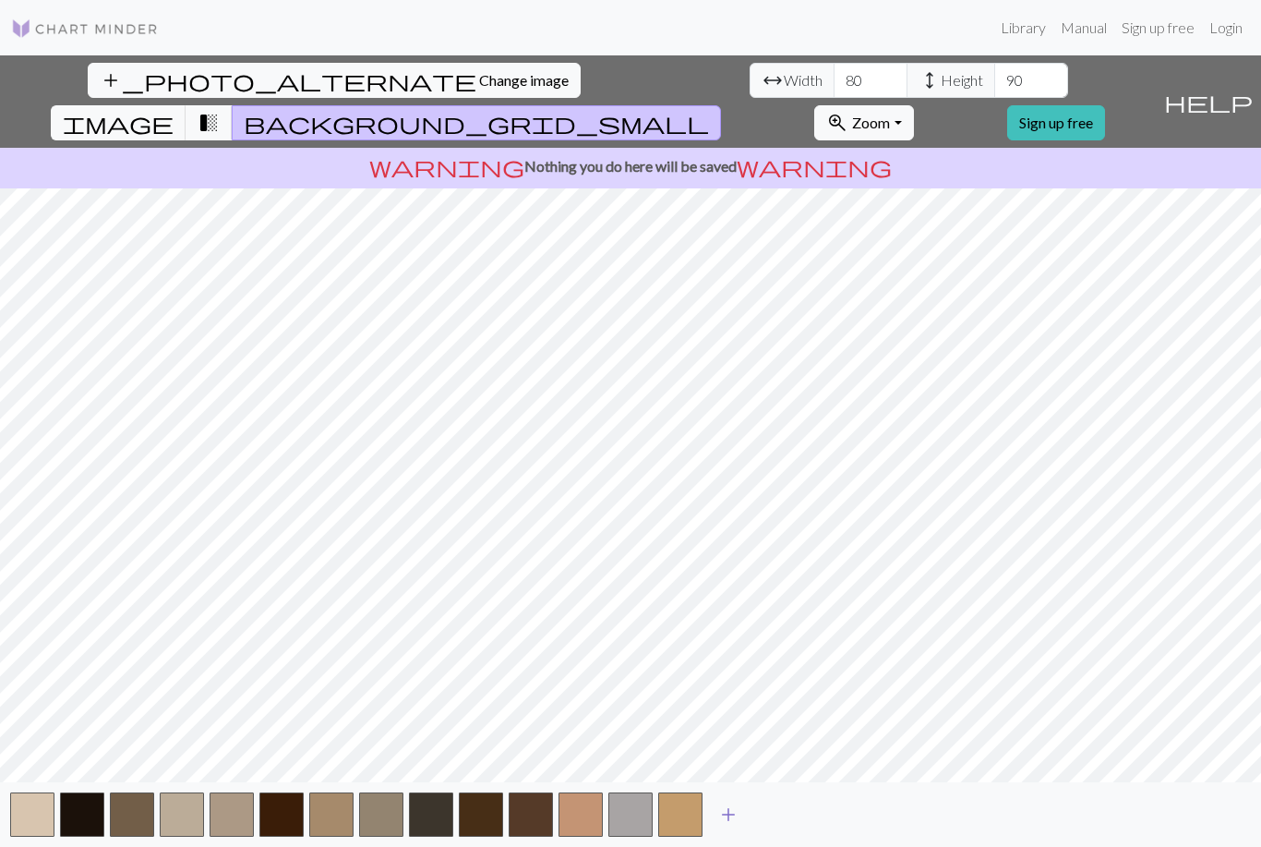
click at [727, 824] on span "add" at bounding box center [728, 814] width 22 height 26
click at [779, 826] on span "add" at bounding box center [778, 814] width 22 height 26
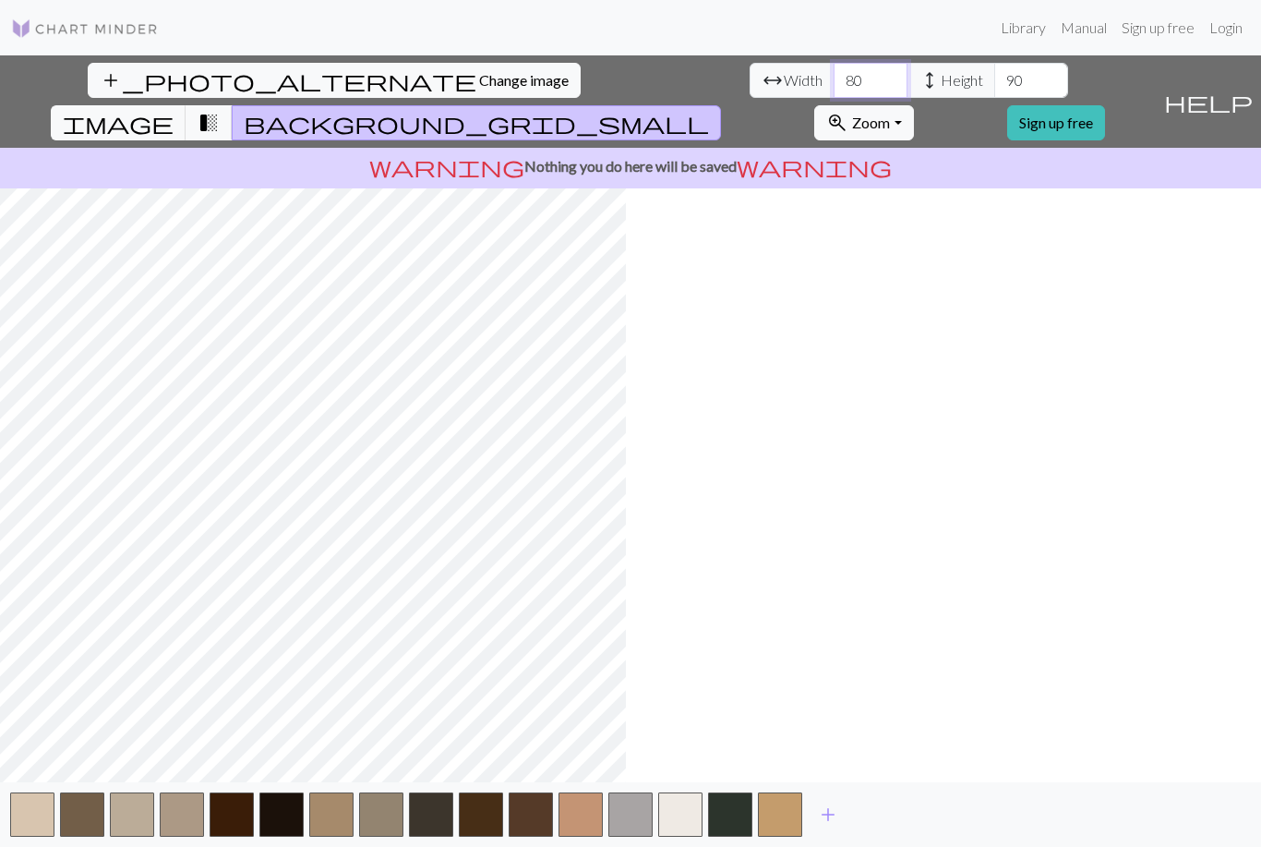
click at [834, 63] on input "80" at bounding box center [871, 80] width 74 height 35
type input "8"
type input "90"
click at [994, 63] on input "90" at bounding box center [1031, 80] width 74 height 35
type input "9"
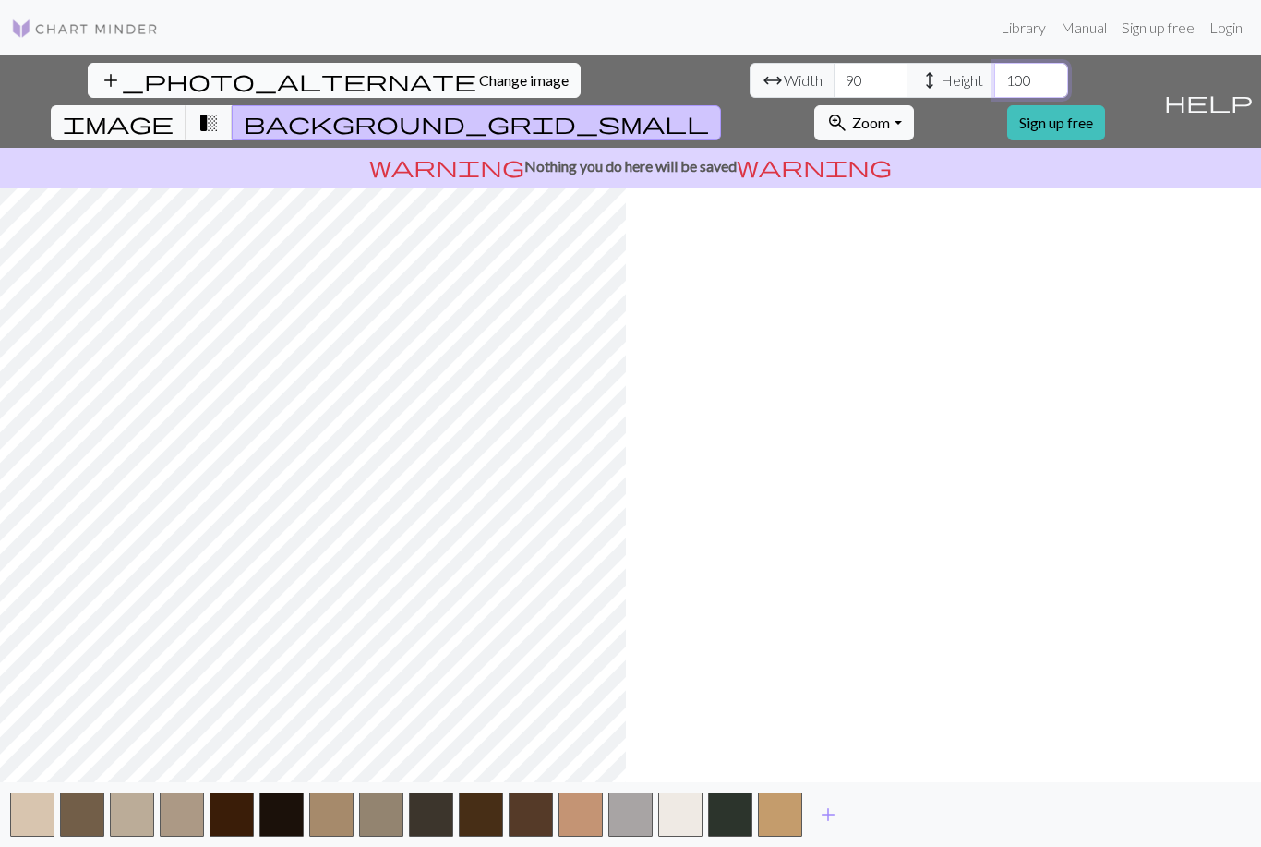
type input "100"
click at [479, 71] on span "Change image" at bounding box center [524, 80] width 90 height 18
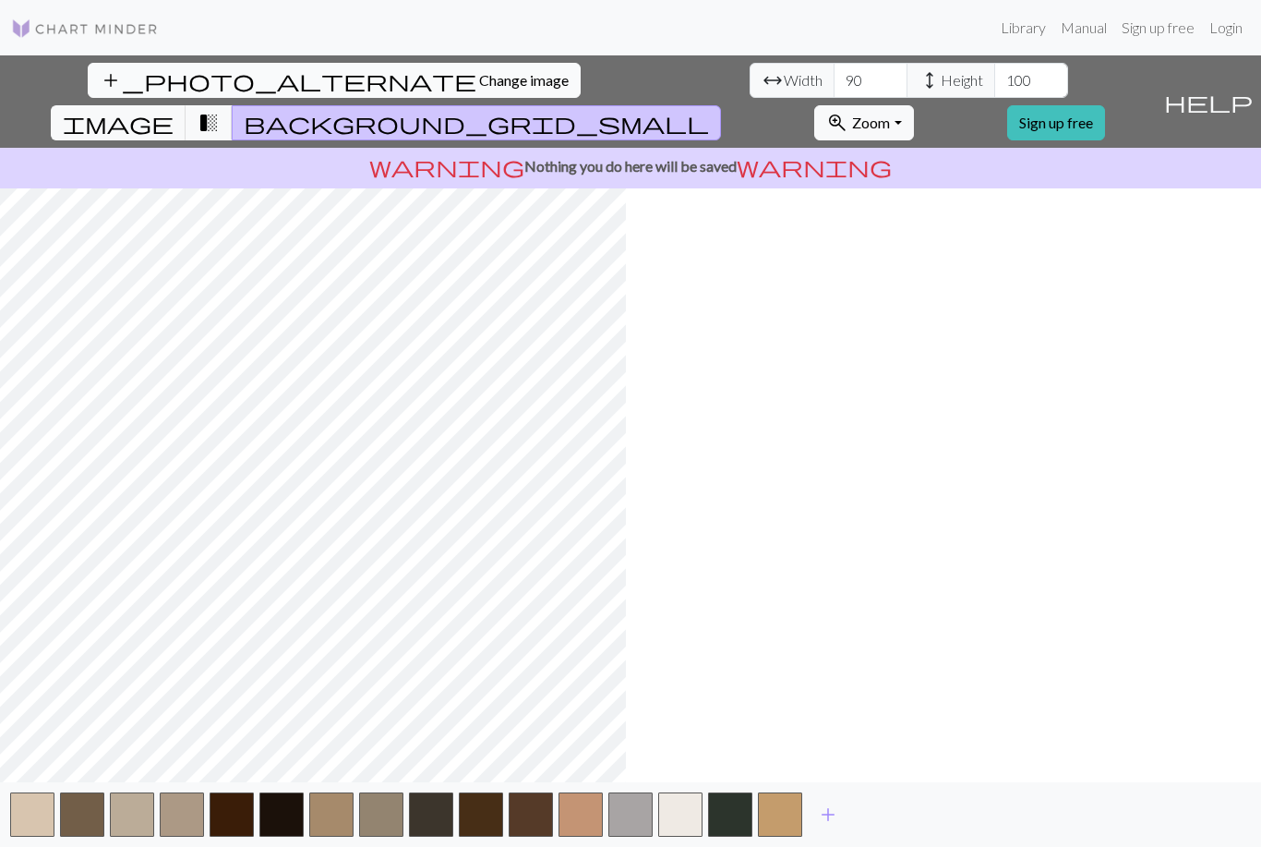
click at [479, 71] on span "Change image" at bounding box center [524, 80] width 90 height 18
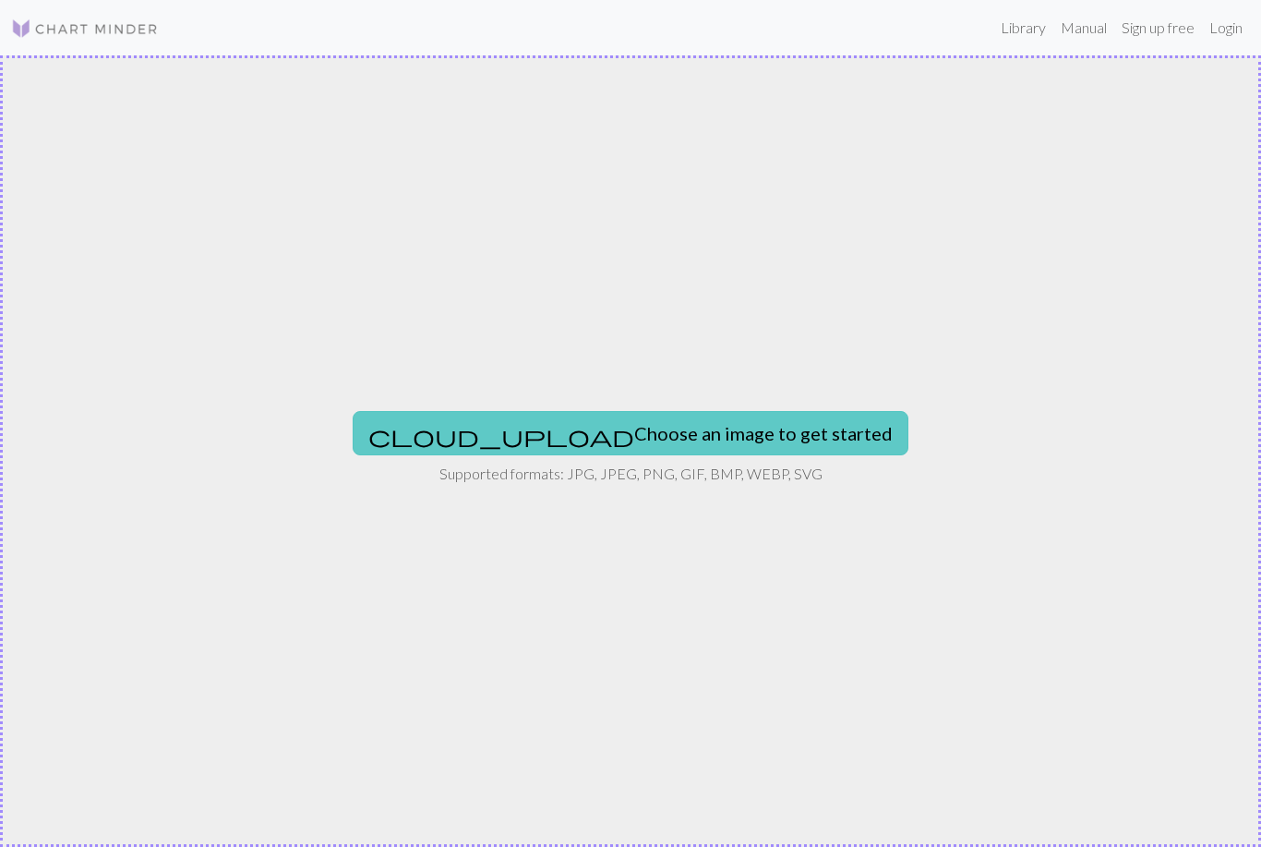
click at [523, 444] on button "cloud_upload Choose an image to get started" at bounding box center [631, 433] width 556 height 44
type input "C:\fakepath\IMG_4548.jpeg"
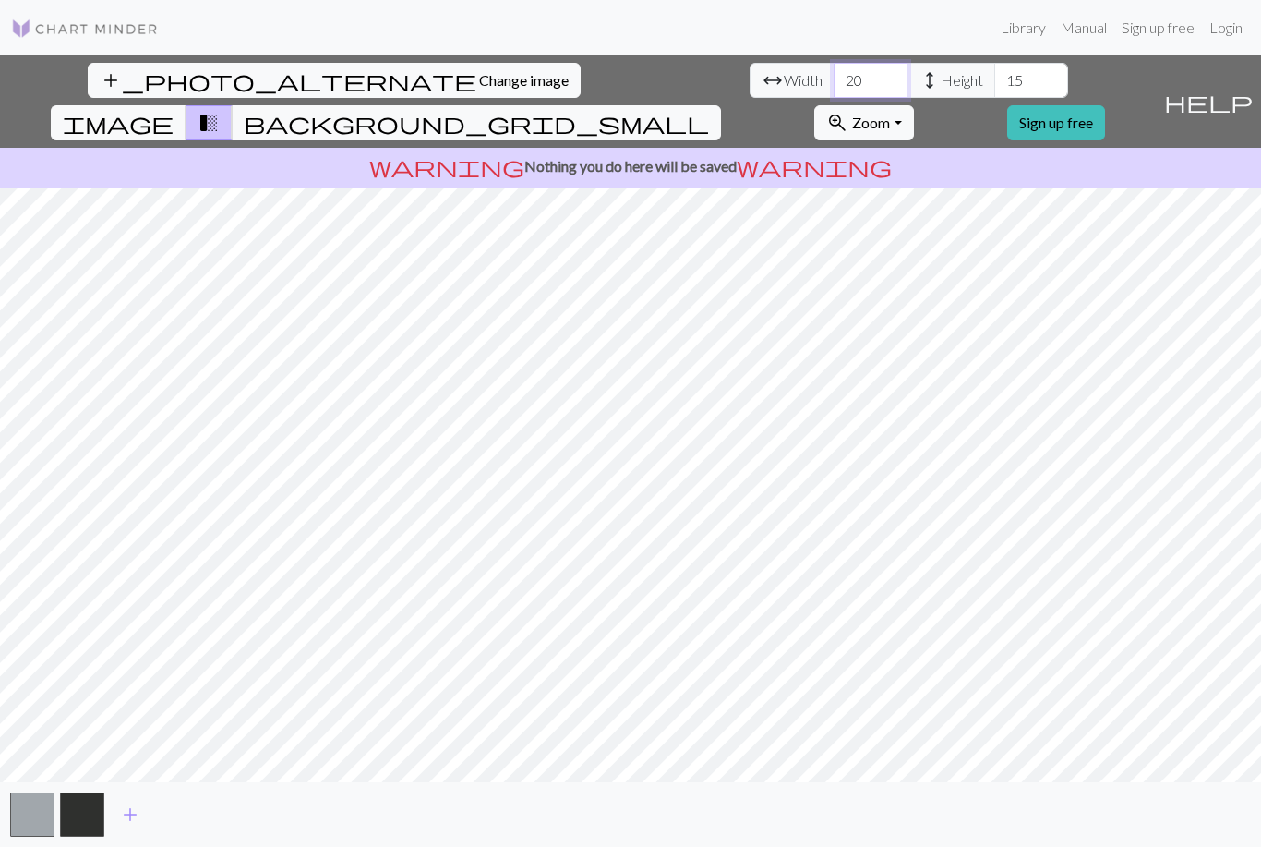
click at [834, 89] on input "20" at bounding box center [871, 80] width 74 height 35
type input "2"
type input "90"
click at [994, 84] on input "15" at bounding box center [1031, 80] width 74 height 35
type input "1"
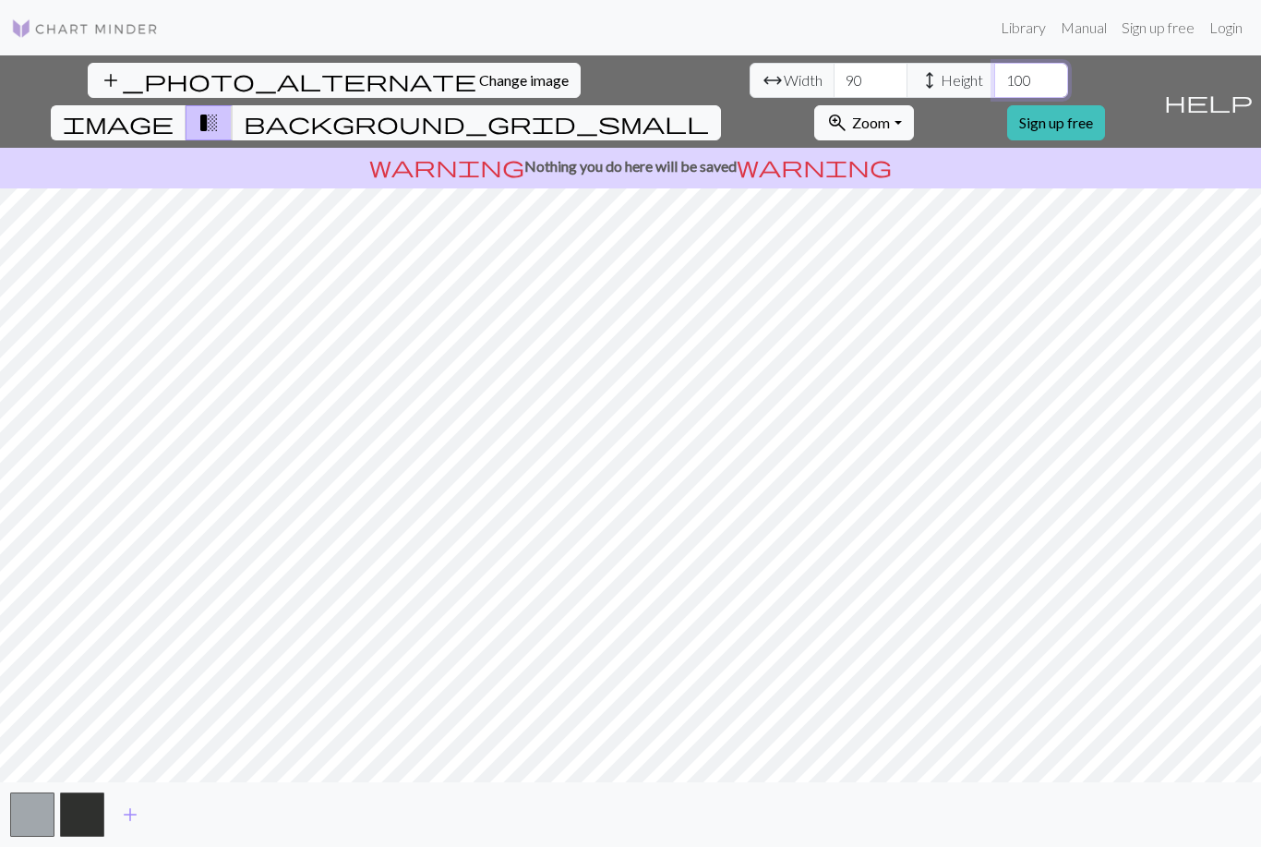
type input "100"
click at [1240, 89] on span "help" at bounding box center [1208, 102] width 89 height 26
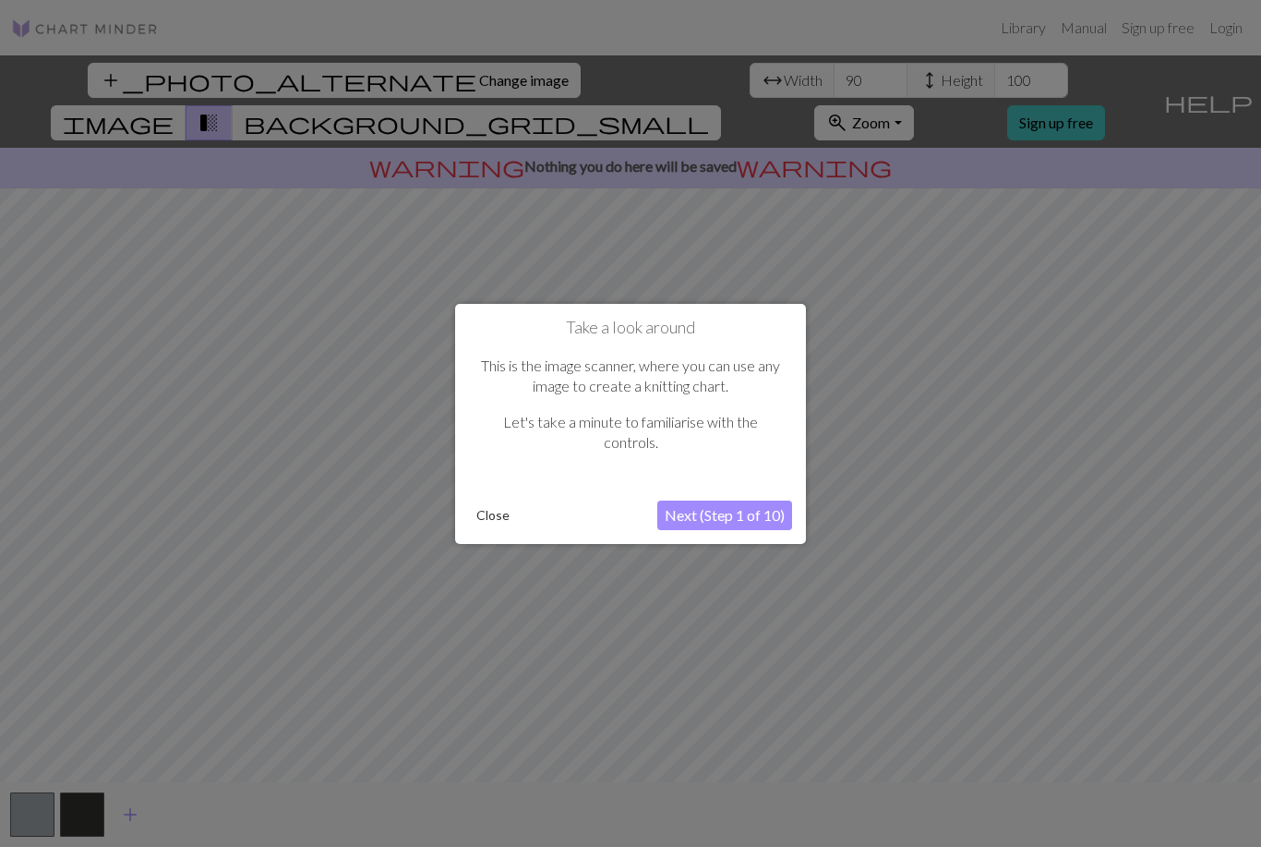
click at [750, 501] on button "Next (Step 1 of 10)" at bounding box center [724, 515] width 135 height 30
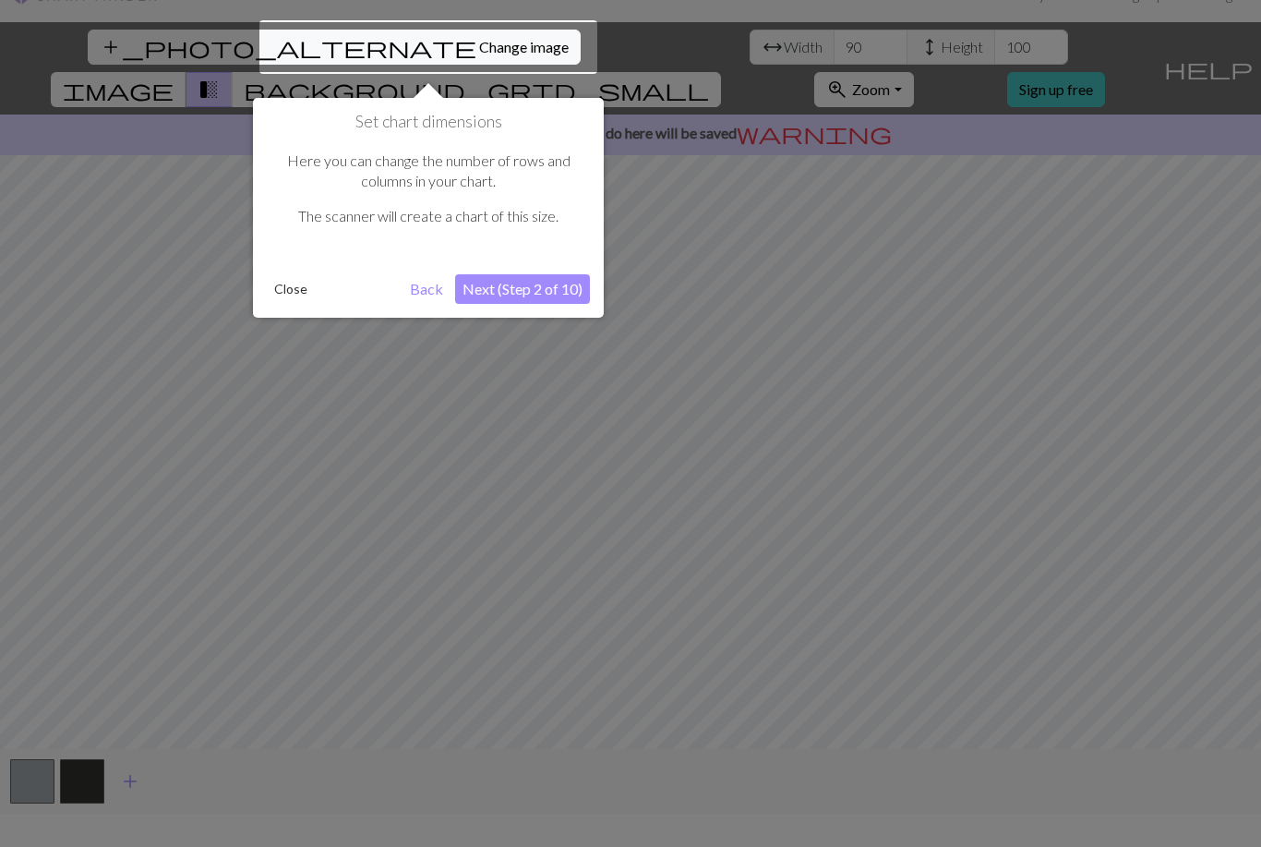
scroll to position [35, 0]
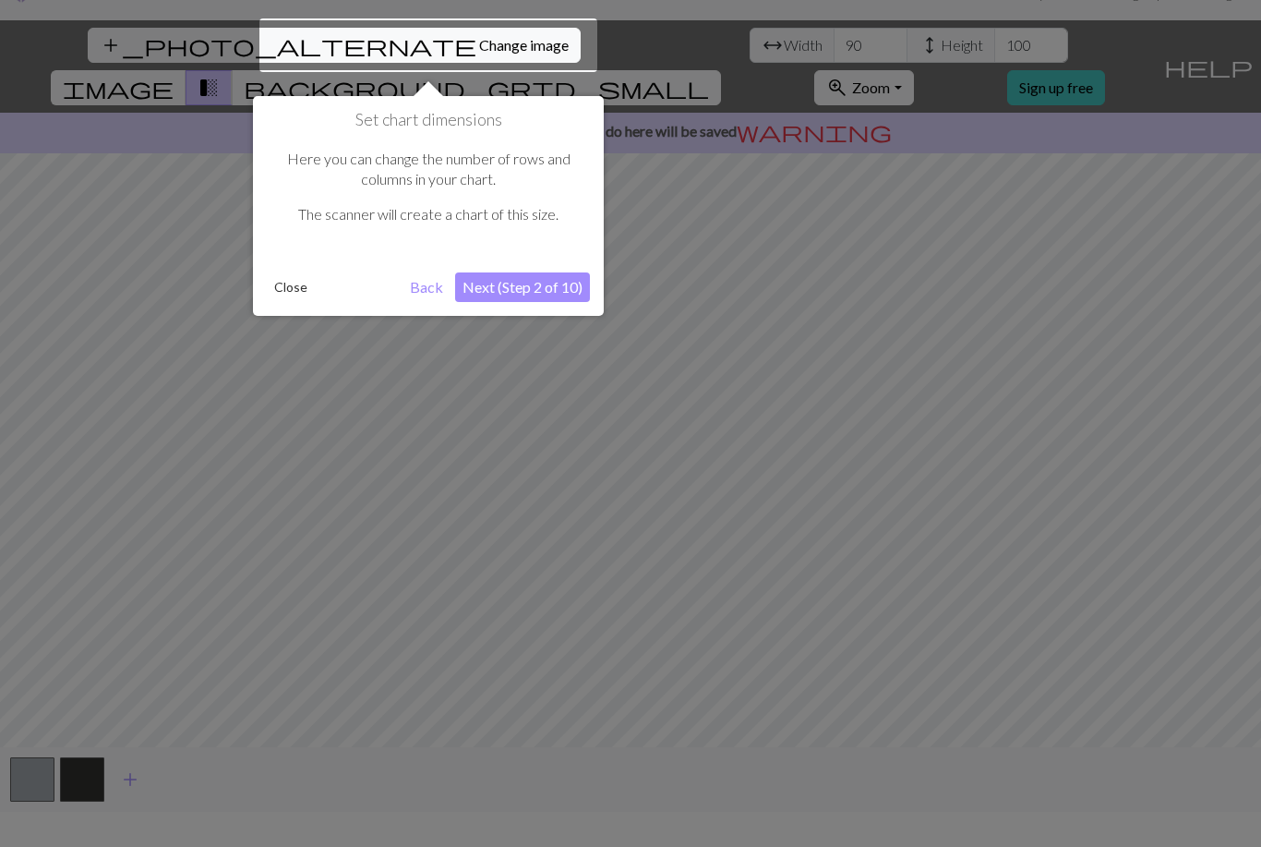
click at [130, 811] on div at bounding box center [630, 418] width 1261 height 906
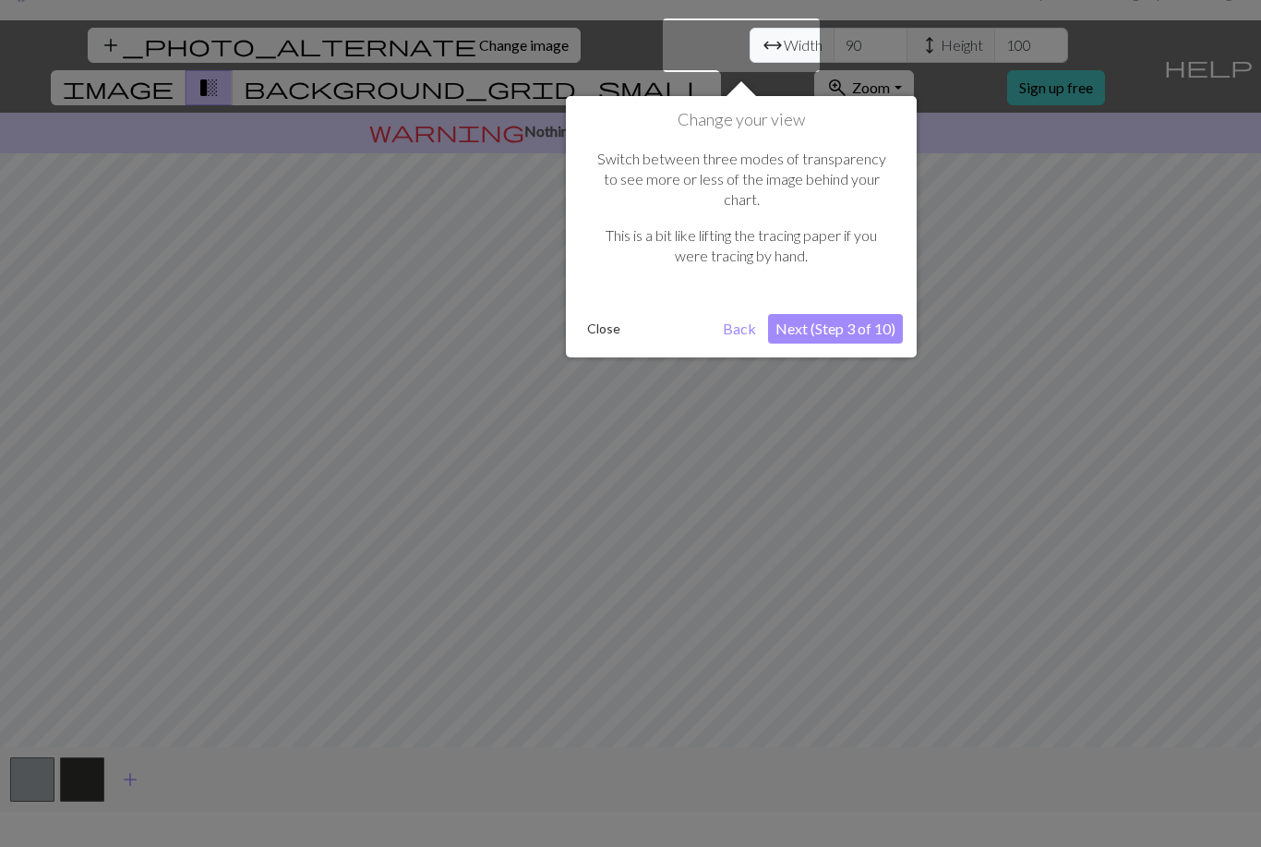
click at [127, 835] on div at bounding box center [630, 418] width 1261 height 906
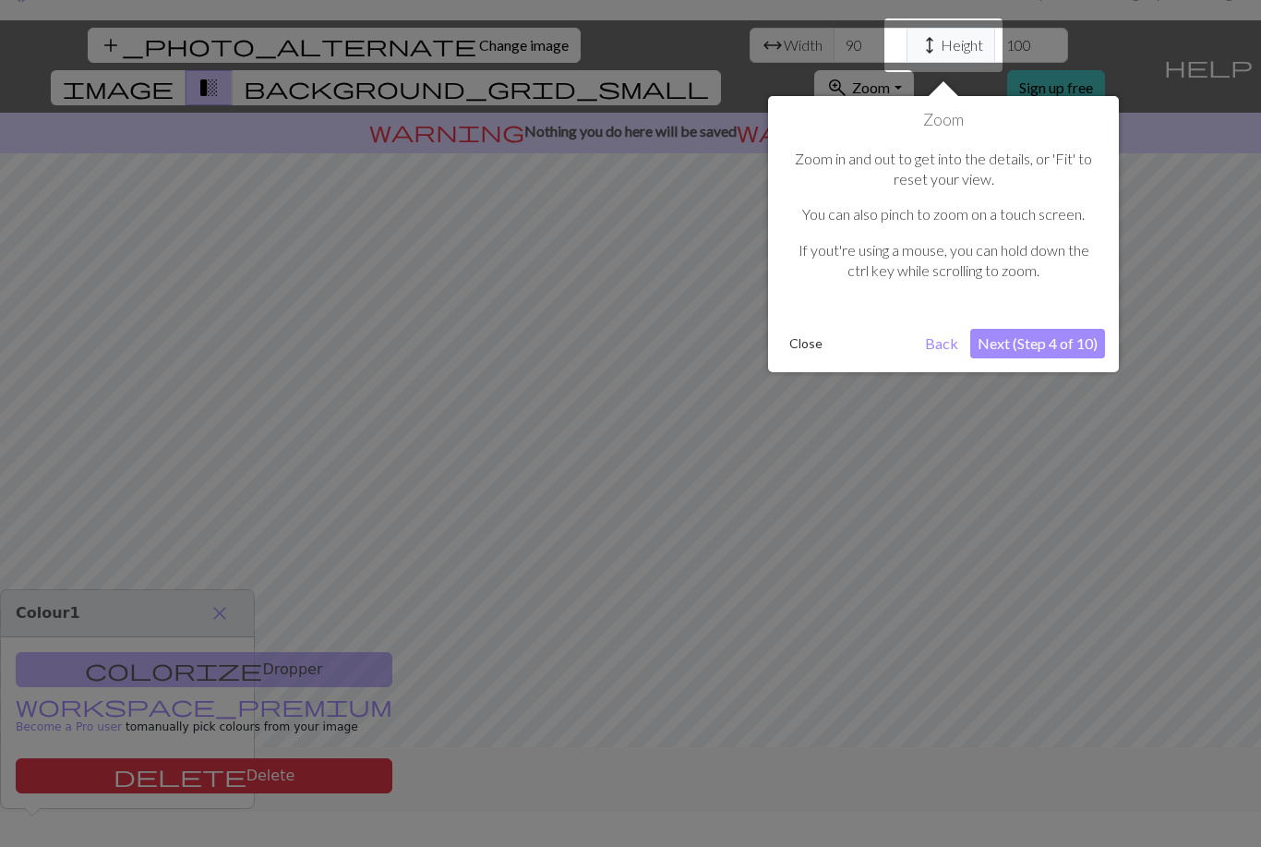
click at [820, 339] on button "Close" at bounding box center [806, 344] width 48 height 28
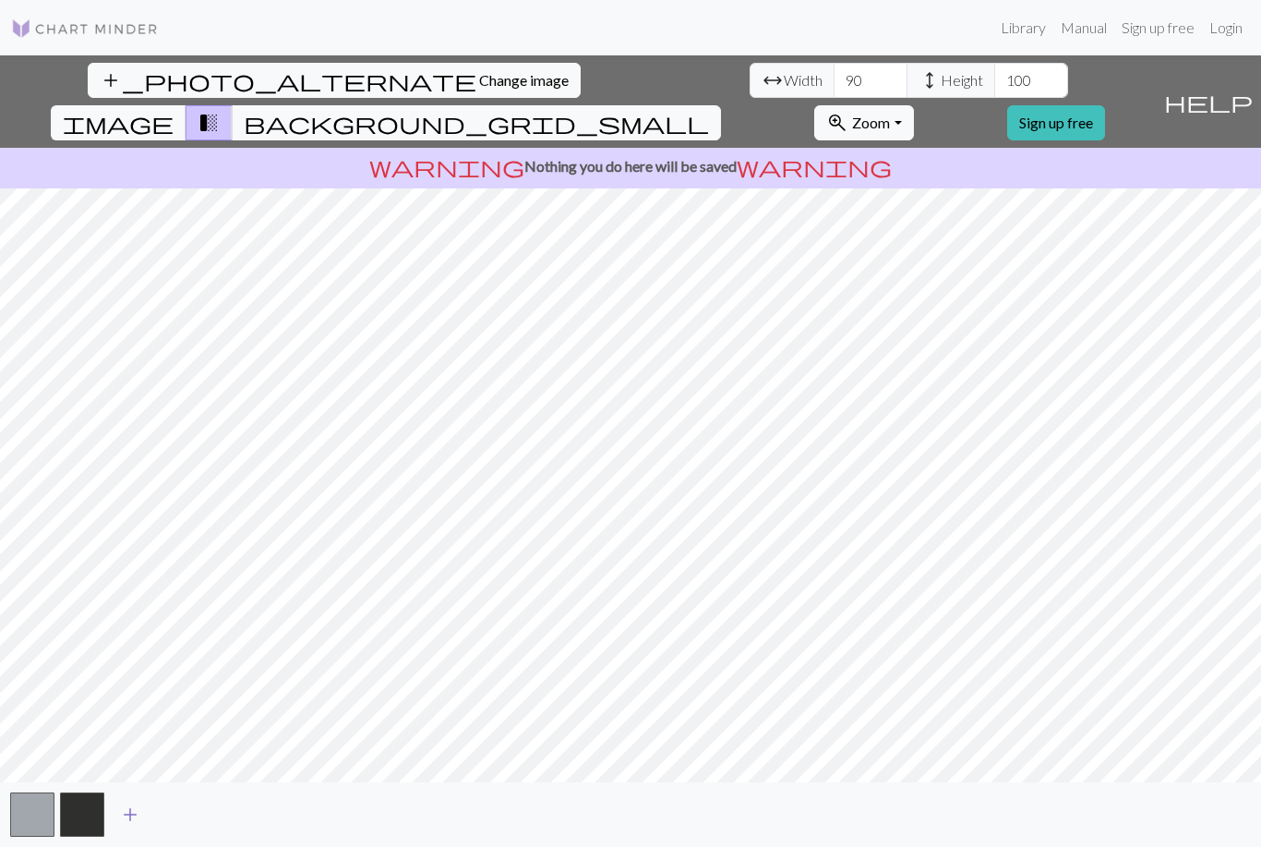
click at [138, 827] on span "add" at bounding box center [130, 814] width 22 height 26
click at [138, 835] on button "button" at bounding box center [132, 814] width 44 height 44
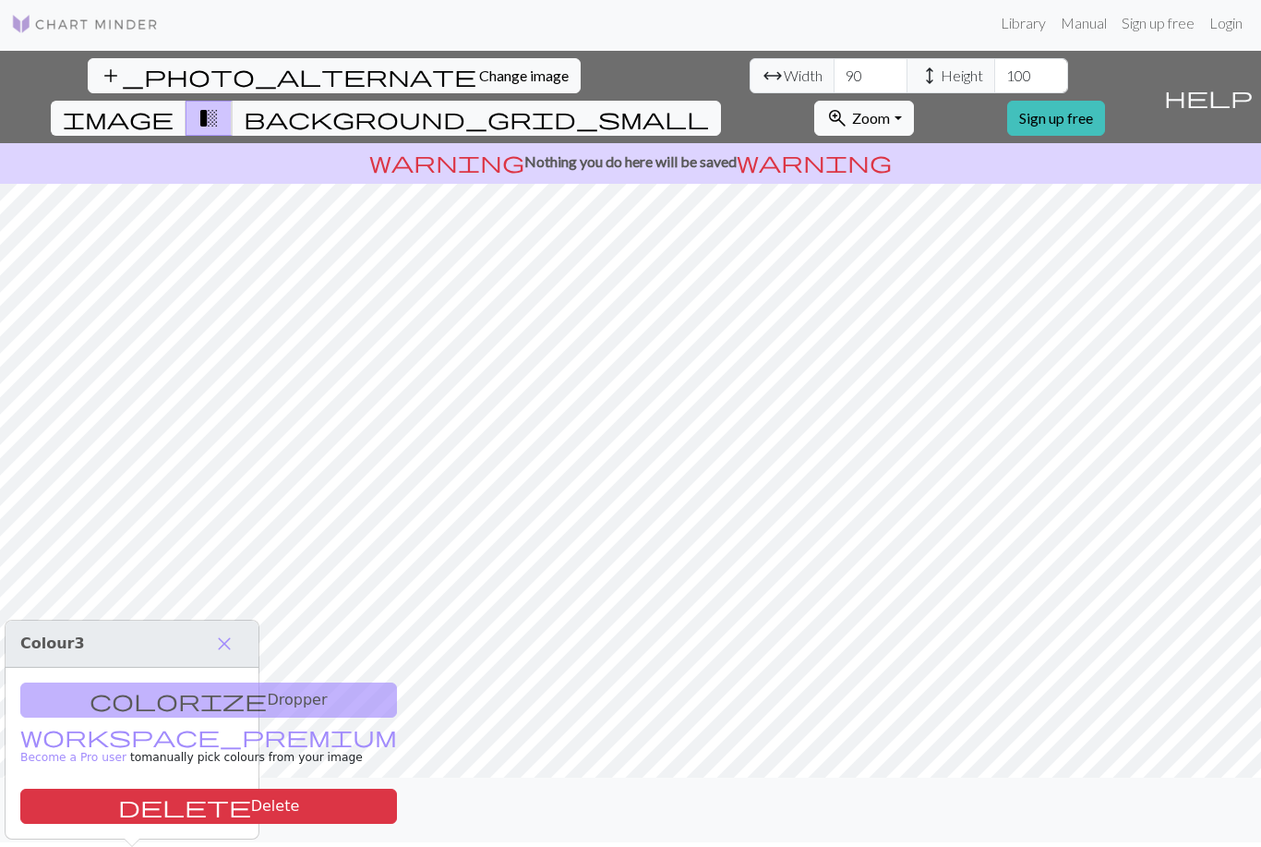
click at [185, 823] on span "add" at bounding box center [180, 810] width 22 height 26
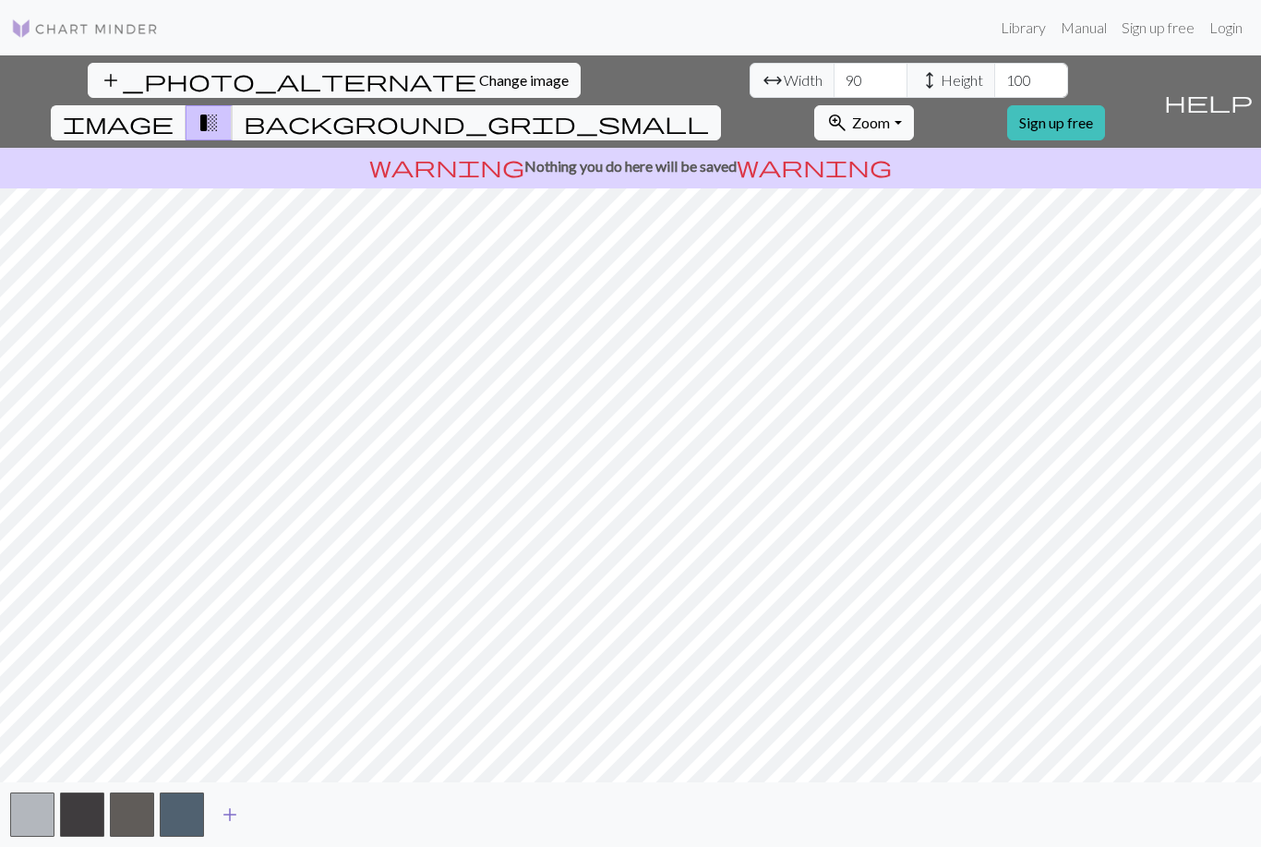
click at [234, 827] on span "add" at bounding box center [230, 814] width 22 height 26
click at [288, 827] on span "add" at bounding box center [280, 814] width 22 height 26
click at [340, 827] on span "add" at bounding box center [329, 814] width 22 height 26
click at [389, 827] on span "add" at bounding box center [379, 814] width 22 height 26
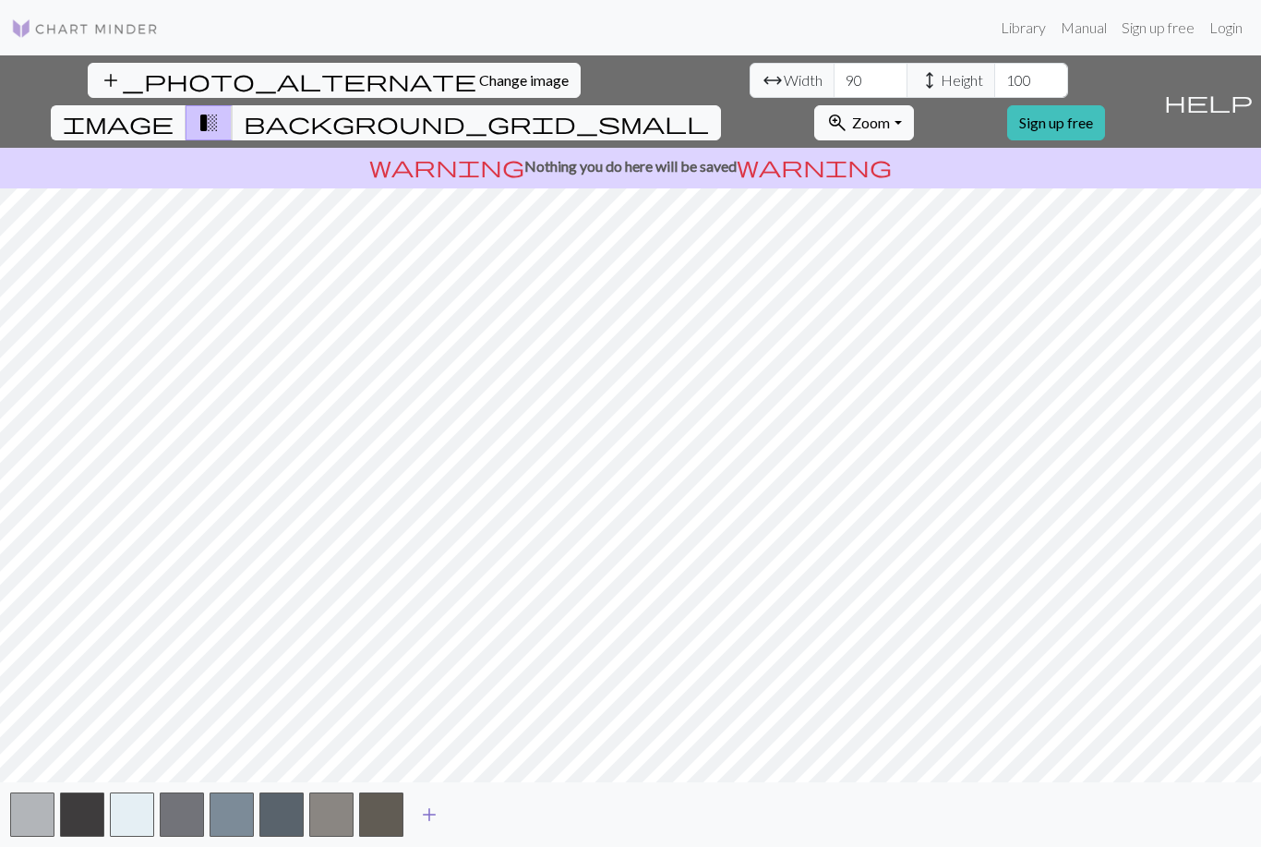
click at [434, 827] on span "add" at bounding box center [429, 814] width 22 height 26
click at [483, 825] on span "add" at bounding box center [479, 814] width 22 height 26
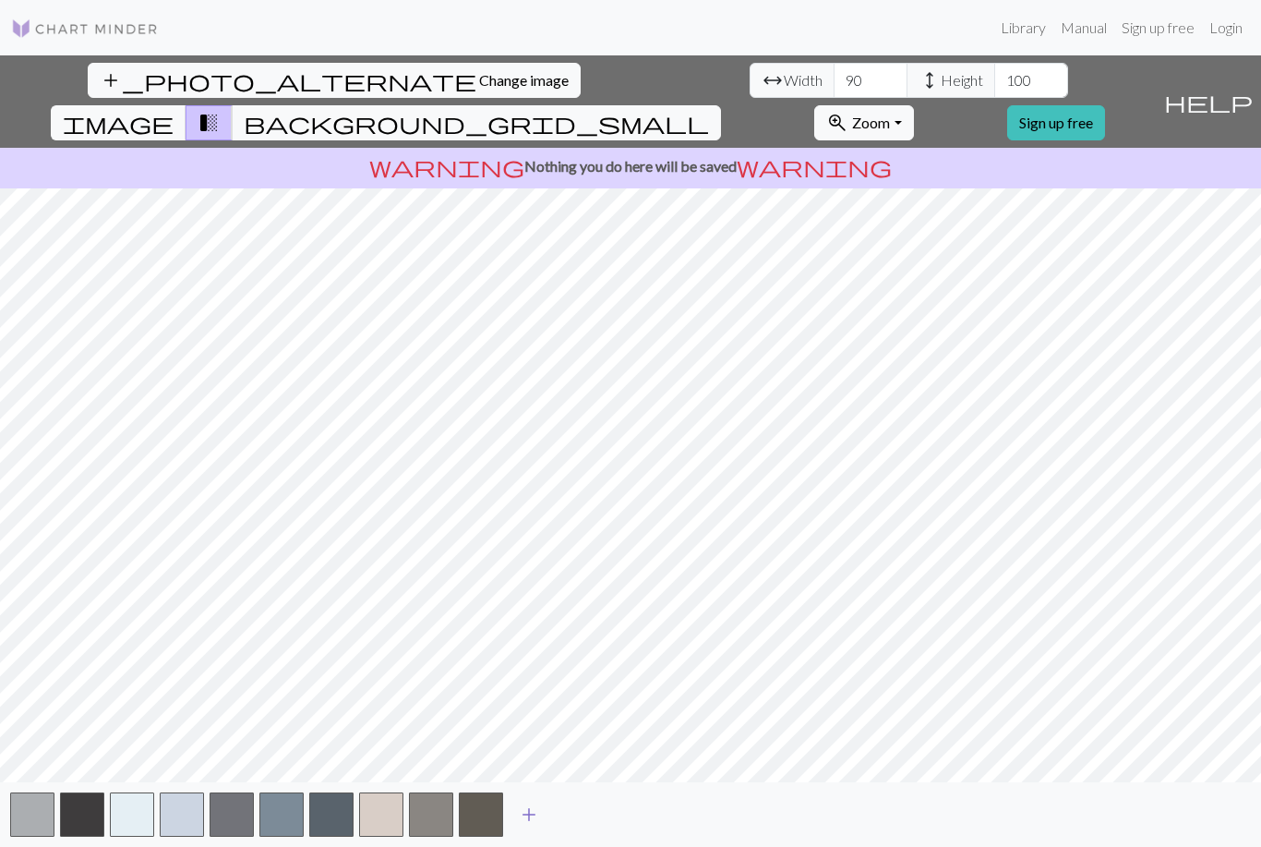
click at [533, 824] on span "add" at bounding box center [529, 814] width 22 height 26
click at [584, 827] on span "add" at bounding box center [579, 814] width 22 height 26
click at [632, 823] on button "add" at bounding box center [629, 814] width 46 height 35
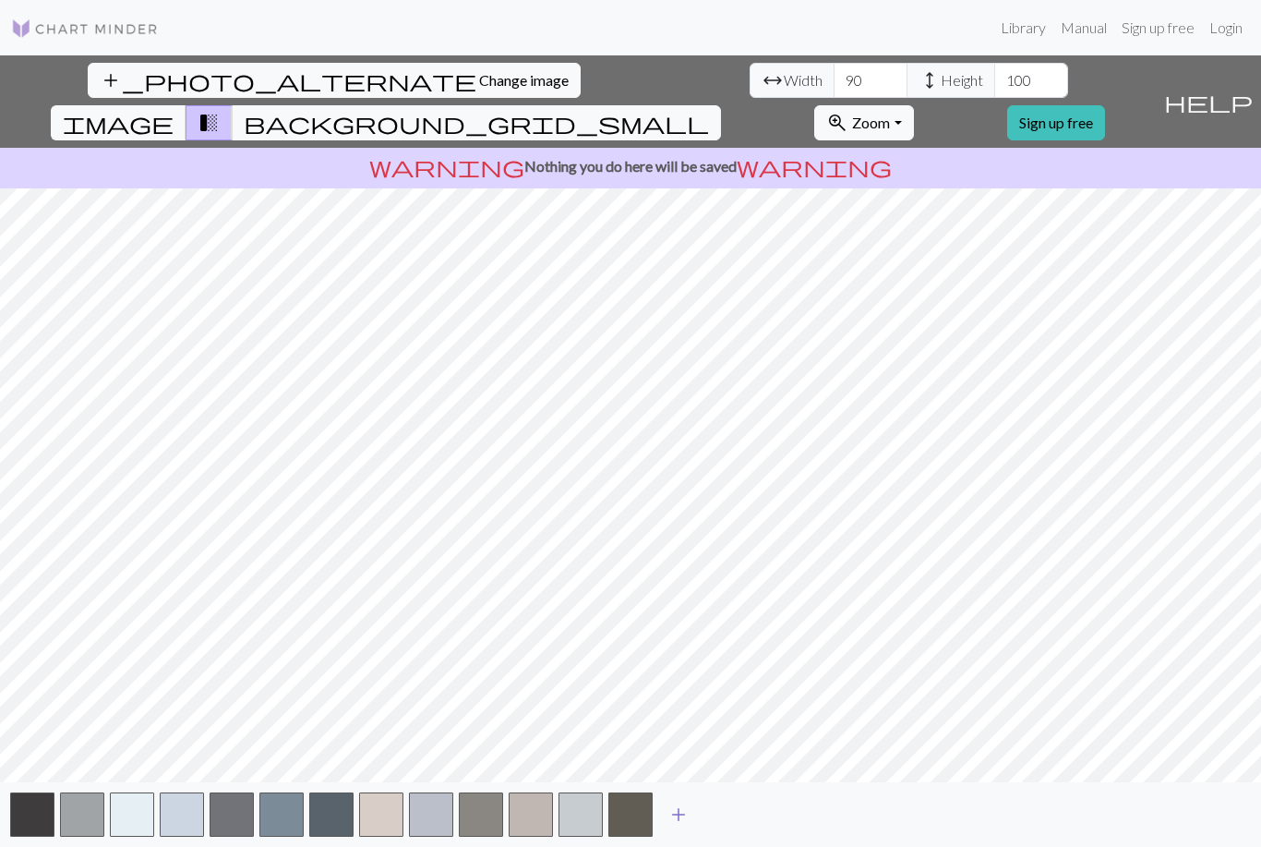
click at [682, 827] on span "add" at bounding box center [678, 814] width 22 height 26
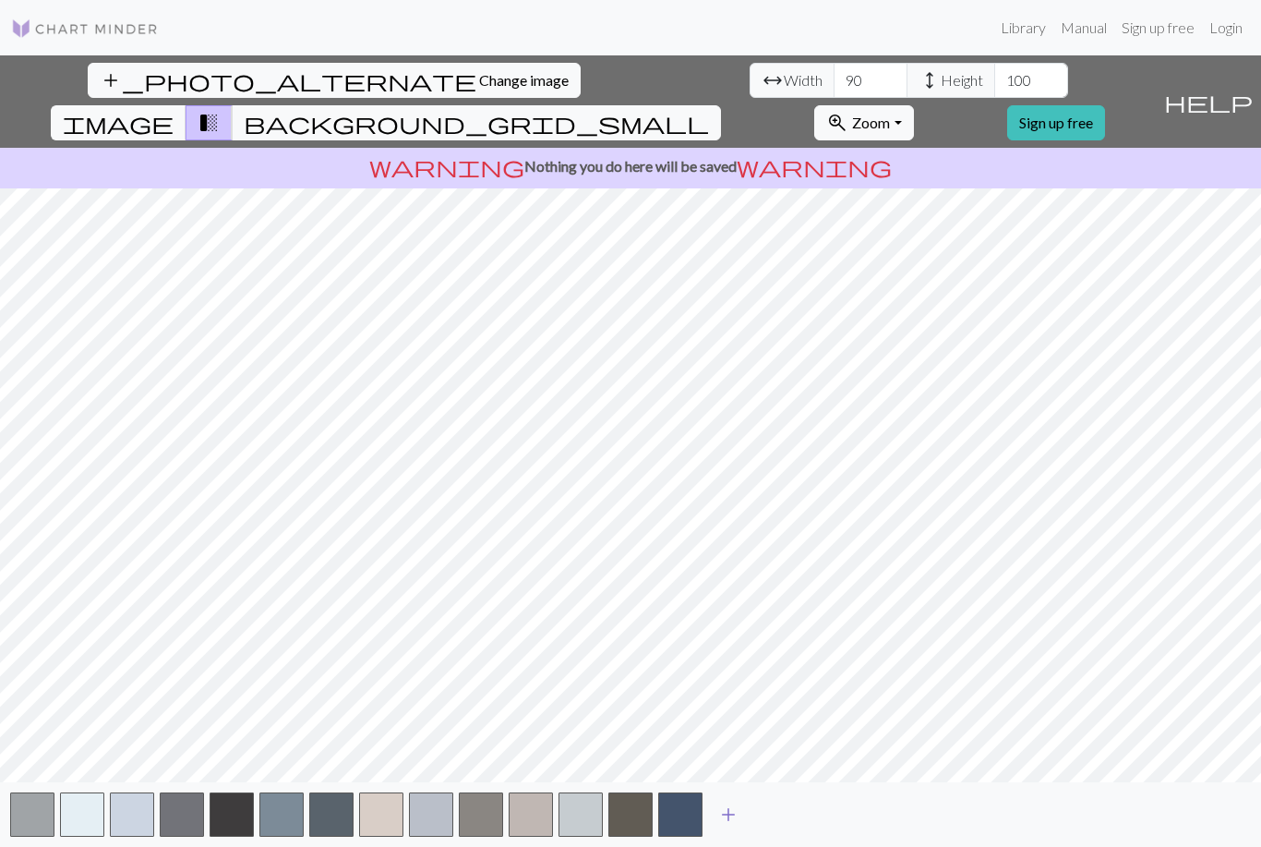
click at [730, 824] on span "add" at bounding box center [728, 814] width 22 height 26
click at [779, 823] on button "add" at bounding box center [778, 814] width 46 height 35
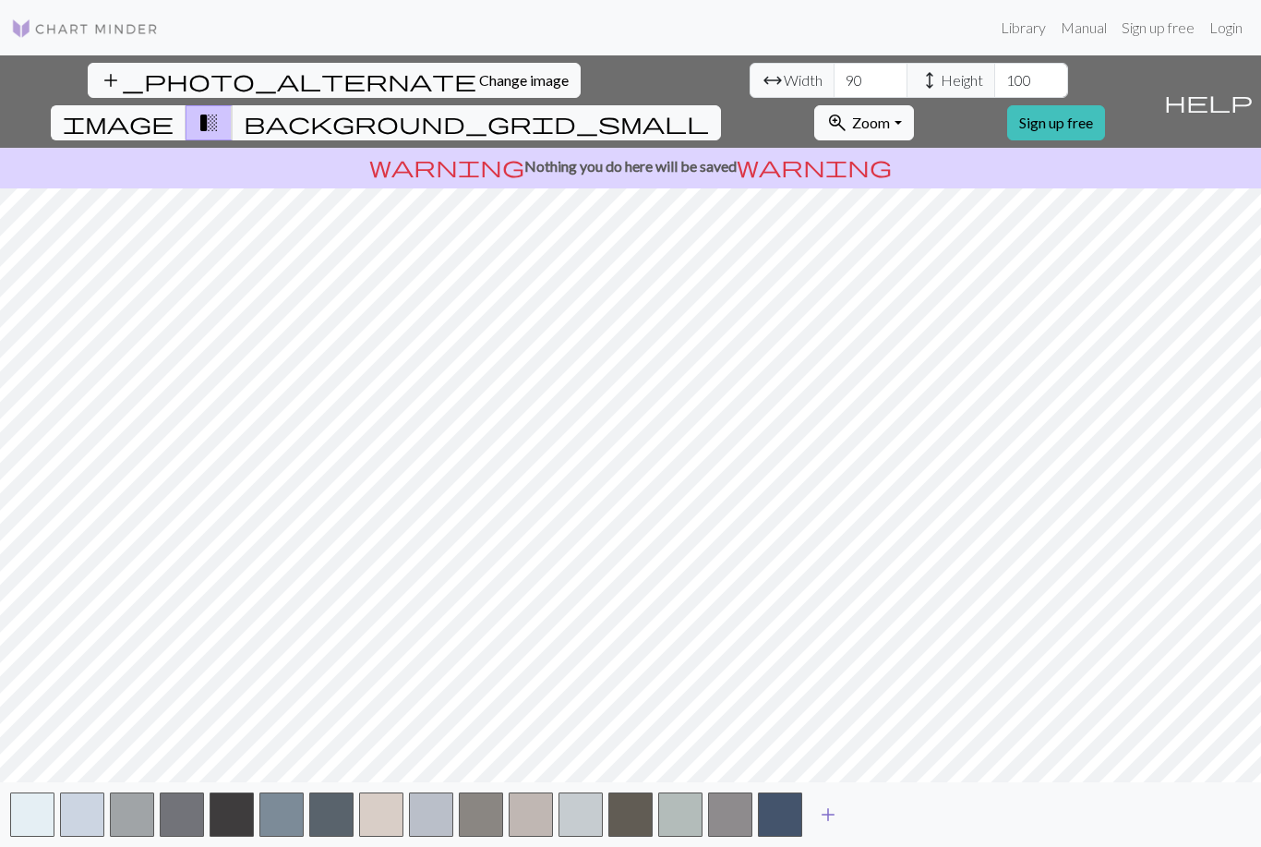
click at [839, 832] on button "add" at bounding box center [828, 814] width 46 height 35
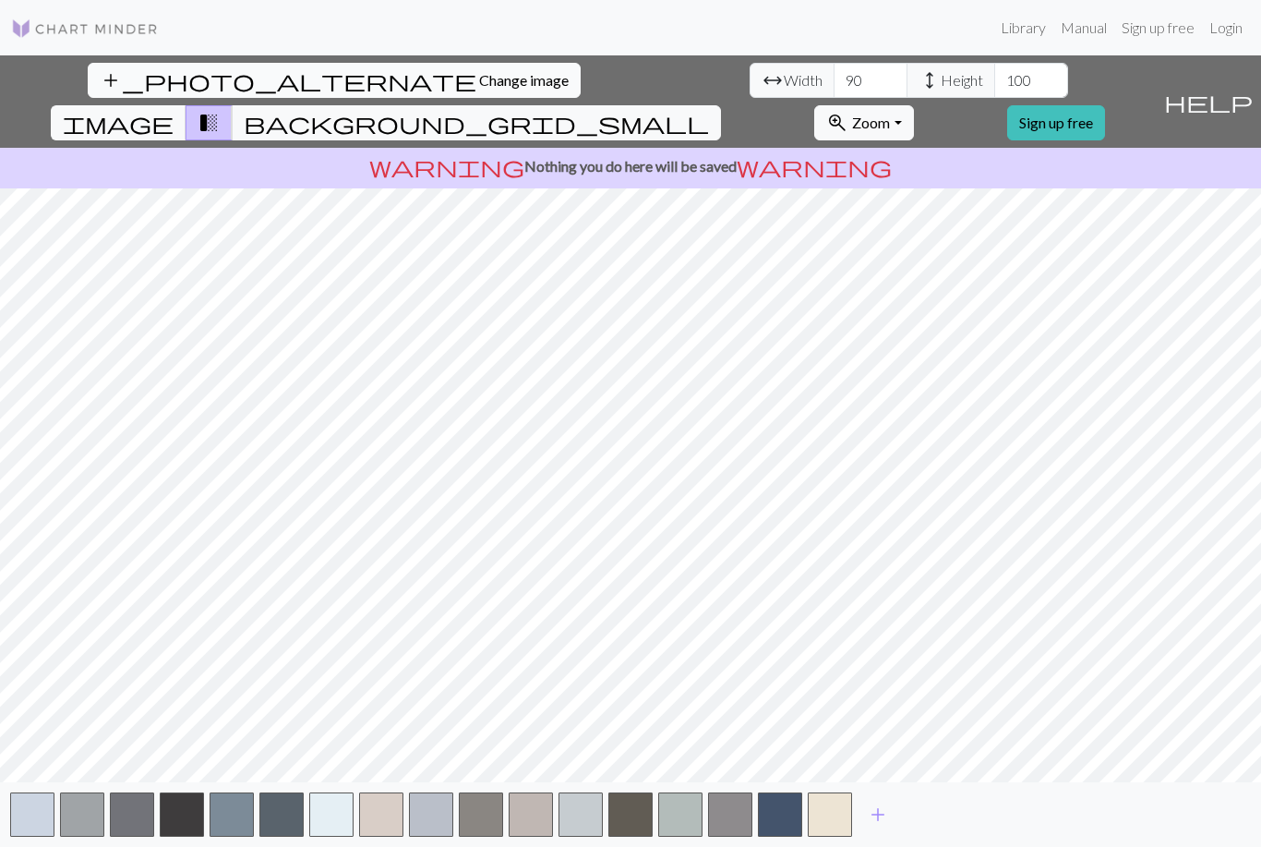
click at [121, 63] on button "add_photo_alternate Change image" at bounding box center [334, 80] width 493 height 35
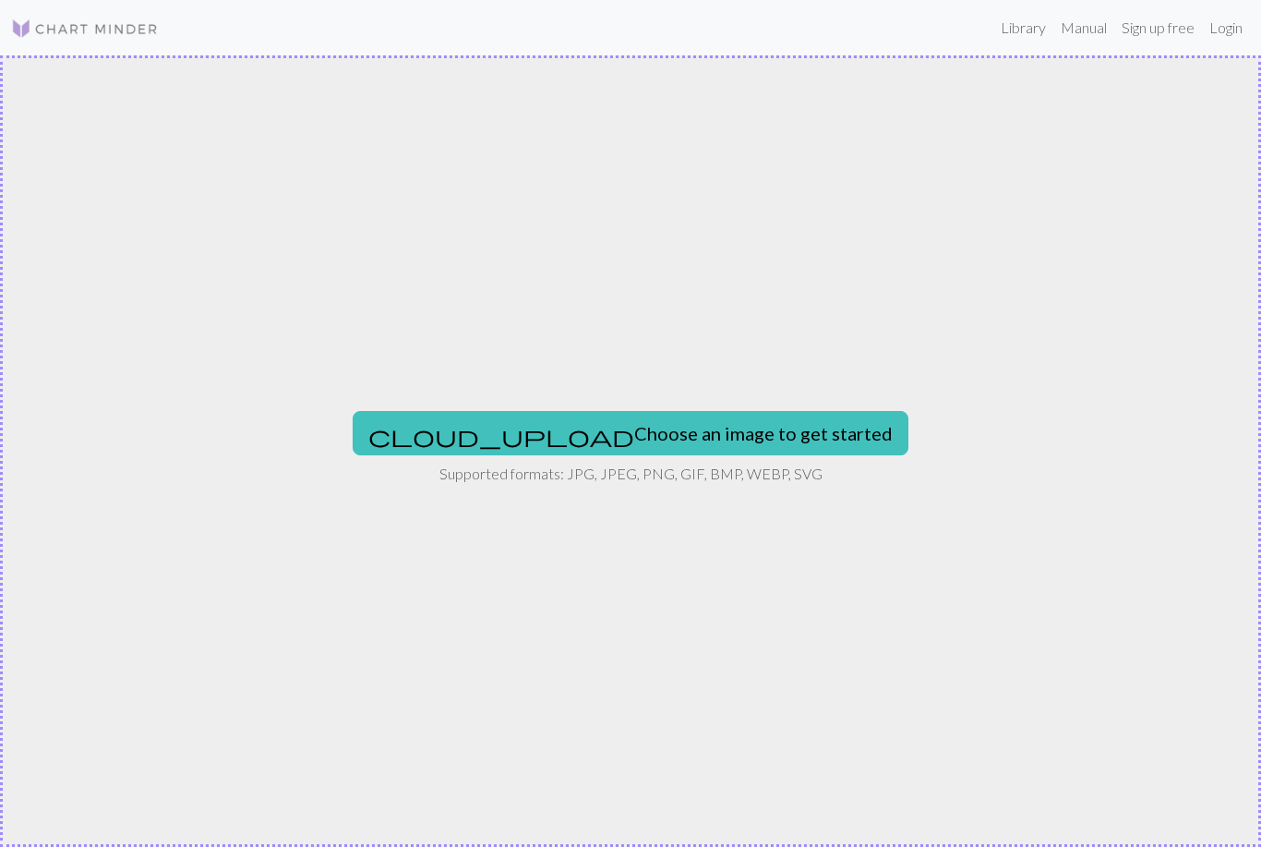
scroll to position [0, 0]
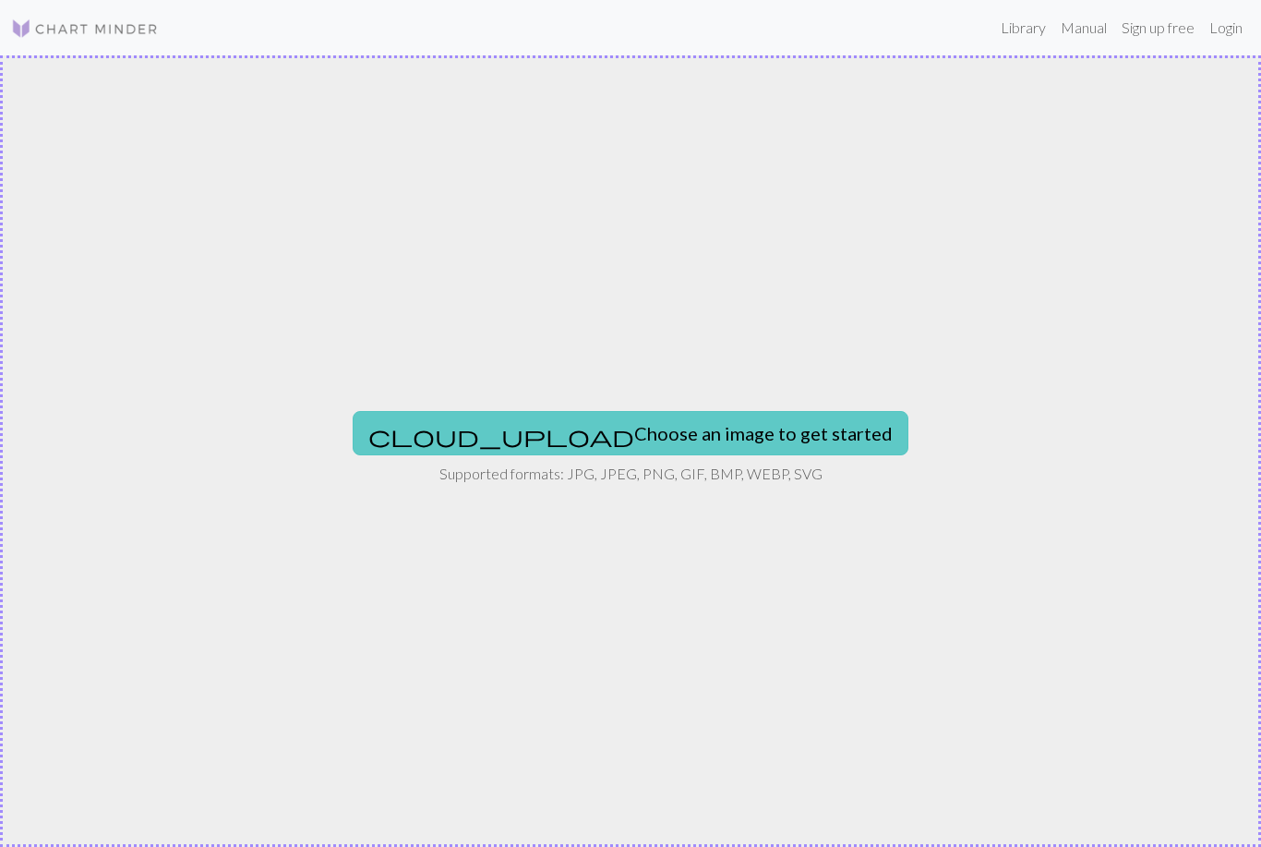
click at [683, 428] on button "cloud_upload Choose an image to get started" at bounding box center [631, 433] width 556 height 44
type input "C:\fakepath\IMG_6369.jpeg"
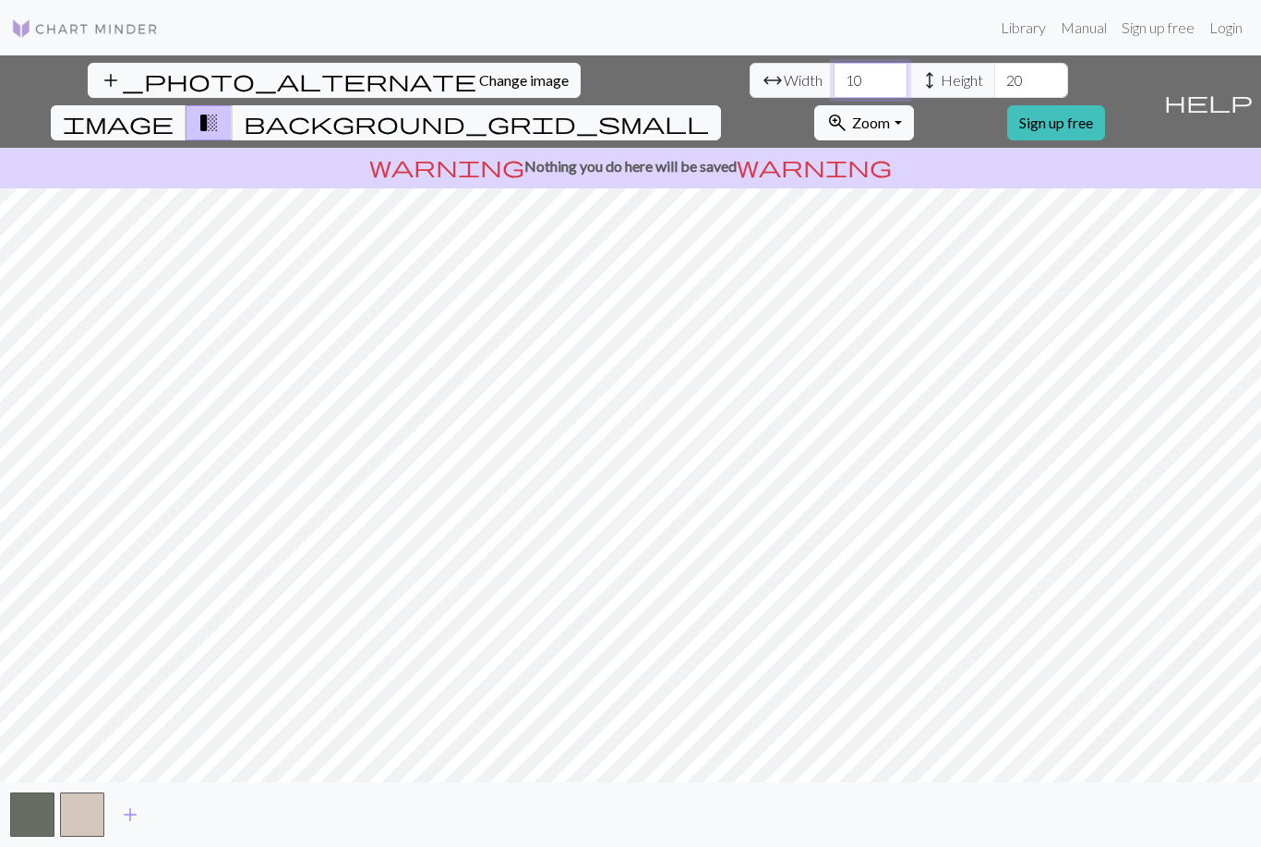
click at [834, 91] on input "10" at bounding box center [871, 80] width 74 height 35
type input "1"
type input "90"
click at [994, 83] on input "20" at bounding box center [1031, 80] width 74 height 35
type input "2"
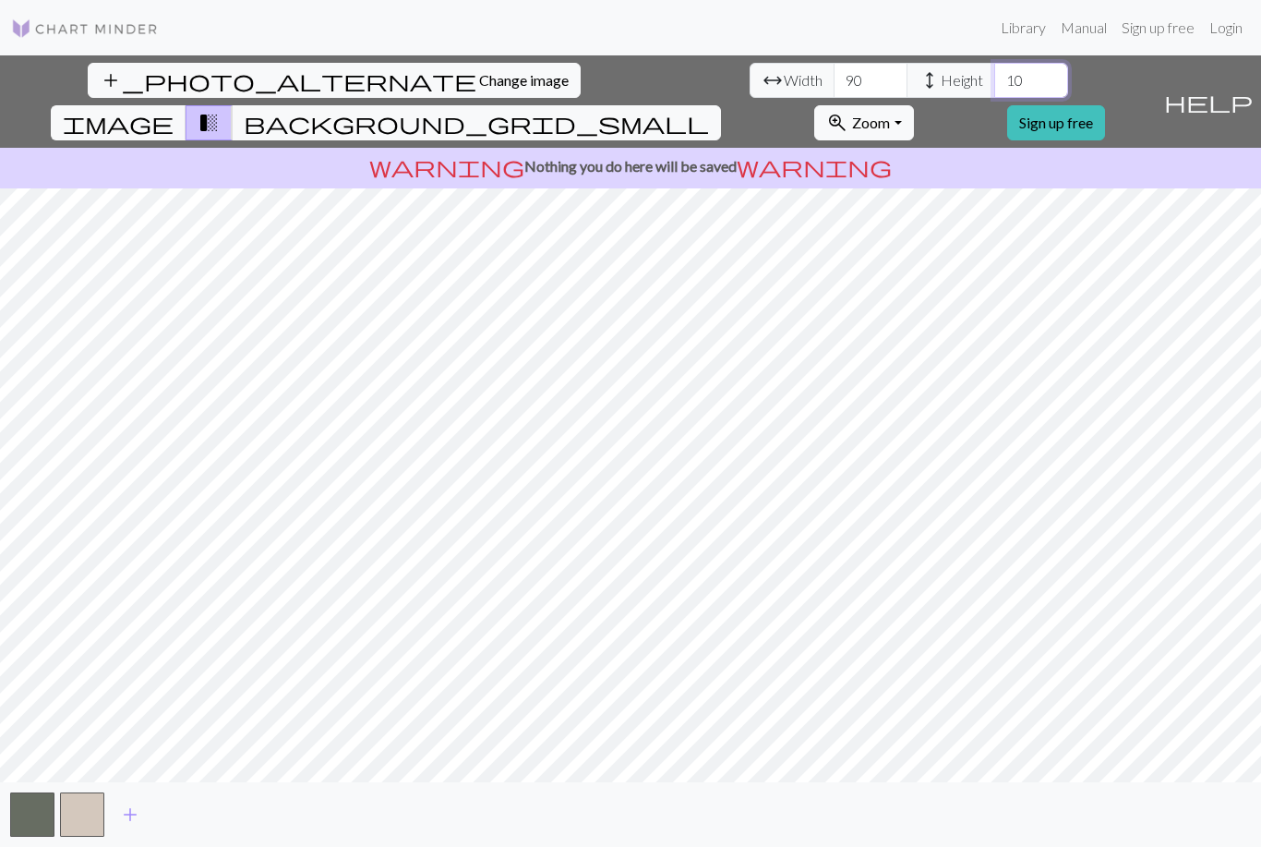
type input "1"
type input "500"
click at [1248, 89] on span "help" at bounding box center [1208, 102] width 89 height 26
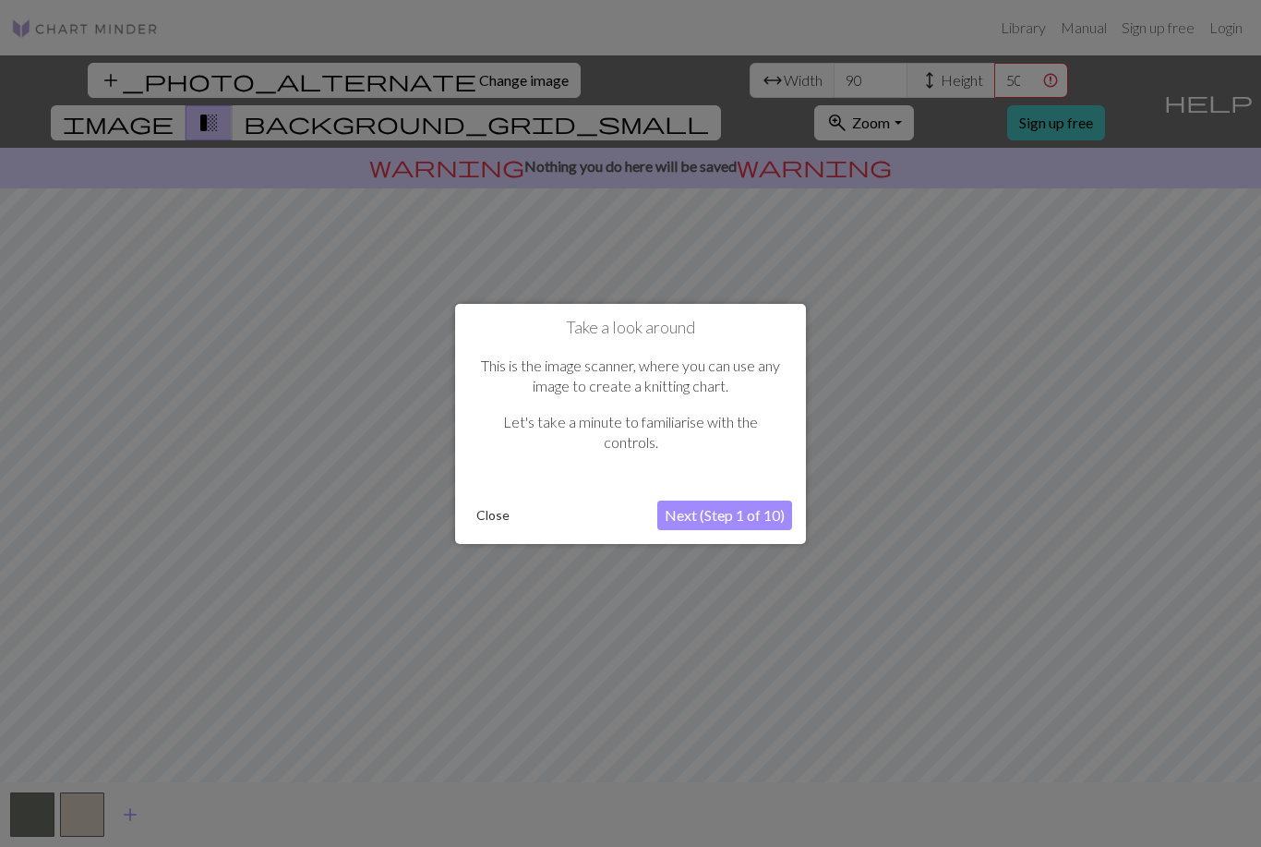
click at [697, 496] on div "Take a look around This is the image scanner, where you can use any image to cr…" at bounding box center [630, 423] width 351 height 240
click at [693, 507] on button "Next (Step 1 of 10)" at bounding box center [724, 515] width 135 height 30
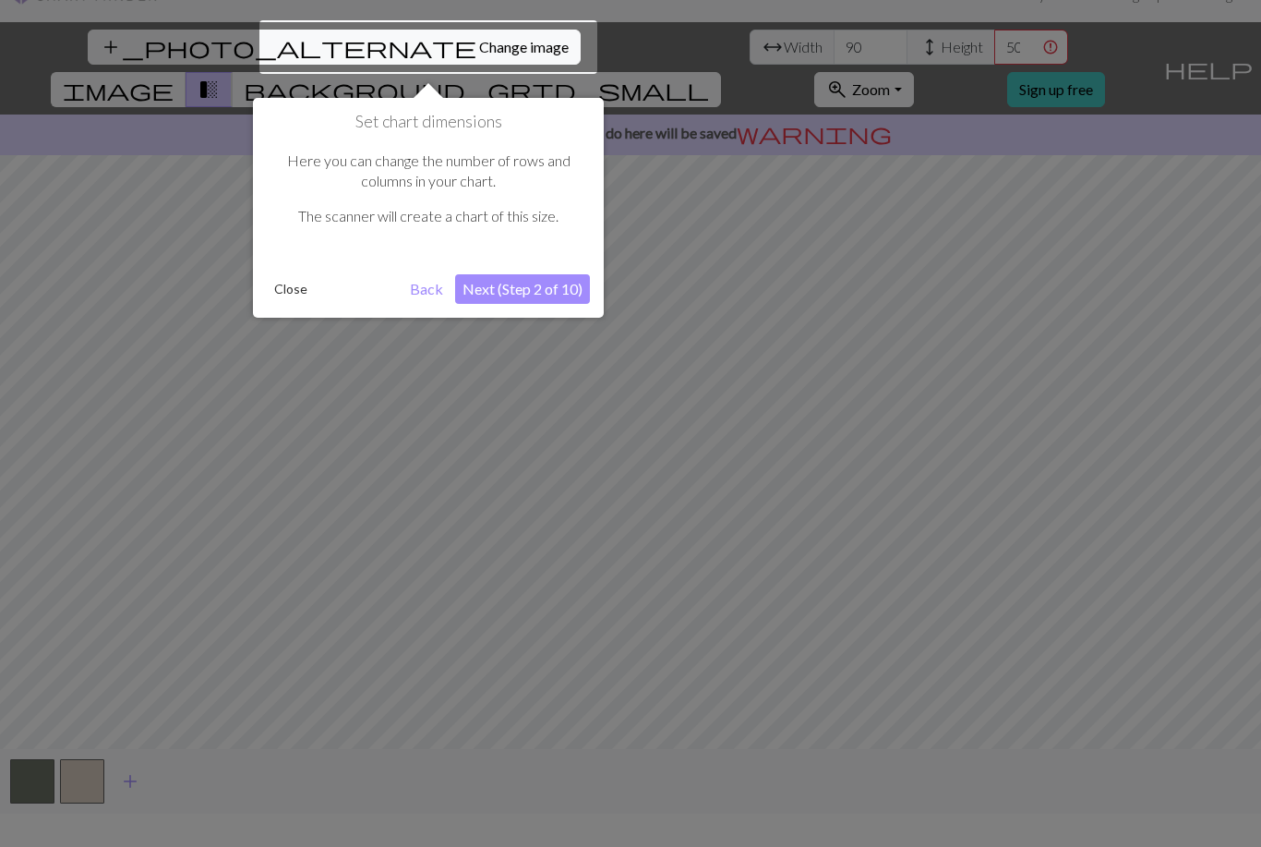
scroll to position [35, 0]
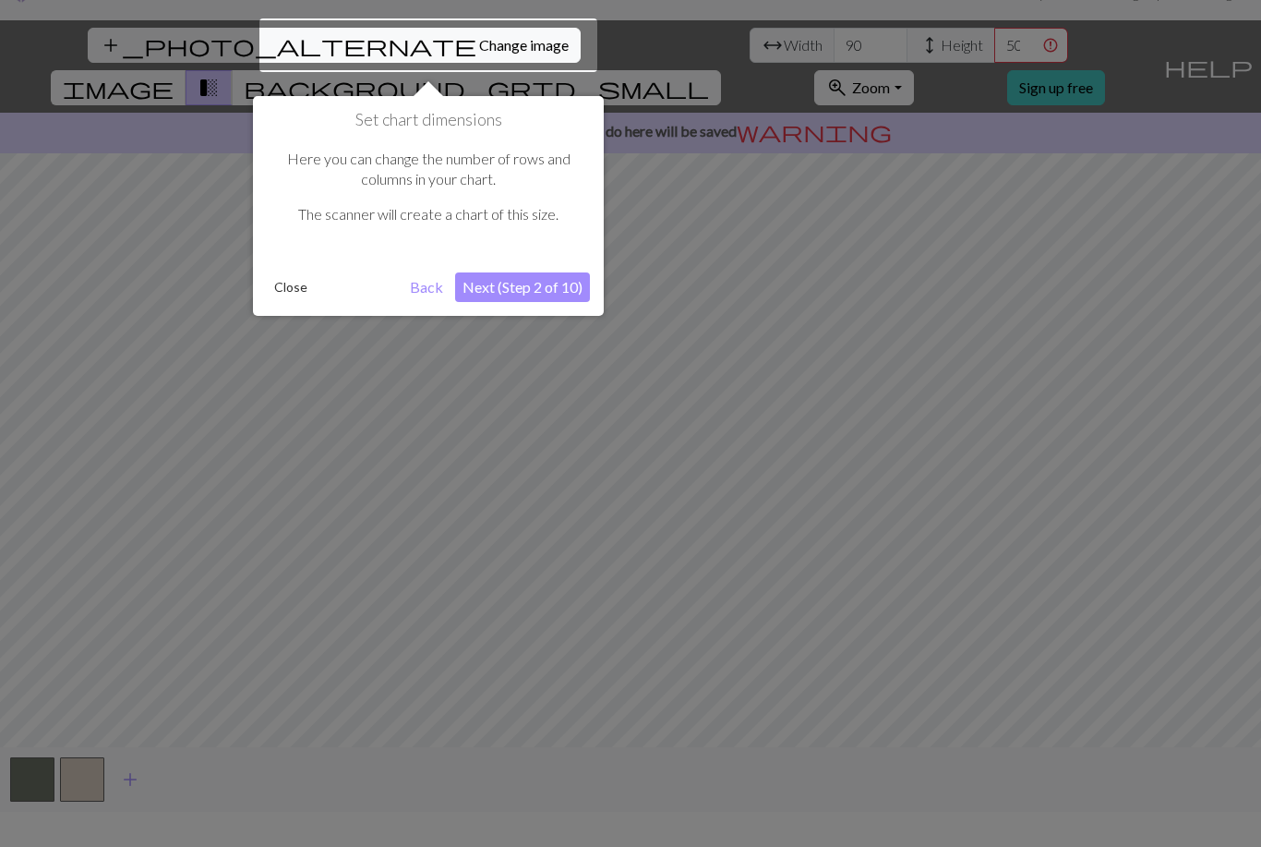
click at [273, 283] on button "Close" at bounding box center [291, 287] width 48 height 28
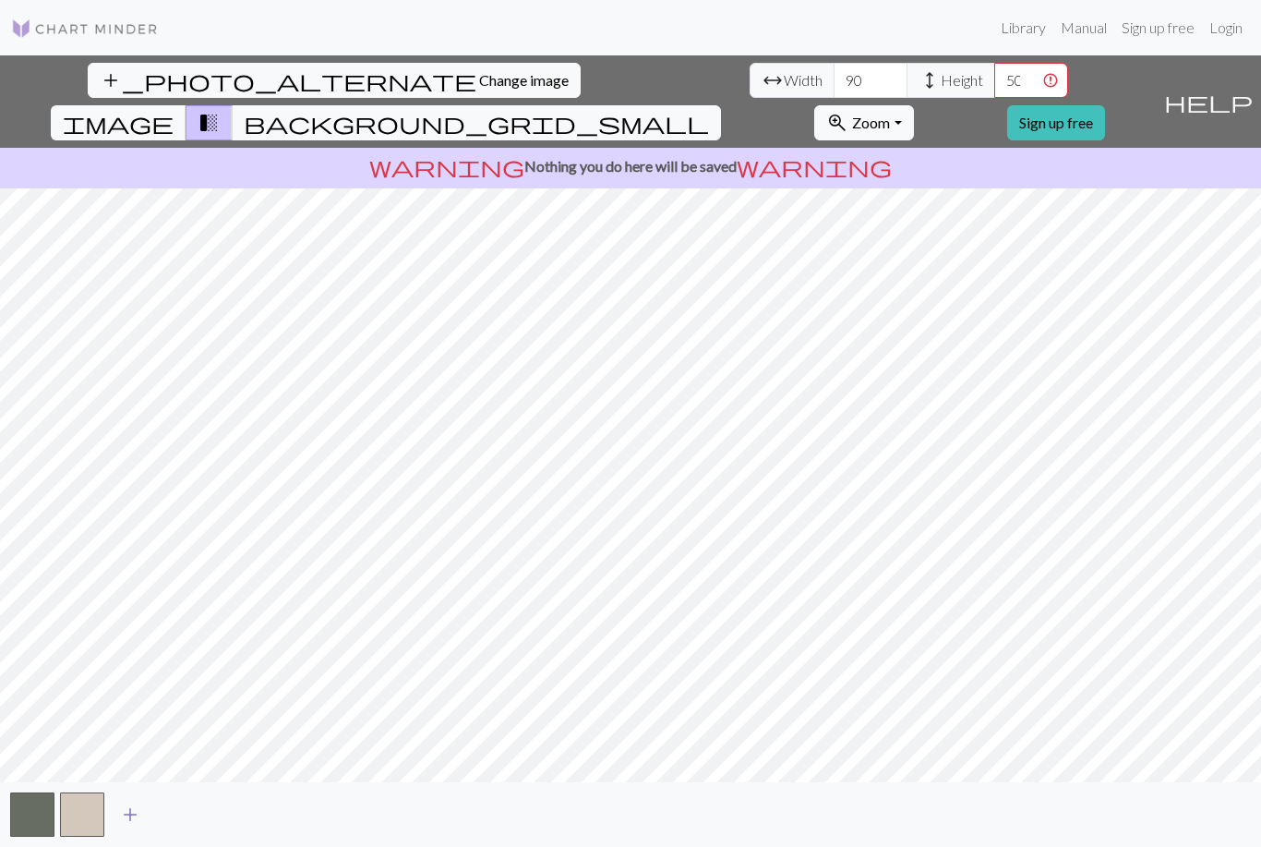
click at [134, 827] on span "add" at bounding box center [130, 814] width 22 height 26
click at [183, 827] on span "add" at bounding box center [180, 814] width 22 height 26
click at [233, 827] on span "add" at bounding box center [230, 814] width 22 height 26
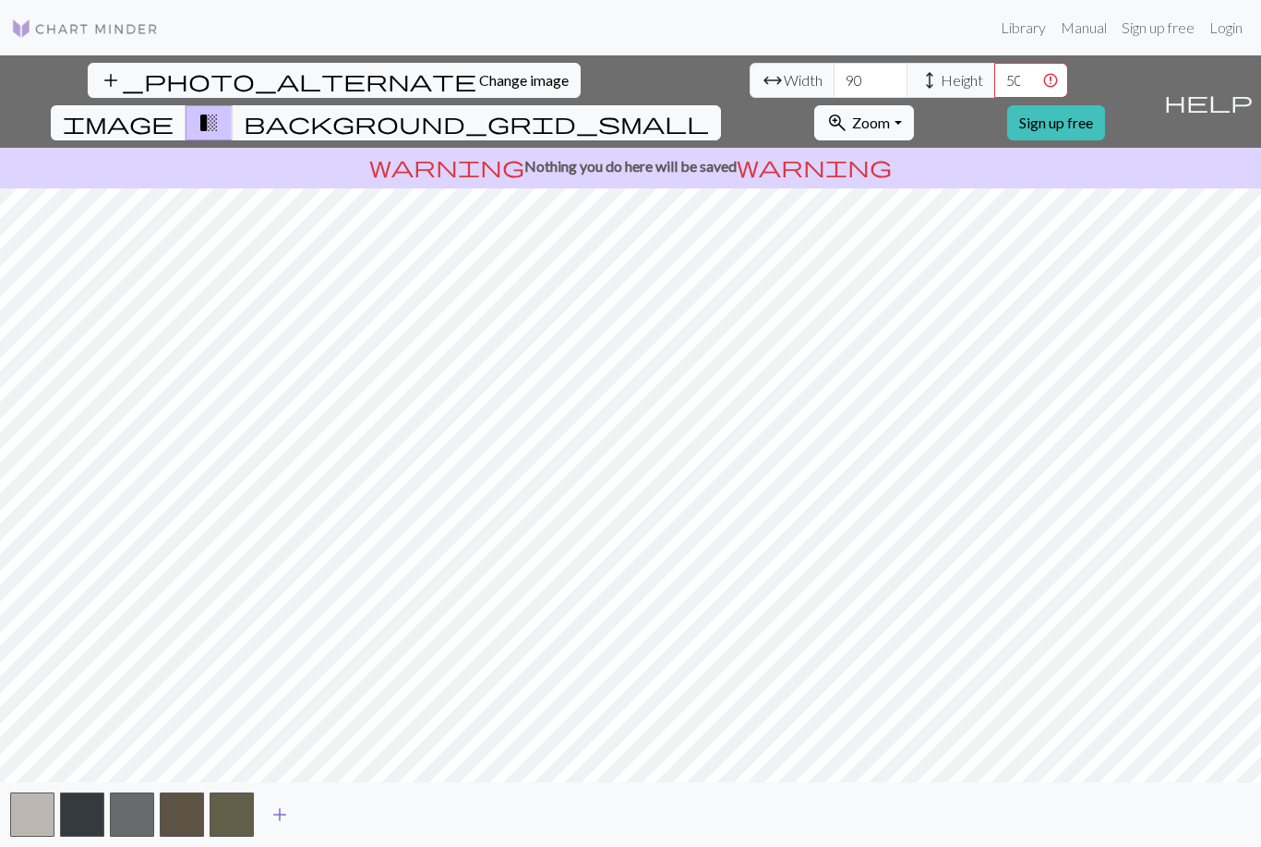
click at [283, 827] on span "add" at bounding box center [280, 814] width 22 height 26
click at [332, 827] on span "add" at bounding box center [329, 814] width 22 height 26
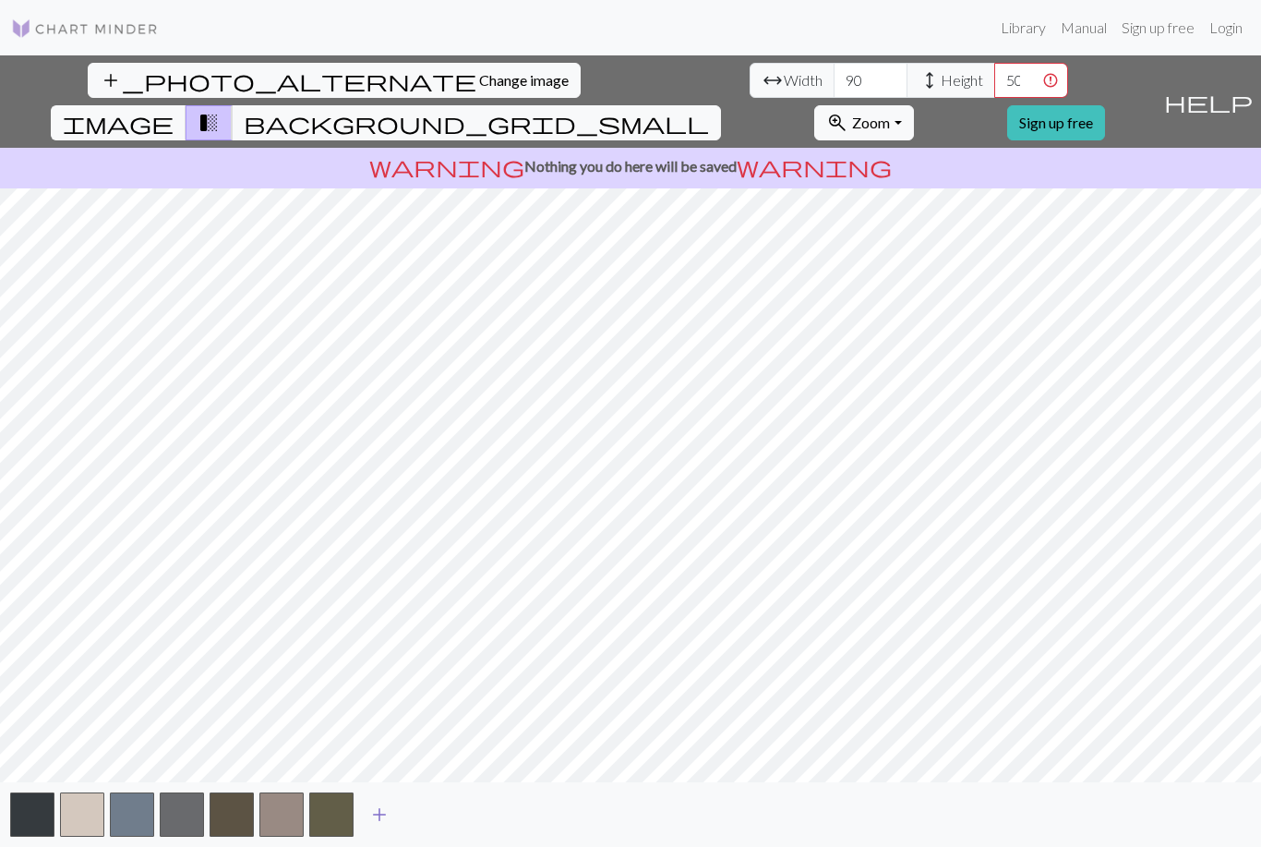
click at [384, 826] on span "add" at bounding box center [379, 814] width 22 height 26
click at [436, 827] on span "add" at bounding box center [429, 814] width 22 height 26
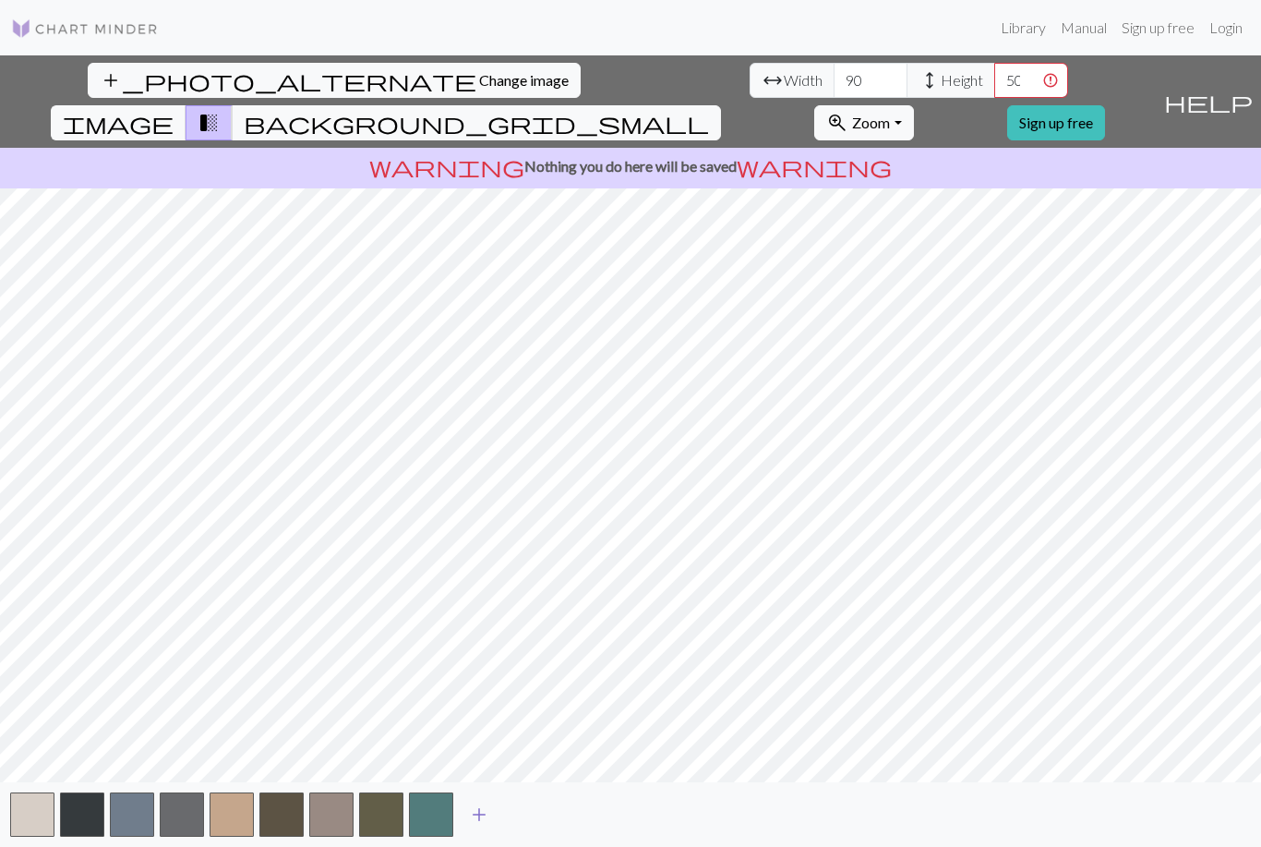
click at [480, 824] on span "add" at bounding box center [479, 814] width 22 height 26
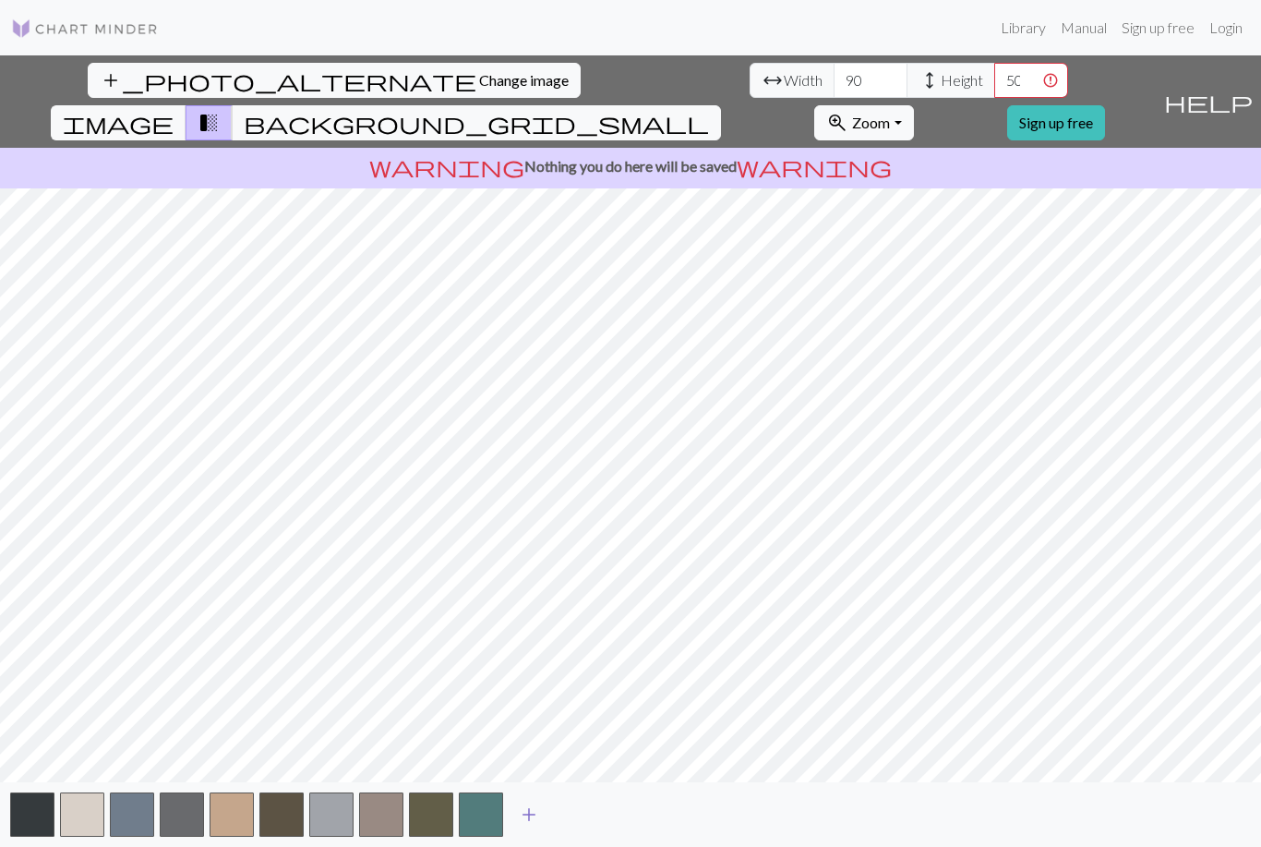
click at [531, 825] on span "add" at bounding box center [529, 814] width 22 height 26
click at [582, 825] on span "add" at bounding box center [579, 814] width 22 height 26
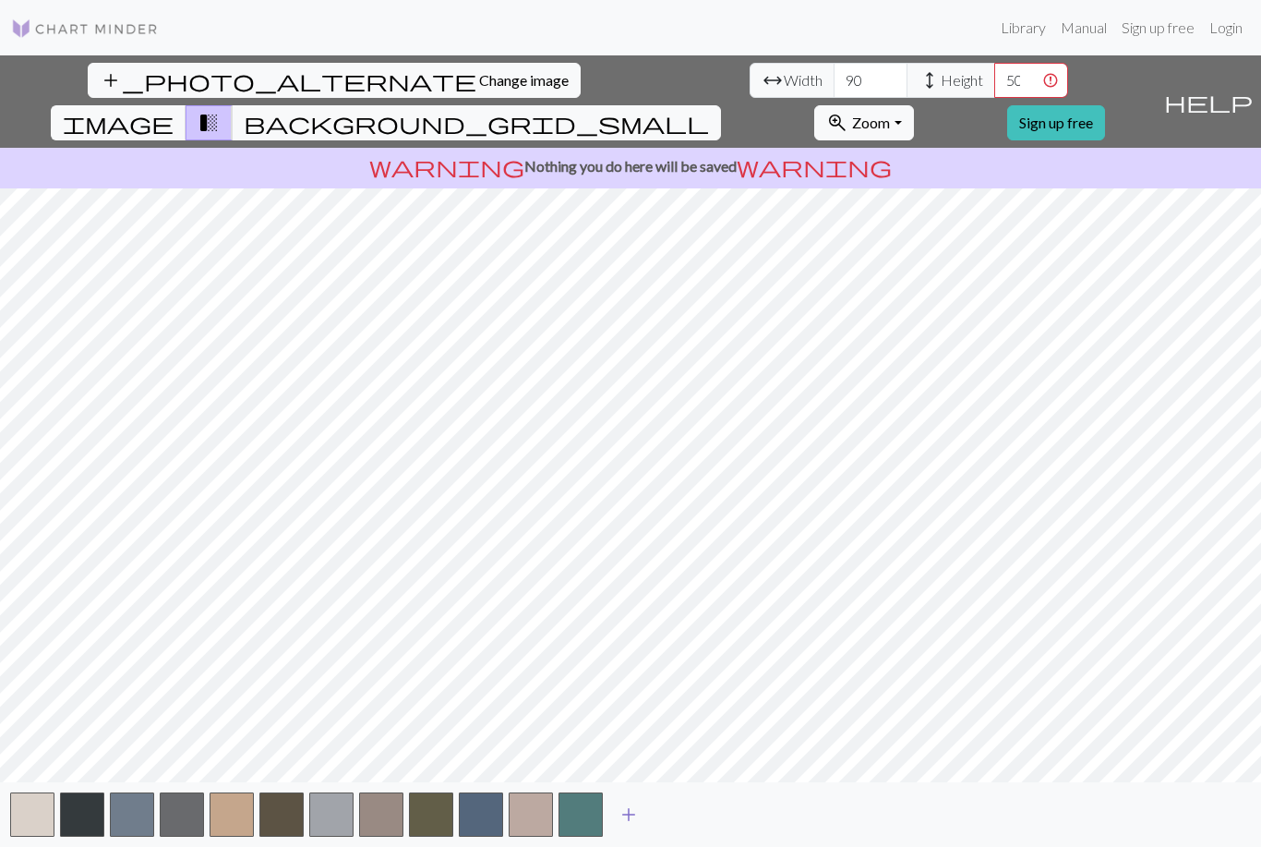
click at [630, 827] on span "add" at bounding box center [629, 814] width 22 height 26
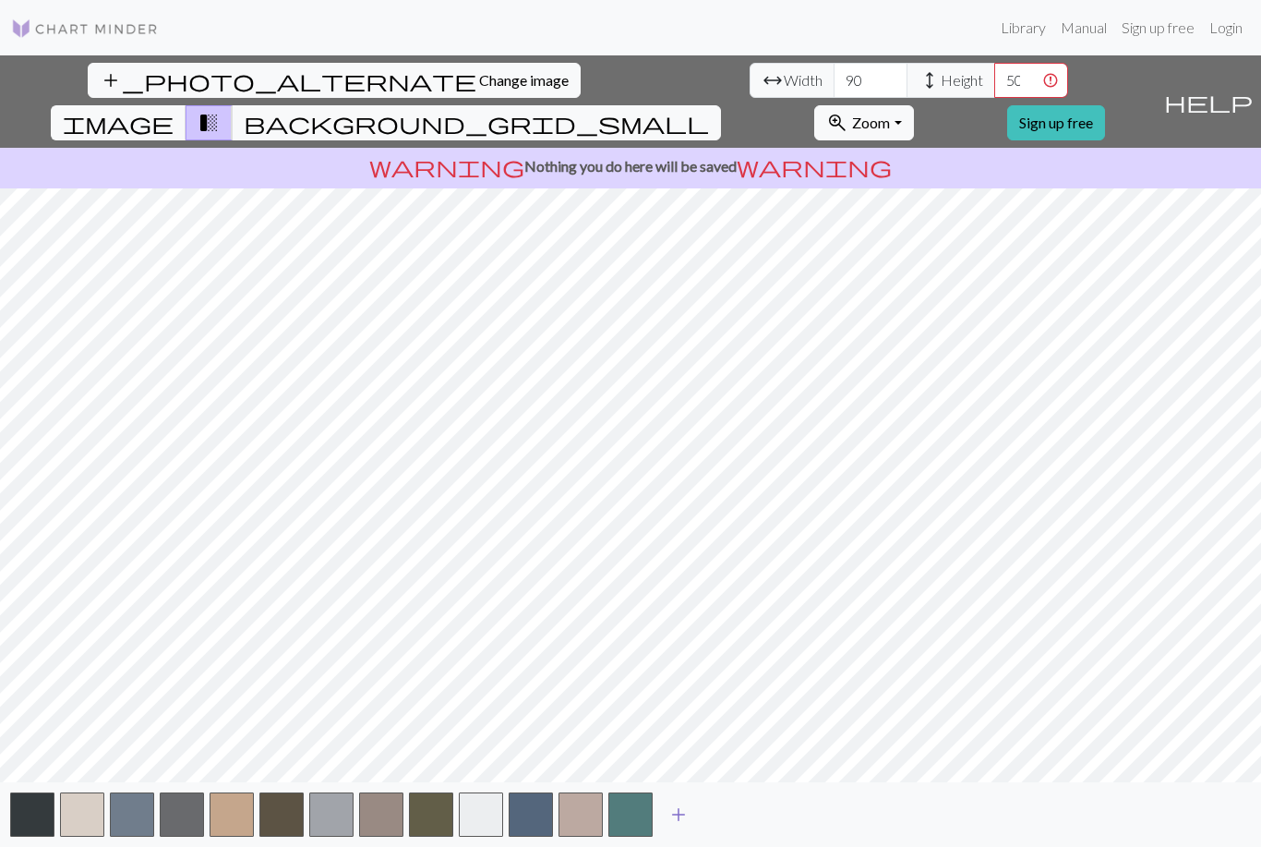
click at [682, 824] on span "add" at bounding box center [678, 814] width 22 height 26
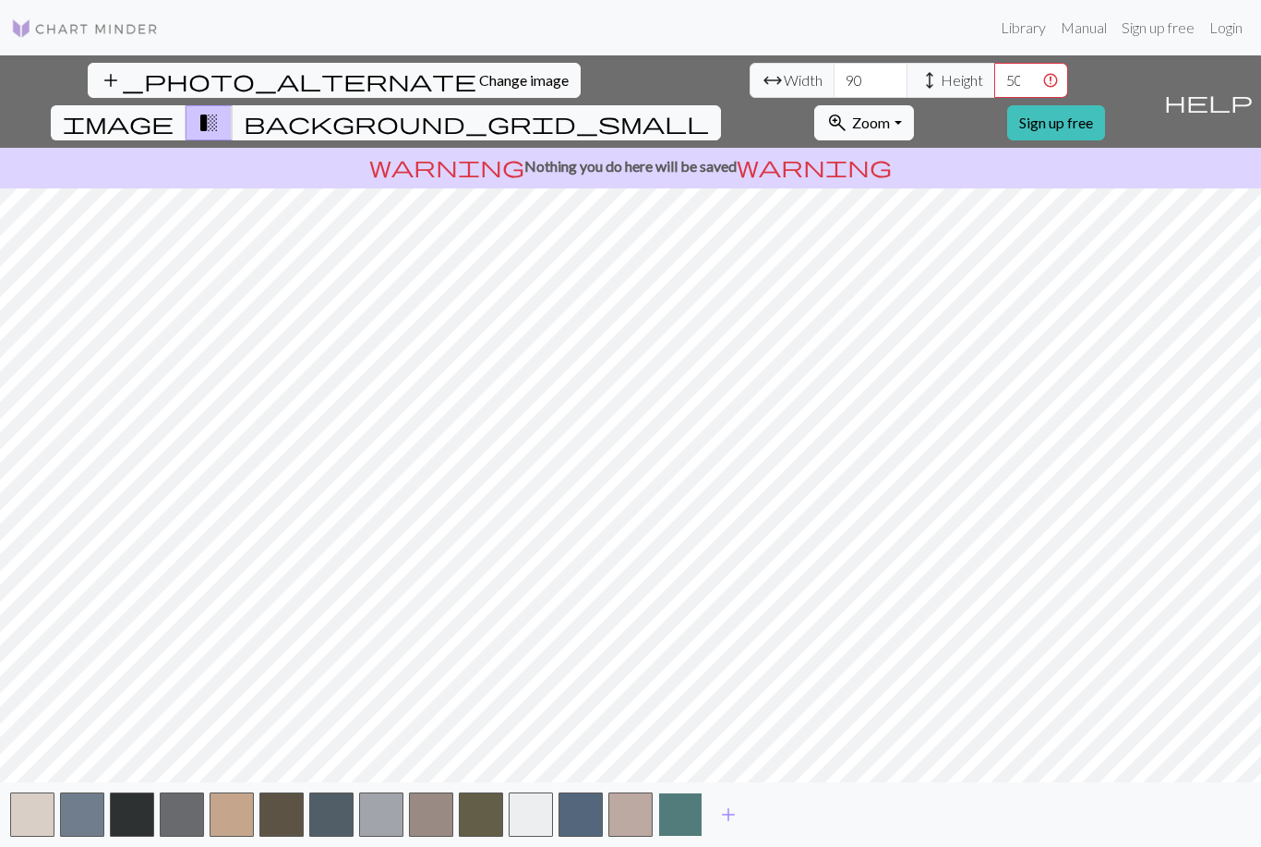
click at [672, 826] on button "button" at bounding box center [680, 814] width 44 height 44
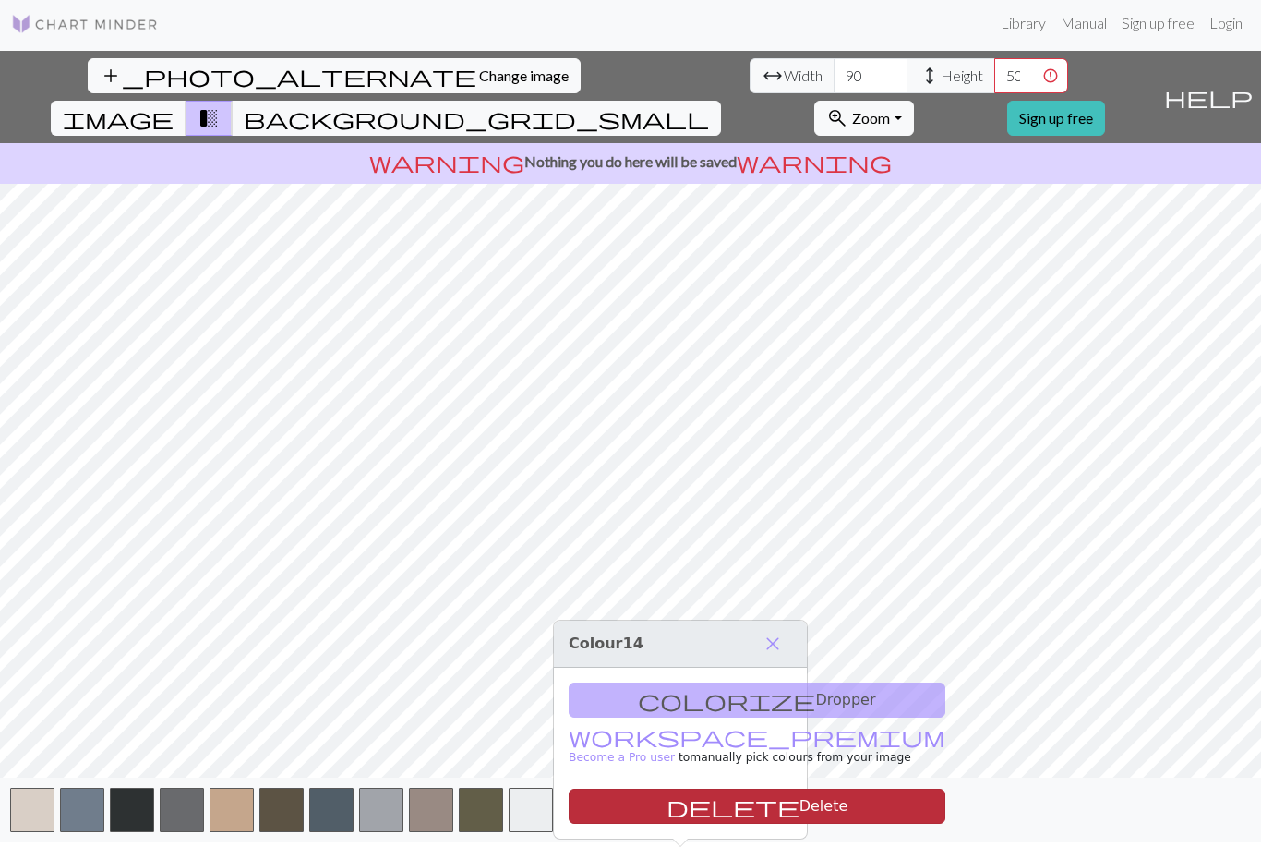
click at [669, 788] on button "delete Delete" at bounding box center [757, 805] width 377 height 35
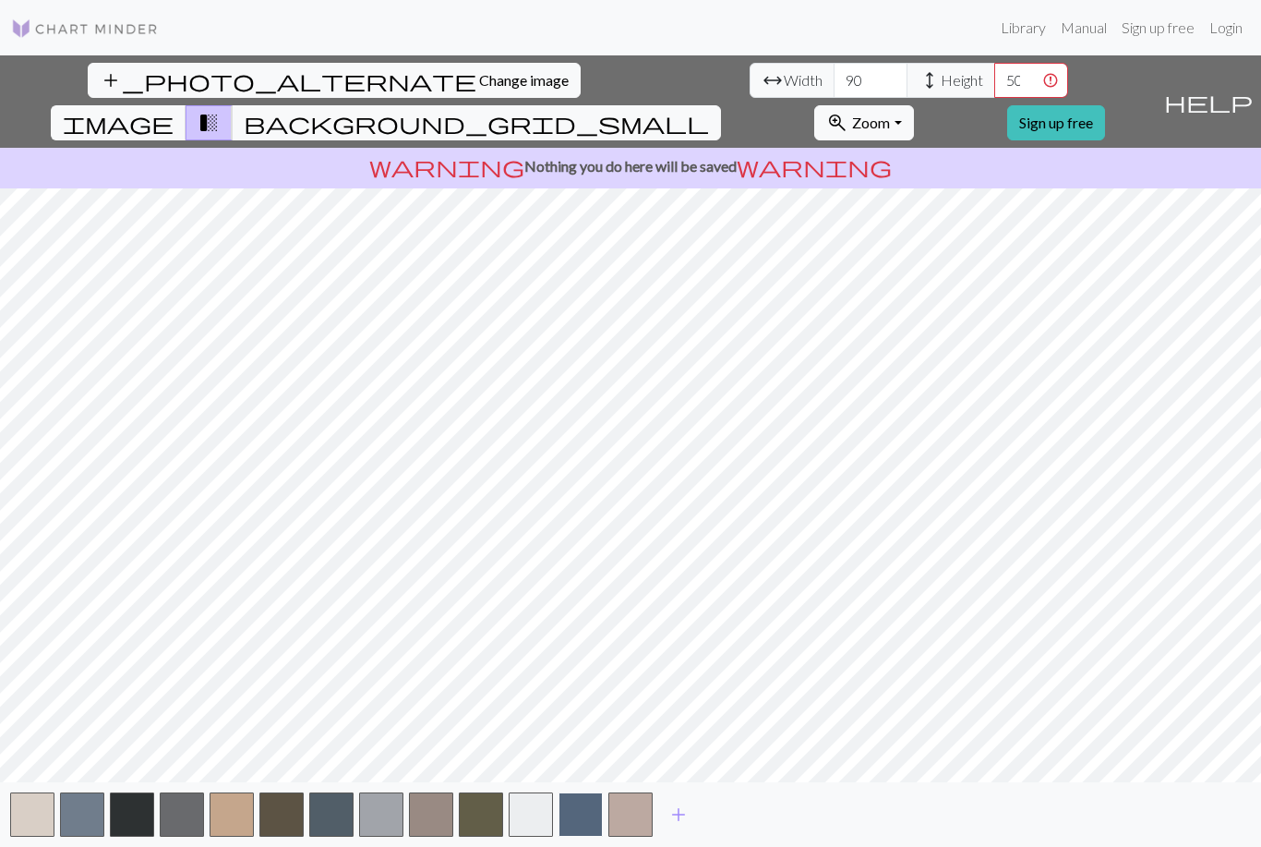
click at [585, 822] on button "button" at bounding box center [580, 814] width 44 height 44
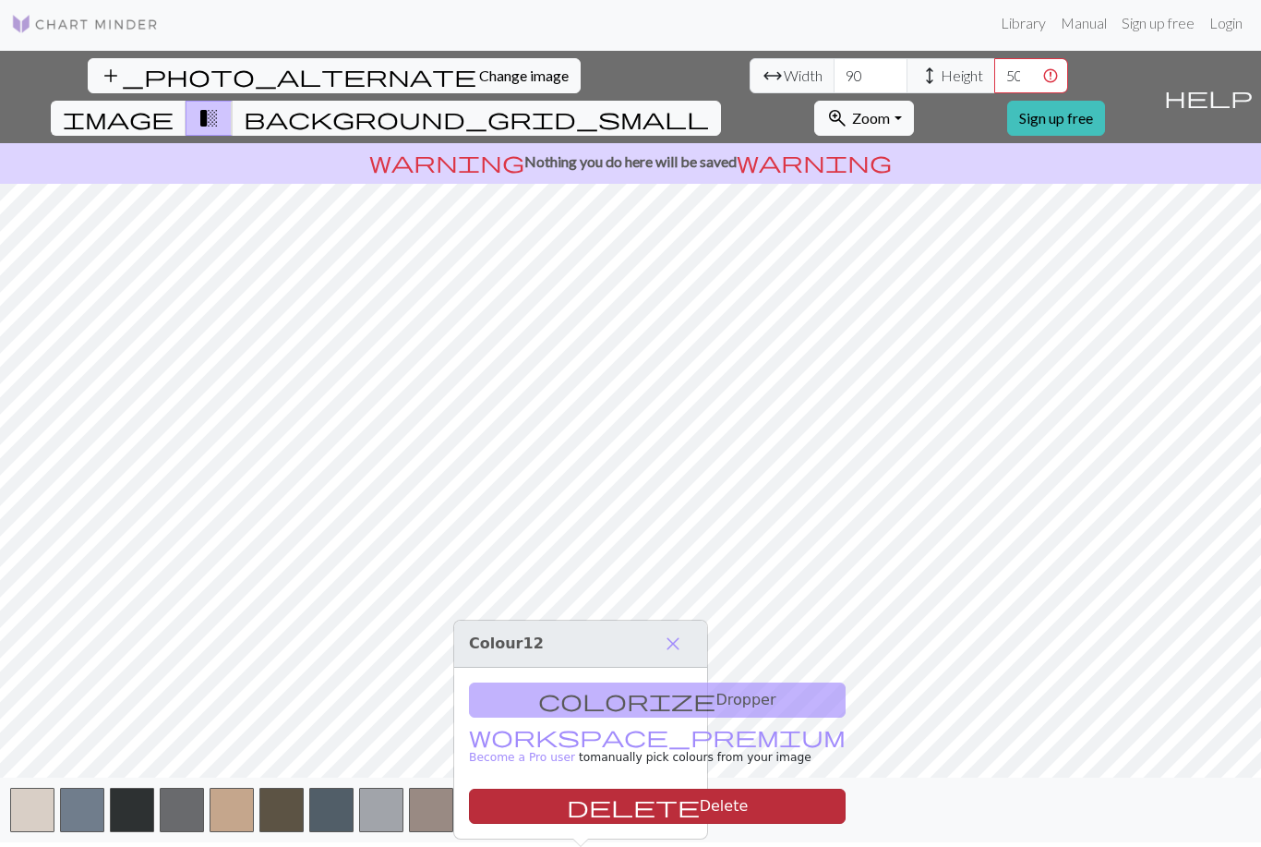
click at [589, 788] on button "delete Delete" at bounding box center [657, 805] width 377 height 35
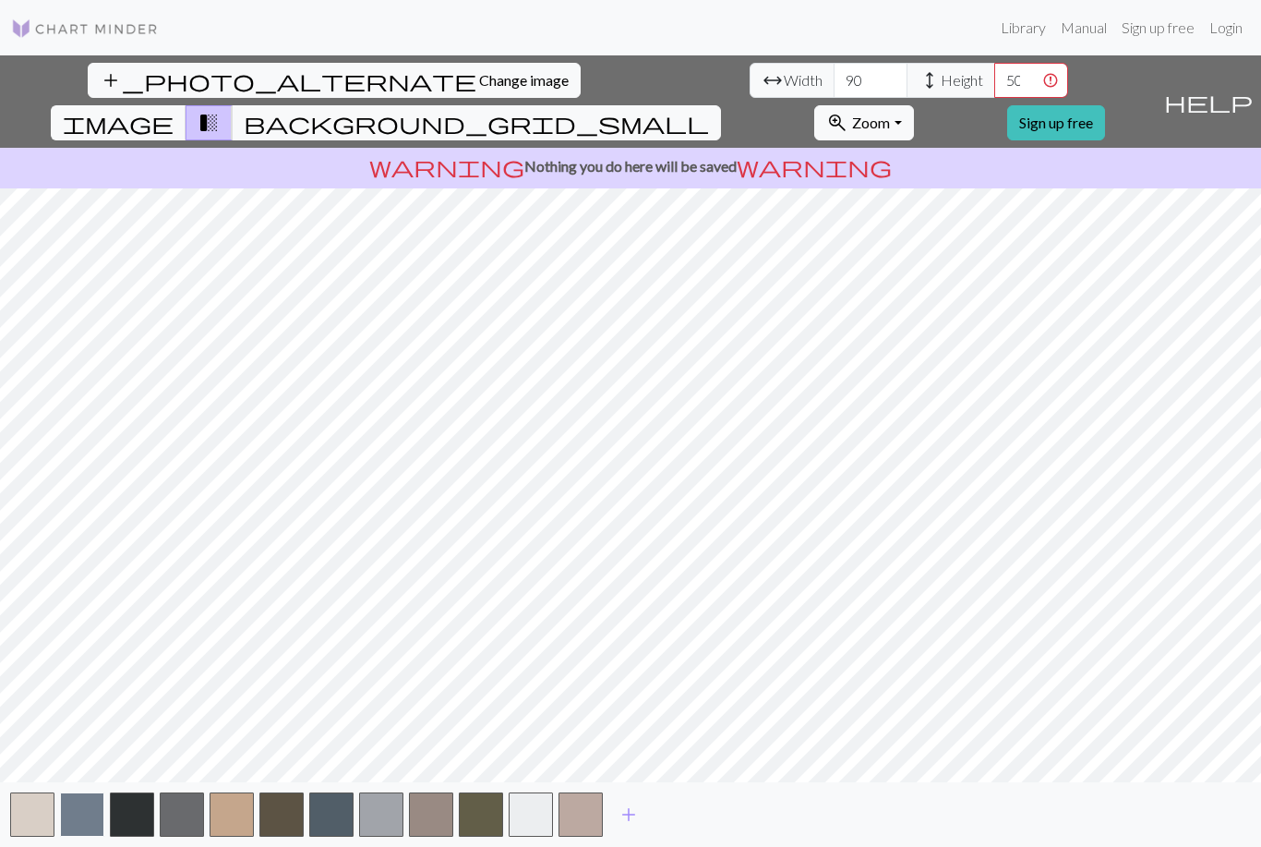
click at [76, 836] on button "button" at bounding box center [82, 814] width 44 height 44
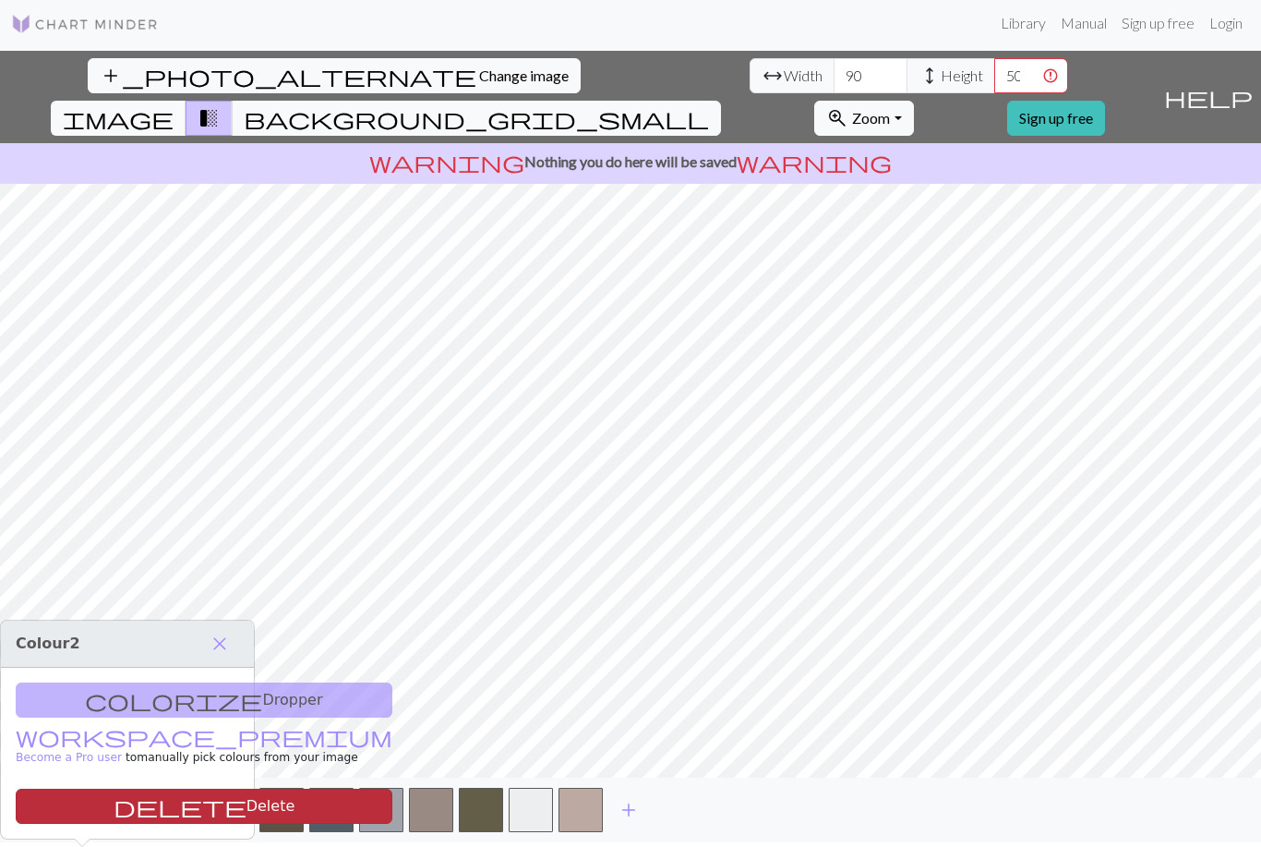
click at [114, 793] on span "delete" at bounding box center [180, 806] width 133 height 26
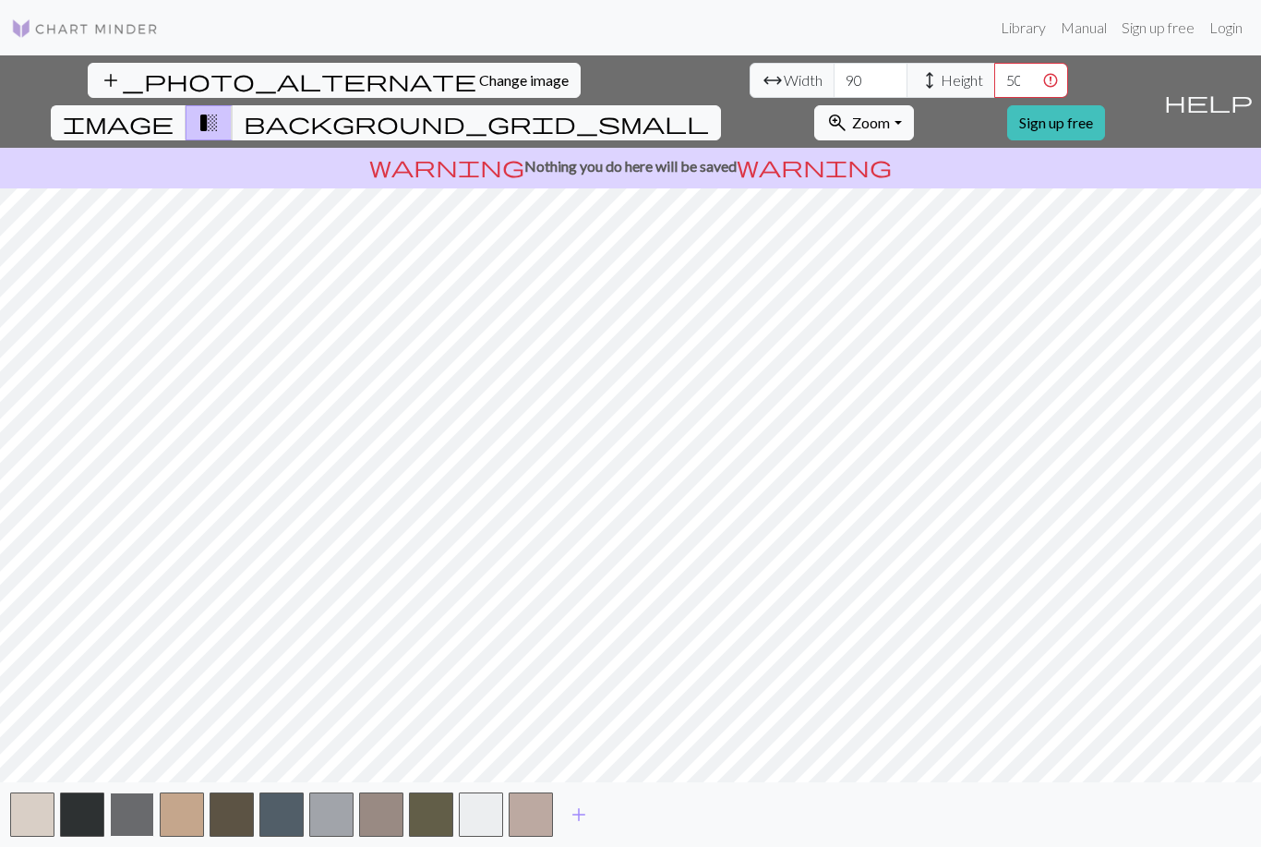
click at [141, 823] on button "button" at bounding box center [132, 814] width 44 height 44
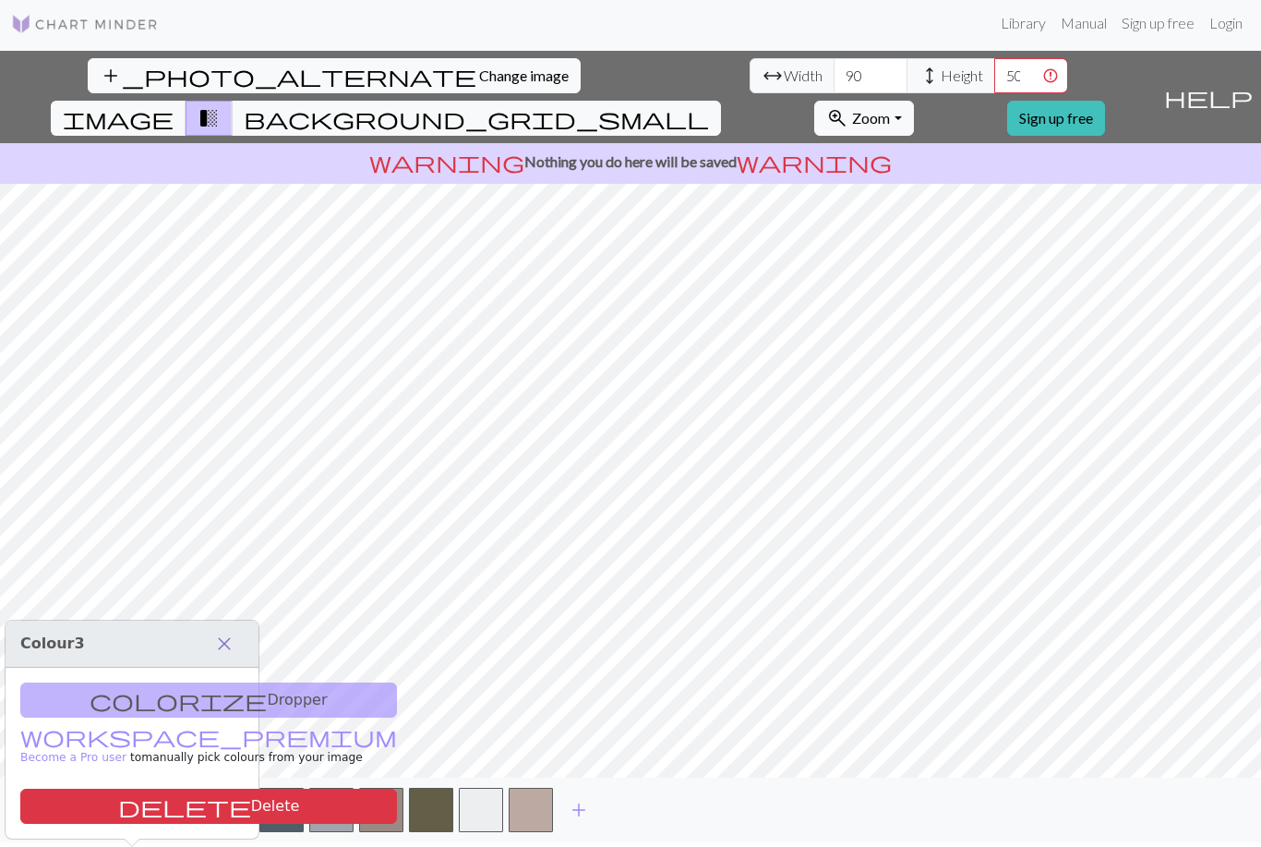
click at [223, 630] on span "close" at bounding box center [224, 643] width 22 height 26
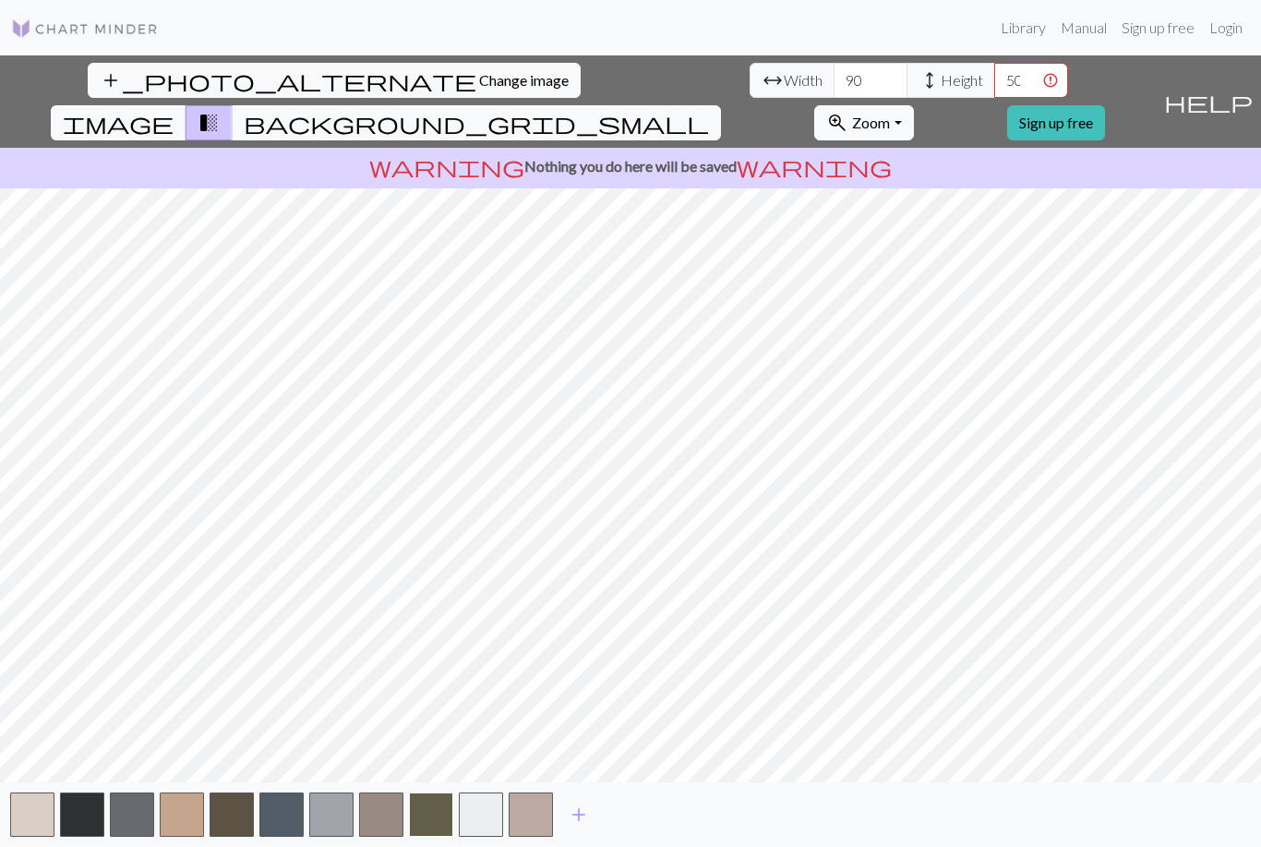
click at [426, 824] on button "button" at bounding box center [431, 814] width 44 height 44
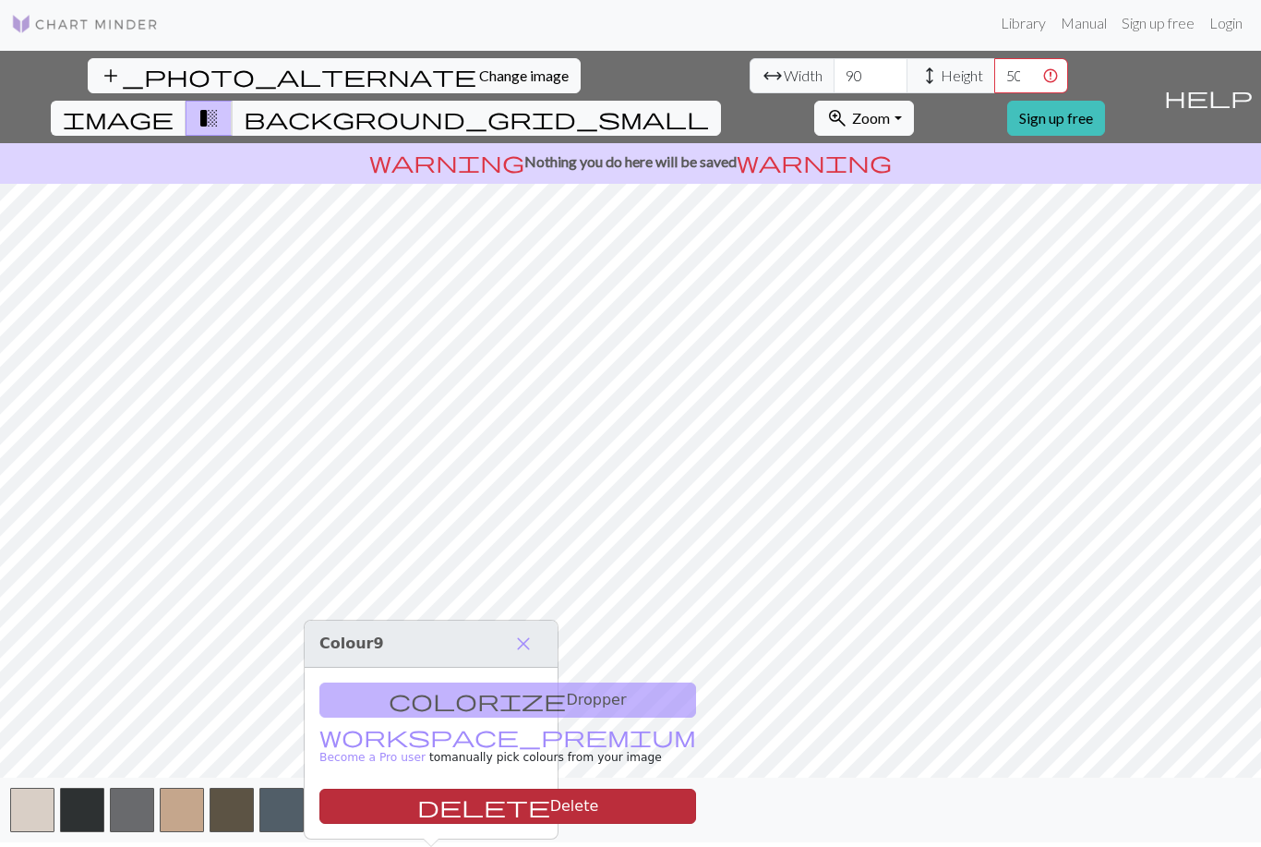
click at [428, 788] on button "delete Delete" at bounding box center [507, 805] width 377 height 35
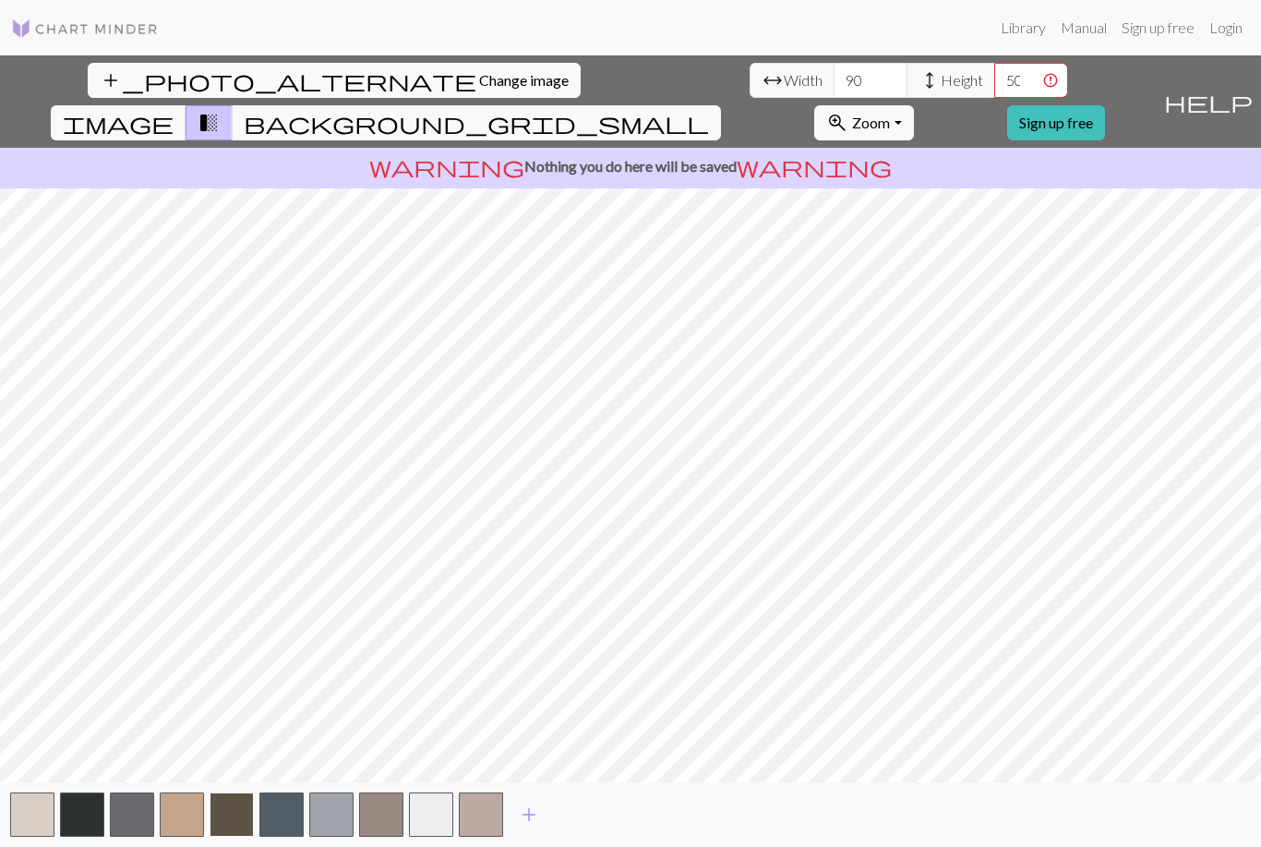
click at [227, 826] on button "button" at bounding box center [232, 814] width 44 height 44
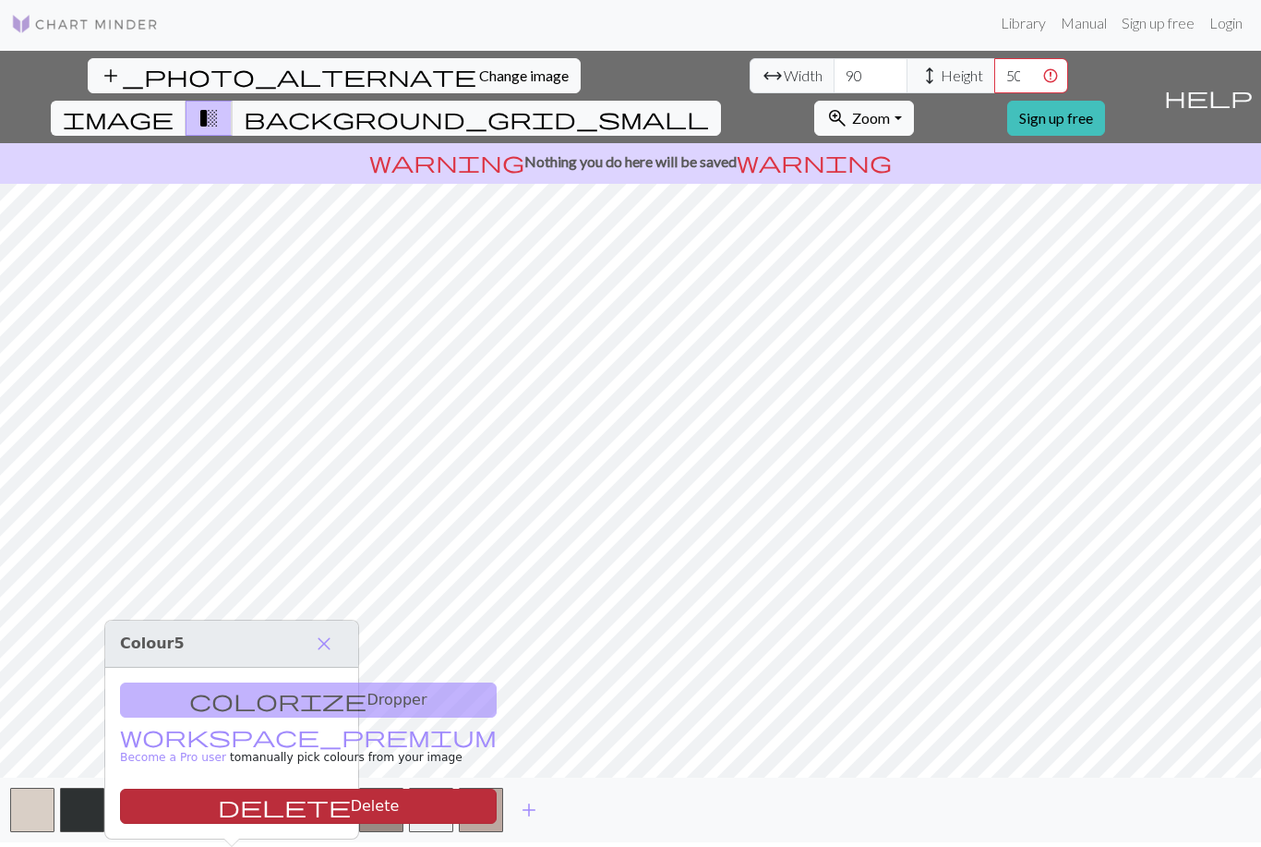
click at [266, 788] on button "delete Delete" at bounding box center [308, 805] width 377 height 35
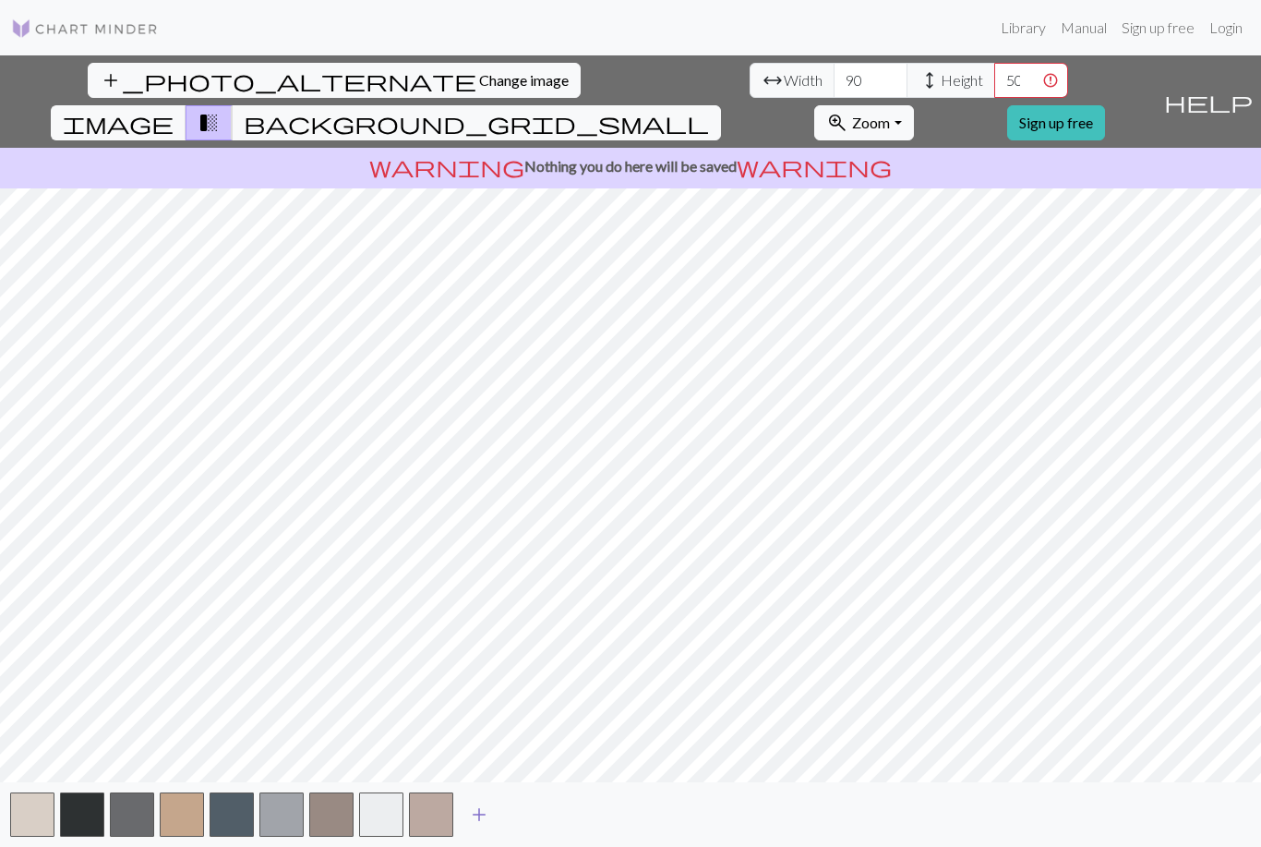
click at [477, 823] on button "add" at bounding box center [479, 814] width 46 height 35
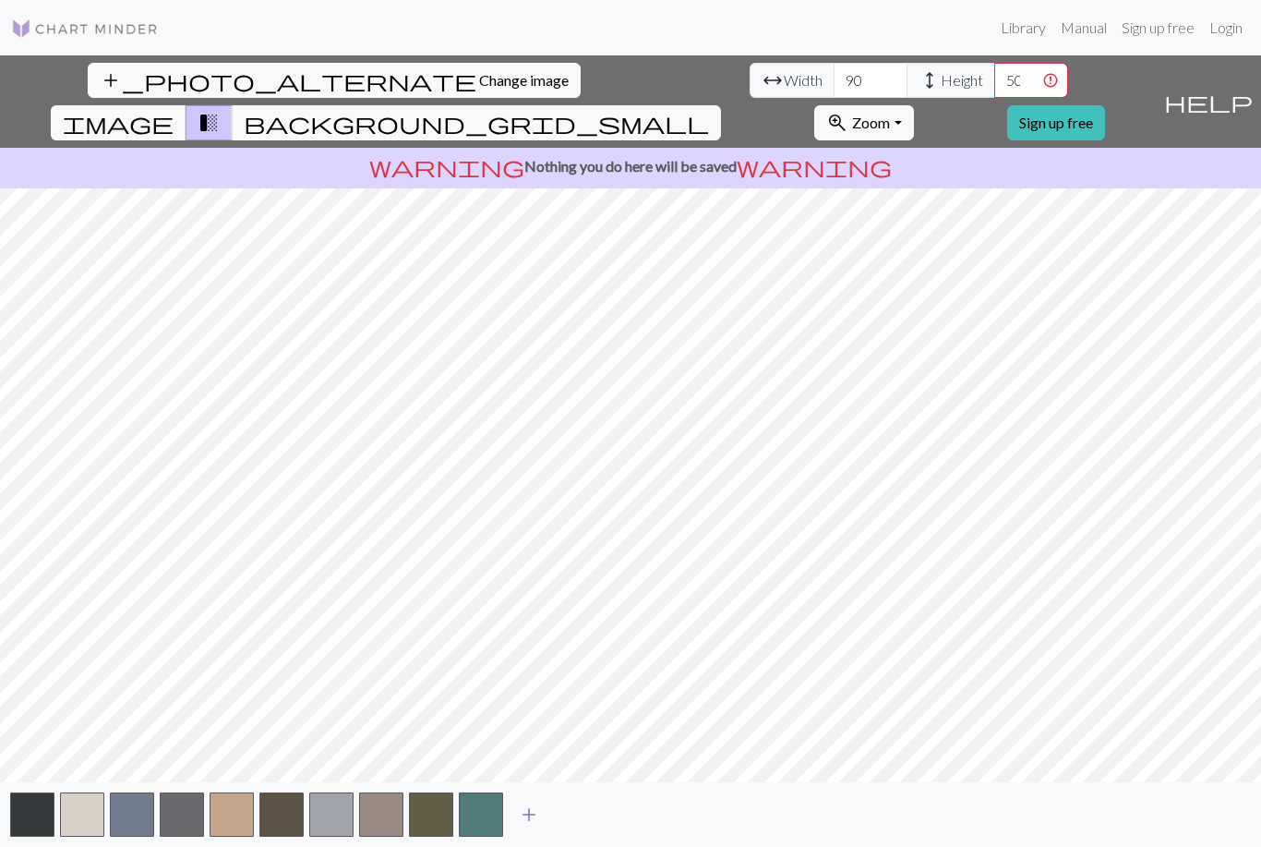
click at [516, 830] on button "add" at bounding box center [529, 814] width 46 height 35
click at [577, 827] on span "add" at bounding box center [579, 814] width 22 height 26
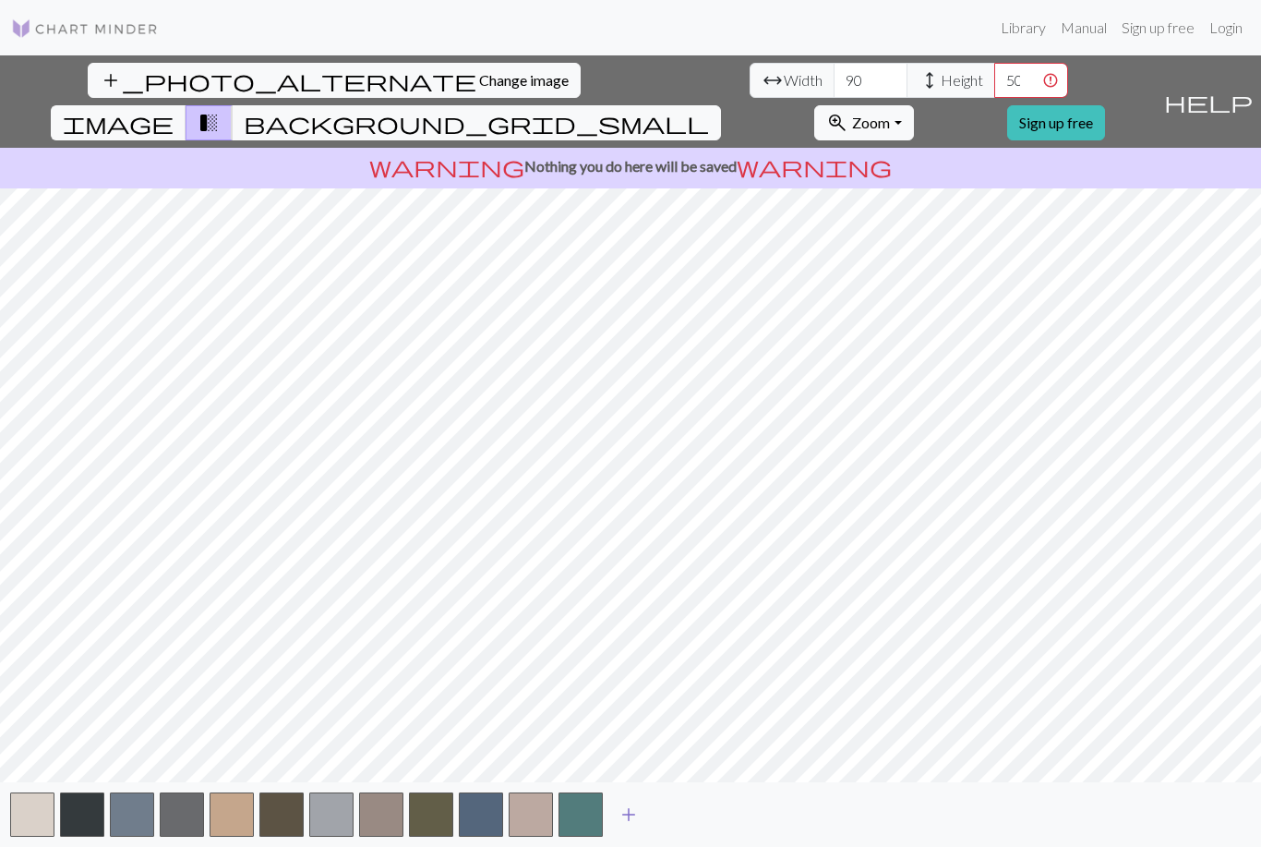
click at [630, 825] on span "add" at bounding box center [629, 814] width 22 height 26
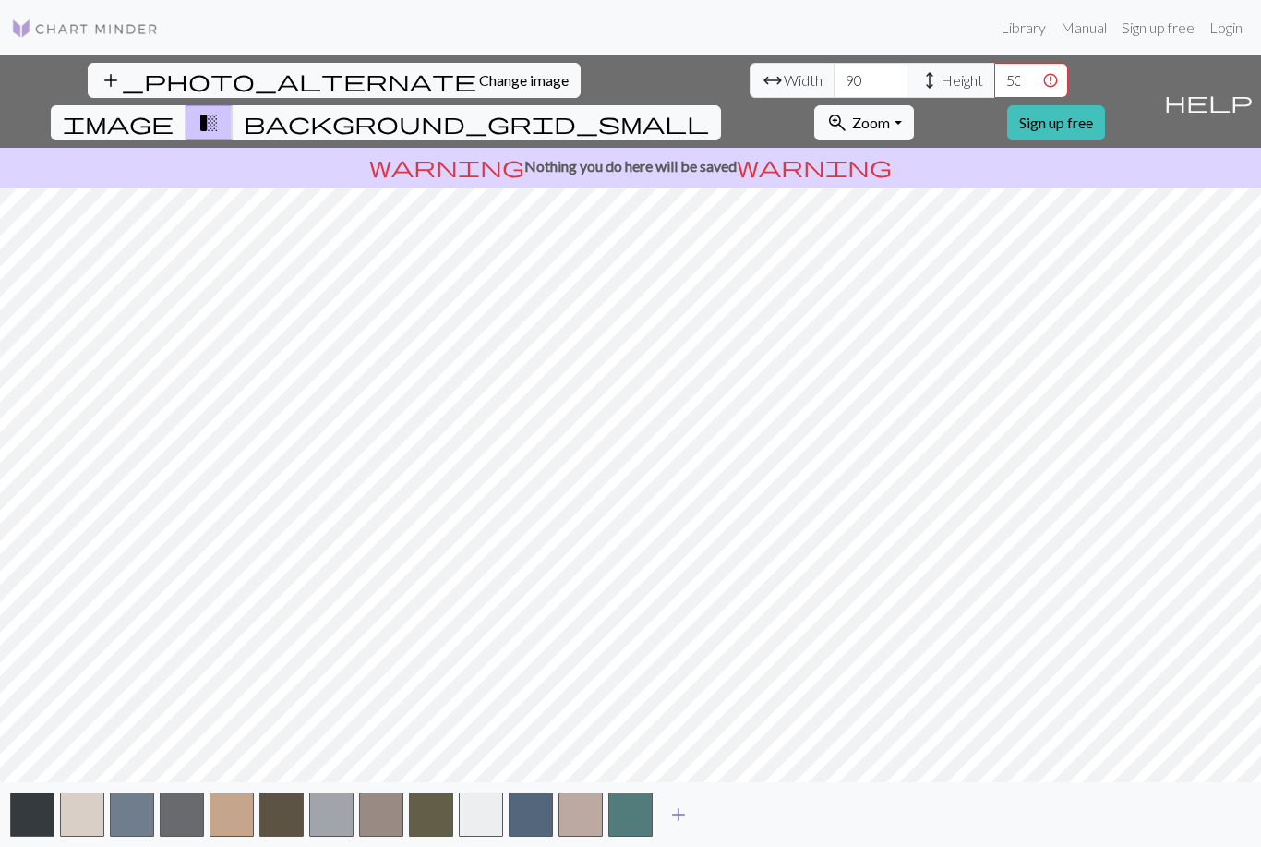
click at [681, 825] on span "add" at bounding box center [678, 814] width 22 height 26
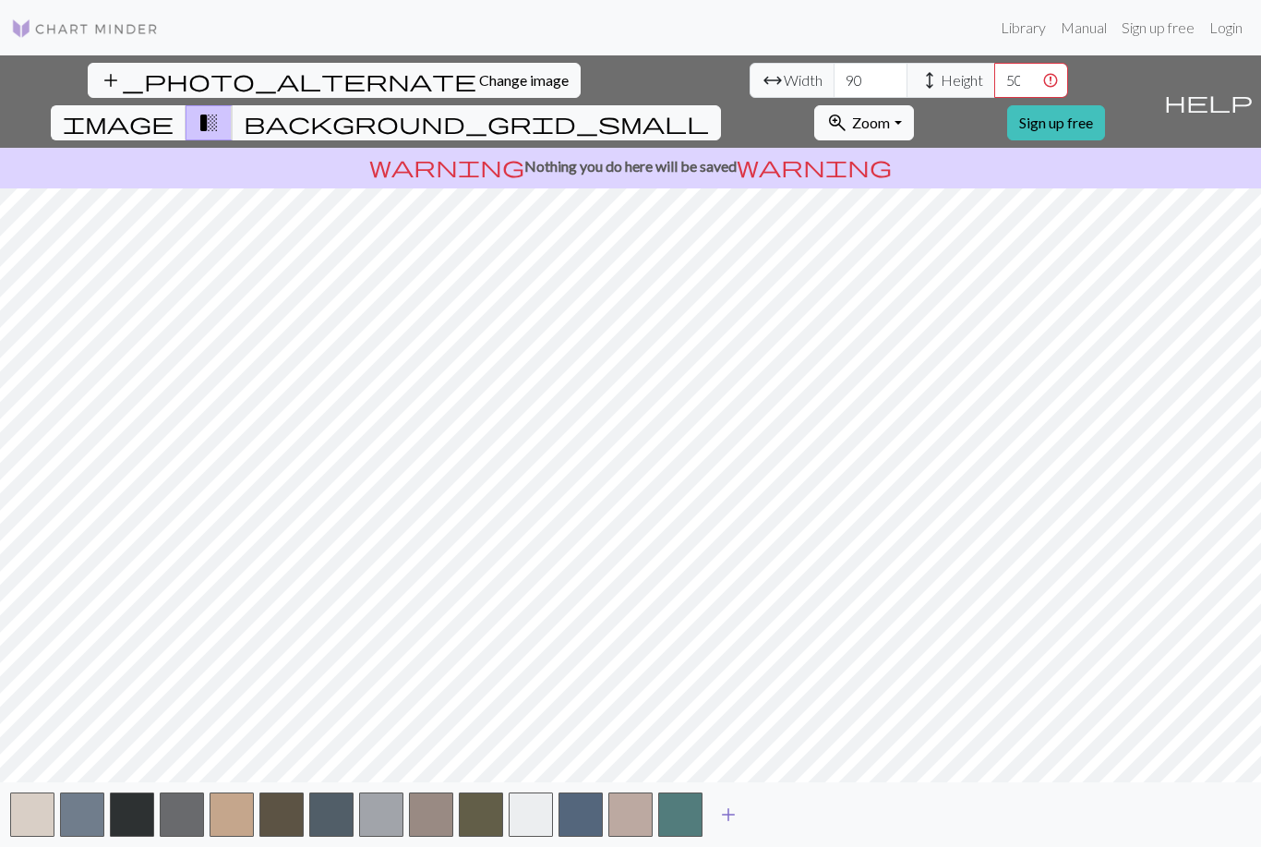
click at [726, 821] on button "add" at bounding box center [728, 814] width 46 height 35
click at [782, 823] on button "add" at bounding box center [778, 814] width 46 height 35
click at [824, 827] on span "add" at bounding box center [828, 814] width 22 height 26
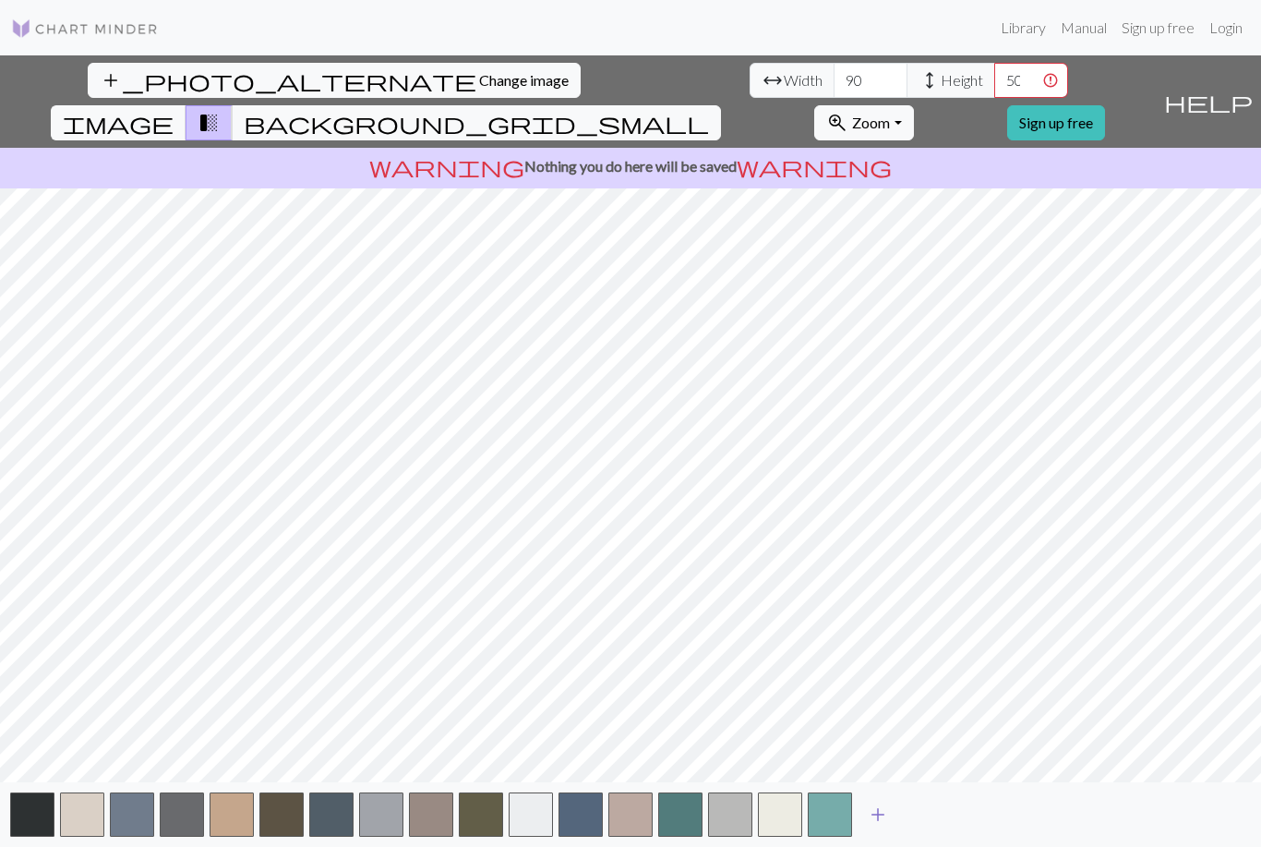
click at [888, 827] on span "add" at bounding box center [878, 814] width 22 height 26
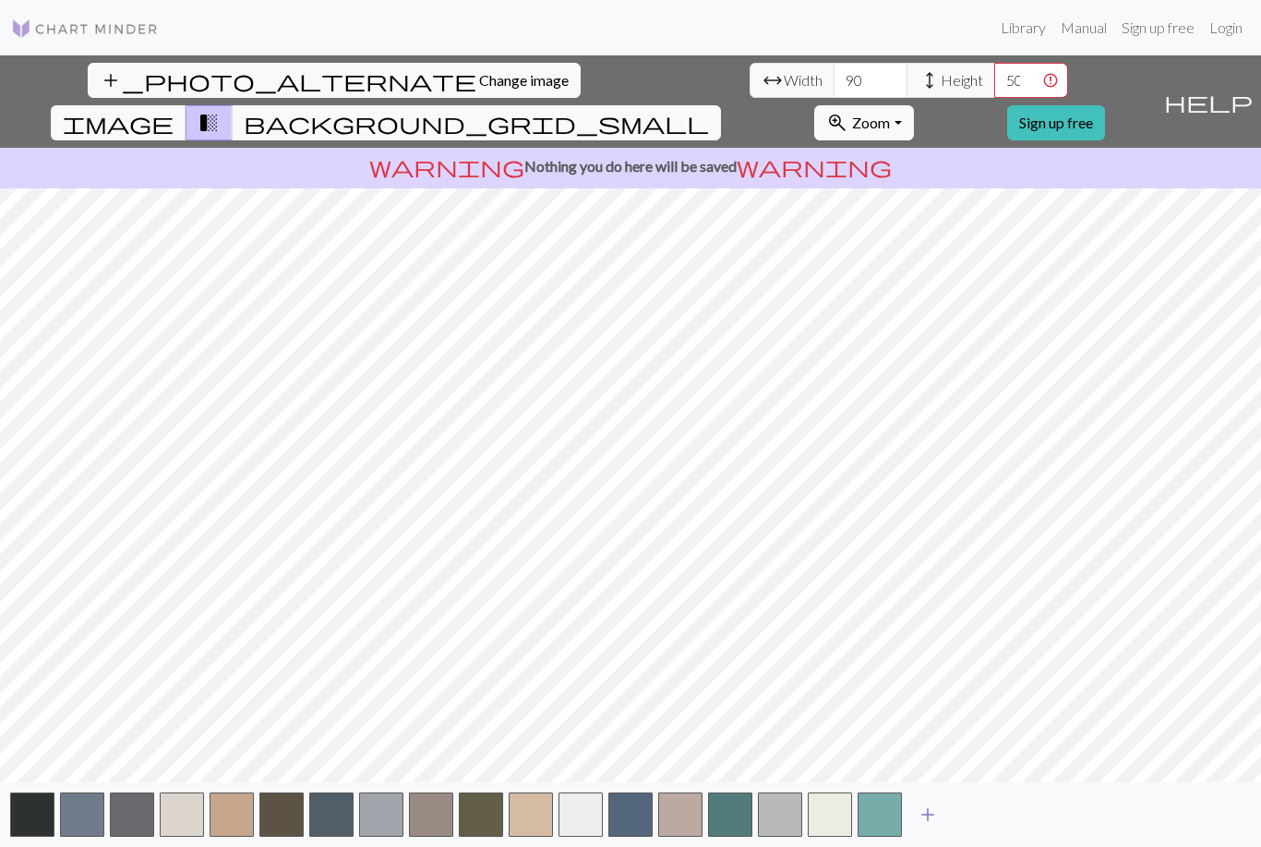
click at [928, 827] on span "add" at bounding box center [928, 814] width 22 height 26
click at [972, 827] on span "add" at bounding box center [978, 814] width 22 height 26
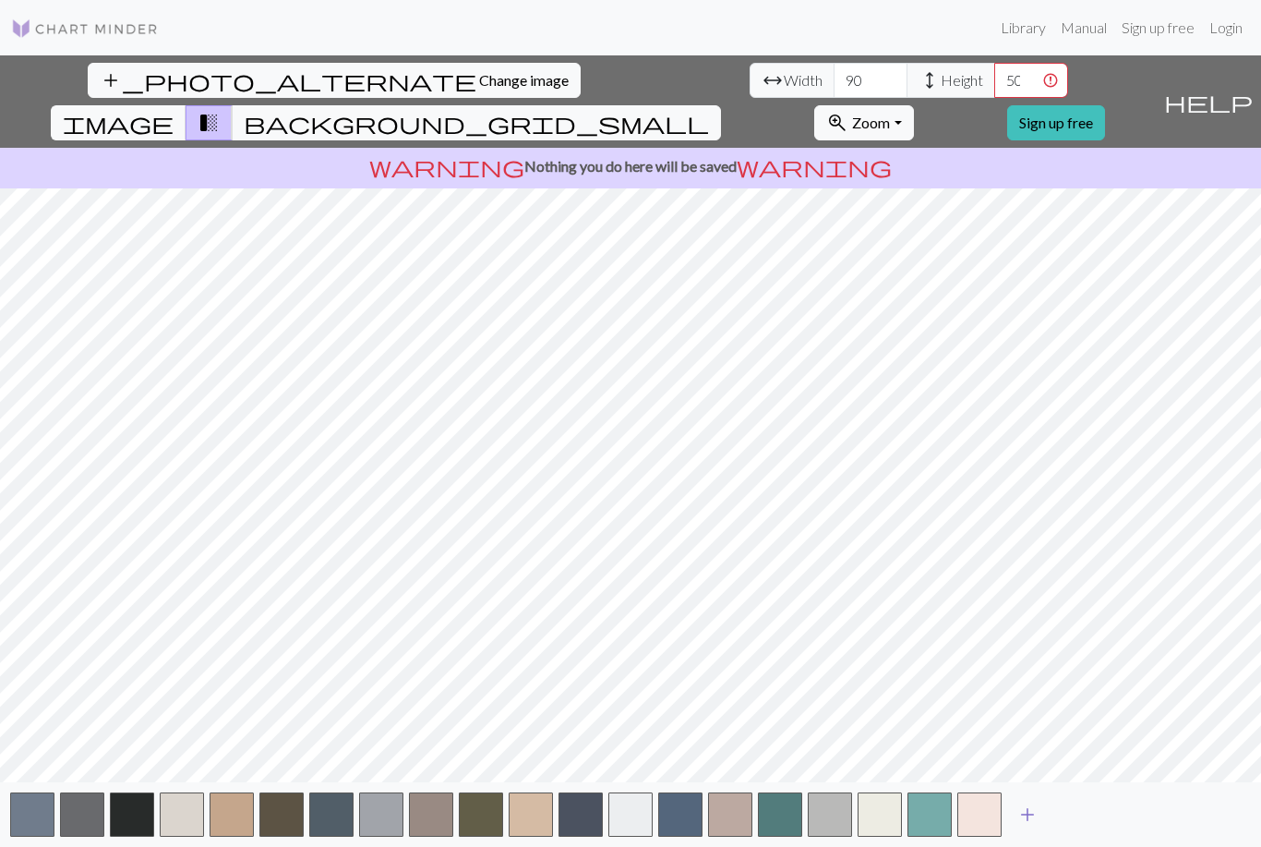
click at [1033, 827] on span "add" at bounding box center [1027, 814] width 22 height 26
click at [1076, 827] on span "add" at bounding box center [1077, 814] width 22 height 26
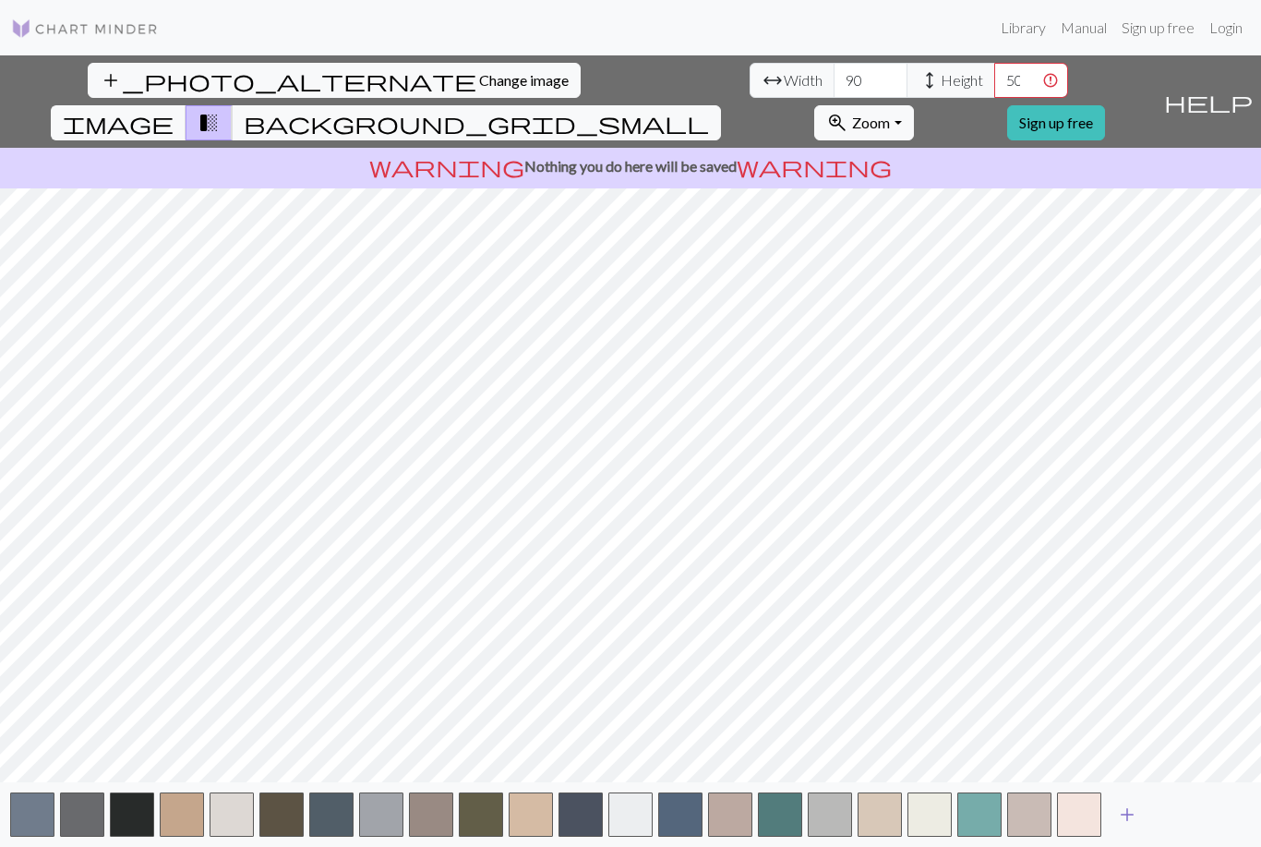
click at [1129, 827] on span "add" at bounding box center [1127, 814] width 22 height 26
click at [1171, 827] on span "add" at bounding box center [1177, 814] width 22 height 26
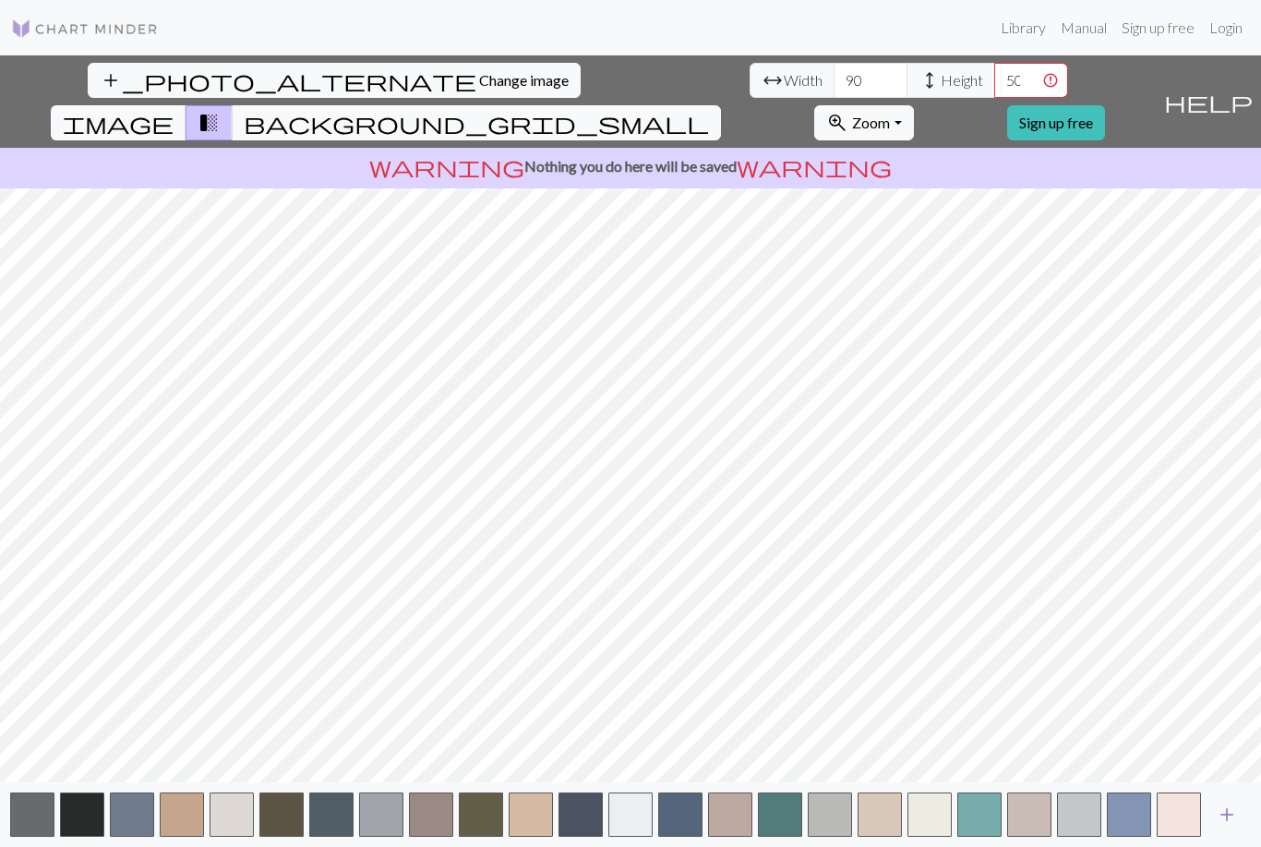
click at [1234, 827] on span "add" at bounding box center [1227, 814] width 22 height 26
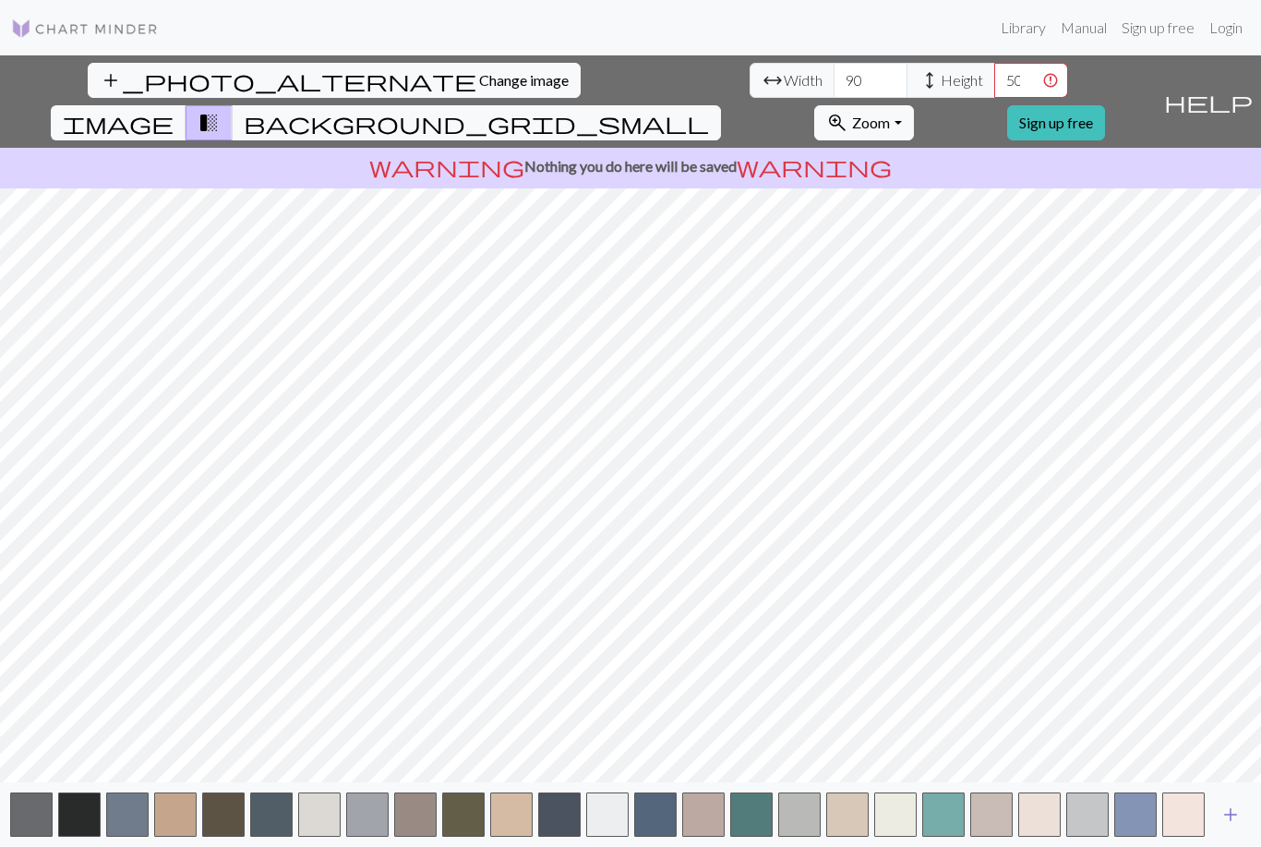
click at [1237, 827] on span "add" at bounding box center [1230, 814] width 22 height 26
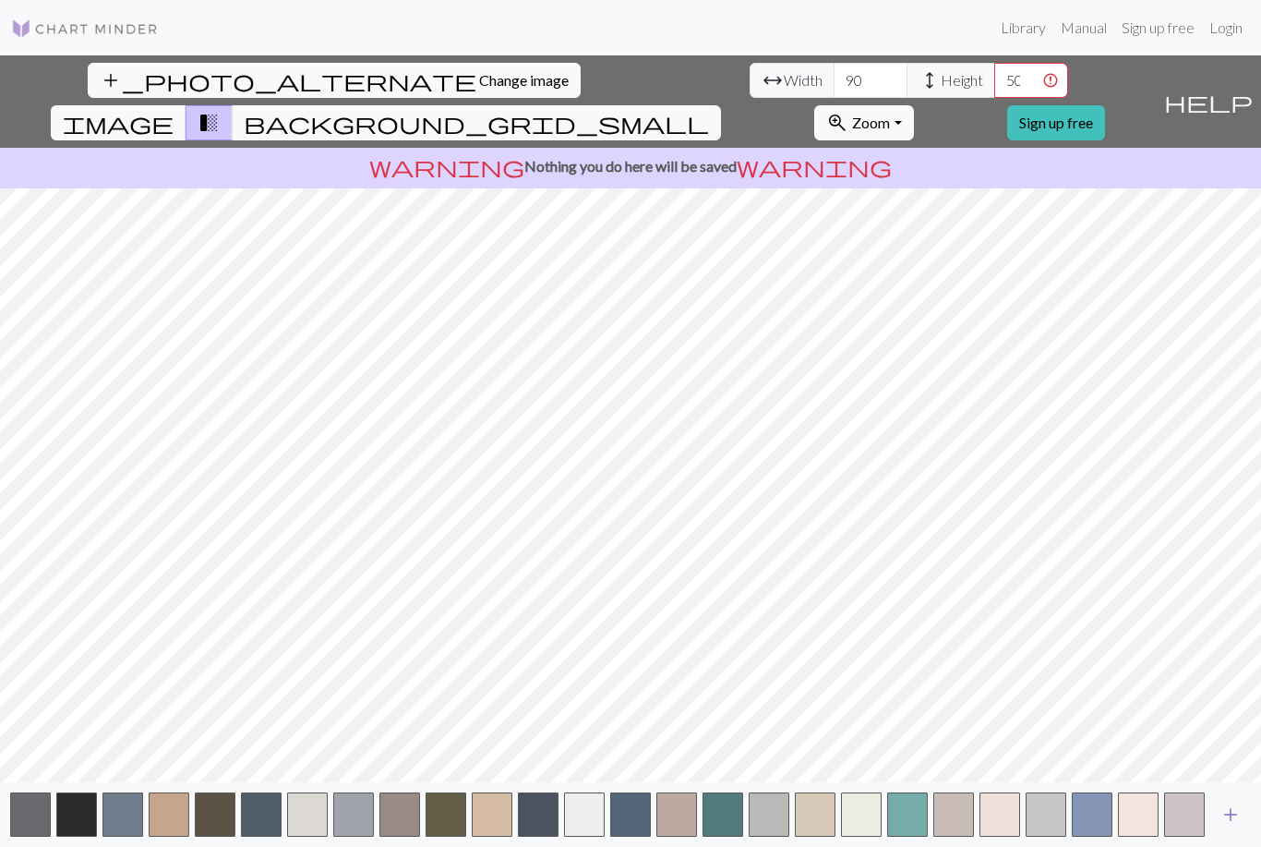
click at [1237, 827] on span "add" at bounding box center [1230, 814] width 22 height 26
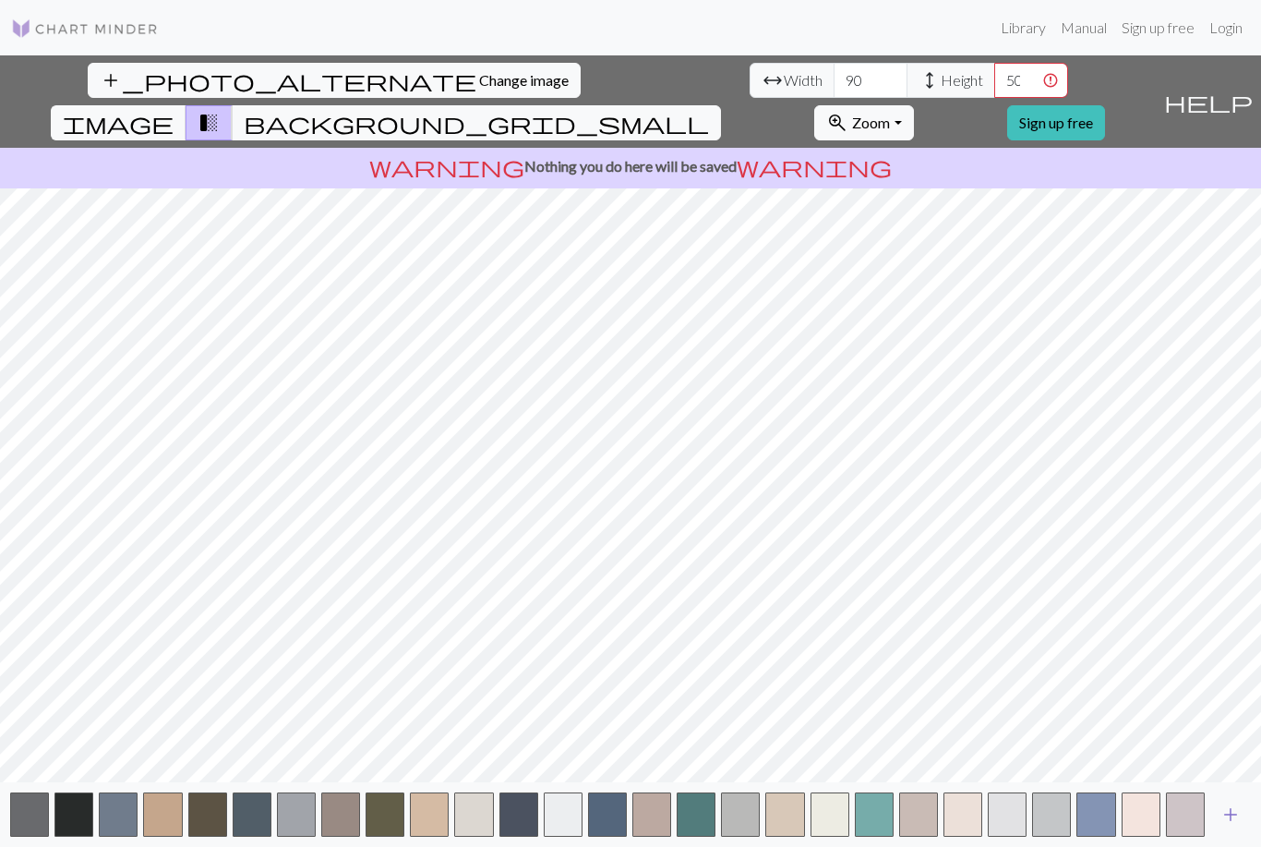
click at [1237, 827] on span "add" at bounding box center [1230, 814] width 22 height 26
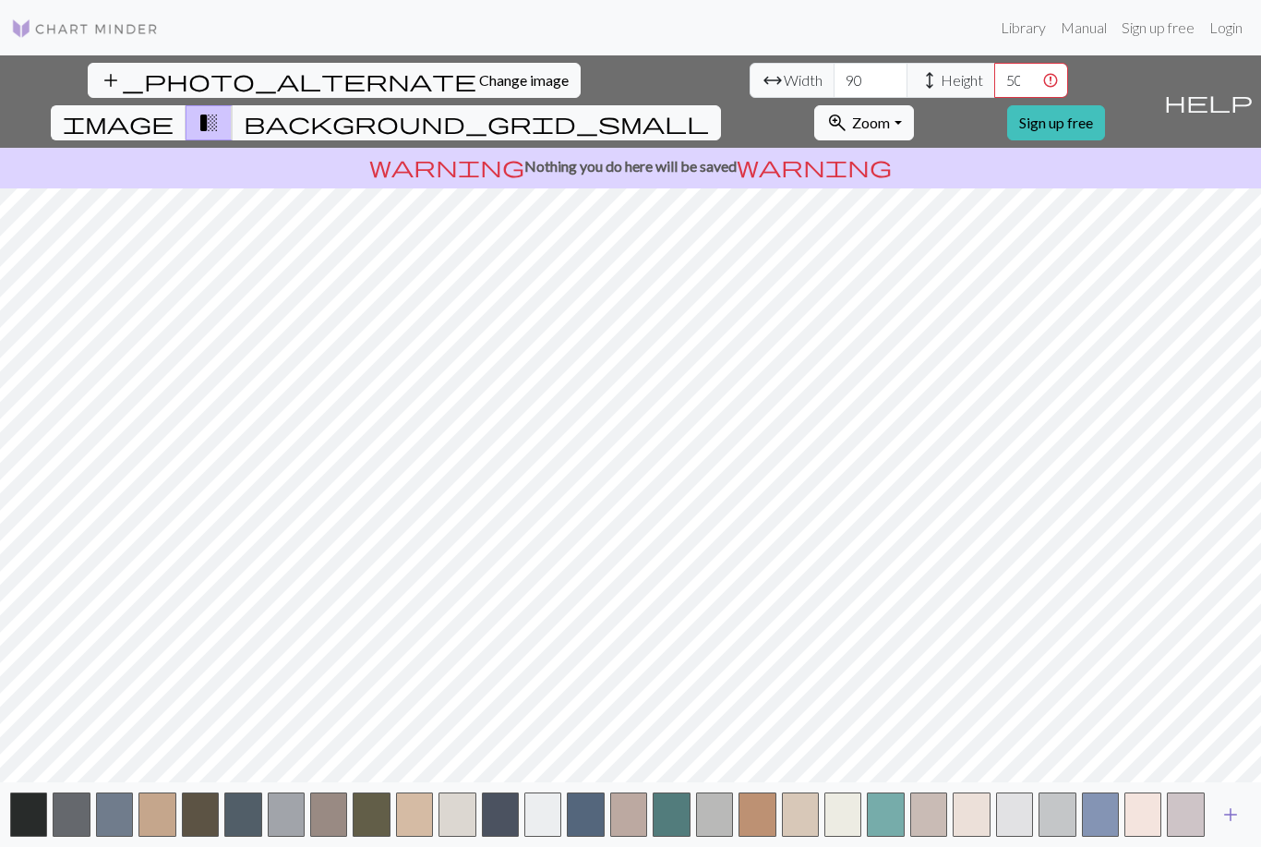
click at [1237, 827] on span "add" at bounding box center [1230, 814] width 22 height 26
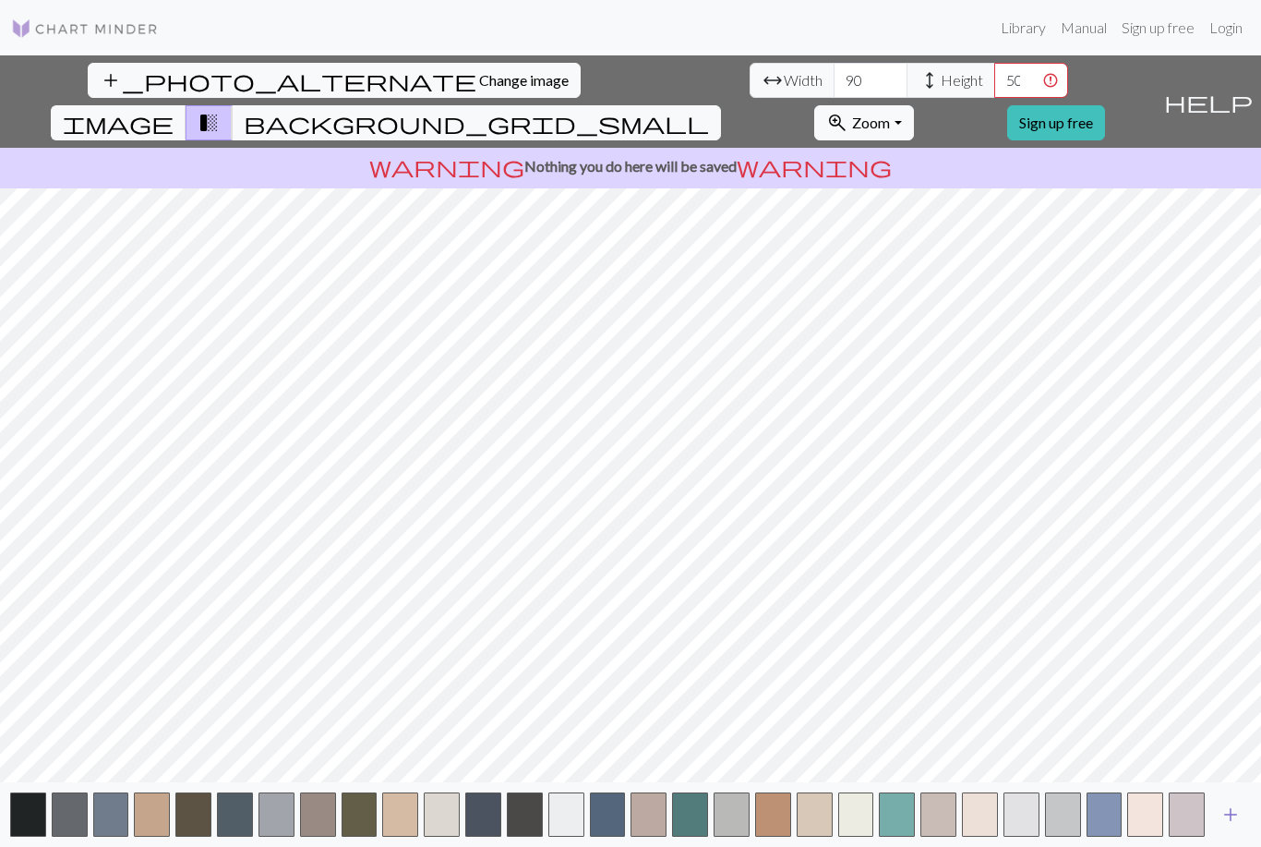
click at [1237, 827] on span "add" at bounding box center [1230, 814] width 22 height 26
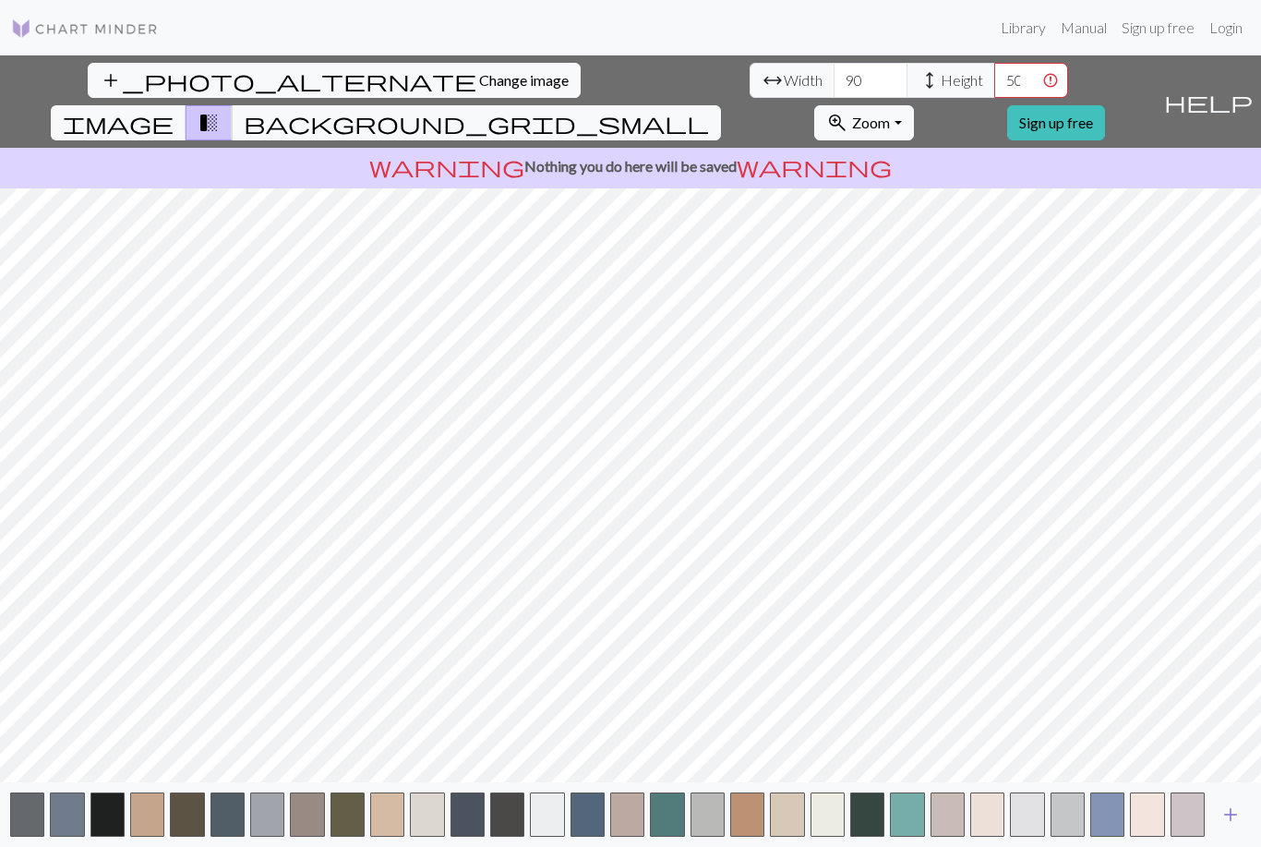
click at [1237, 827] on span "add" at bounding box center [1230, 814] width 22 height 26
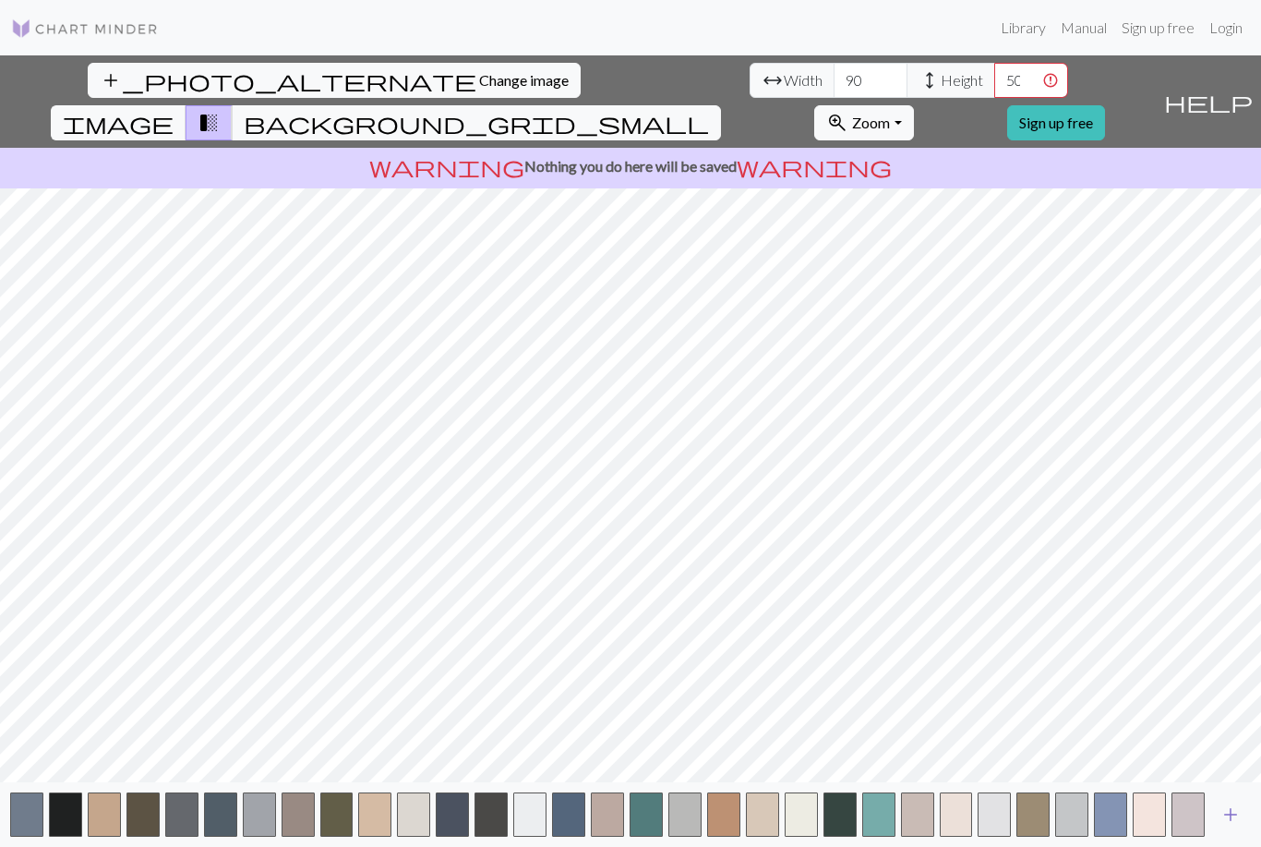
click at [1233, 827] on span "add" at bounding box center [1230, 814] width 22 height 26
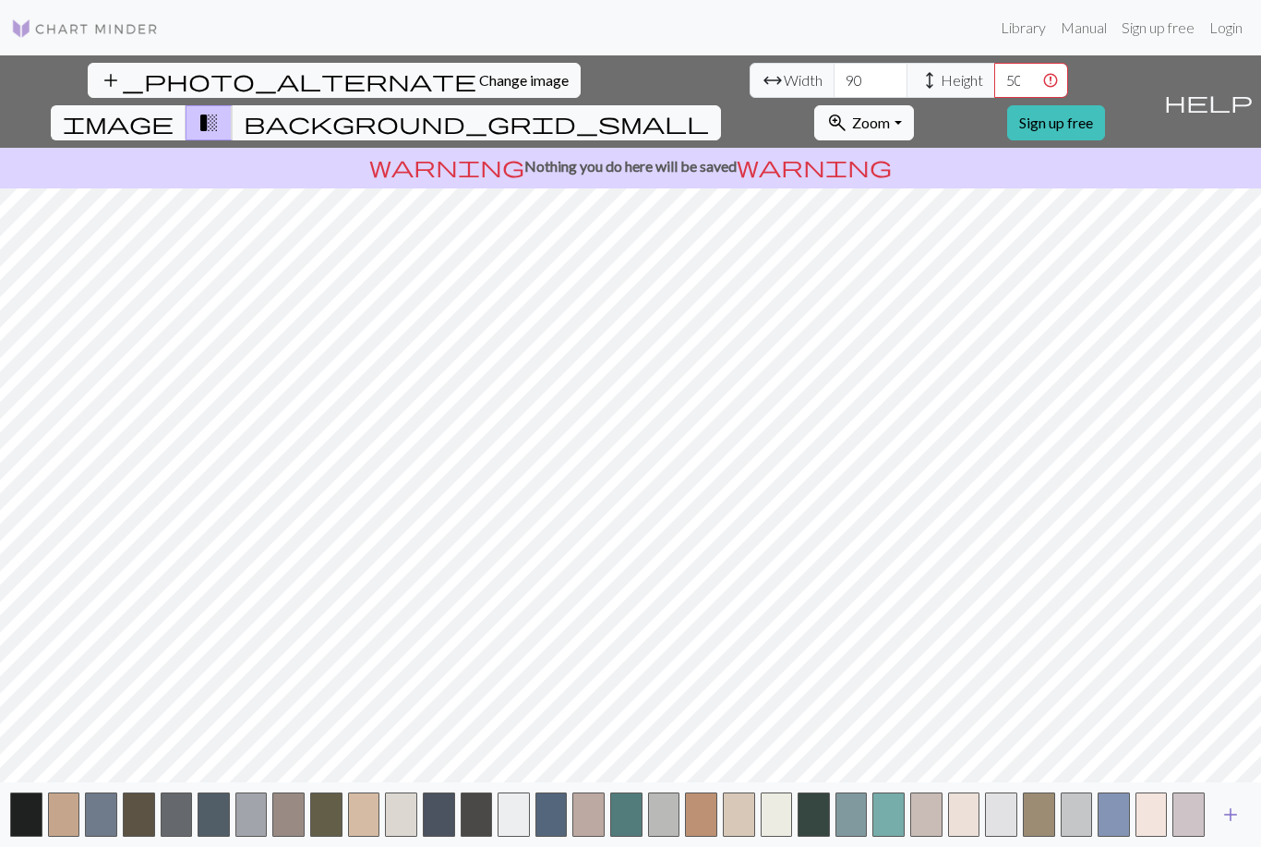
click at [1233, 827] on span "add" at bounding box center [1230, 814] width 22 height 26
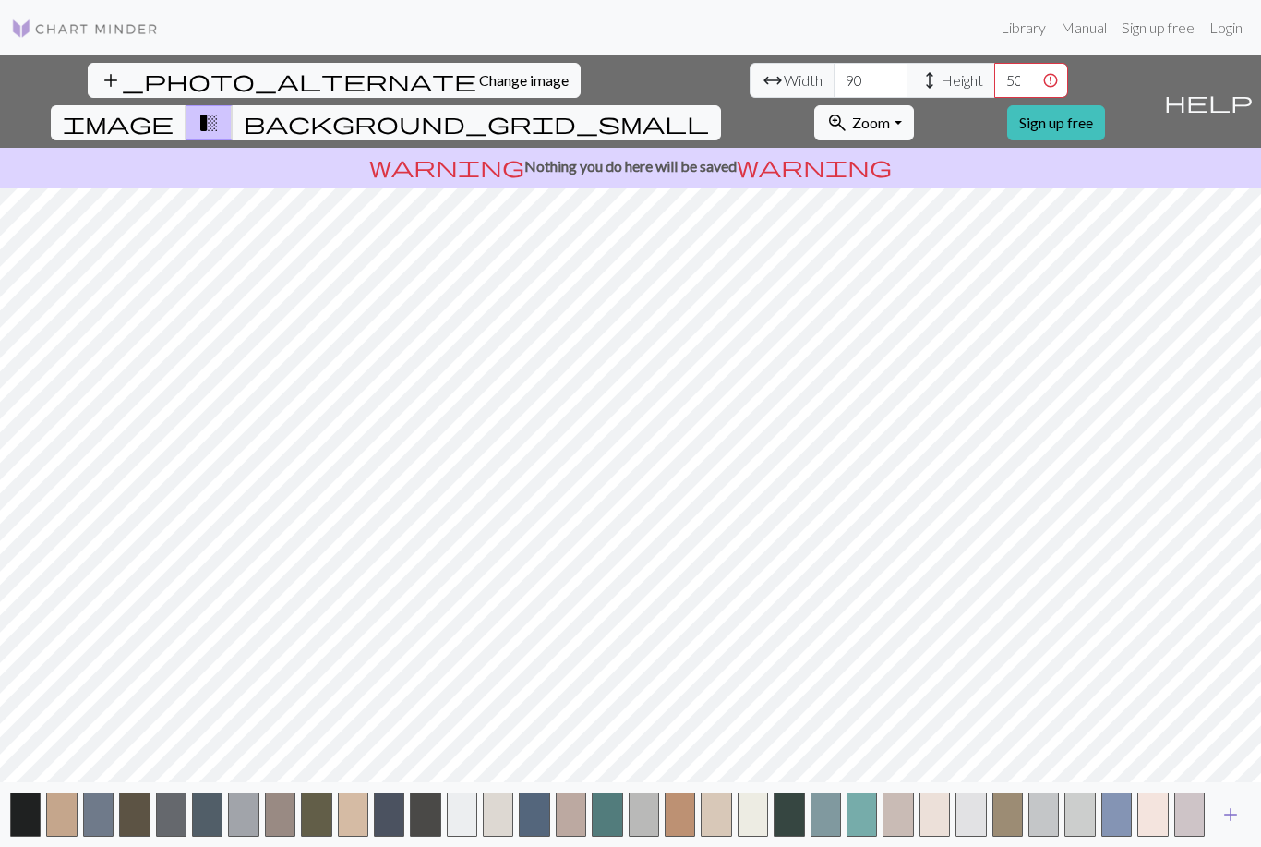
click at [1233, 827] on span "add" at bounding box center [1230, 814] width 22 height 26
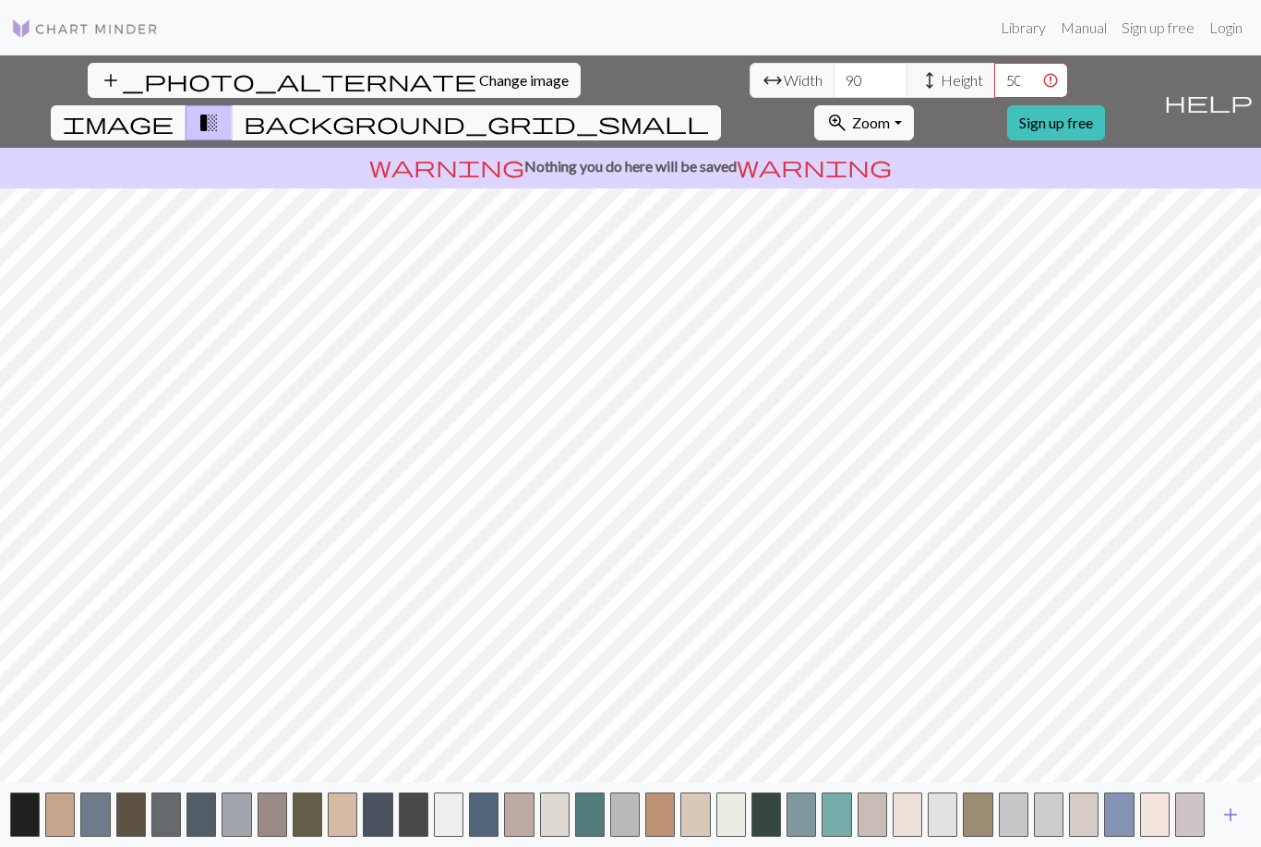
click at [1233, 827] on span "add" at bounding box center [1230, 814] width 22 height 26
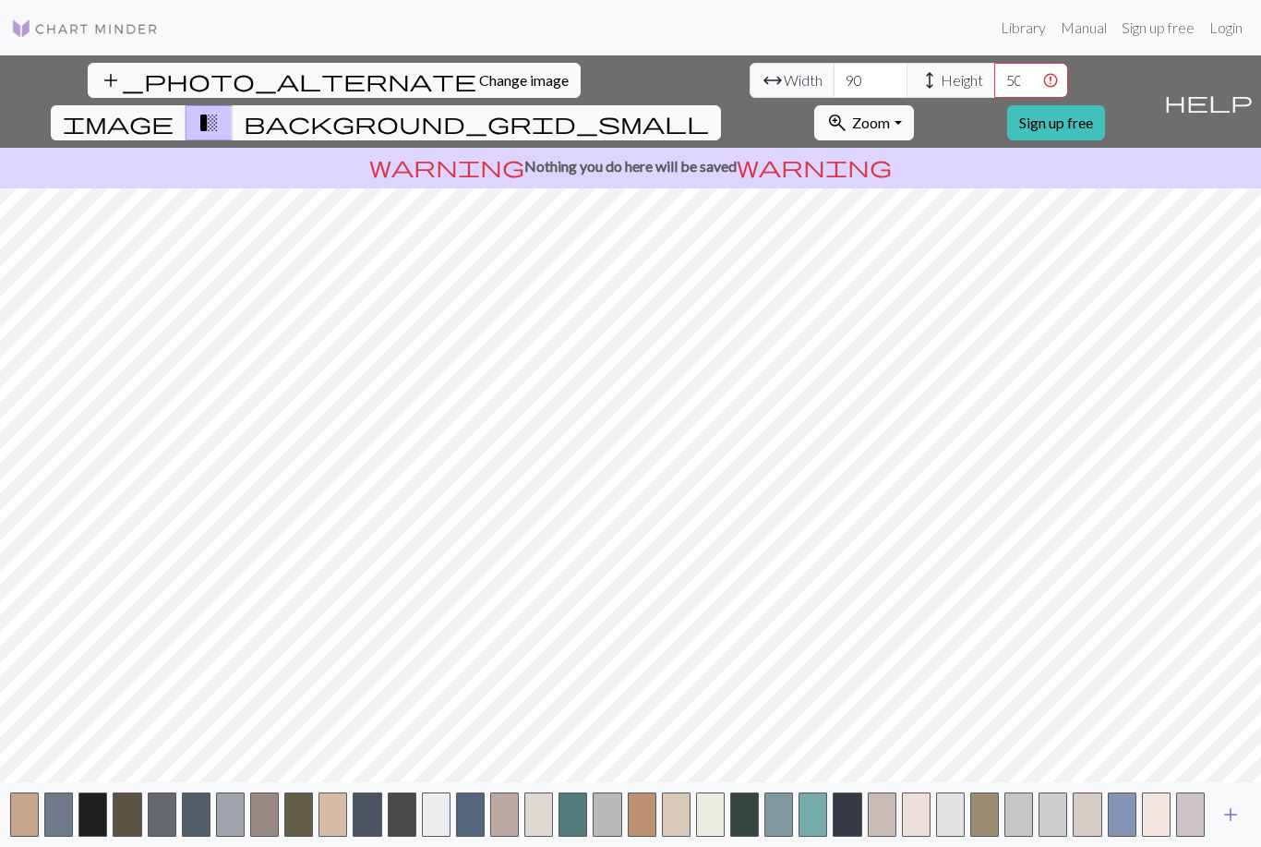
click at [1233, 827] on span "add" at bounding box center [1230, 814] width 22 height 26
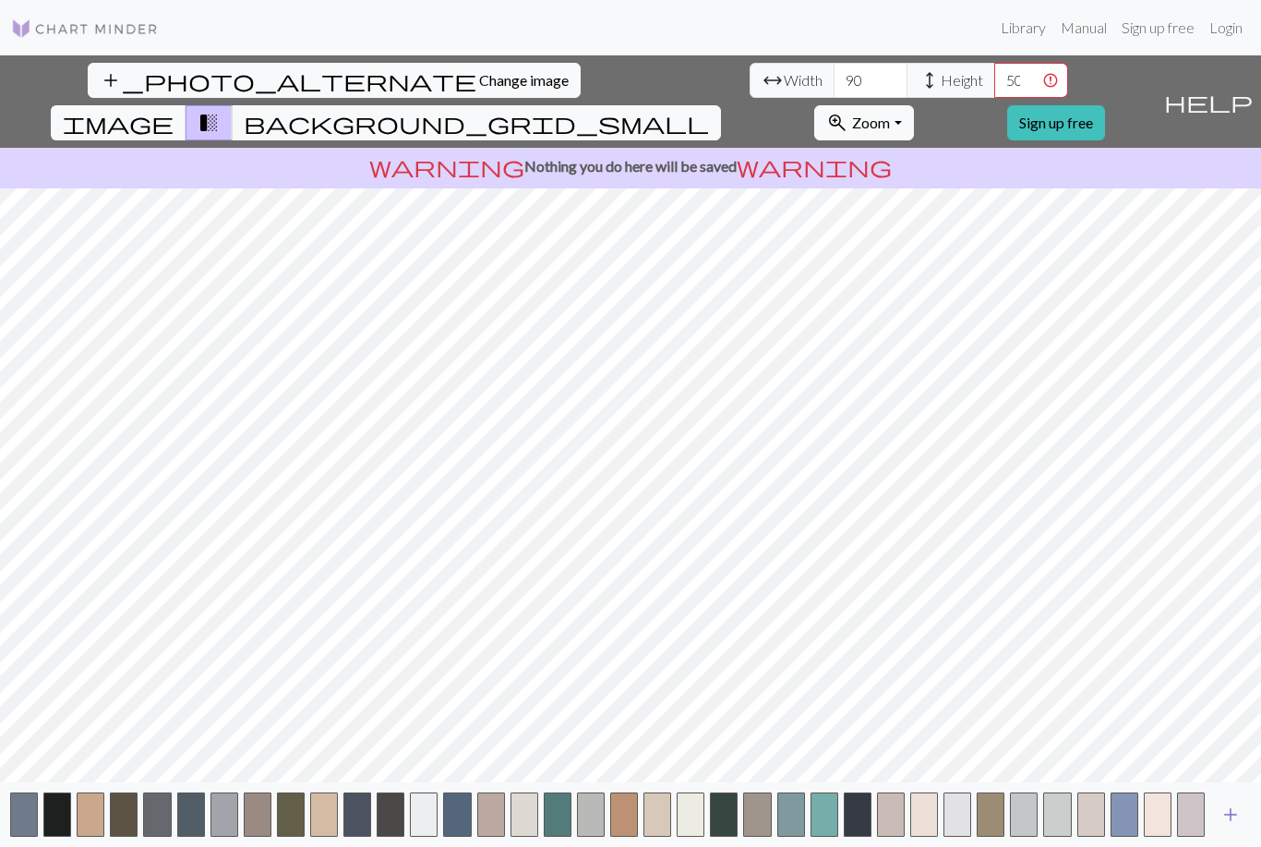
click at [1233, 827] on span "add" at bounding box center [1230, 814] width 22 height 26
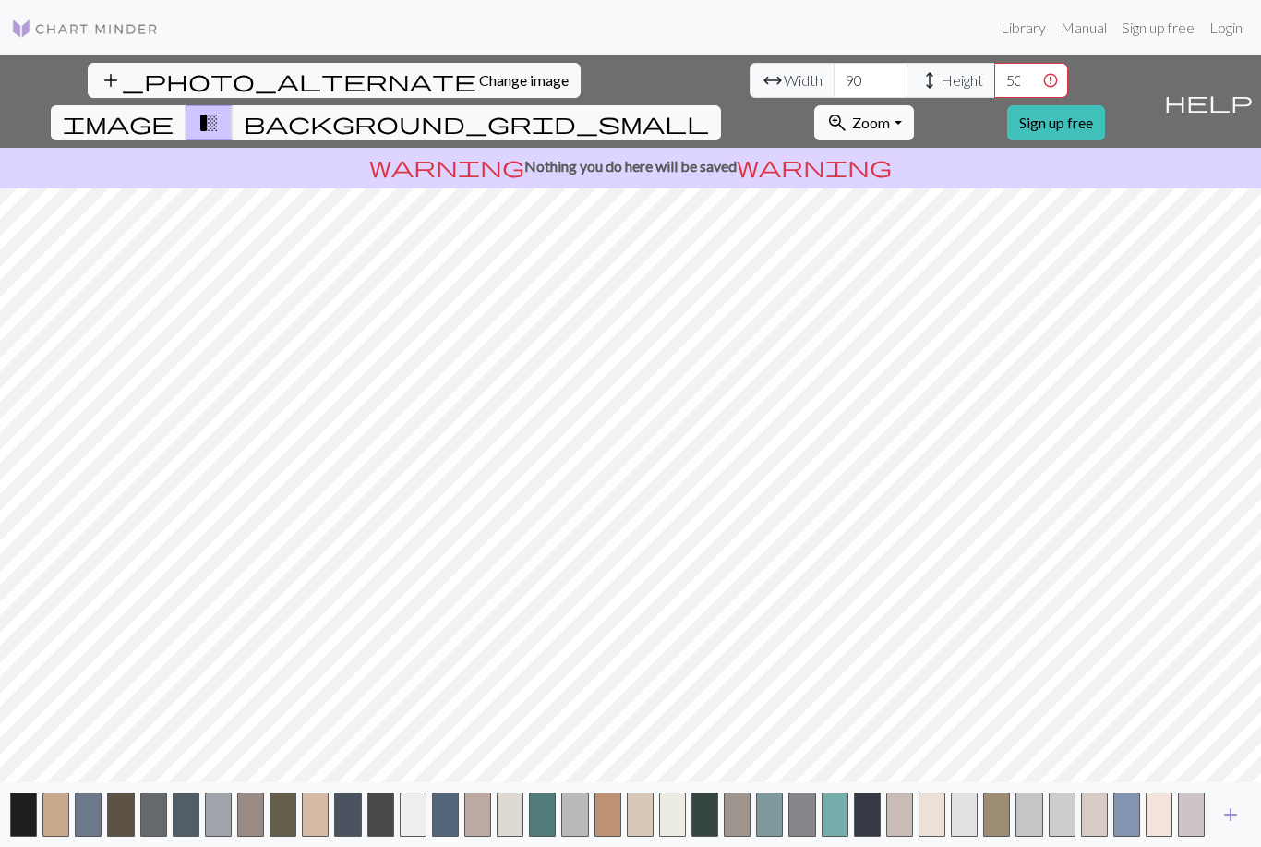
click at [1233, 827] on span "add" at bounding box center [1230, 814] width 22 height 26
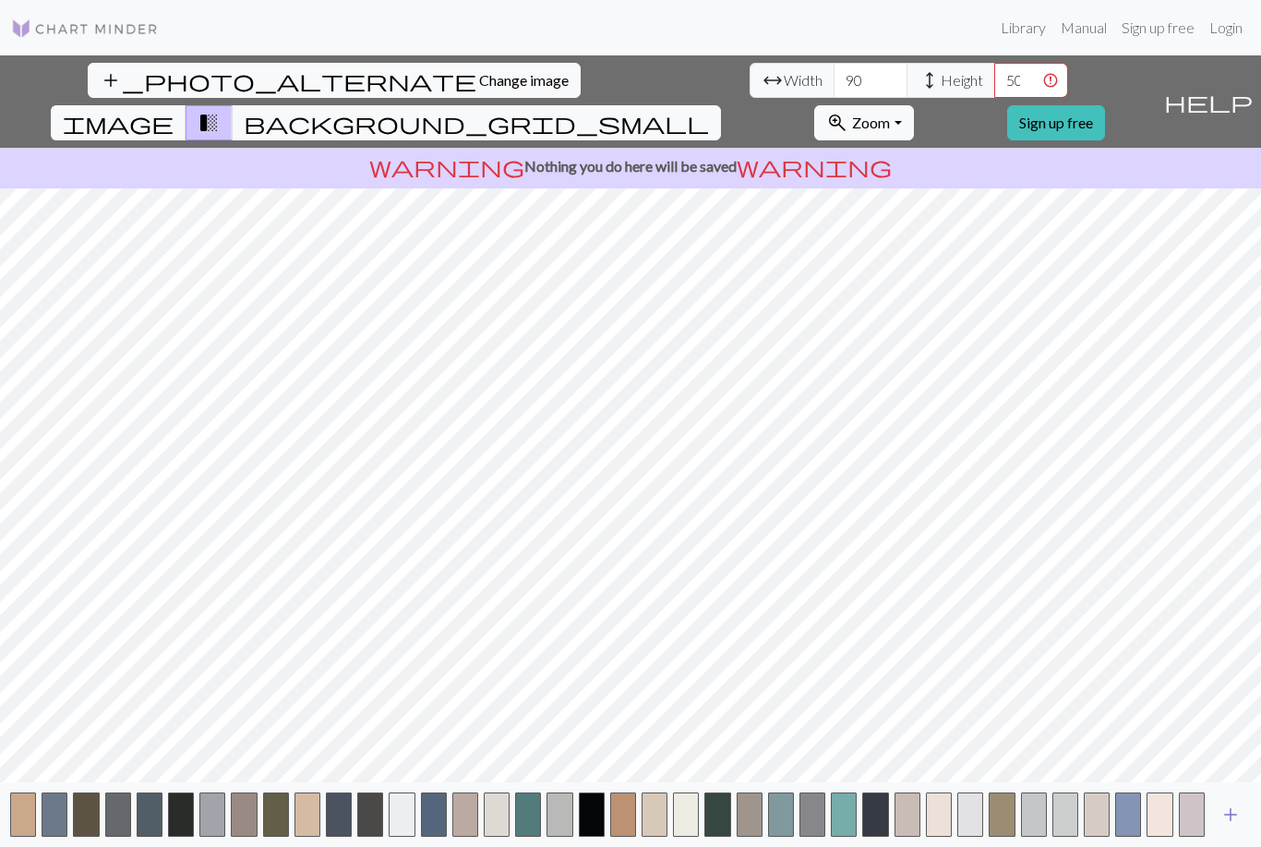
click at [1233, 827] on span "add" at bounding box center [1230, 814] width 22 height 26
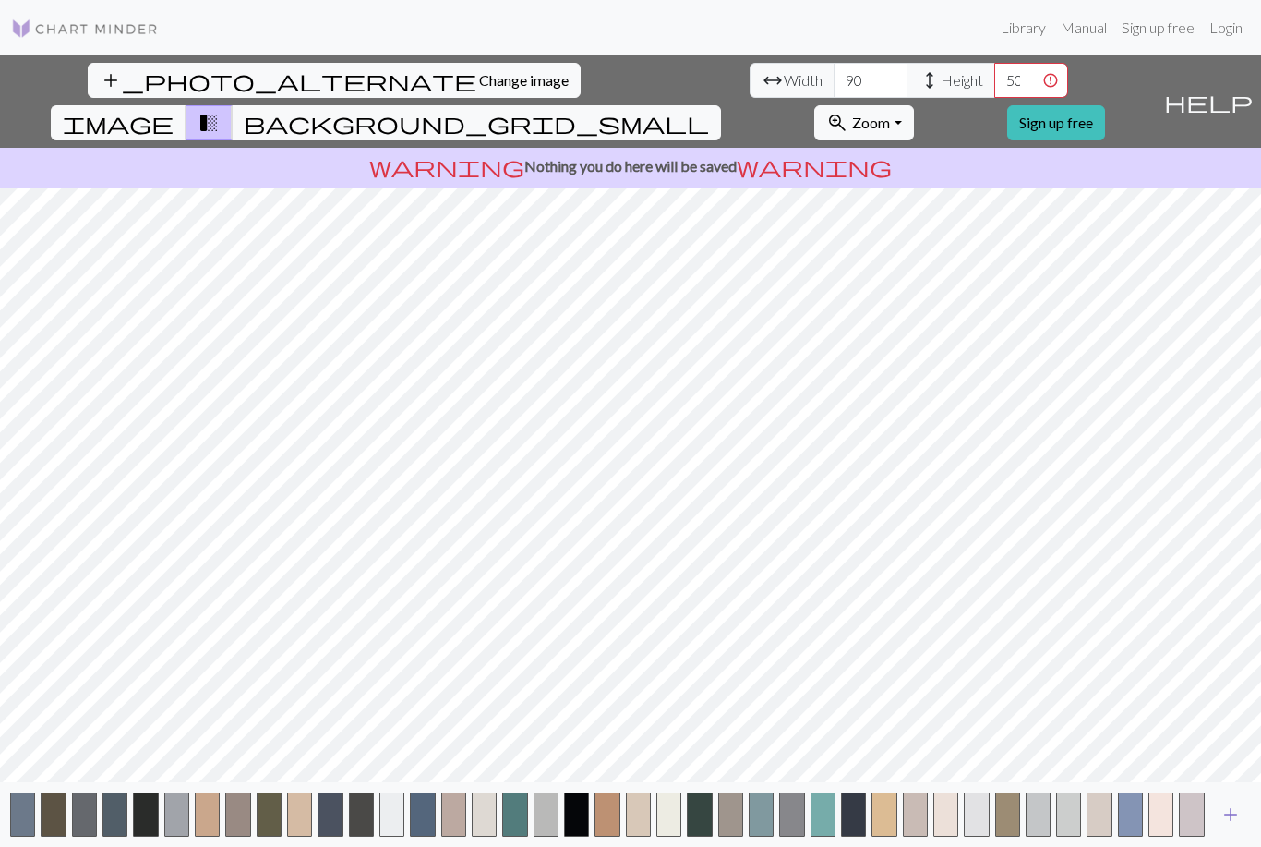
click at [1233, 827] on span "add" at bounding box center [1230, 814] width 22 height 26
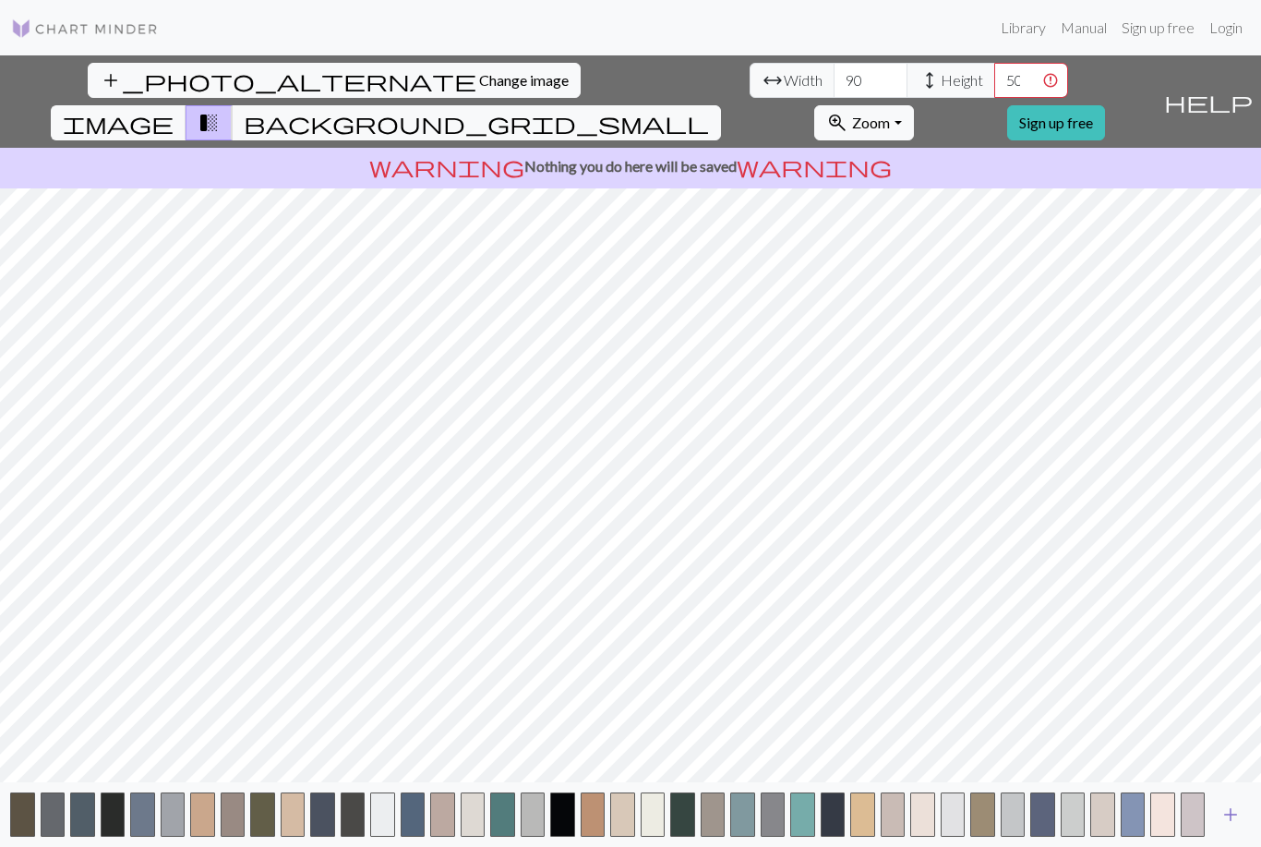
click at [1233, 827] on span "add" at bounding box center [1230, 814] width 22 height 26
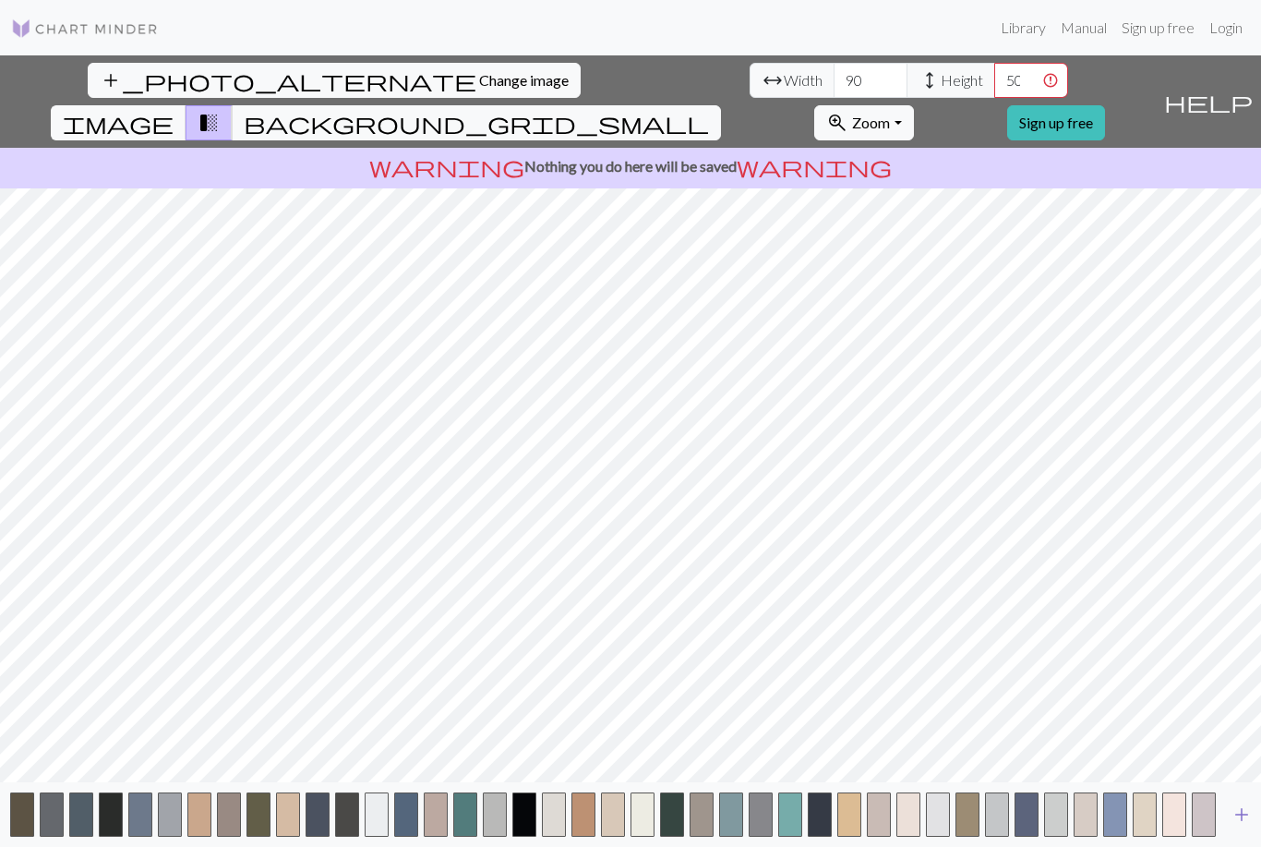
click at [1233, 827] on span "add" at bounding box center [1242, 814] width 22 height 26
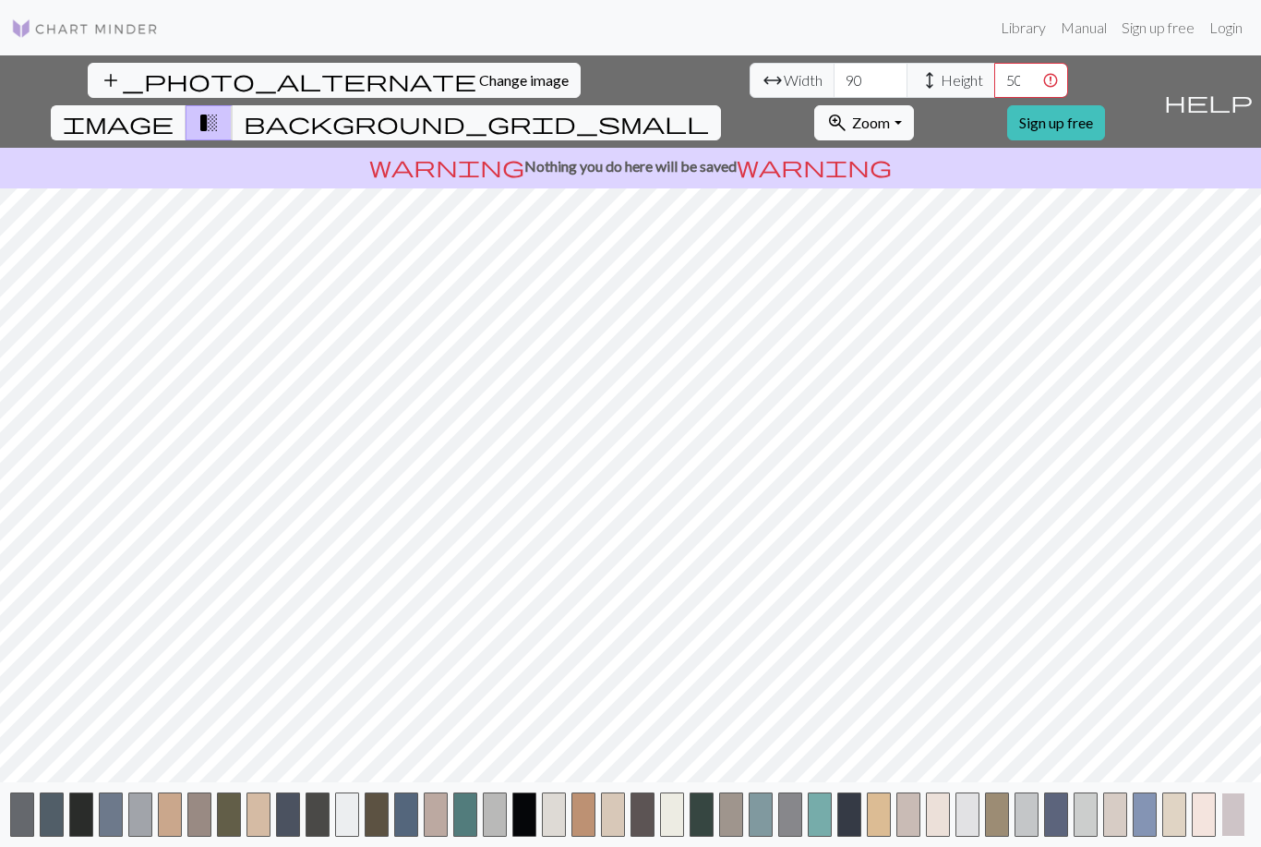
click at [1233, 836] on button "button" at bounding box center [1233, 814] width 24 height 44
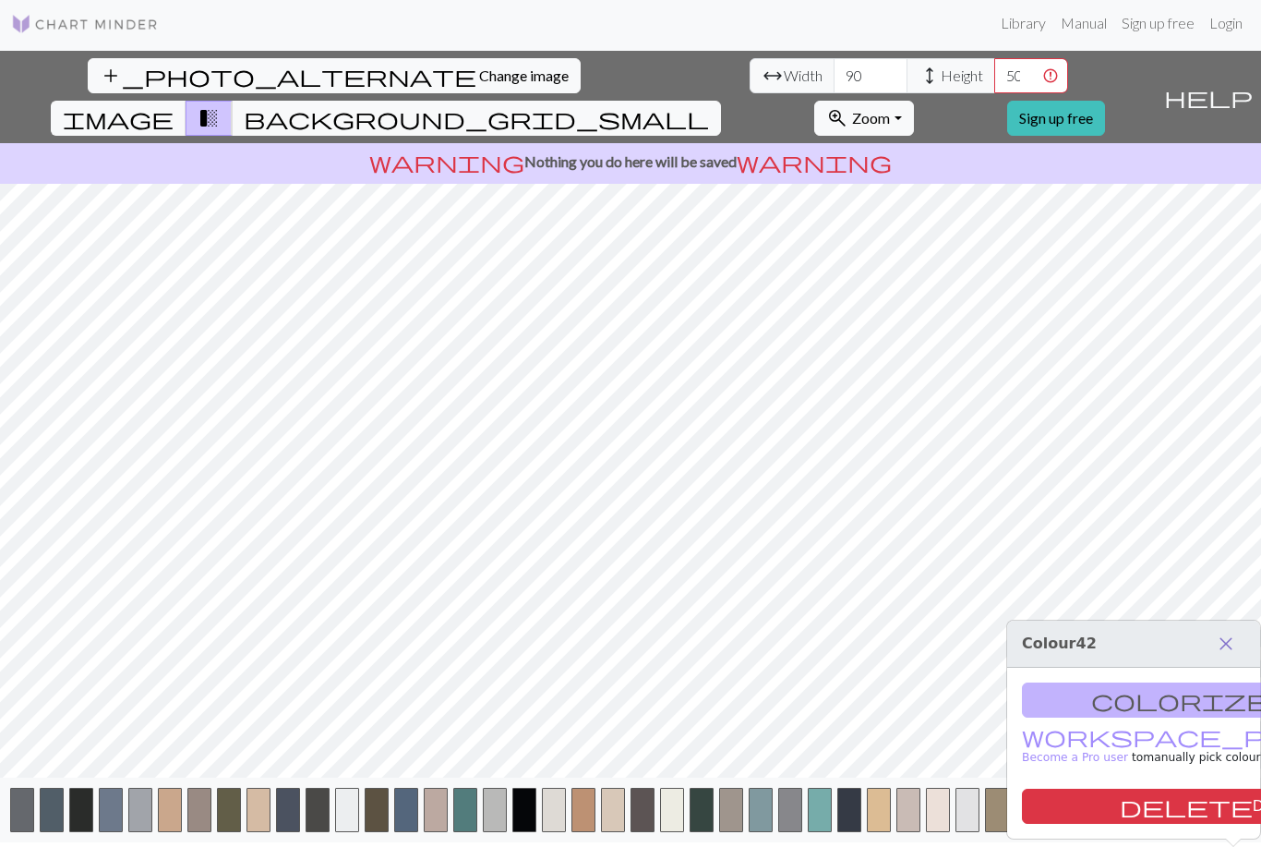
click at [1231, 630] on span "close" at bounding box center [1226, 643] width 22 height 26
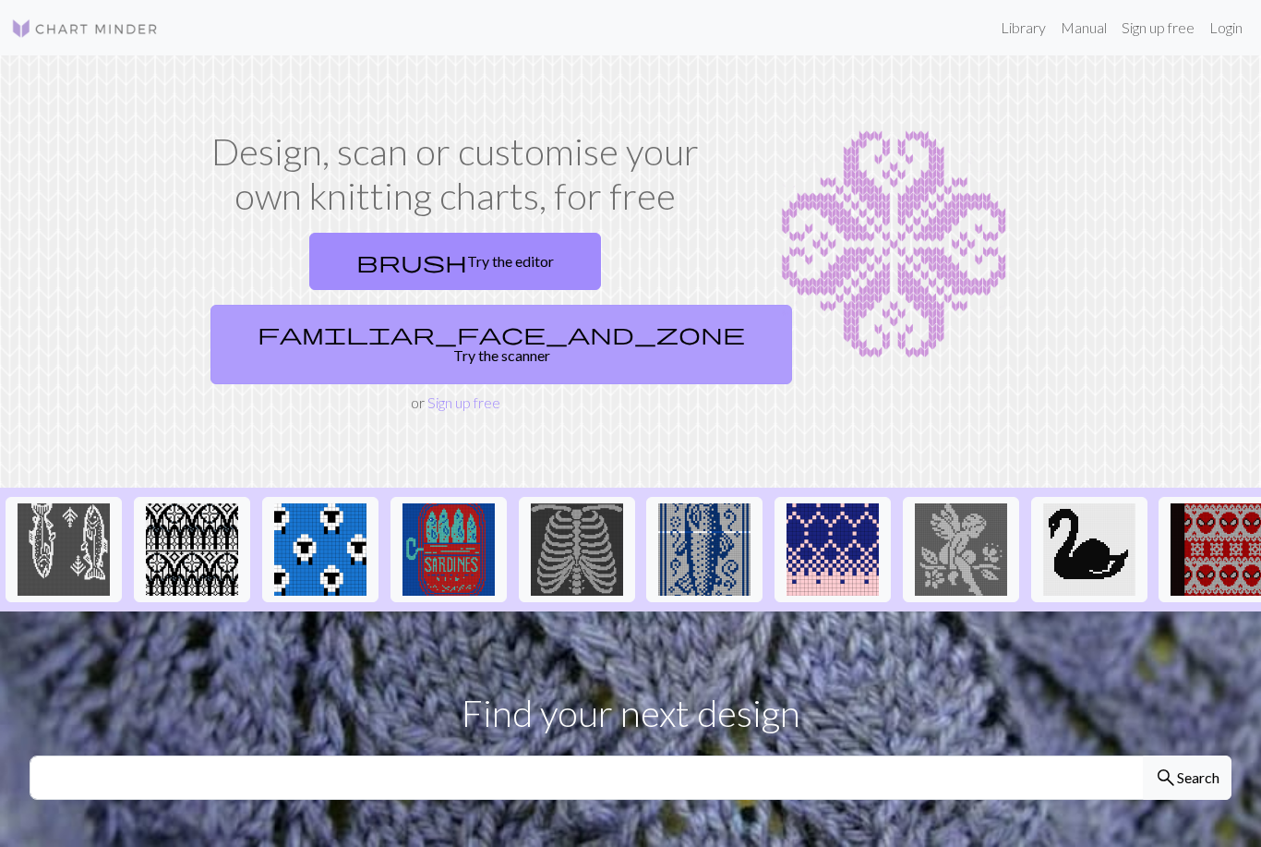
click at [534, 320] on span "familiar_face_and_zone" at bounding box center [501, 333] width 487 height 26
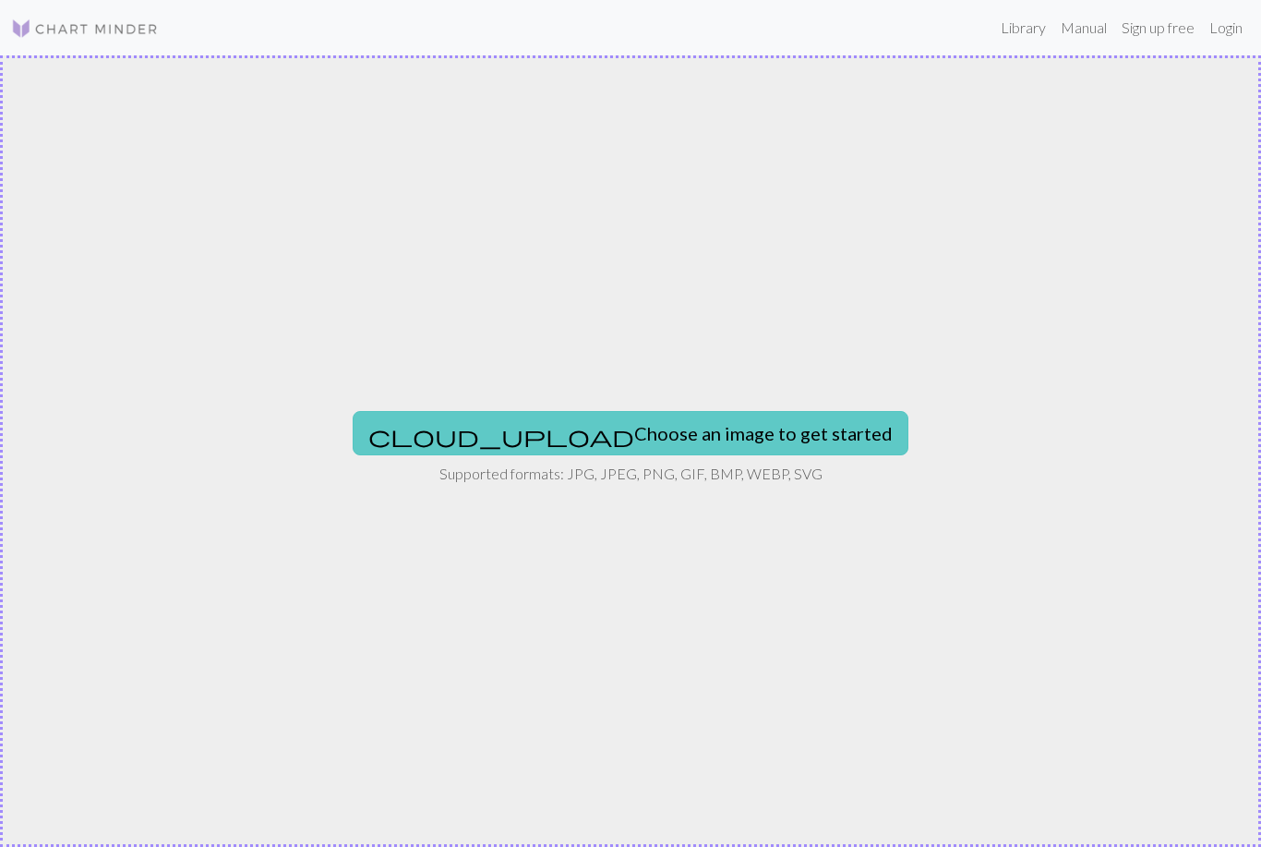
click at [541, 433] on button "cloud_upload Choose an image to get started" at bounding box center [631, 433] width 556 height 44
type input "C:\fakepath\IMG_6369.jpeg"
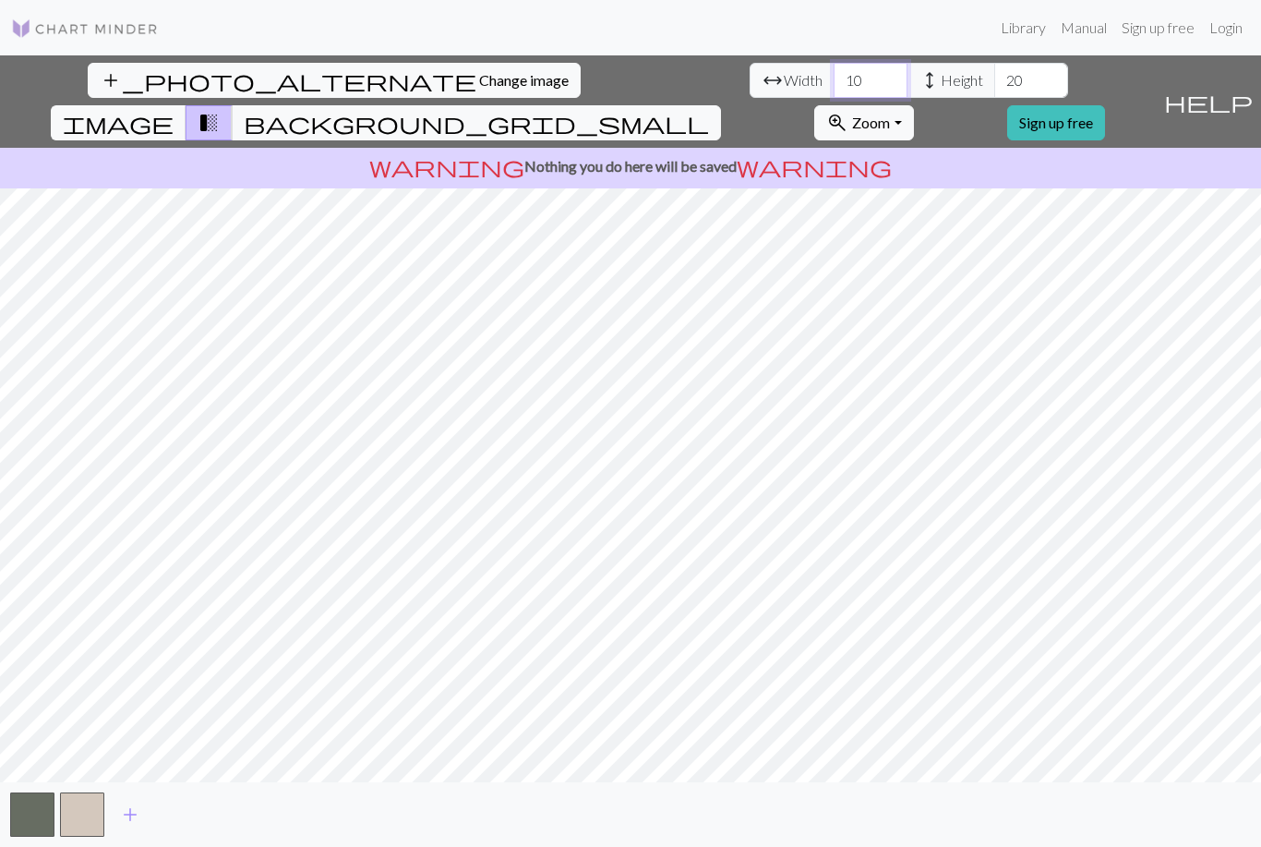
click at [834, 79] on input "10" at bounding box center [871, 80] width 74 height 35
type input "1"
type input "90"
click at [994, 87] on input "20" at bounding box center [1031, 80] width 74 height 35
type input "2"
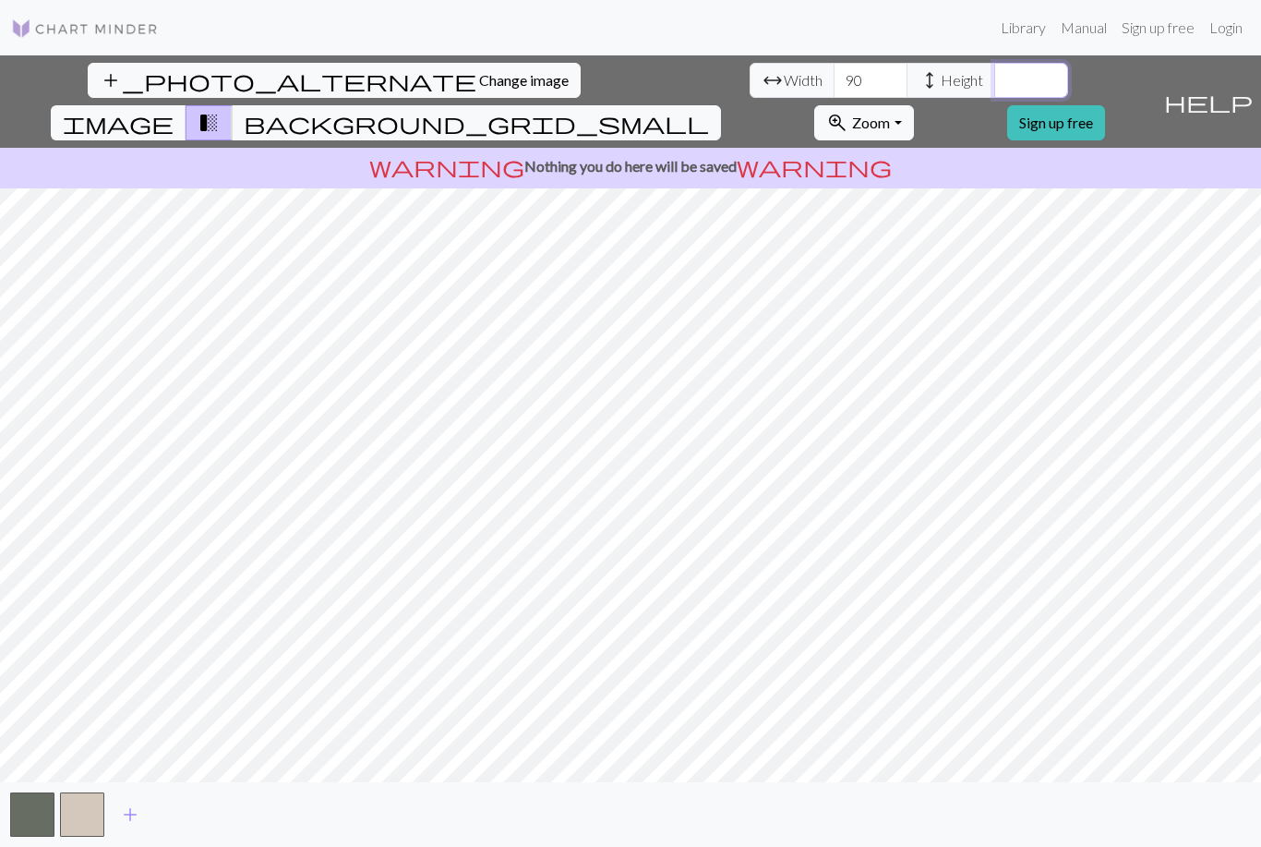
type input "1"
type input "50"
